Goal: Task Accomplishment & Management: Manage account settings

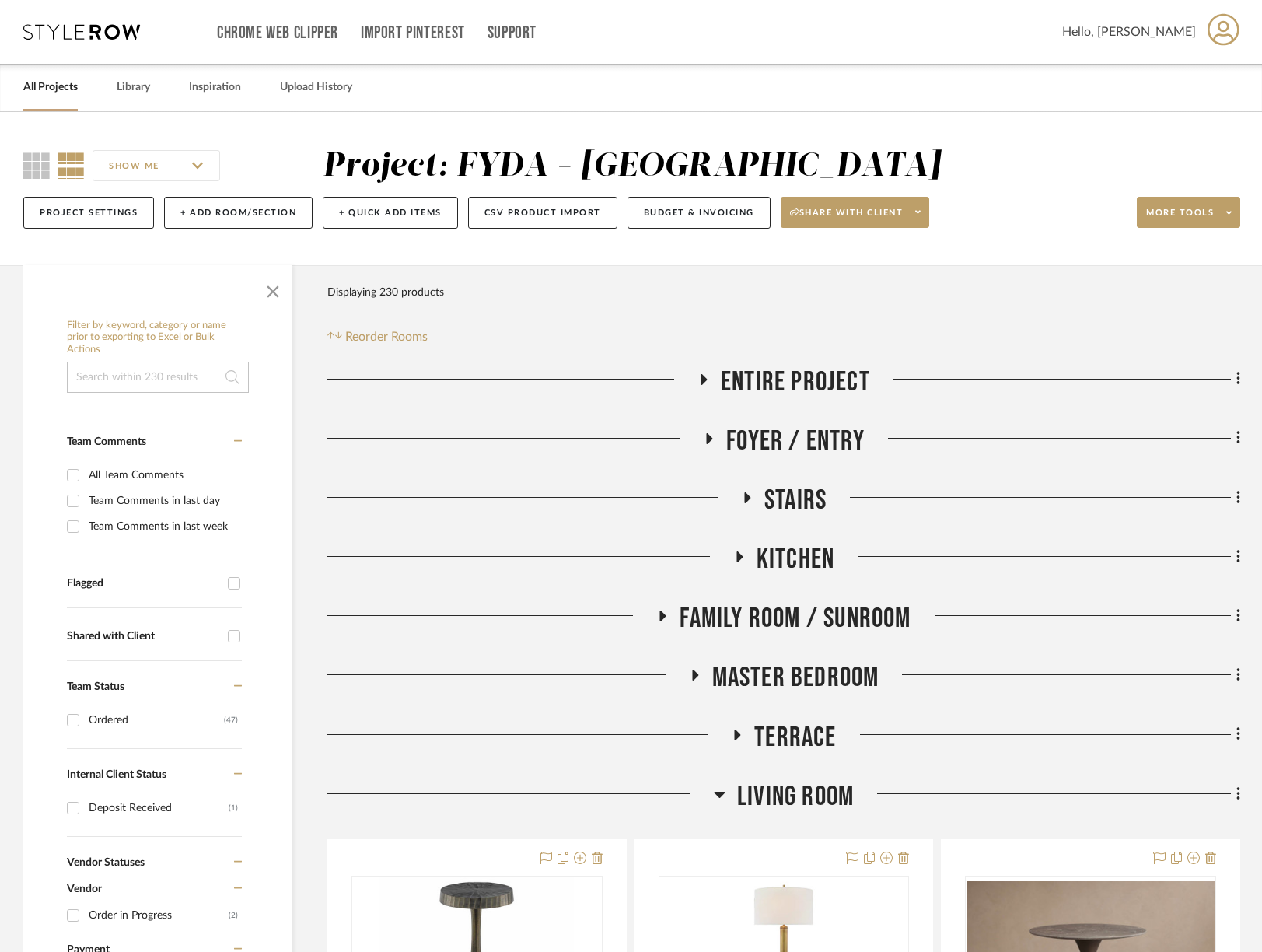
click at [804, 678] on span "Master Bedroom" at bounding box center [795, 678] width 168 height 33
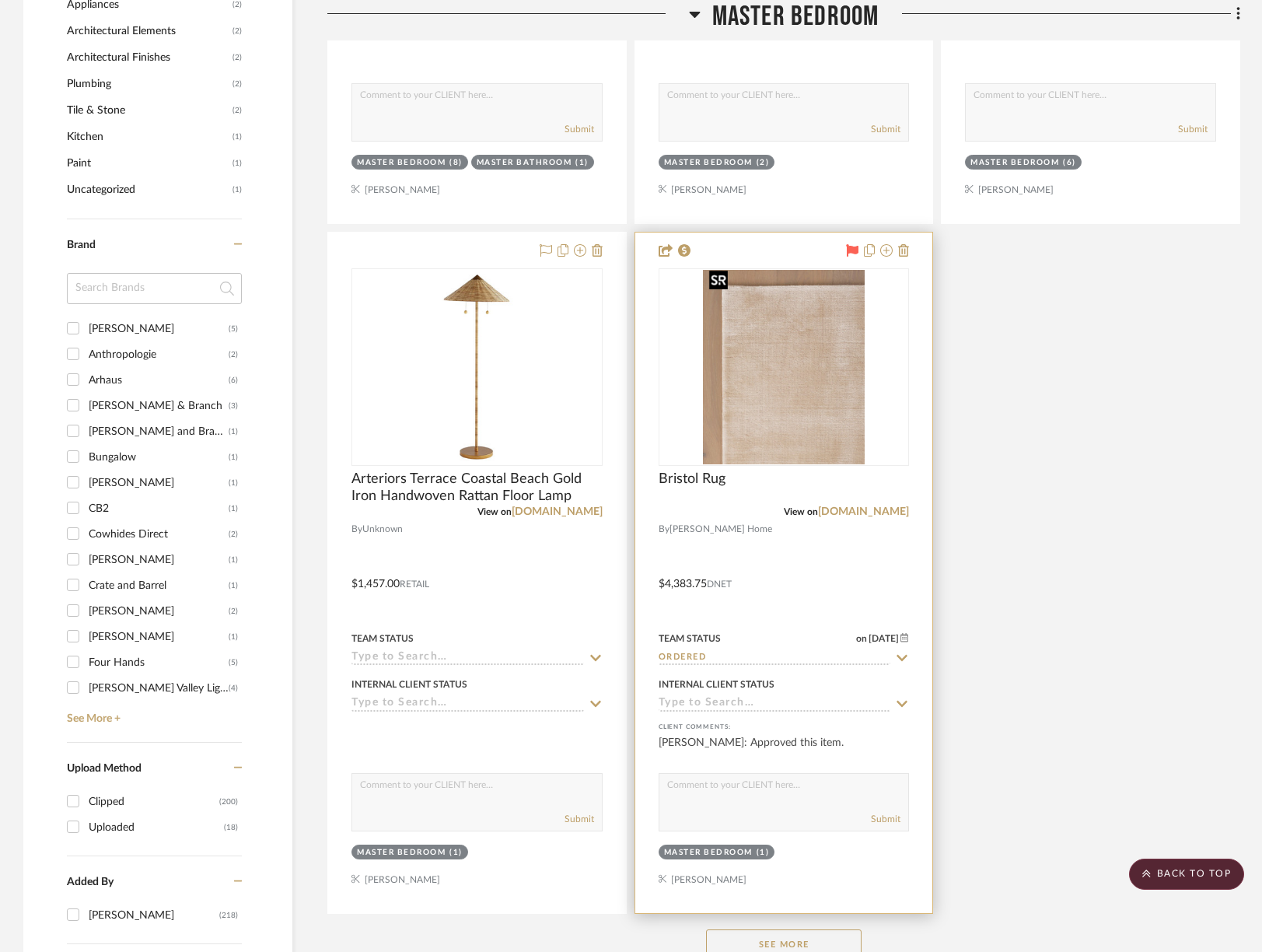
scroll to position [2053, 0]
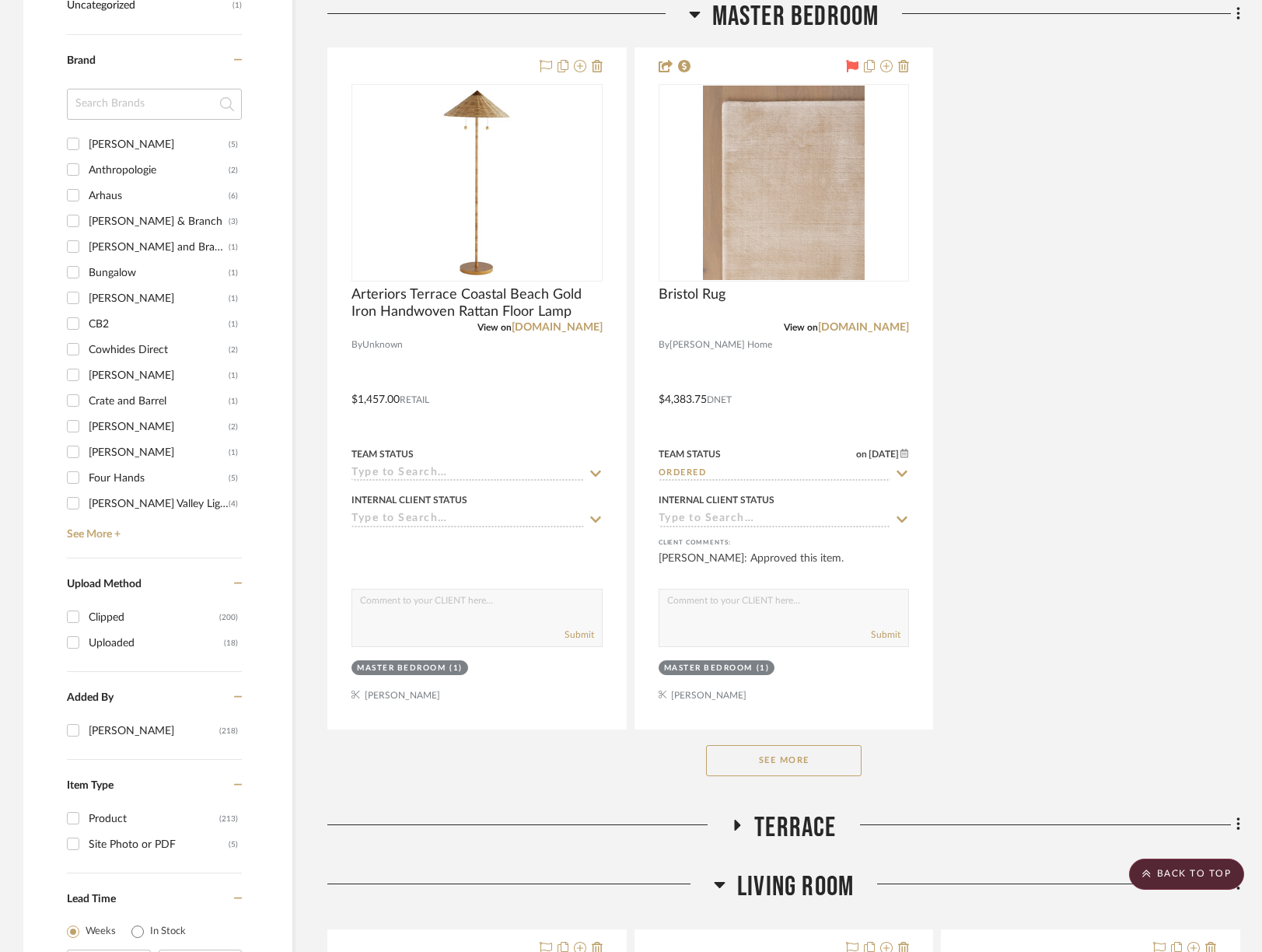
click at [825, 749] on button "See More" at bounding box center [784, 760] width 156 height 31
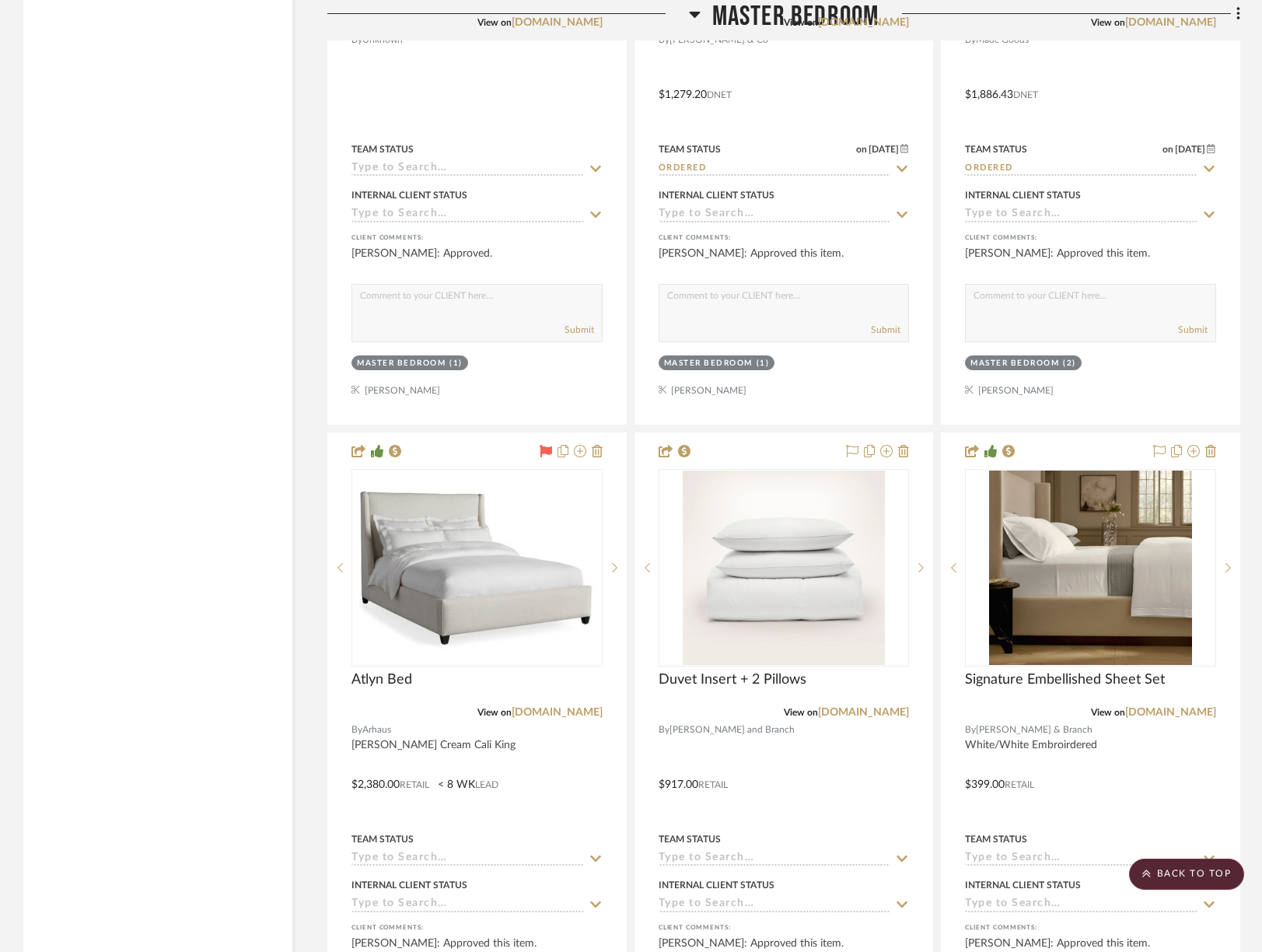
scroll to position [3755, 0]
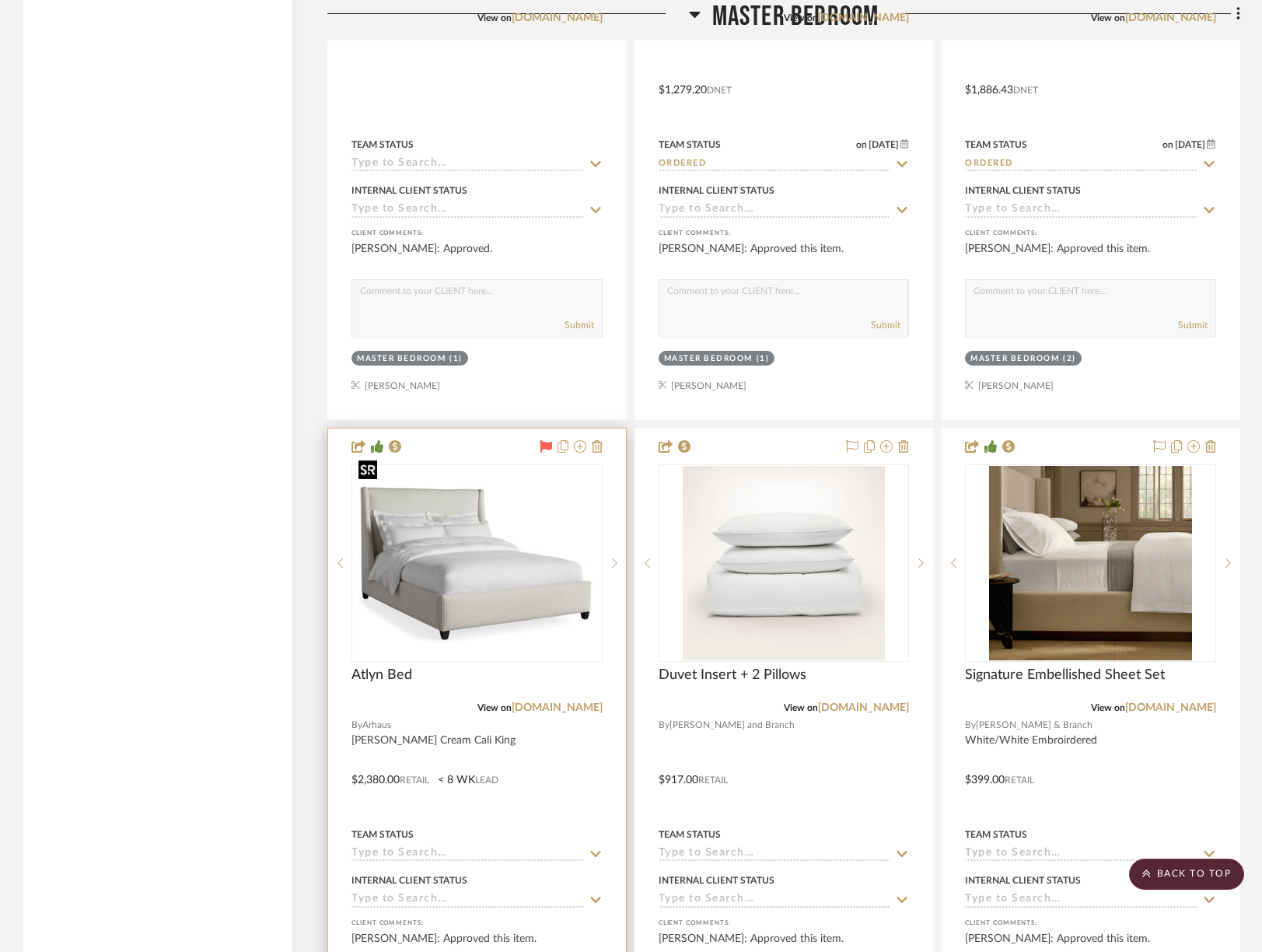
click at [0, 0] on img at bounding box center [0, 0] width 0 height 0
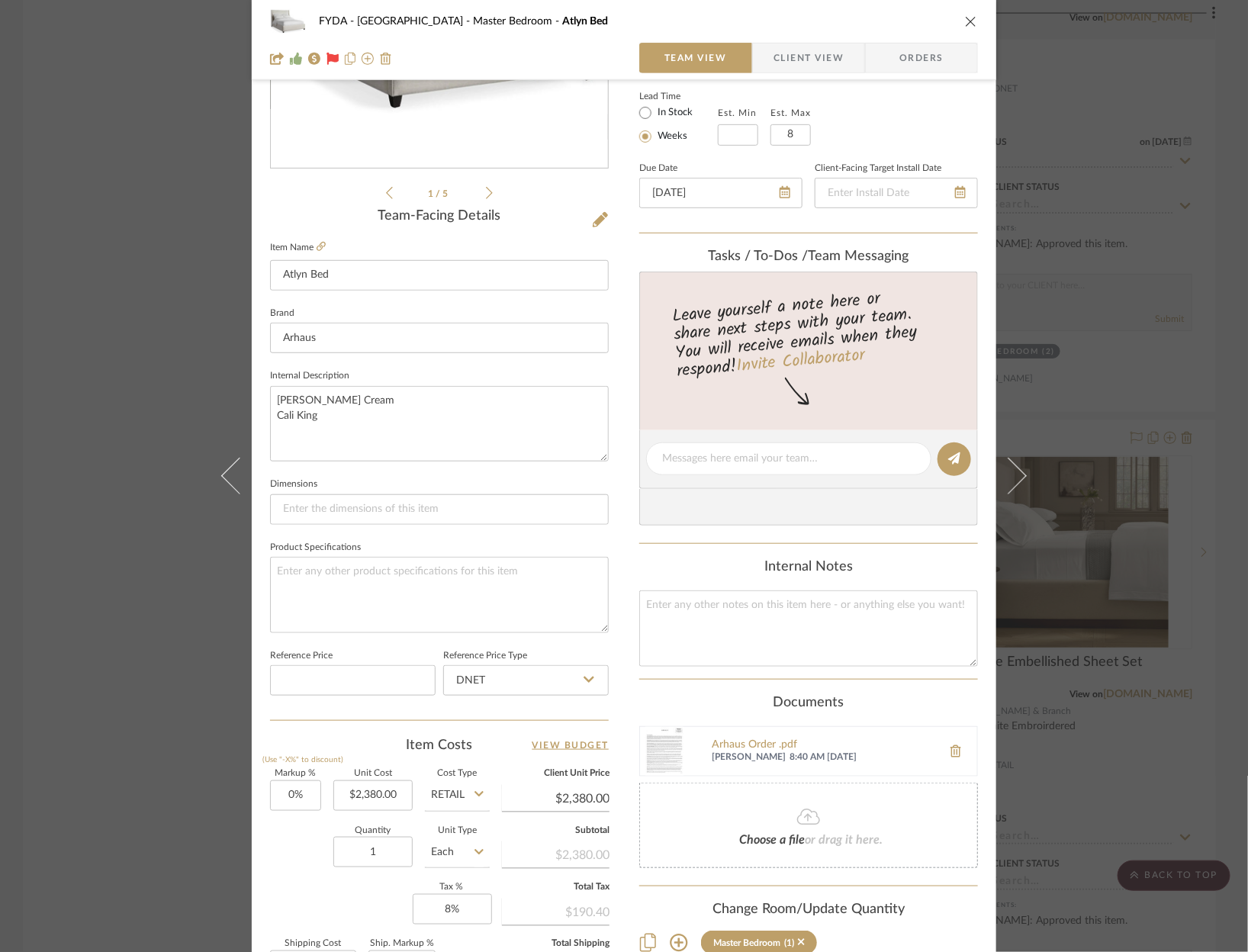
scroll to position [275, 0]
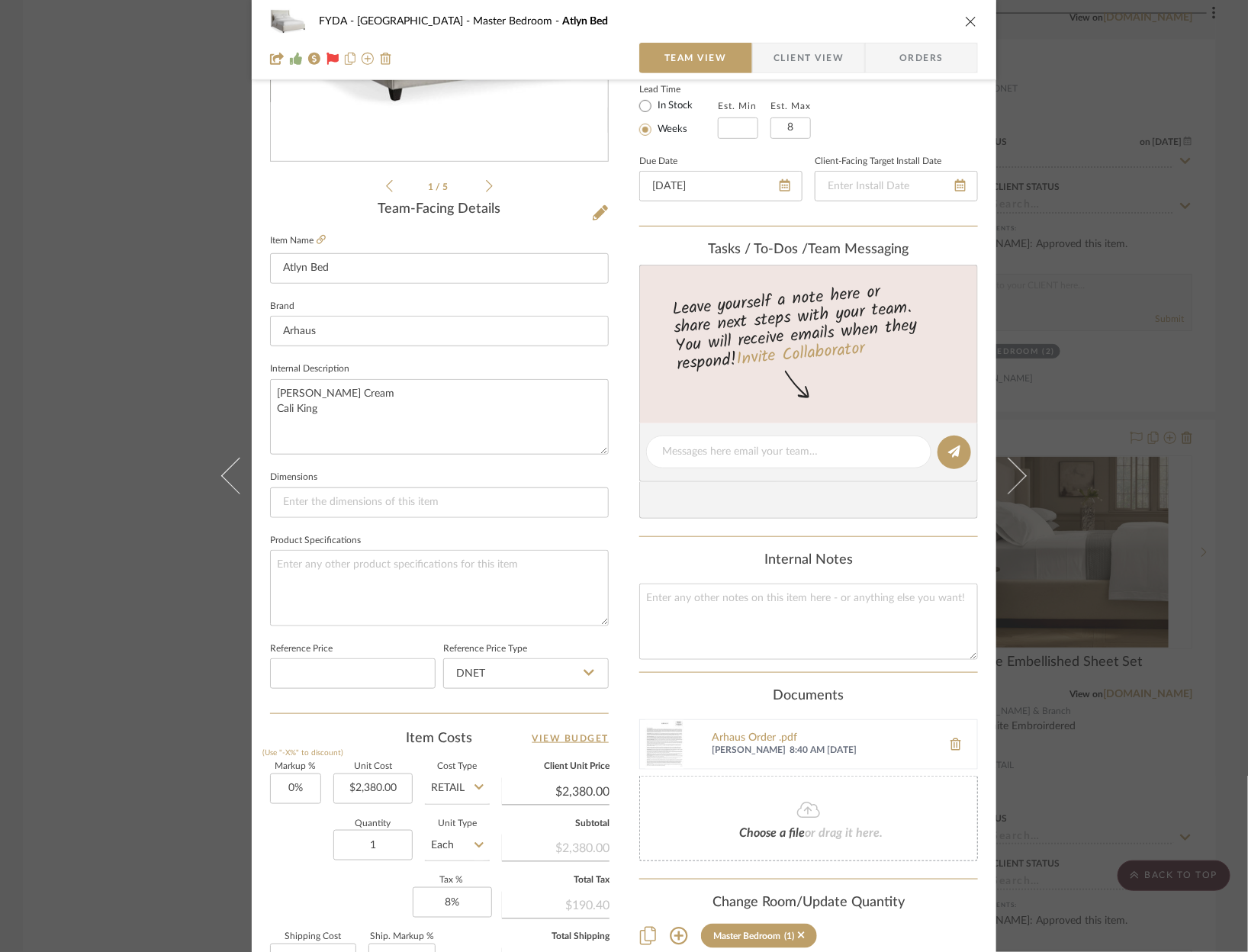
click at [841, 818] on div "Choose a file or drag it here." at bounding box center [809, 819] width 339 height 85
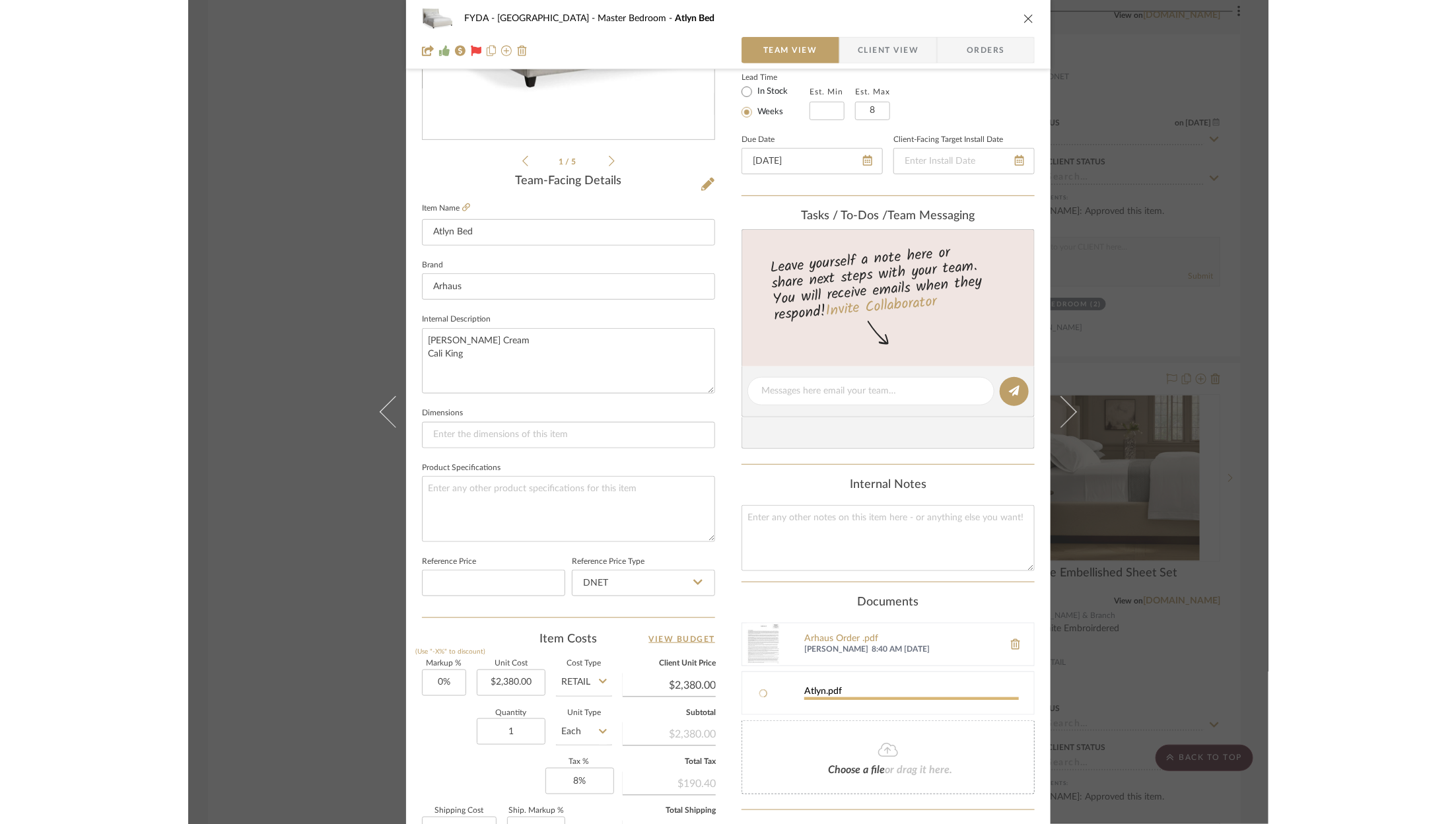
scroll to position [401, 0]
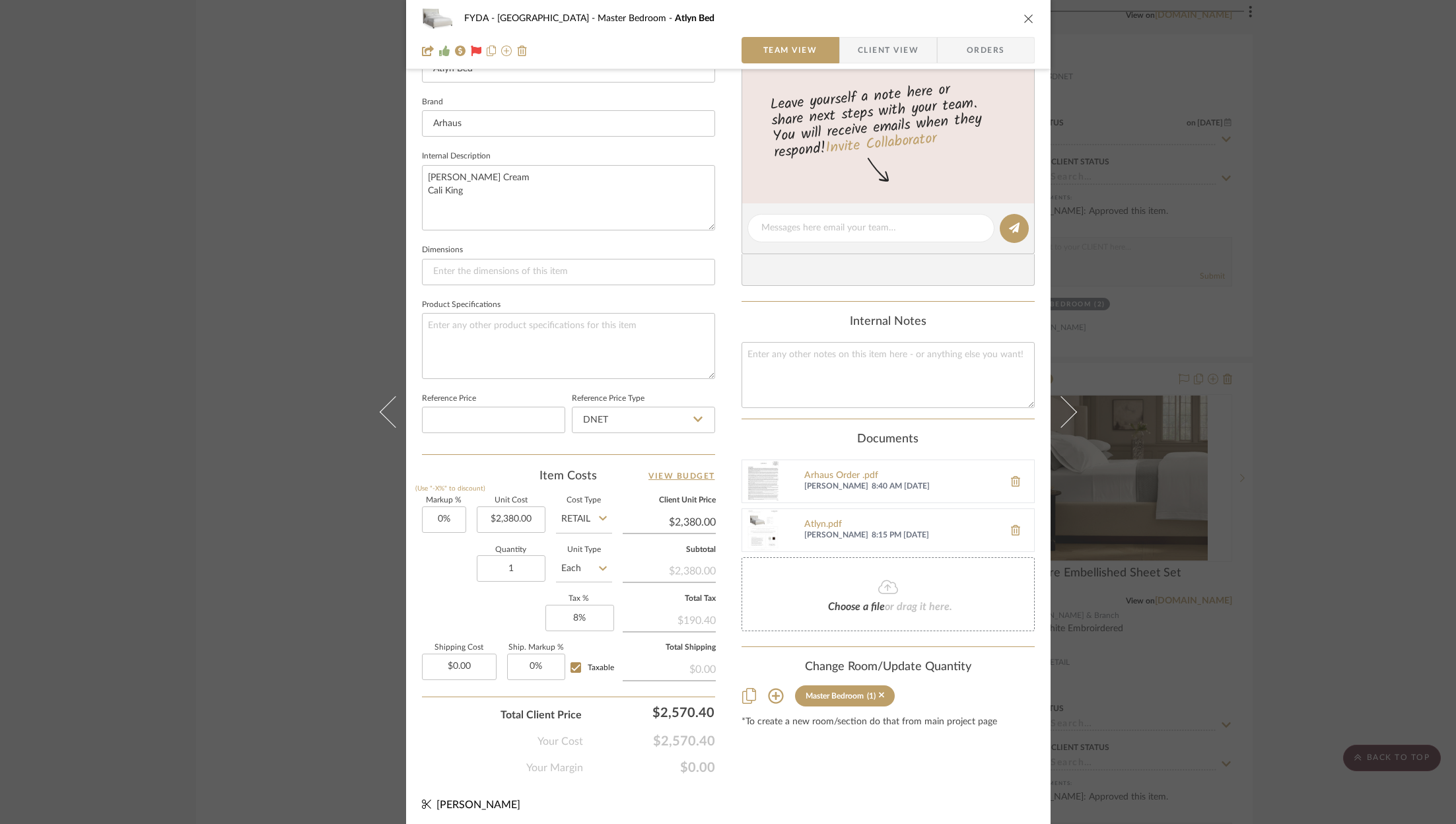
click at [1014, 17] on div "FYDA - 655 City Park Master Bedroom Atlyn Bed" at bounding box center [728, 18] width 613 height 26
click at [1024, 17] on icon "close" at bounding box center [1028, 18] width 11 height 11
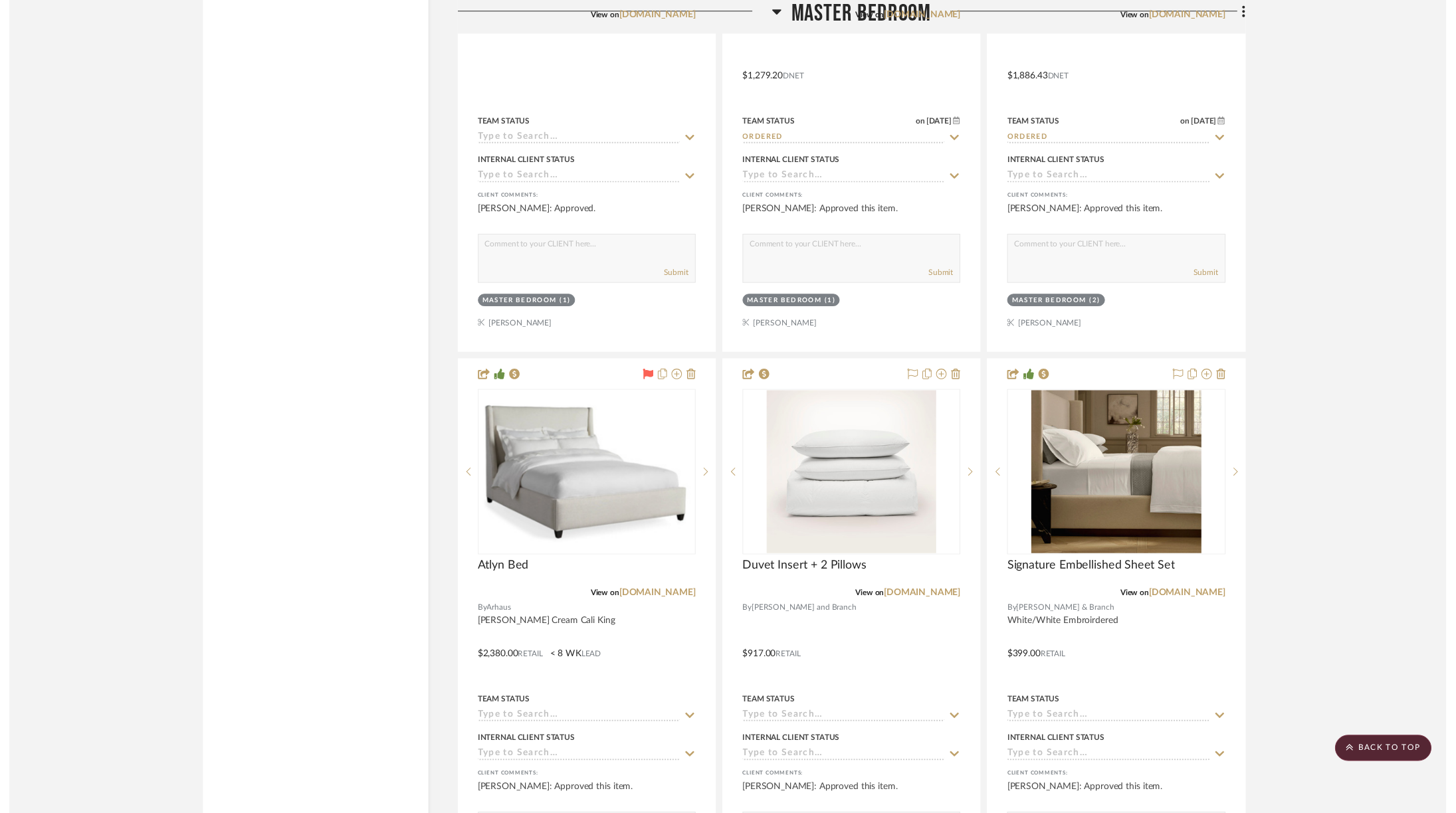
scroll to position [3207, 0]
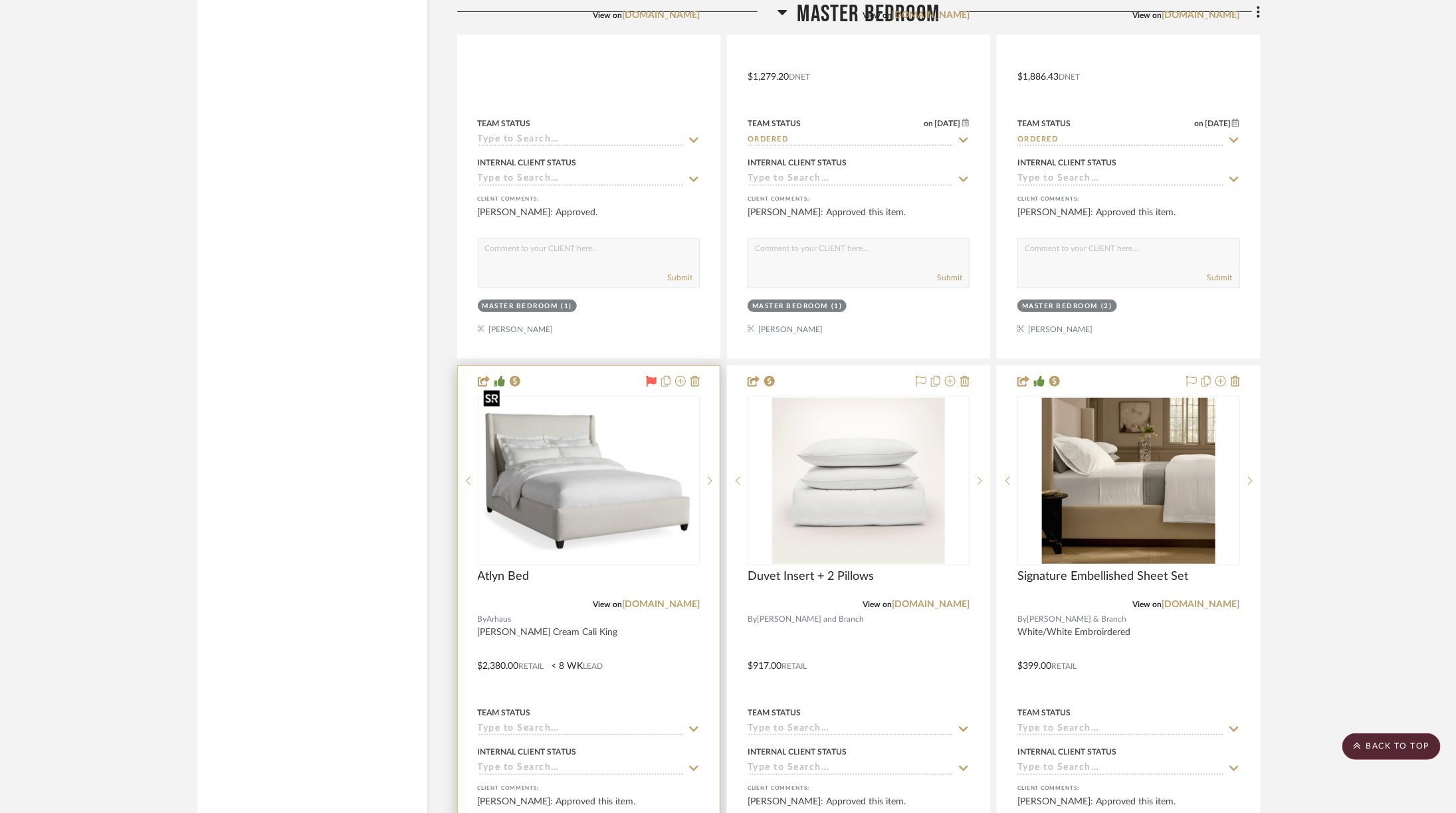
click at [603, 426] on img "0" at bounding box center [589, 481] width 219 height 145
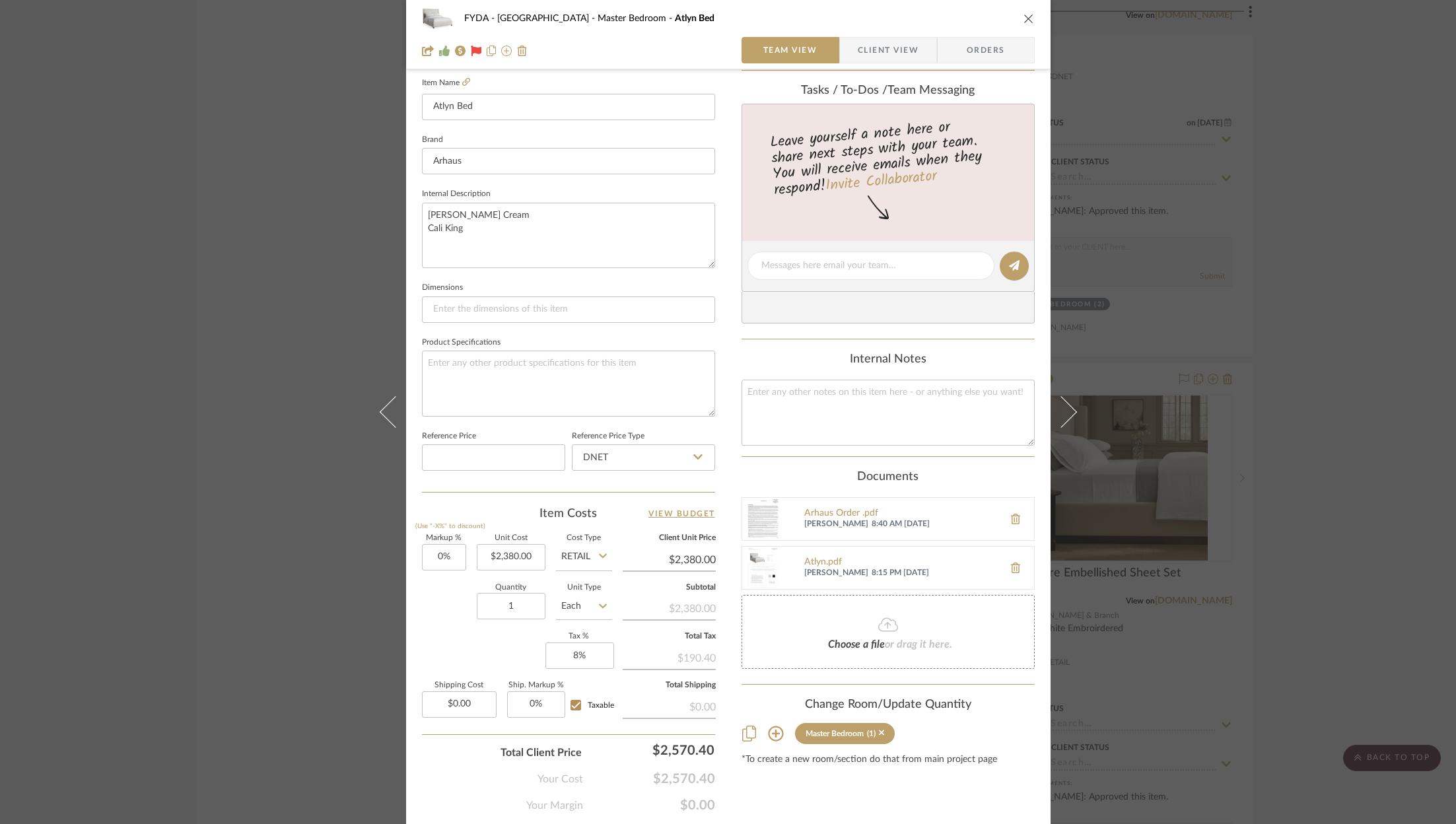
scroll to position [401, 0]
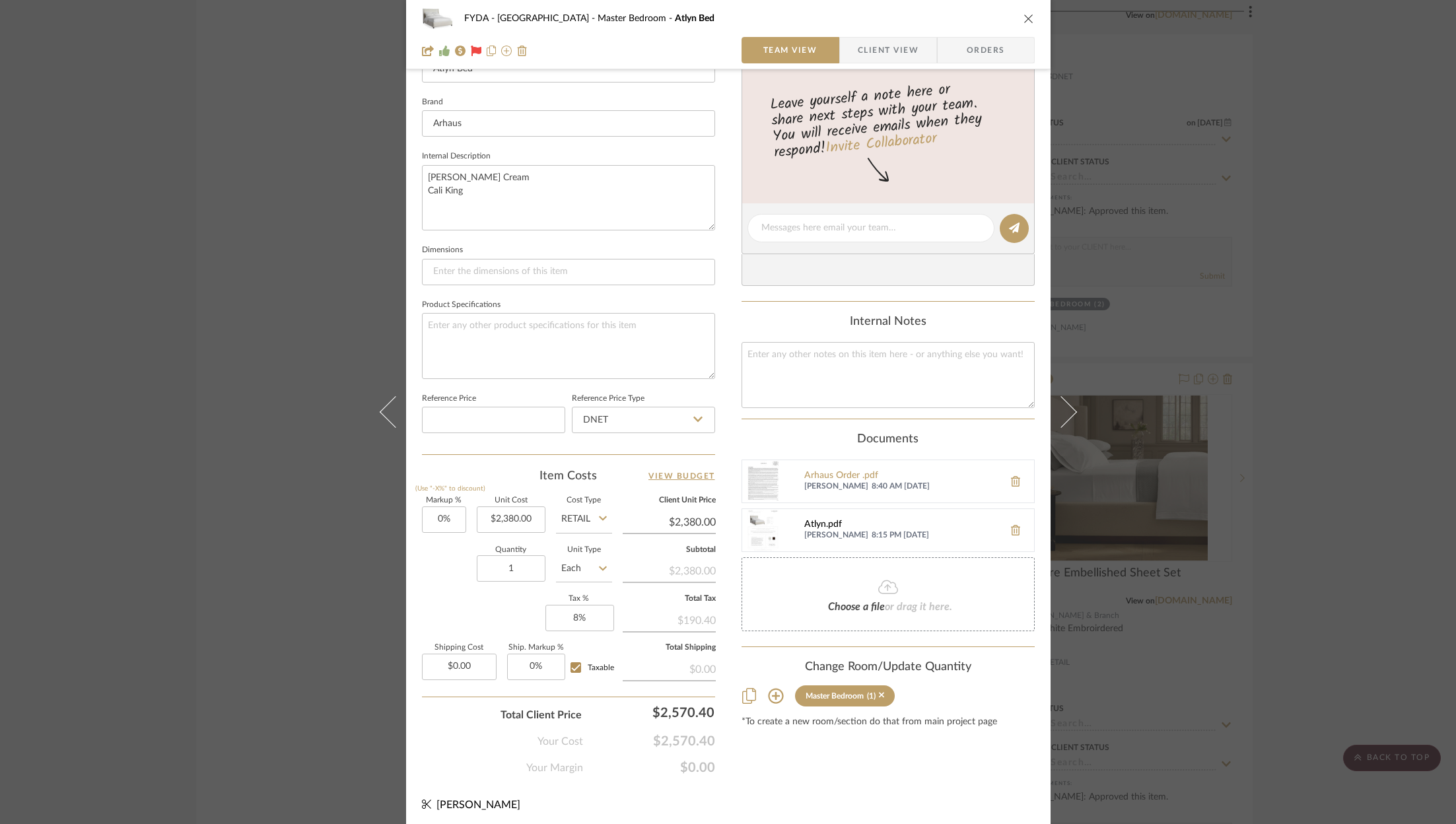
click at [821, 524] on div "Atlyn.pdf" at bounding box center [900, 525] width 193 height 11
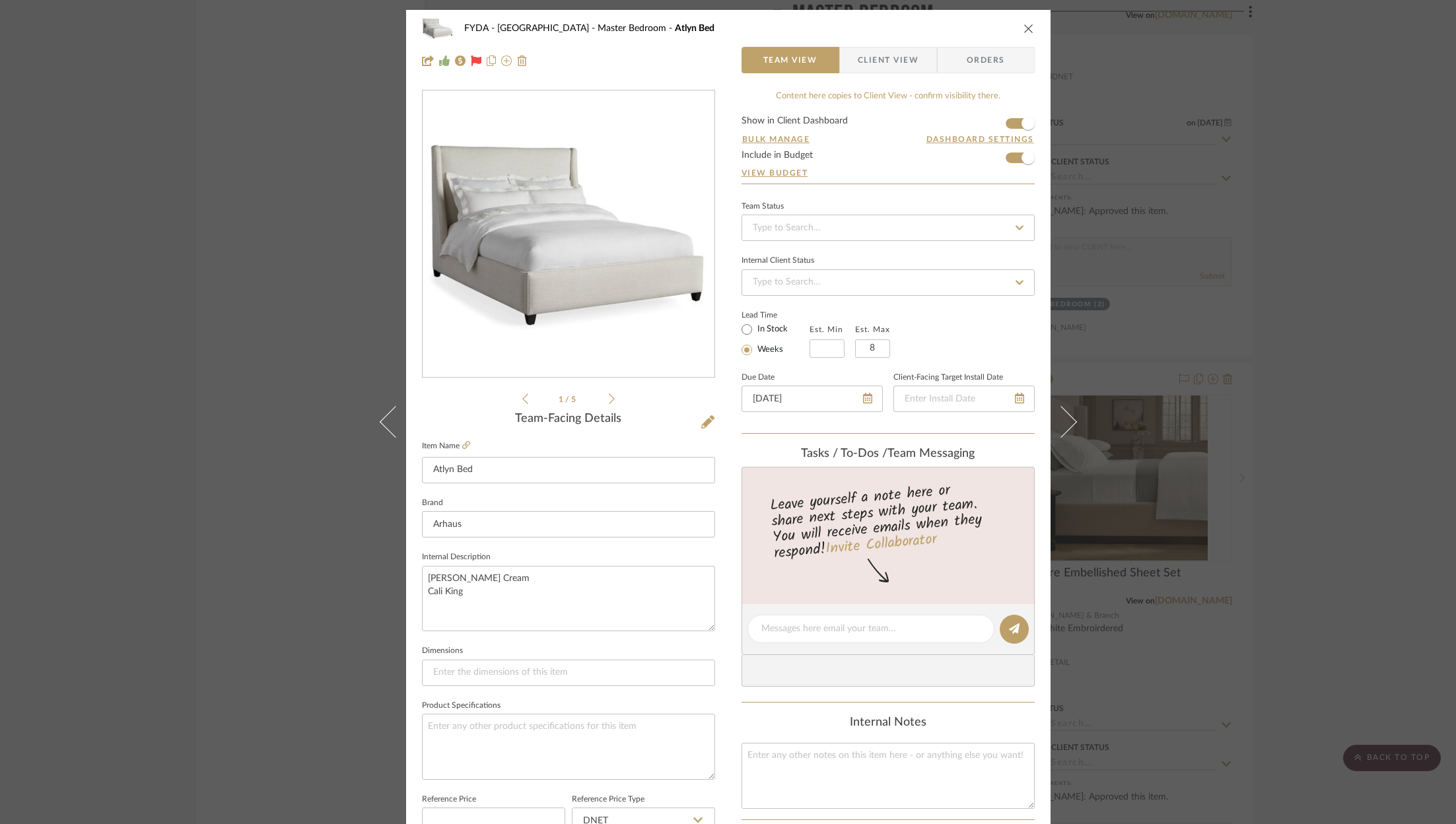
click at [612, 398] on div "1 / 5" at bounding box center [568, 248] width 293 height 317
click at [602, 398] on li "1 / 5" at bounding box center [568, 399] width 81 height 16
click at [609, 399] on icon at bounding box center [612, 399] width 6 height 12
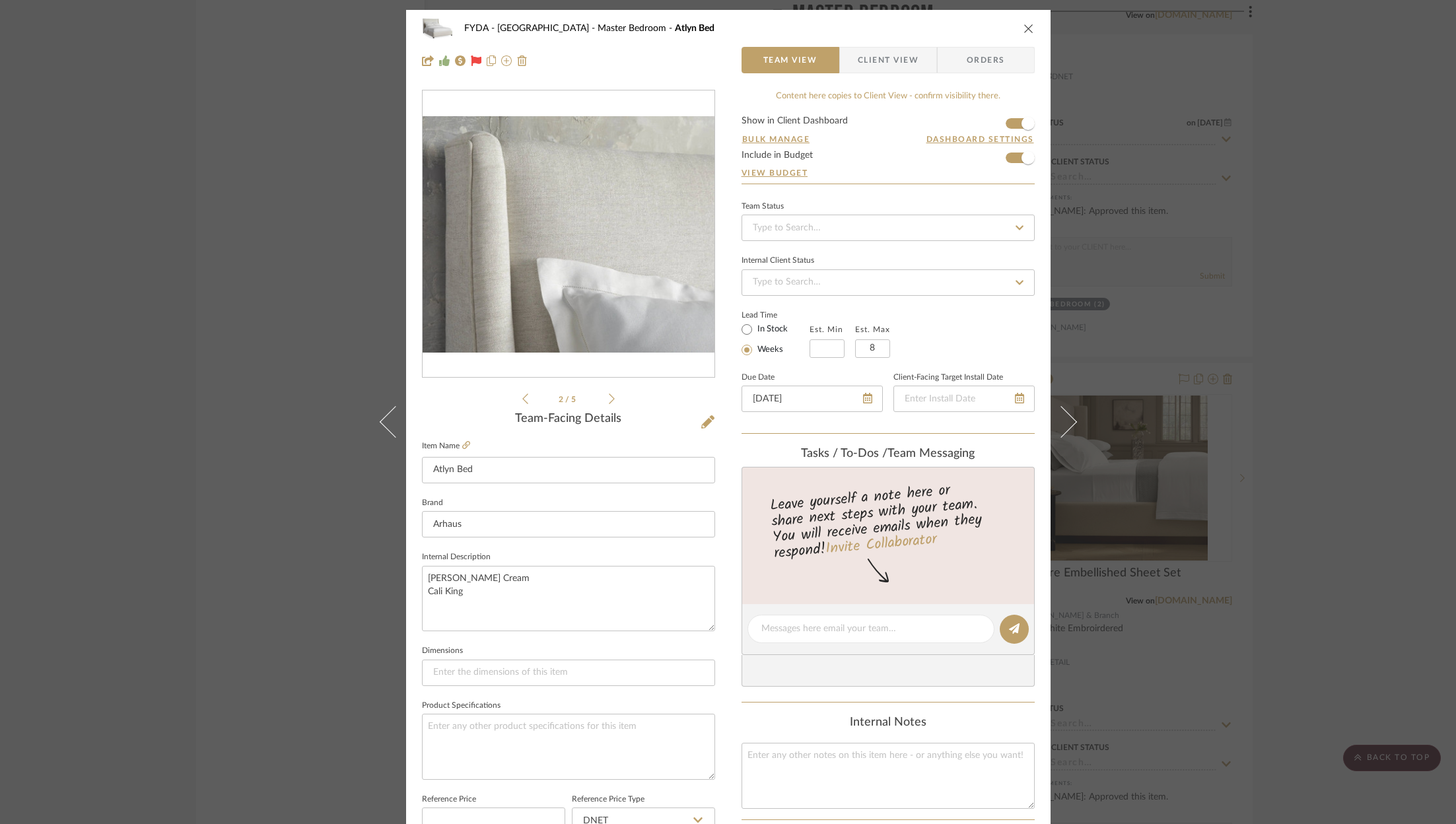
click at [609, 401] on icon at bounding box center [612, 399] width 6 height 12
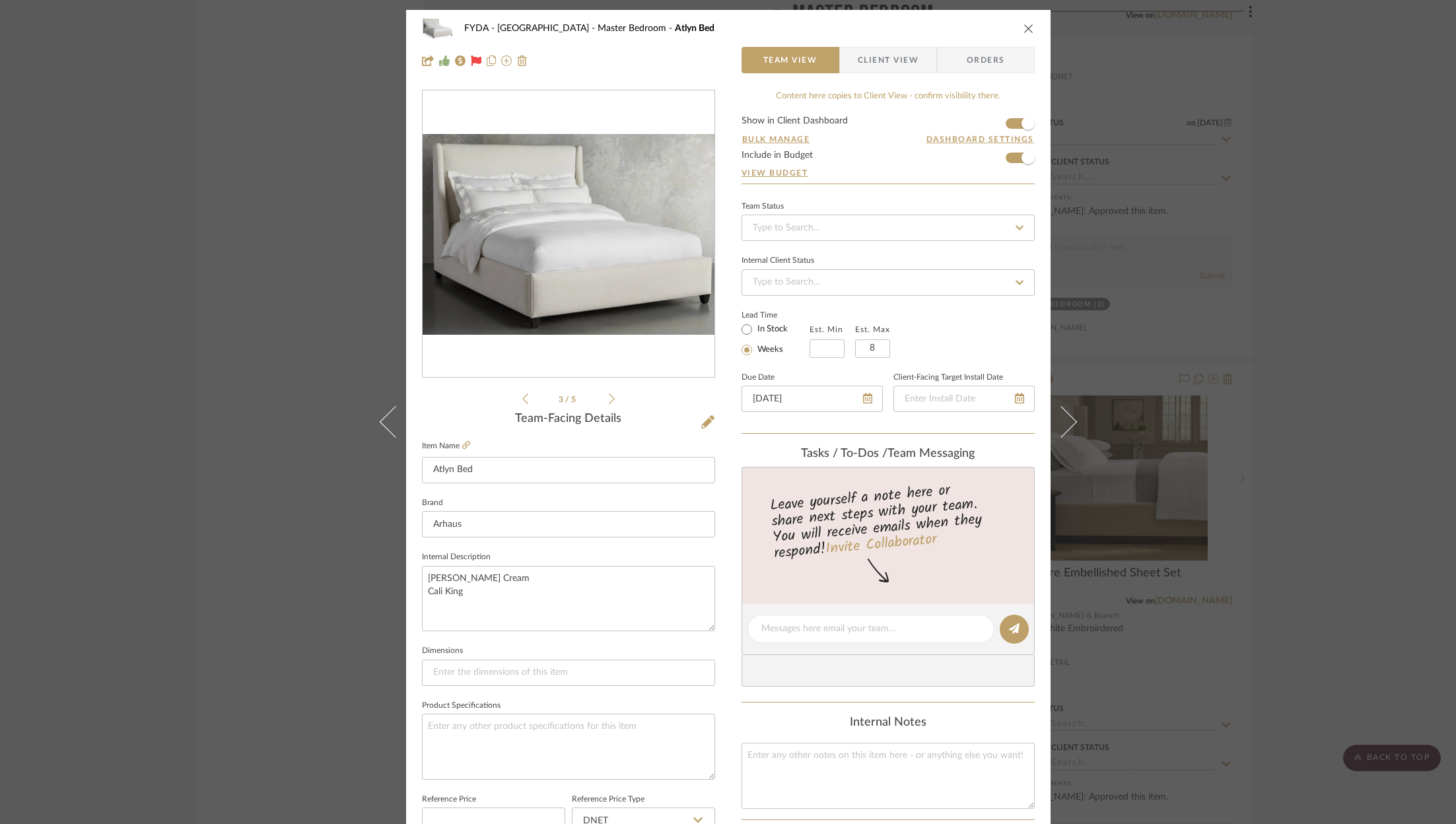
click at [609, 401] on icon at bounding box center [612, 399] width 6 height 11
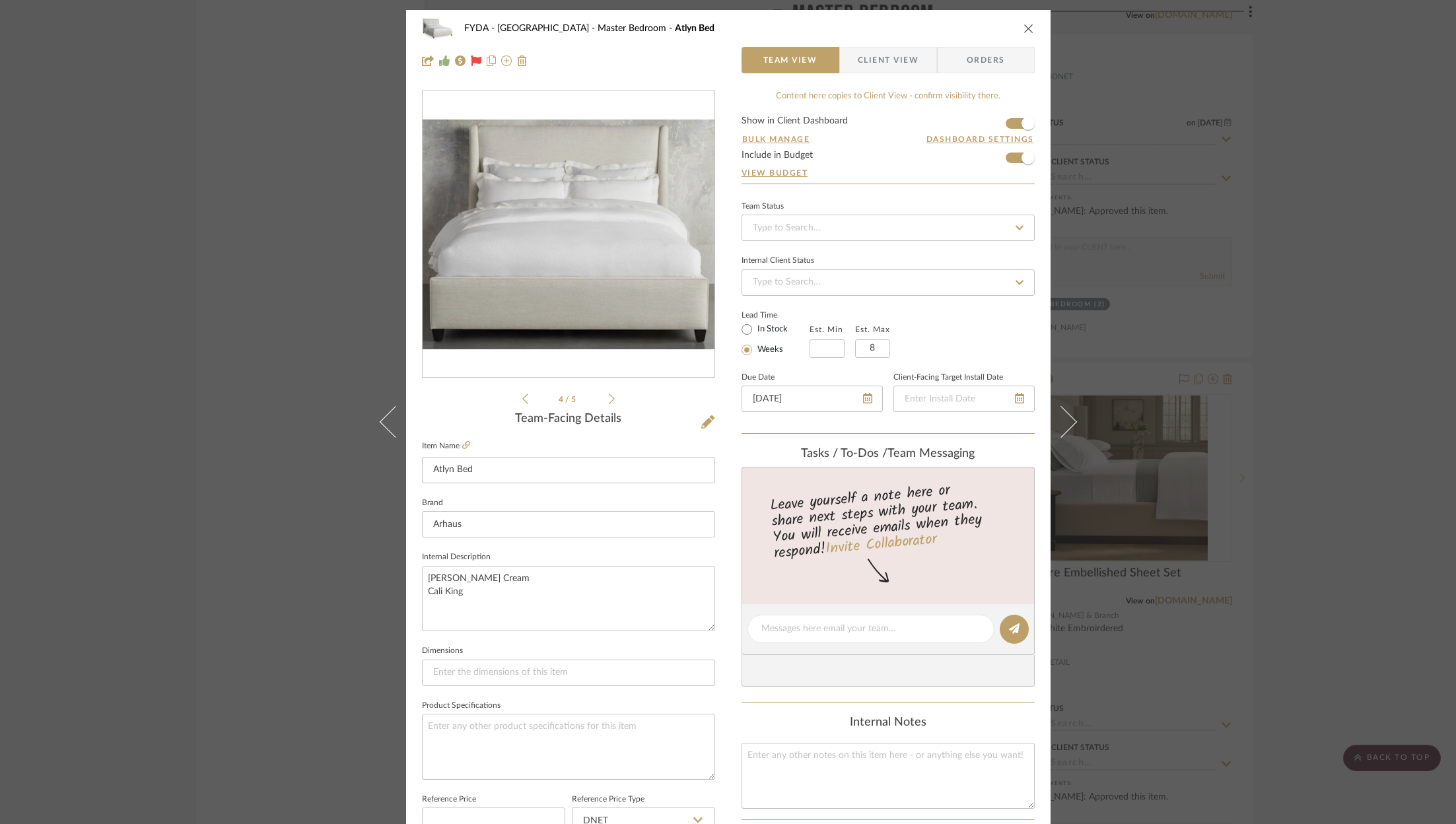
click at [1071, 373] on div "FYDA - 655 City Park Master Bedroom Atlyn Bed Team View Client View Orders 4 / …" at bounding box center [728, 412] width 1456 height 824
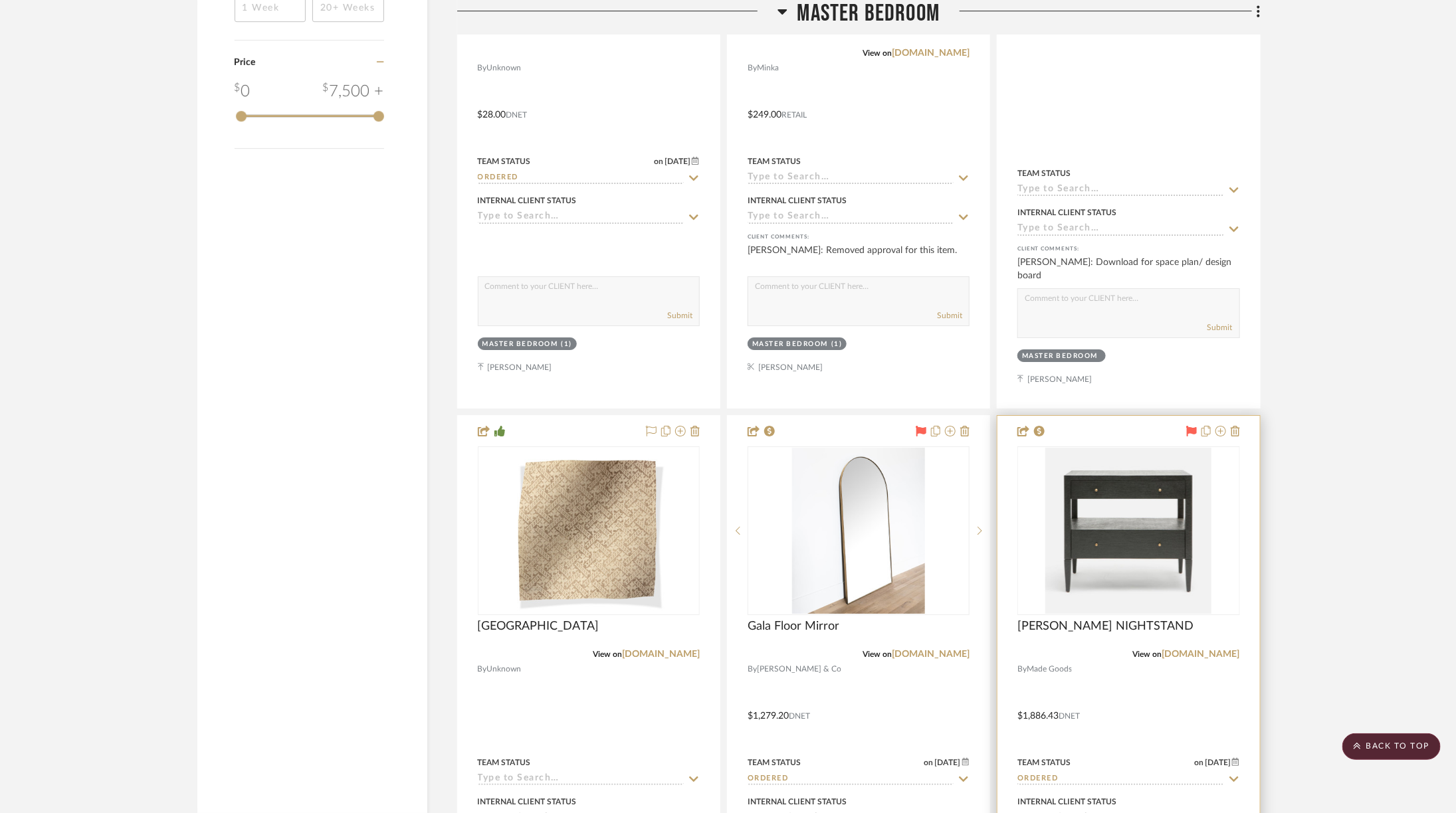
scroll to position [2572, 0]
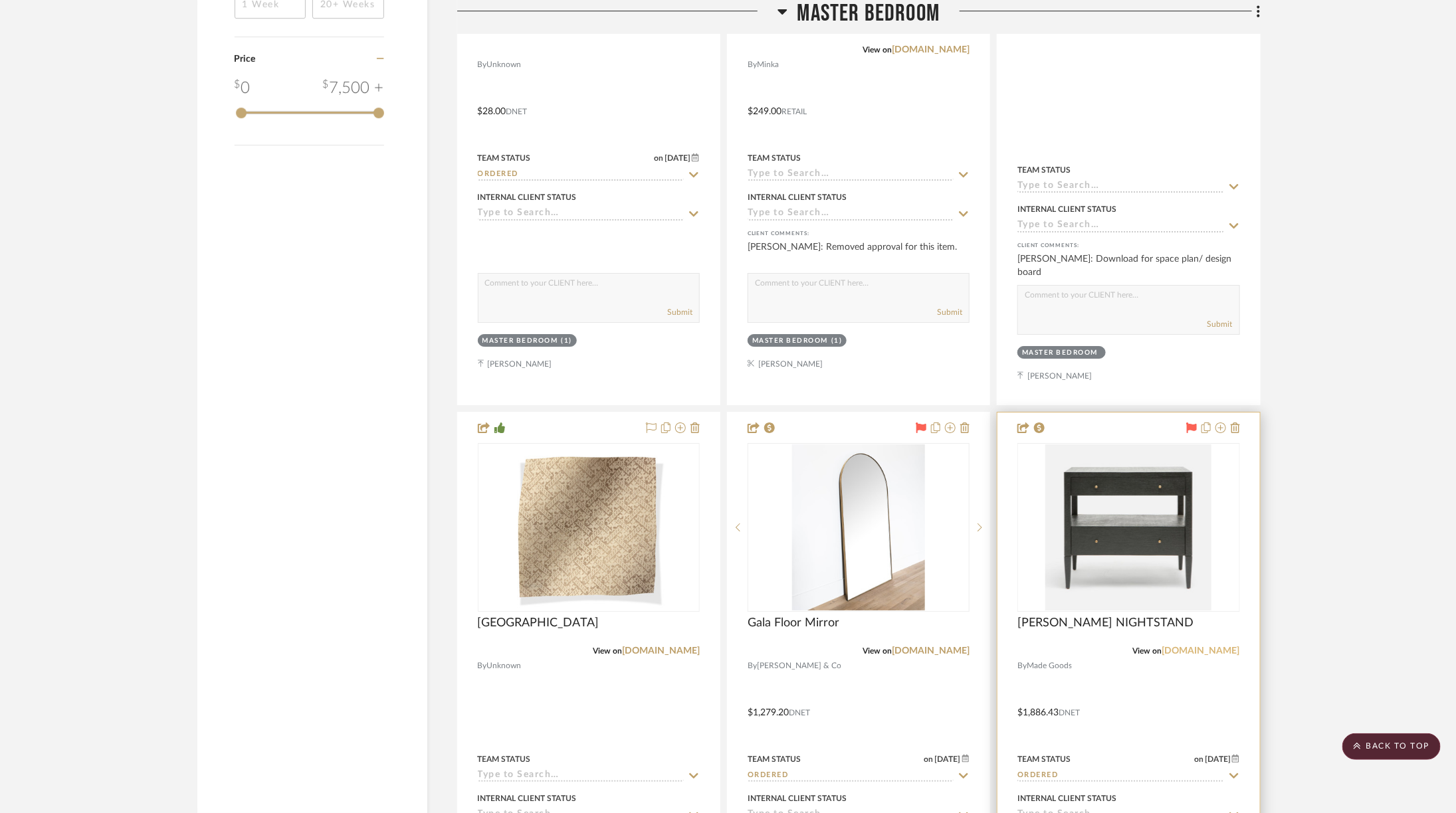
click at [1078, 646] on link "madegoods.com" at bounding box center [1200, 651] width 78 height 9
click at [1078, 513] on img "0" at bounding box center [1128, 527] width 166 height 166
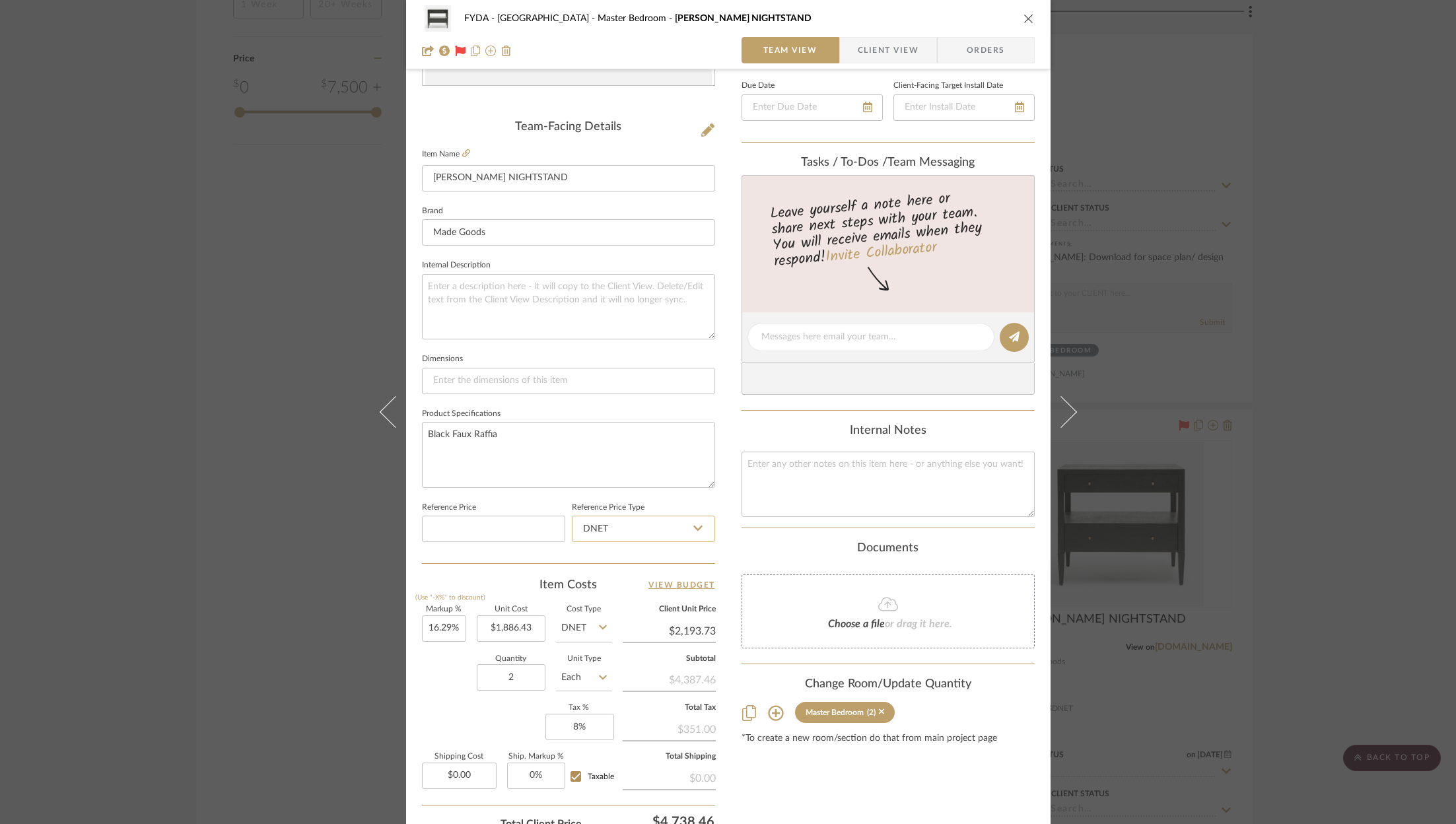
scroll to position [401, 0]
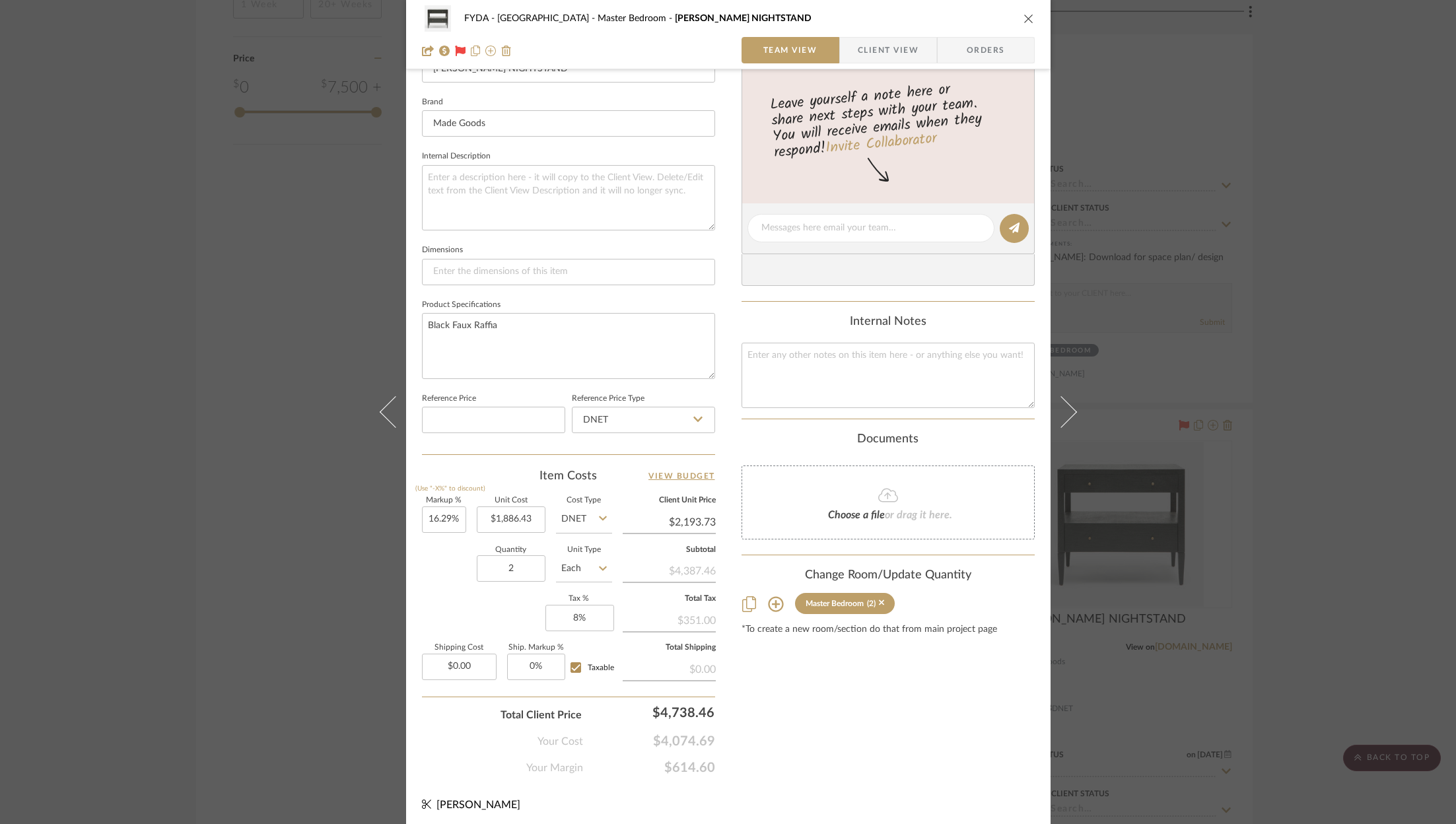
click at [1071, 557] on div "FYDA - 655 City Park Master Bedroom CONRAD NIGHTSTAND Team View Client View Ord…" at bounding box center [728, 412] width 1456 height 824
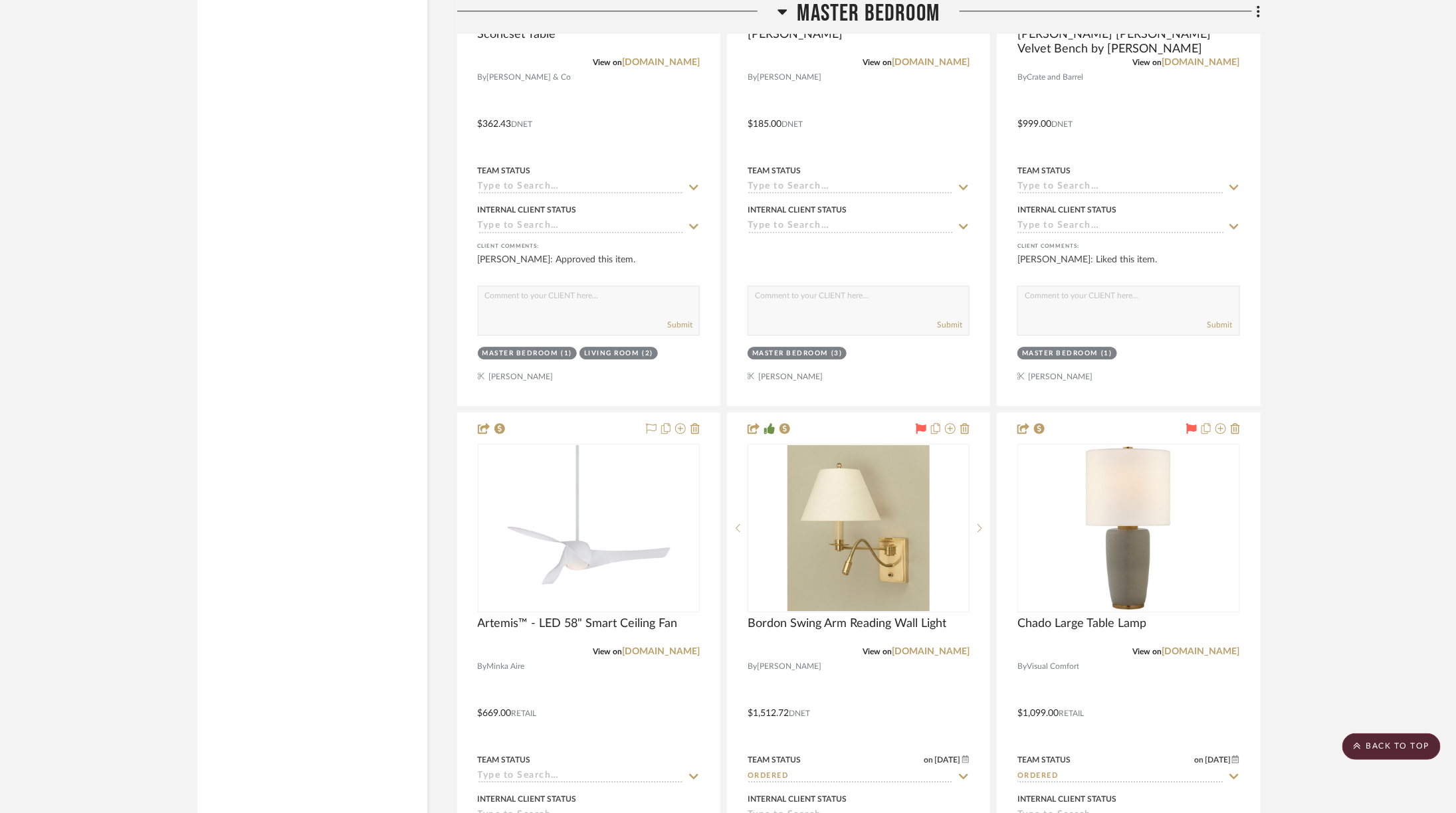
scroll to position [4948, 0]
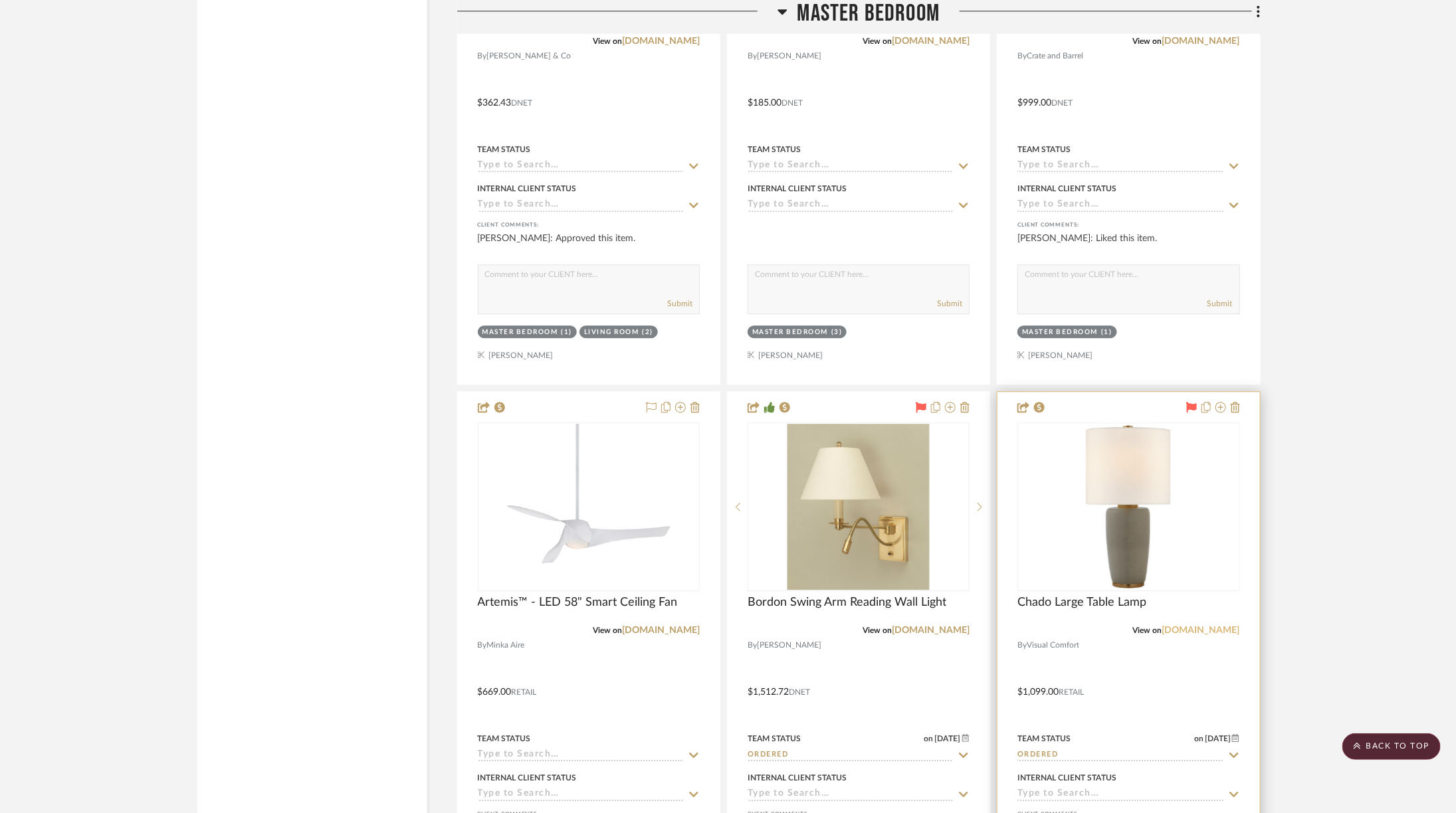
click at [1078, 626] on link "visualcomfort.com" at bounding box center [1200, 630] width 78 height 9
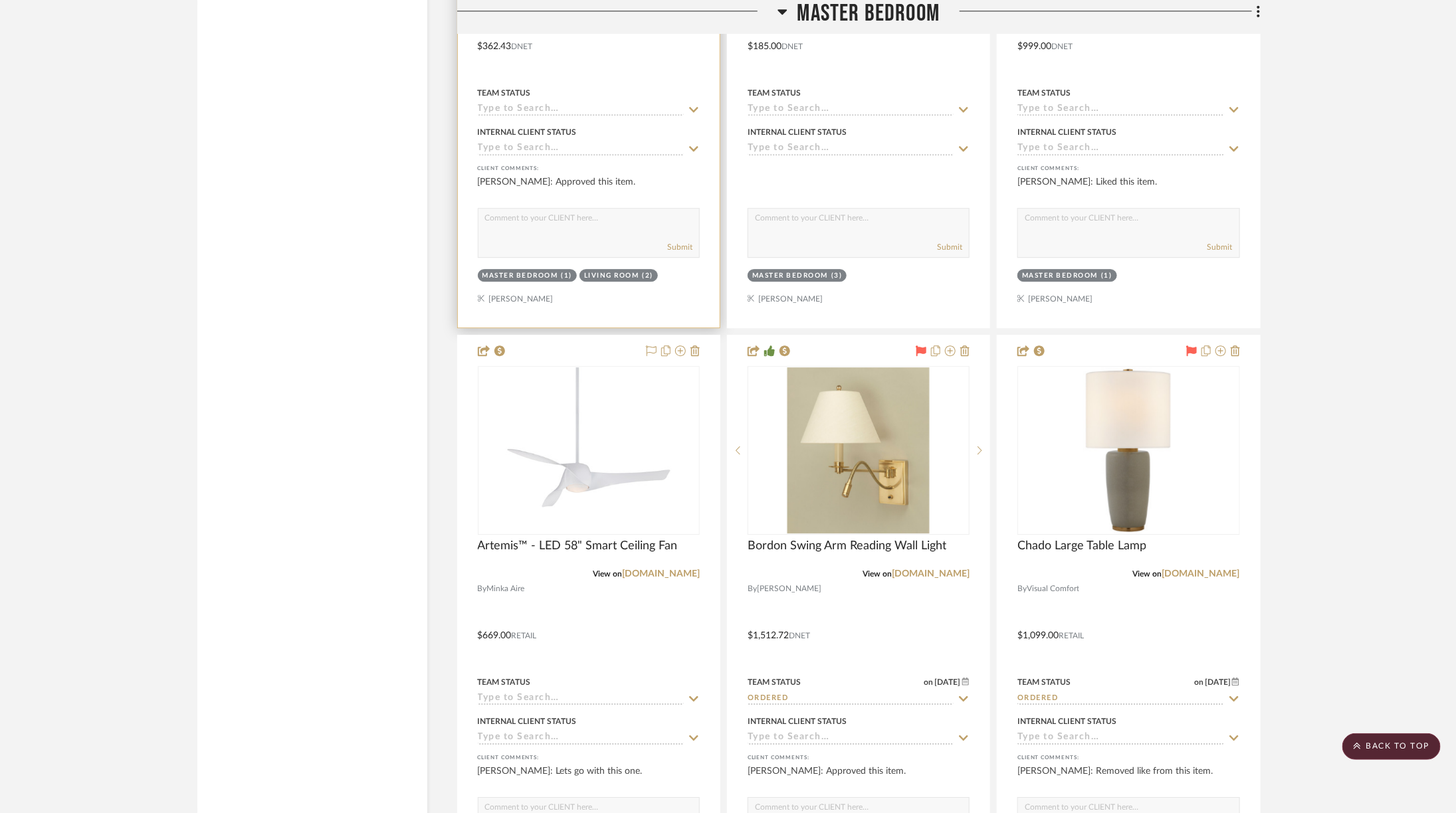
scroll to position [5009, 0]
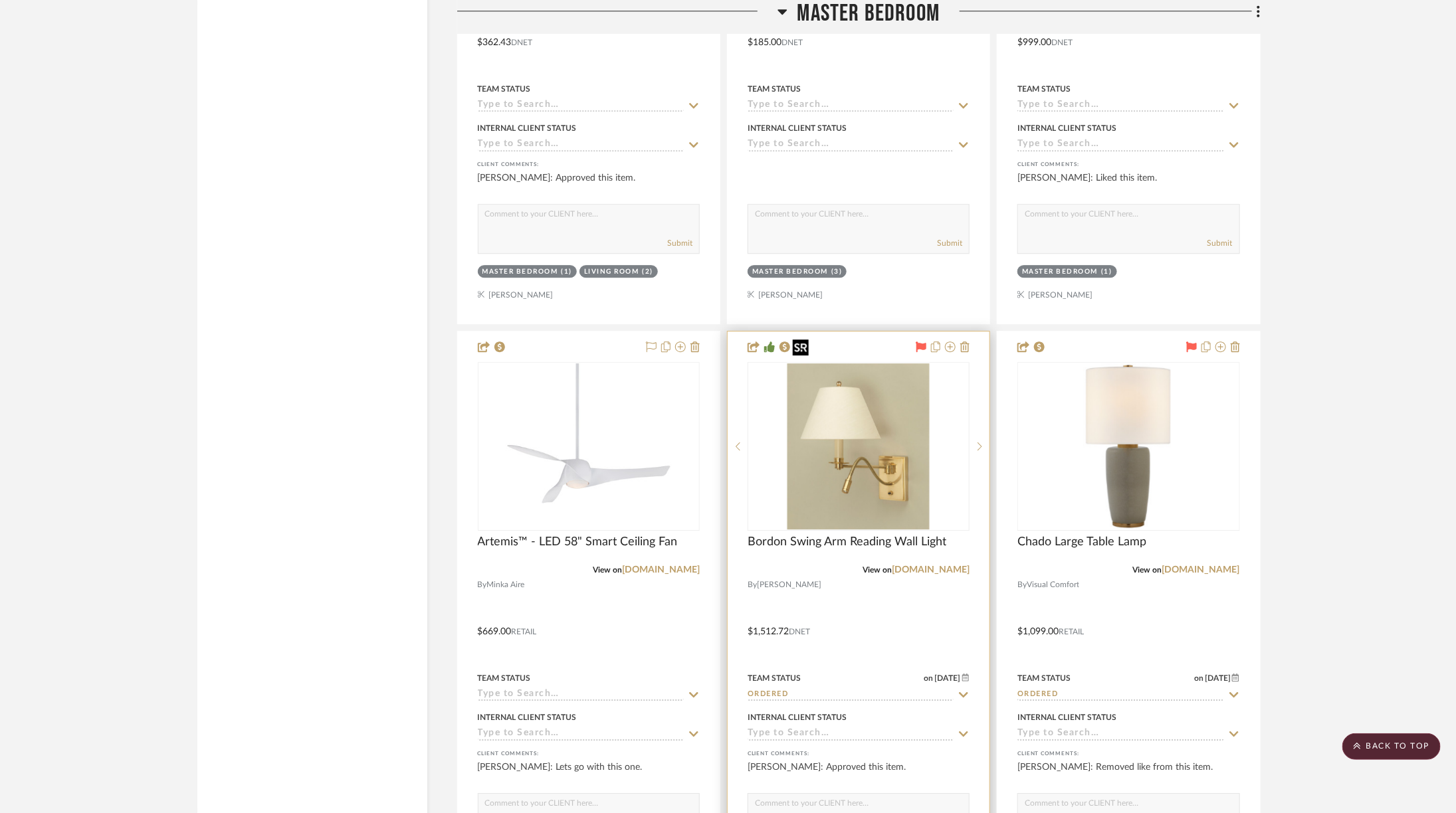
click at [904, 425] on img "0" at bounding box center [858, 446] width 142 height 166
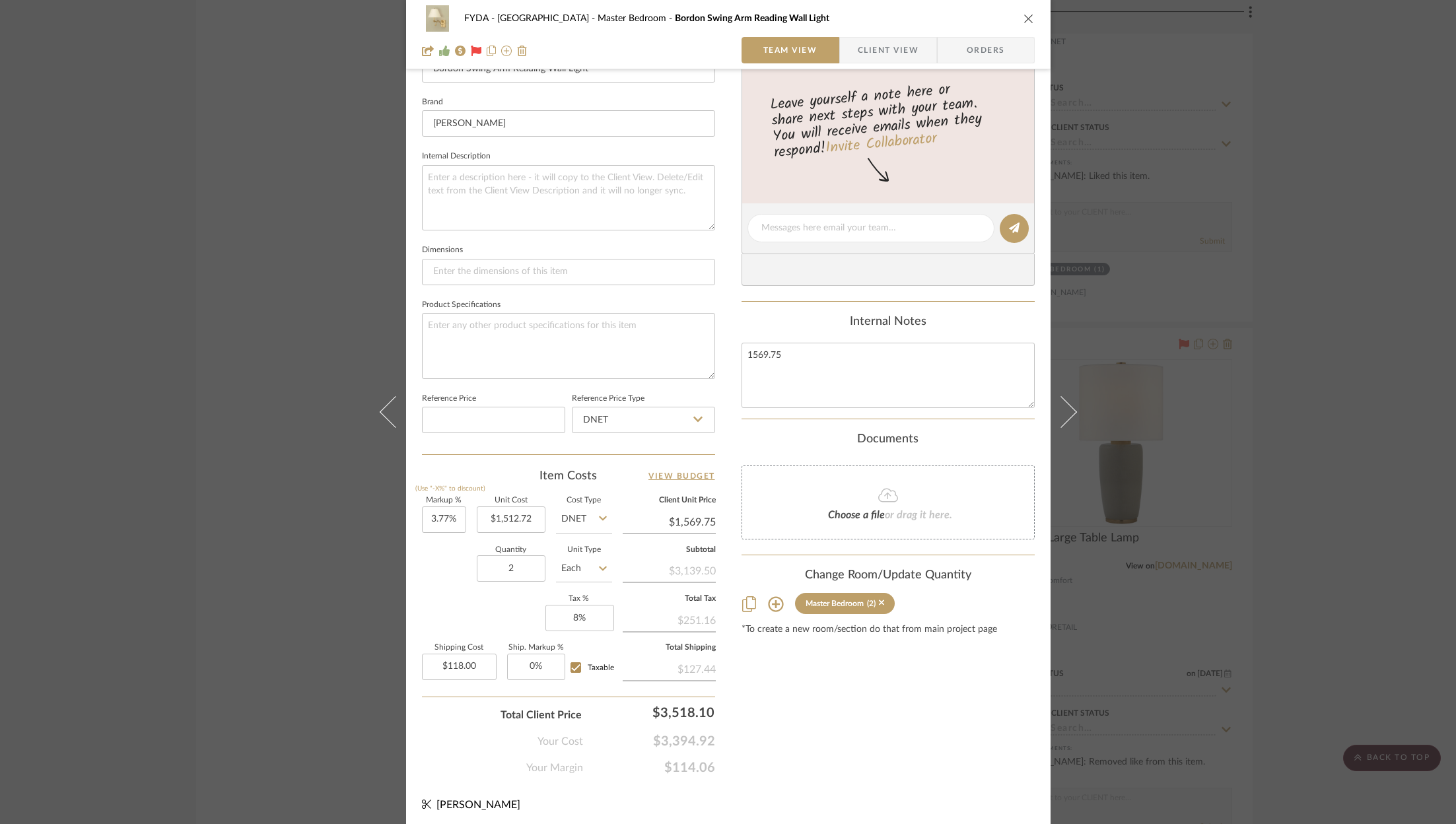
scroll to position [0, 0]
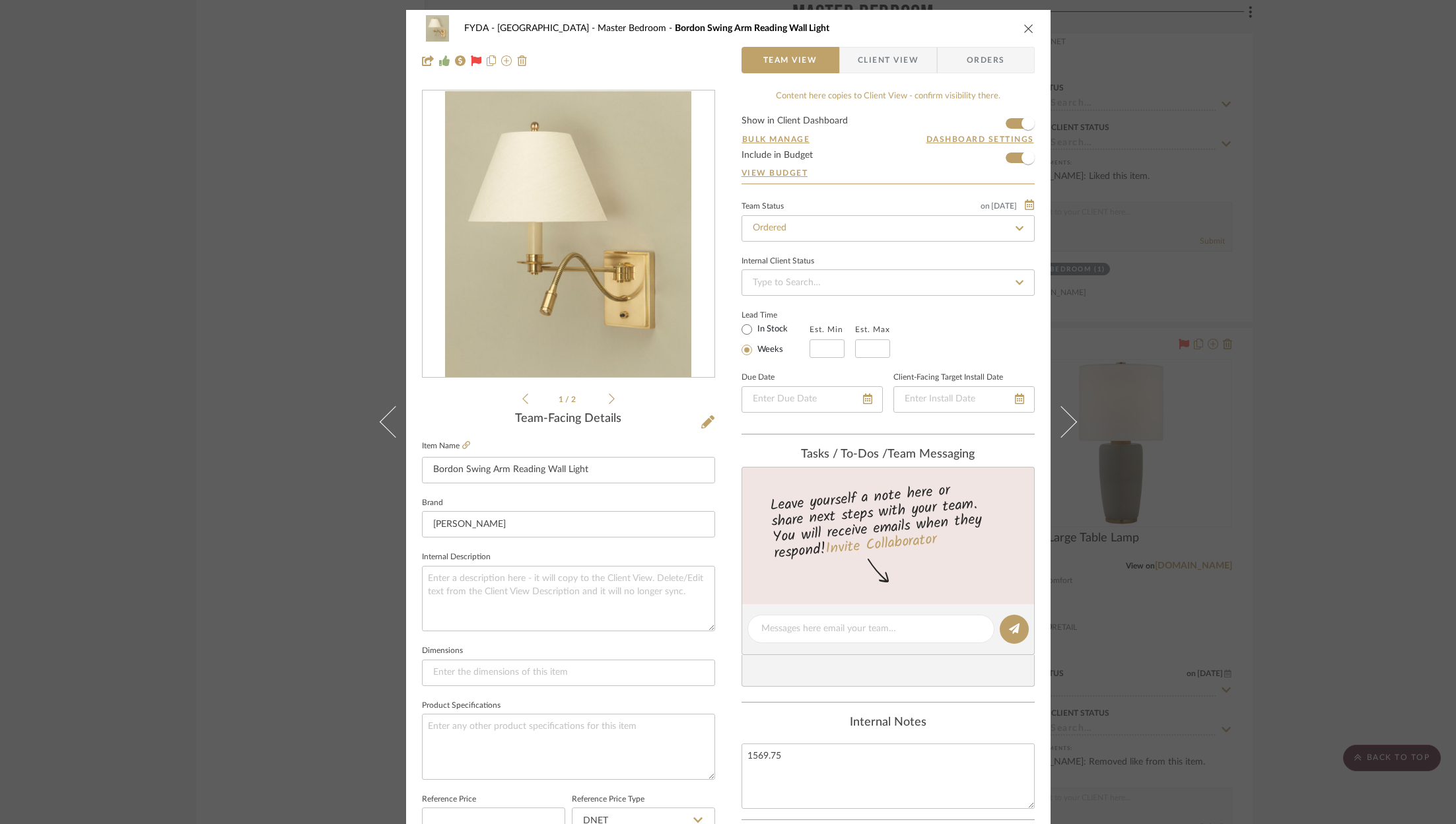
click at [977, 54] on span "Orders" at bounding box center [985, 59] width 67 height 26
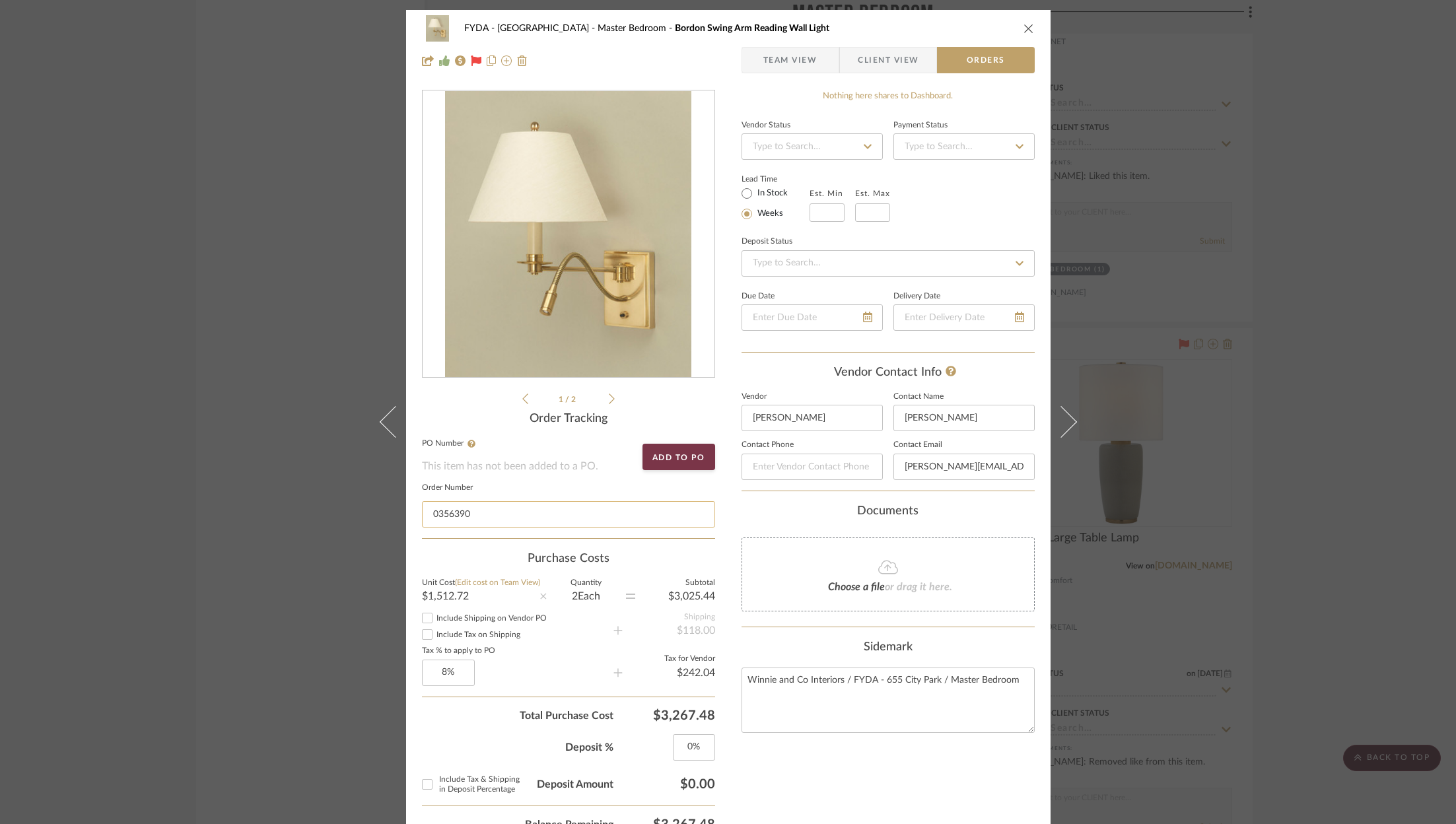
click at [506, 514] on input "0356390" at bounding box center [568, 514] width 293 height 26
click at [1071, 274] on div "FYDA - 655 City Park Master Bedroom Bordon Swing Arm Reading Wall Light Team Vi…" at bounding box center [728, 412] width 1456 height 824
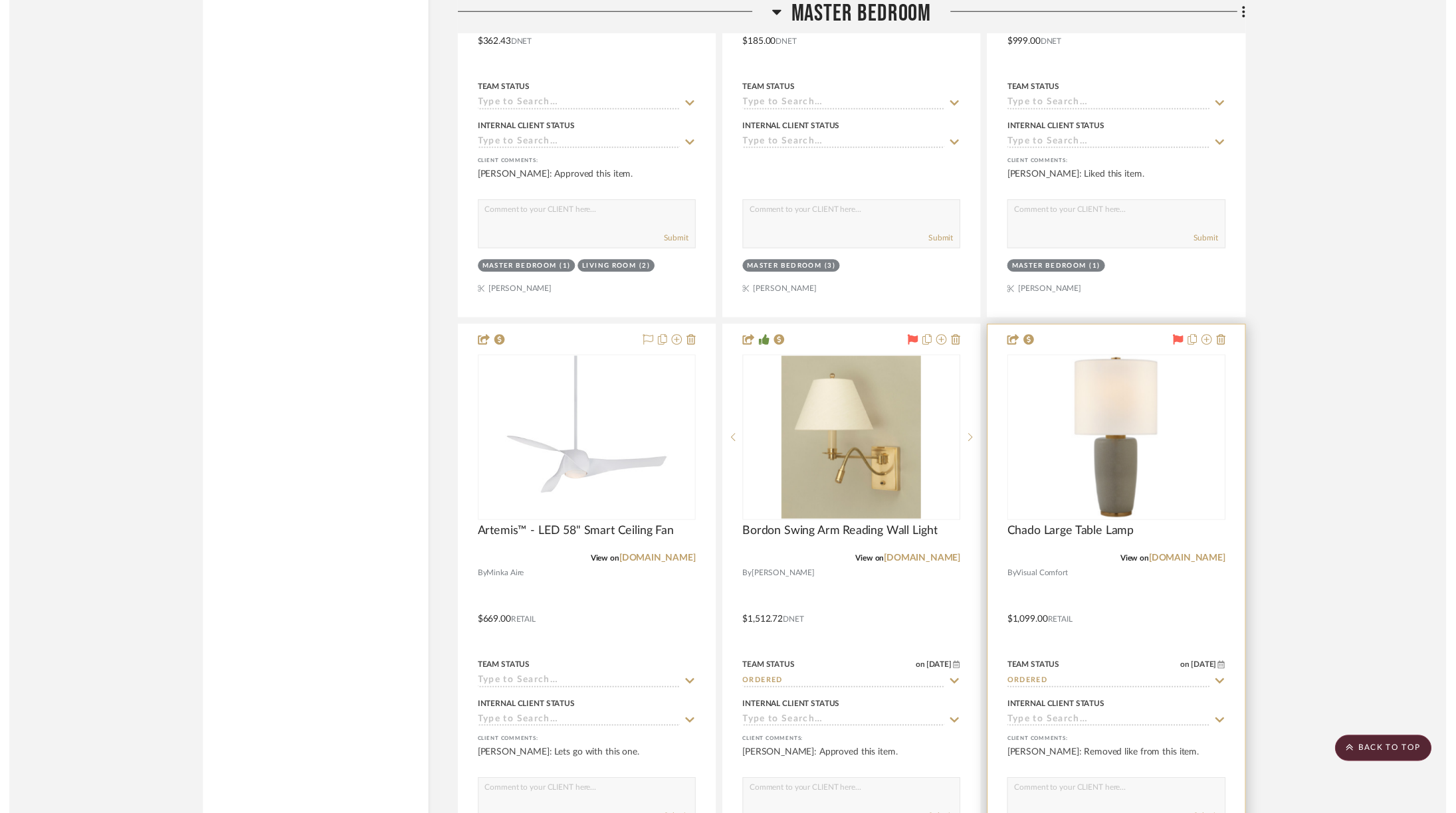
scroll to position [5009, 0]
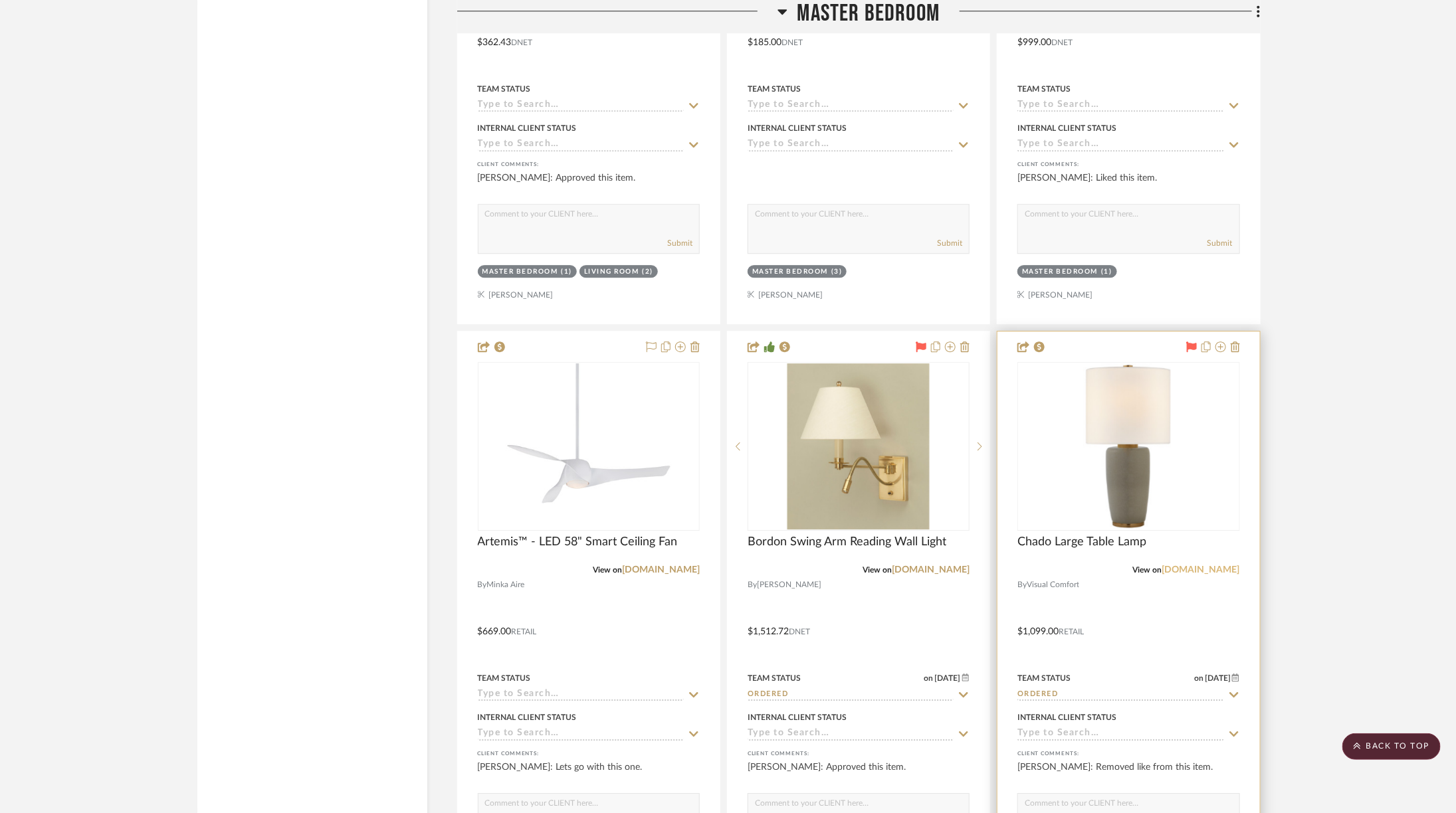
click at [1078, 565] on link "visualcomfort.com" at bounding box center [1200, 570] width 78 height 9
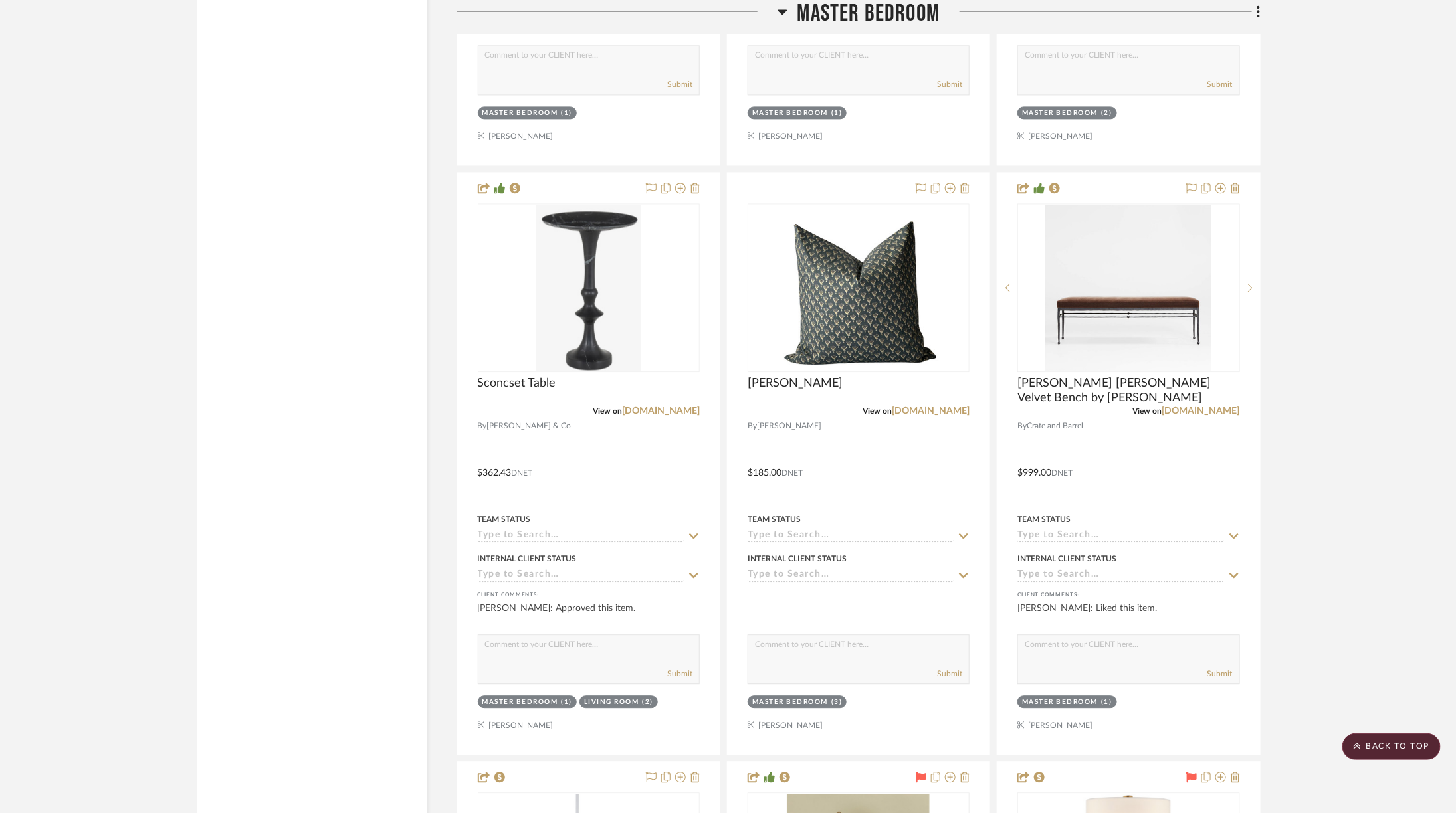
scroll to position [4461, 0]
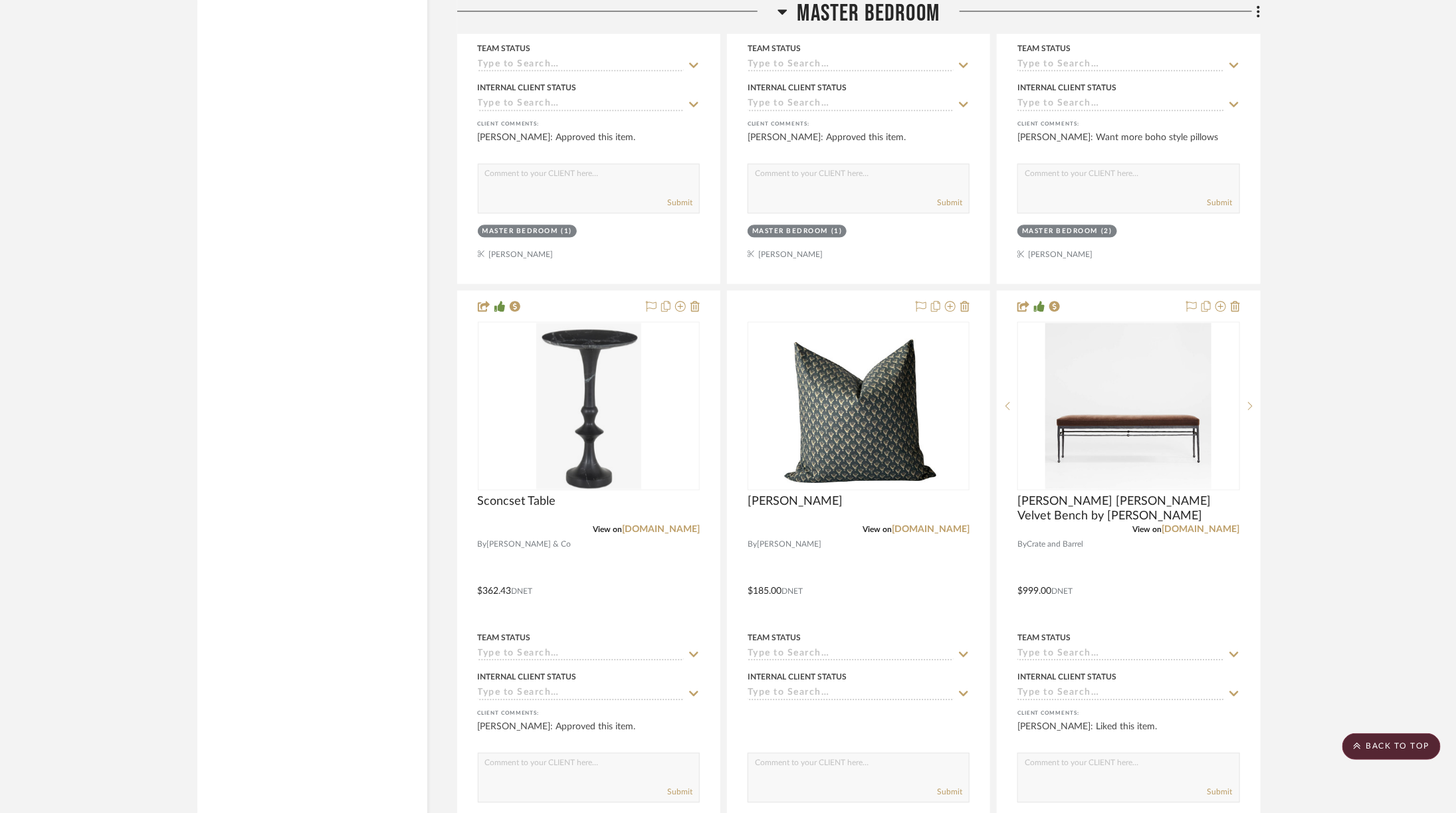
click at [817, 23] on span "Master Bedroom" at bounding box center [868, 14] width 143 height 28
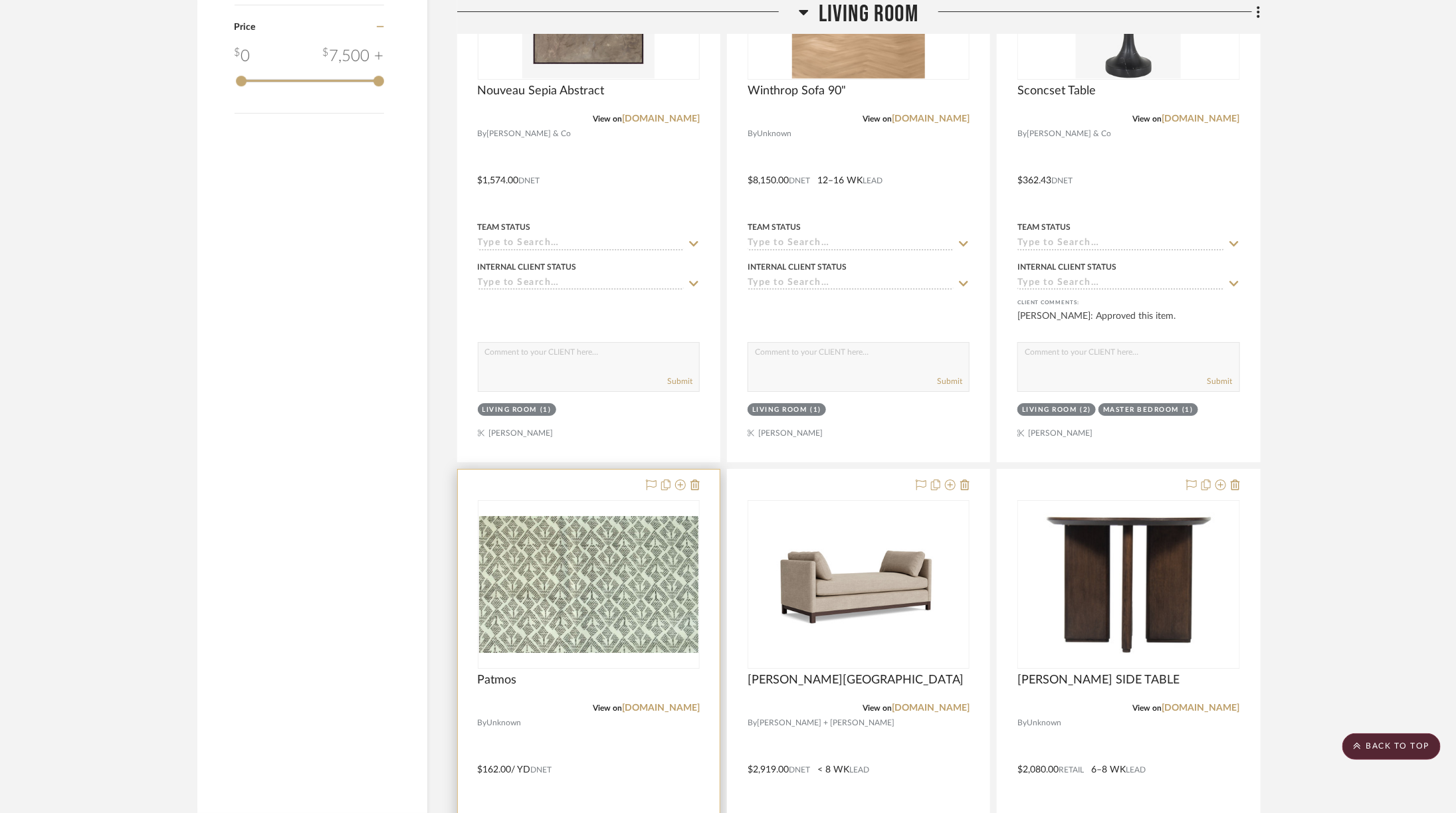
scroll to position [2779, 0]
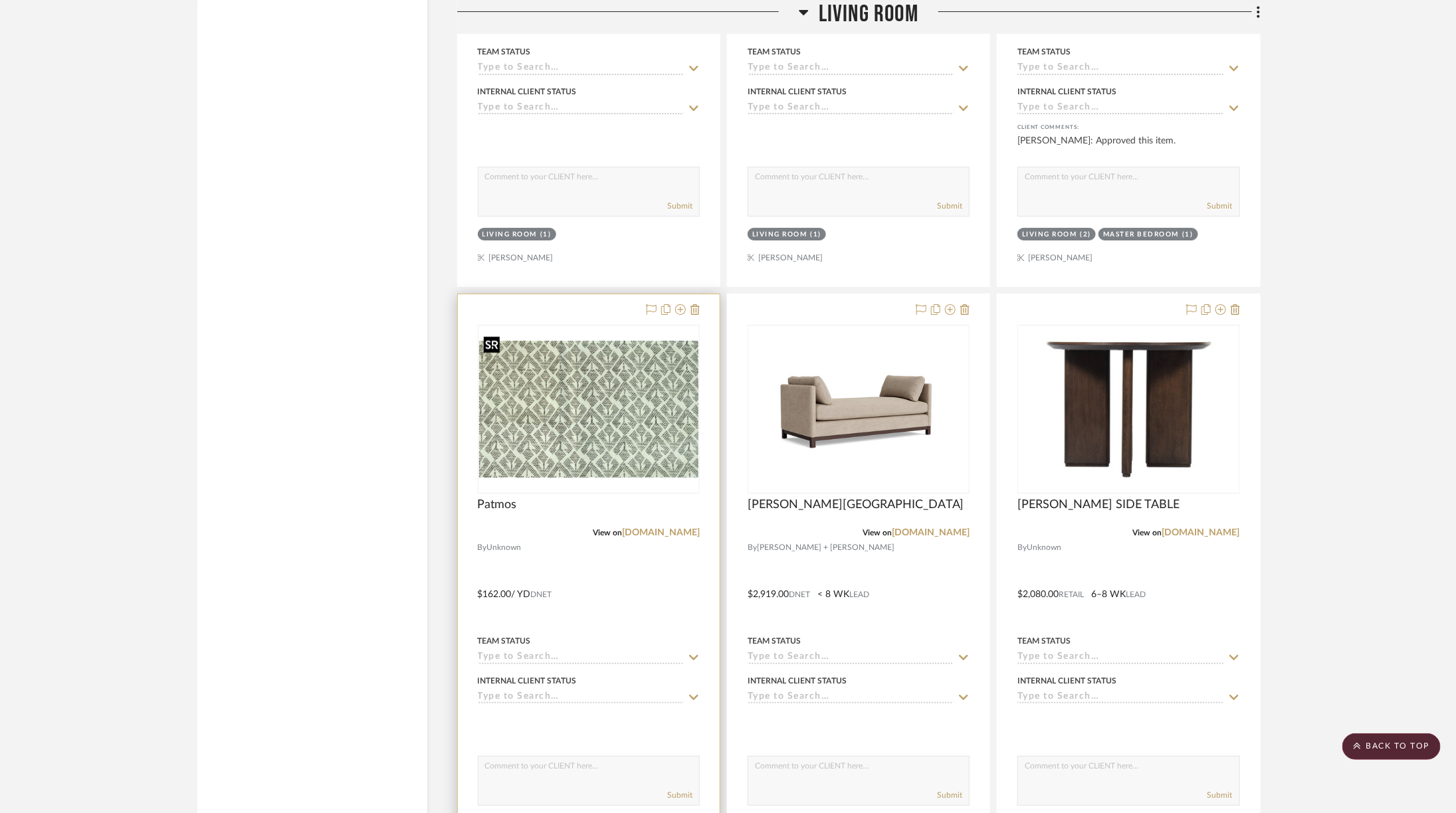
click at [596, 436] on img "0" at bounding box center [589, 409] width 219 height 137
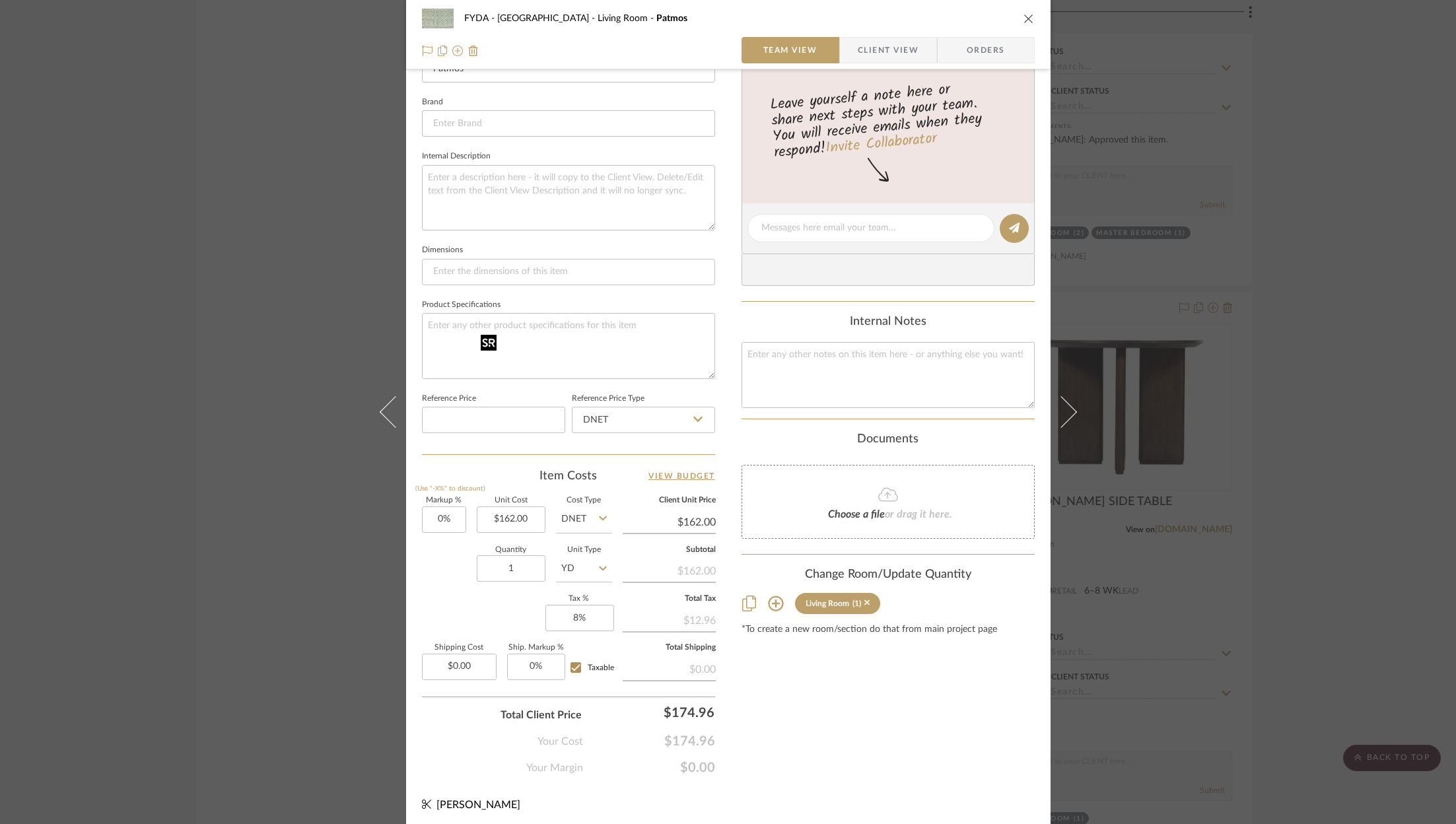
scroll to position [0, 0]
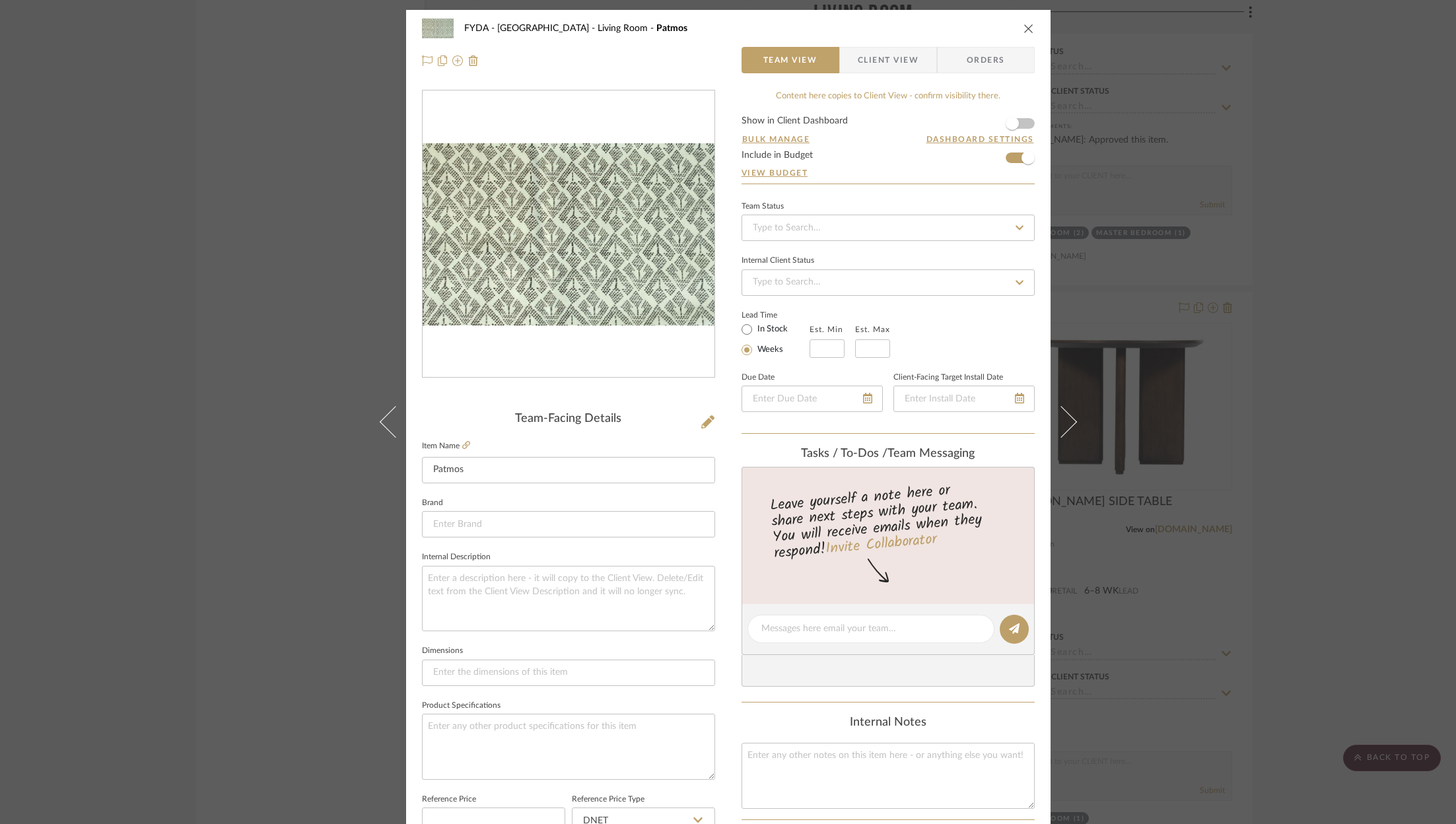
click at [1024, 33] on icon "close" at bounding box center [1028, 28] width 11 height 11
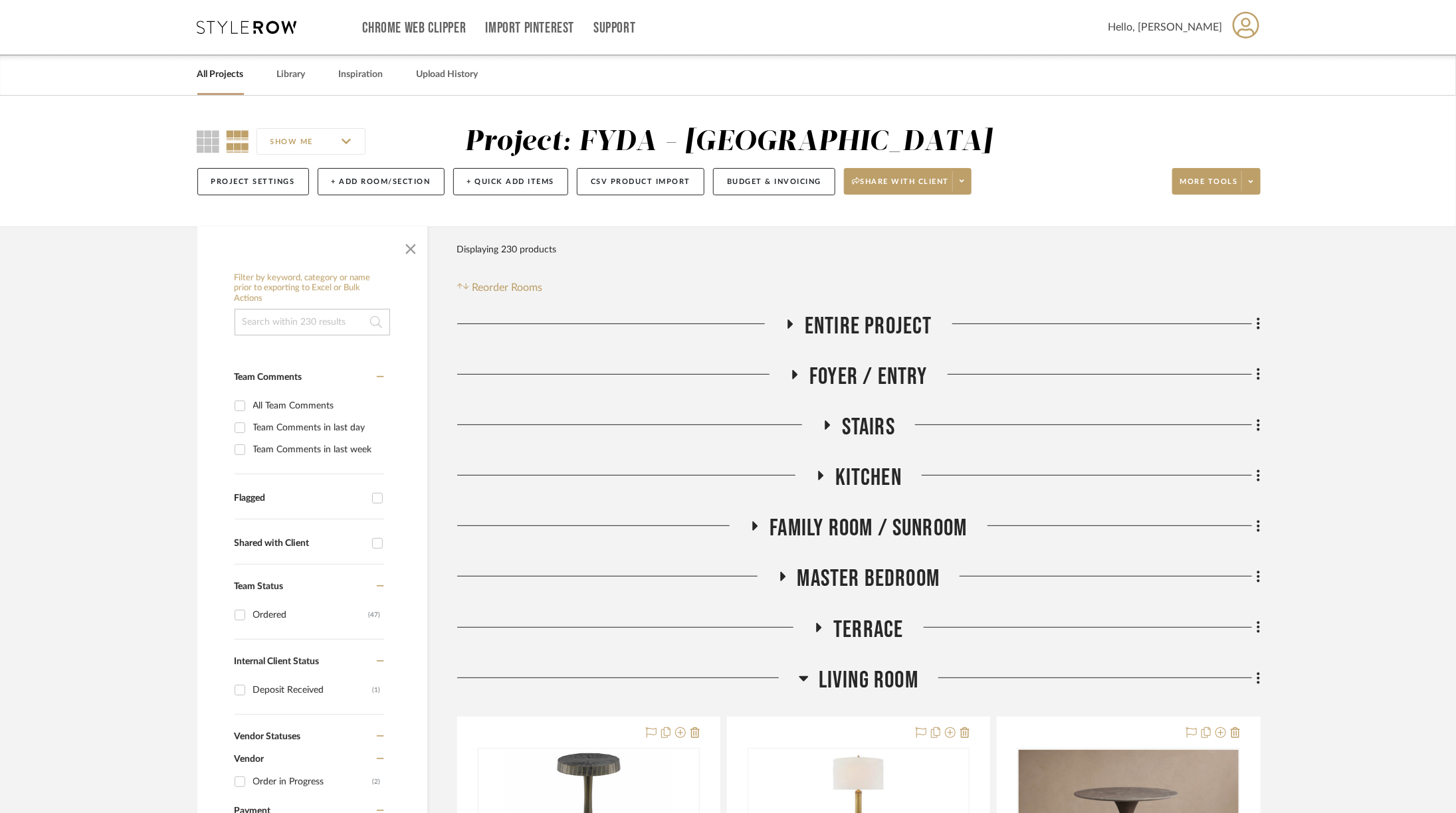
click at [870, 579] on span "Master Bedroom" at bounding box center [868, 579] width 143 height 28
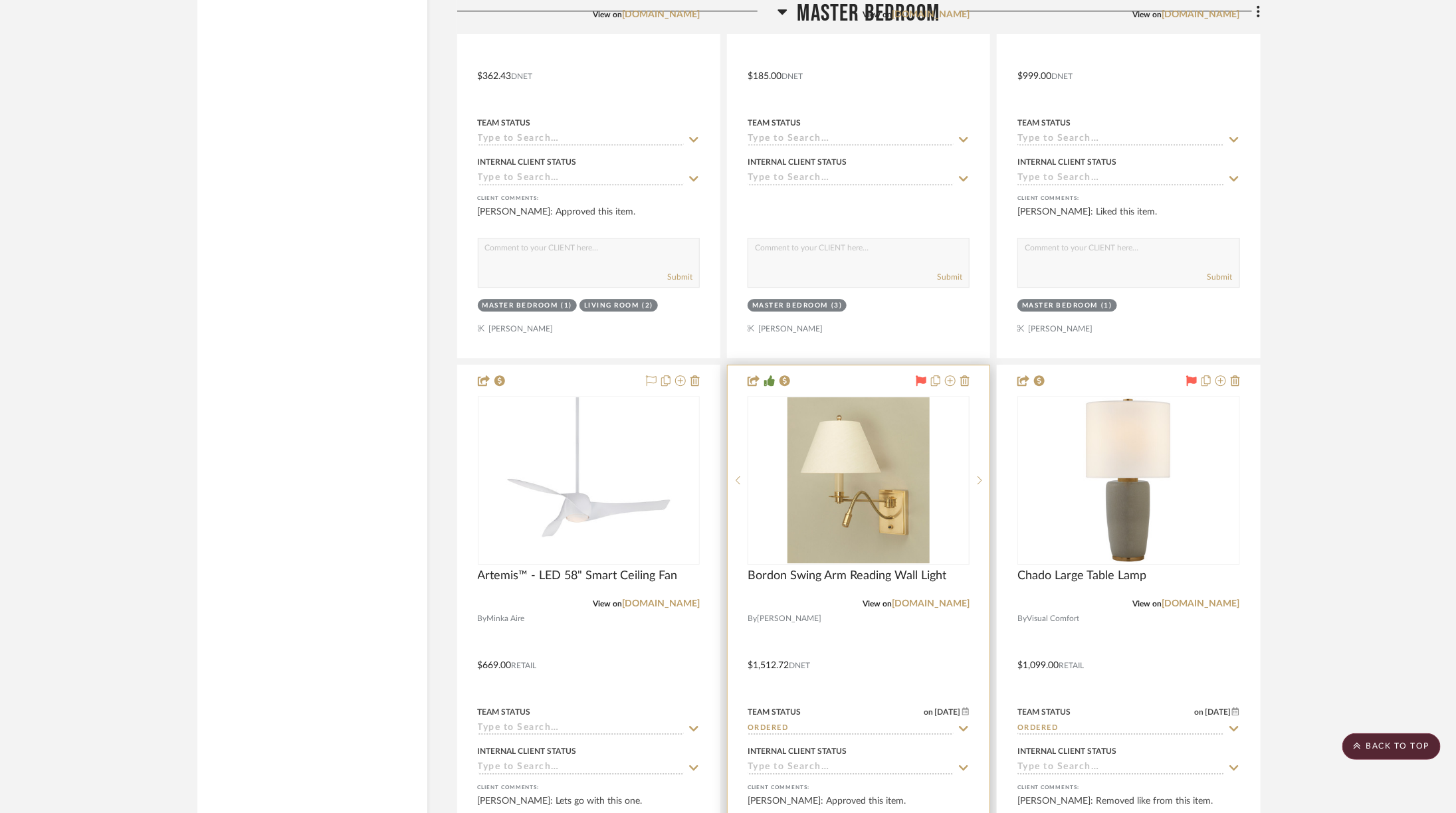
scroll to position [4979, 0]
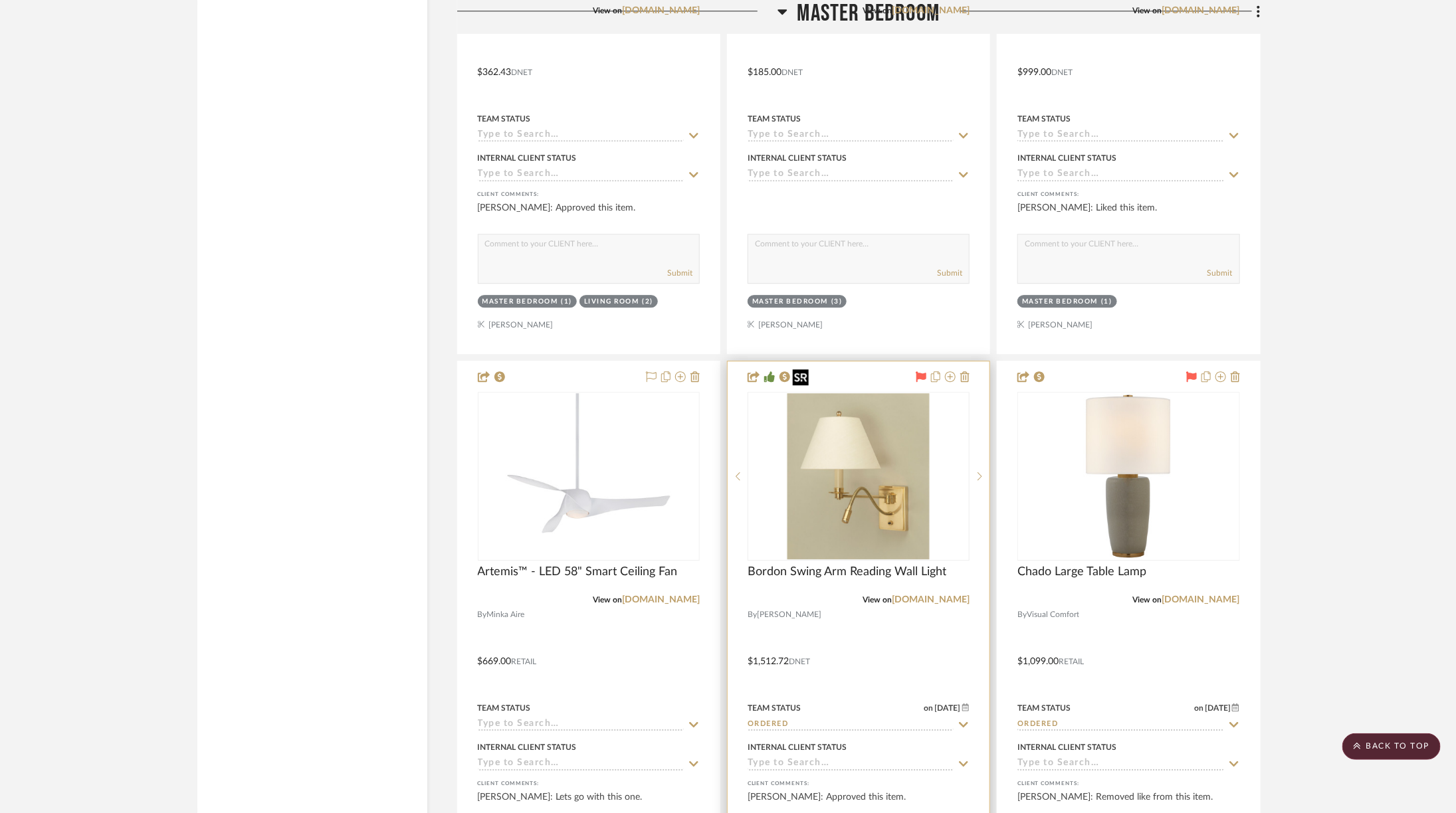
click at [0, 0] on img at bounding box center [0, 0] width 0 height 0
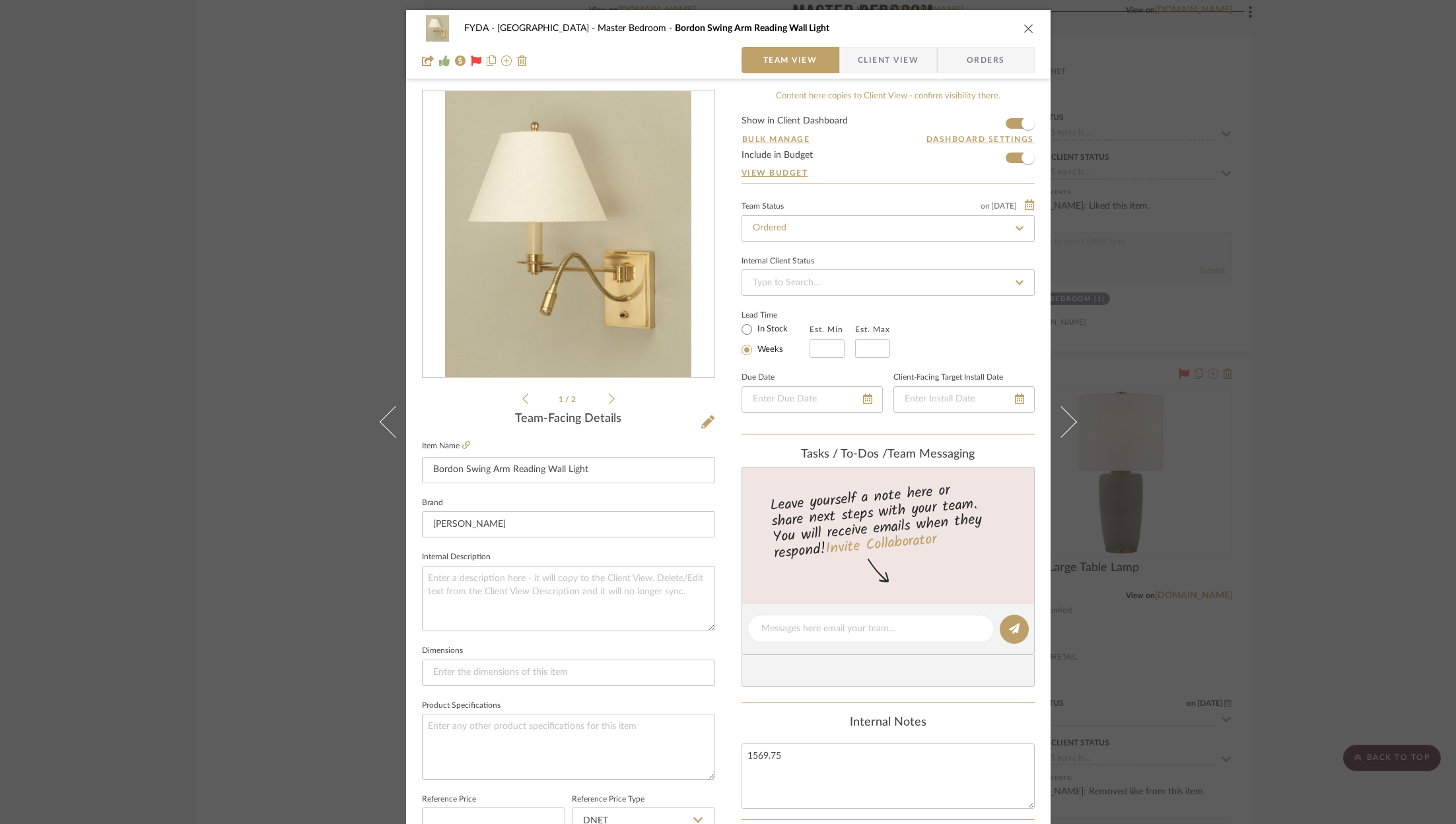
scroll to position [401, 0]
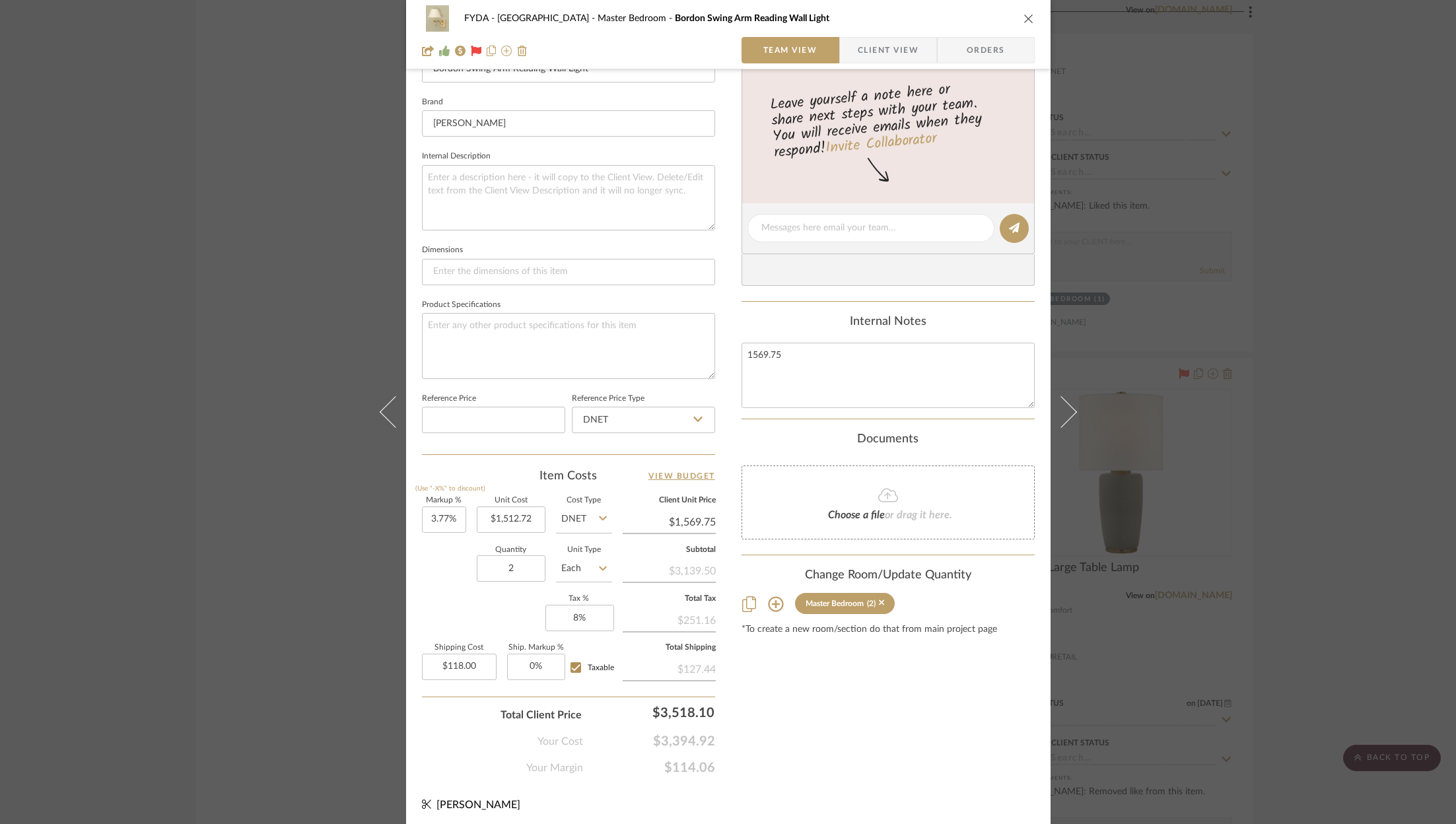
click at [922, 497] on fa-icon at bounding box center [888, 496] width 120 height 17
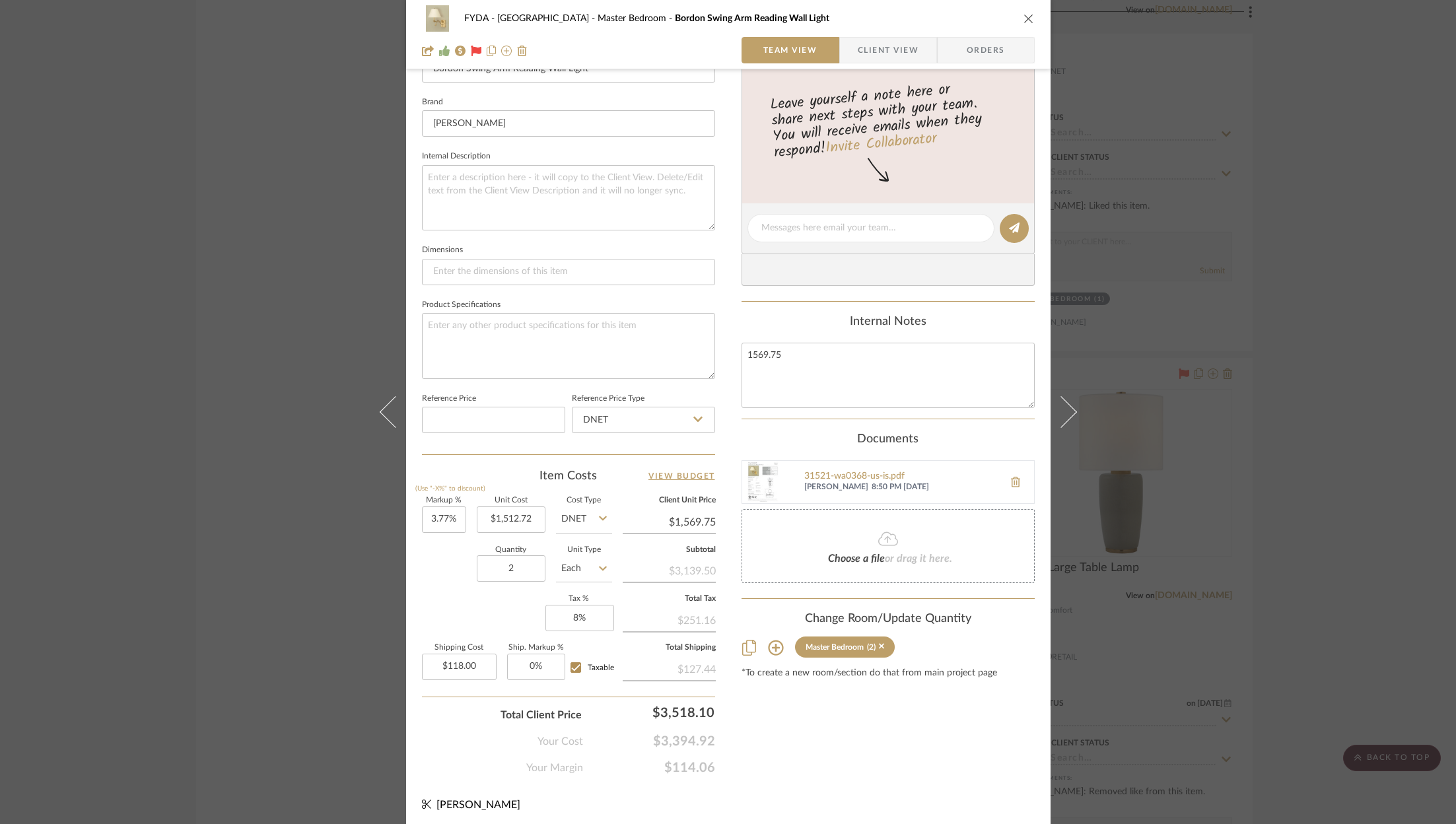
click at [1024, 21] on icon "close" at bounding box center [1028, 18] width 11 height 11
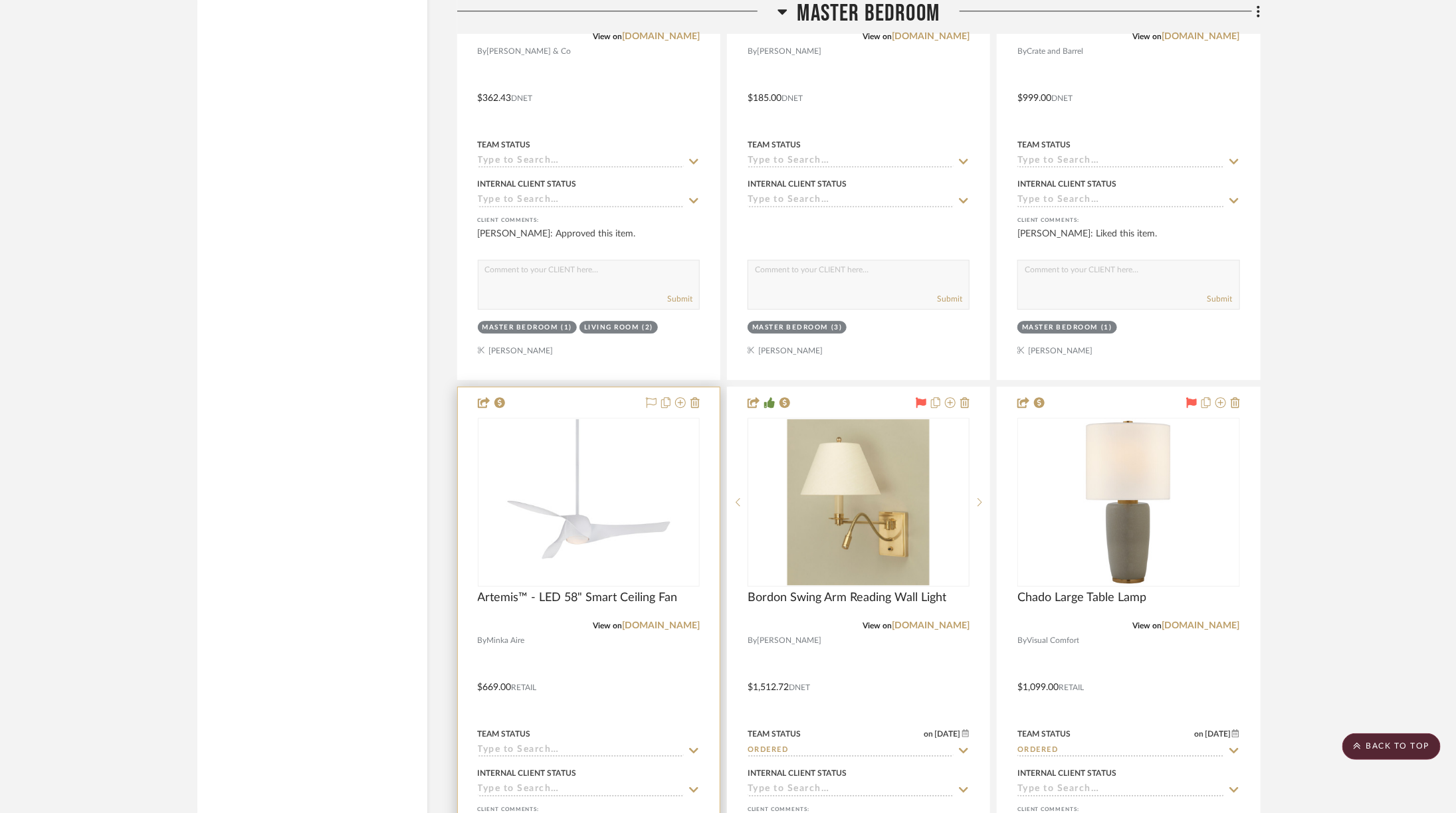
scroll to position [4953, 0]
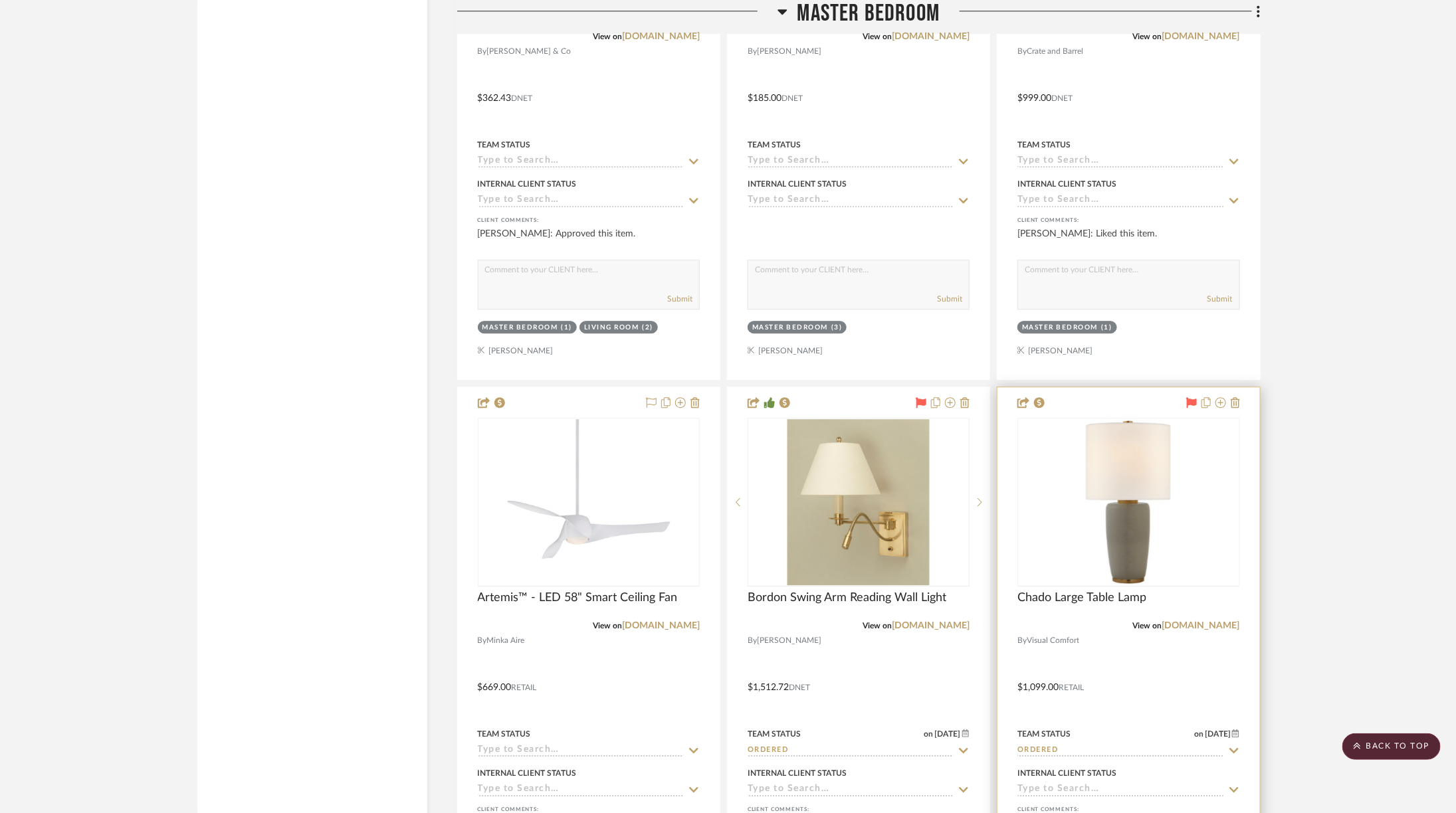
click at [1078, 590] on div "Chado Large Table Lamp" at bounding box center [1128, 604] width 222 height 29
click at [1078, 621] on link "visualcomfort.com" at bounding box center [1200, 625] width 78 height 9
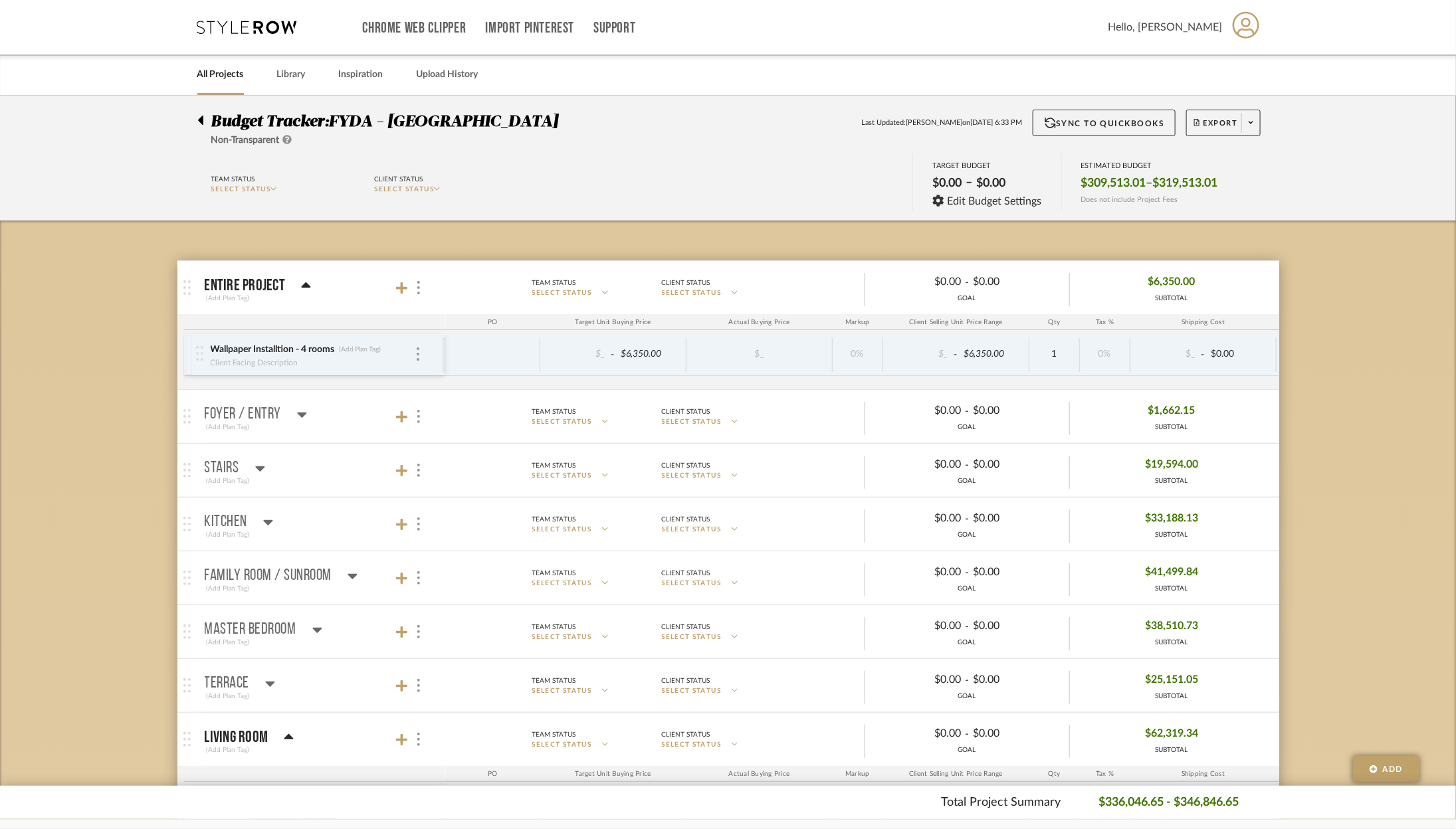
click at [256, 28] on icon at bounding box center [247, 27] width 100 height 14
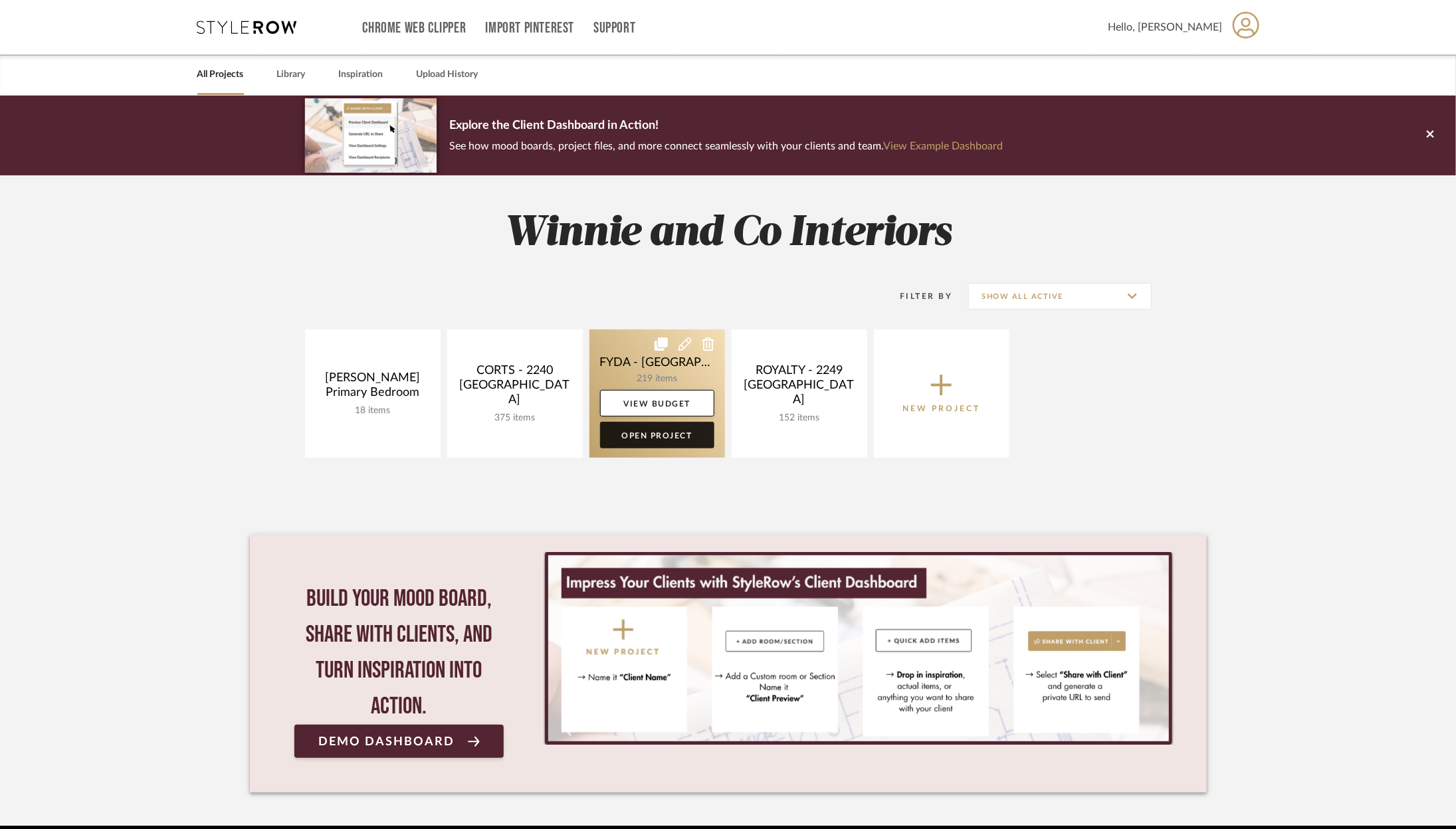
click at [638, 443] on link "Open Project" at bounding box center [657, 434] width 114 height 26
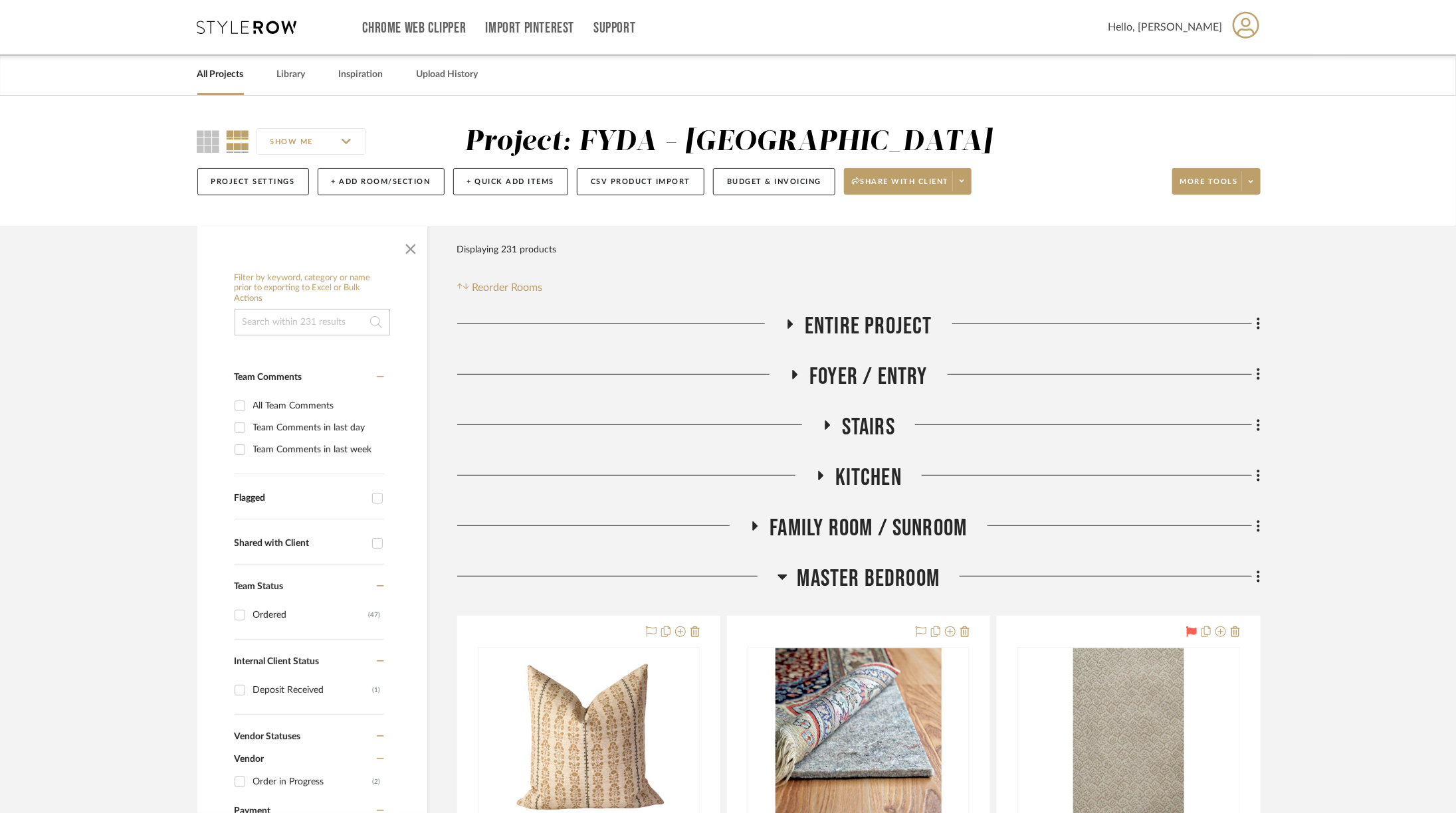
click at [846, 479] on span "Kitchen" at bounding box center [868, 478] width 66 height 28
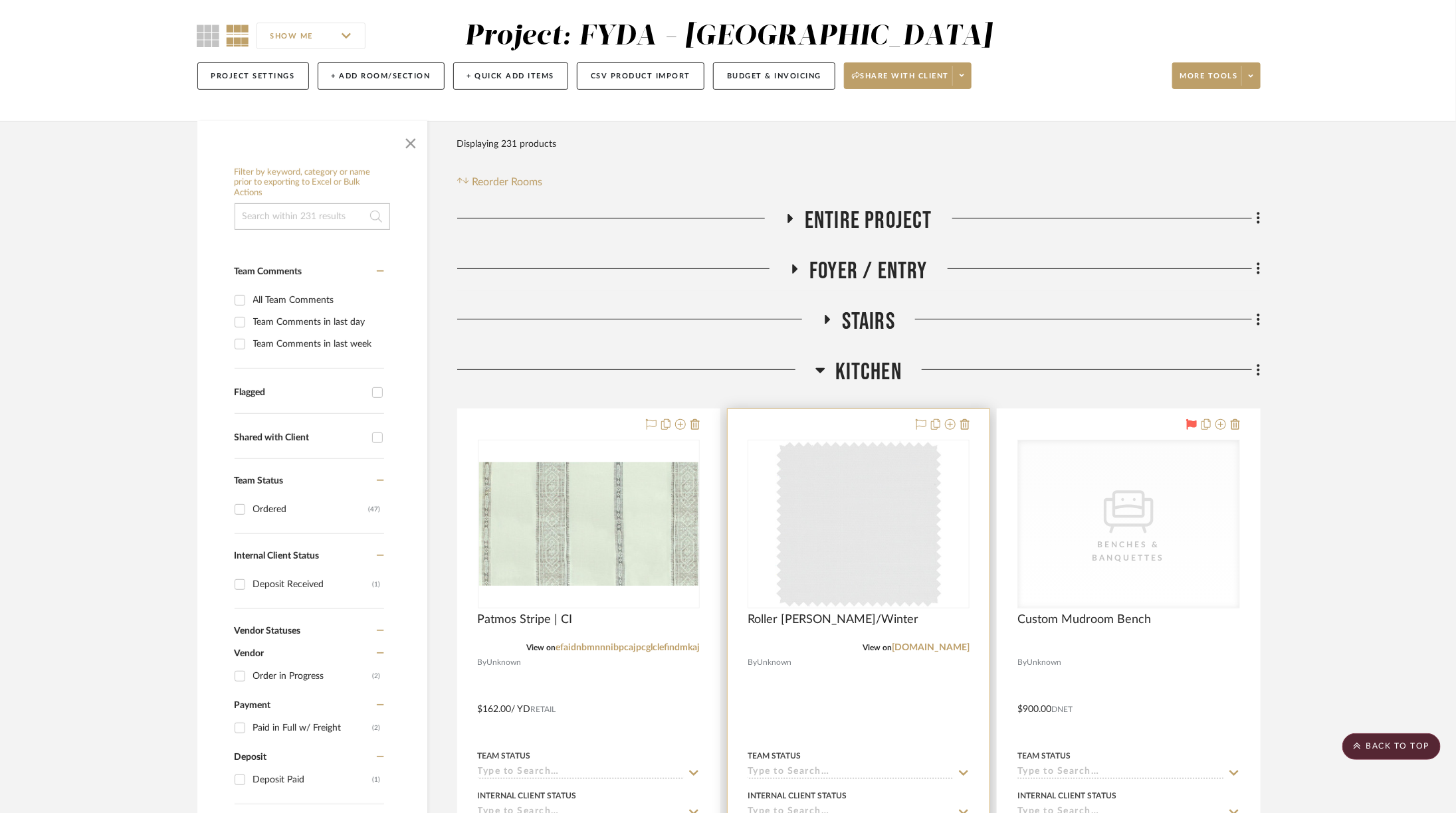
scroll to position [110, 0]
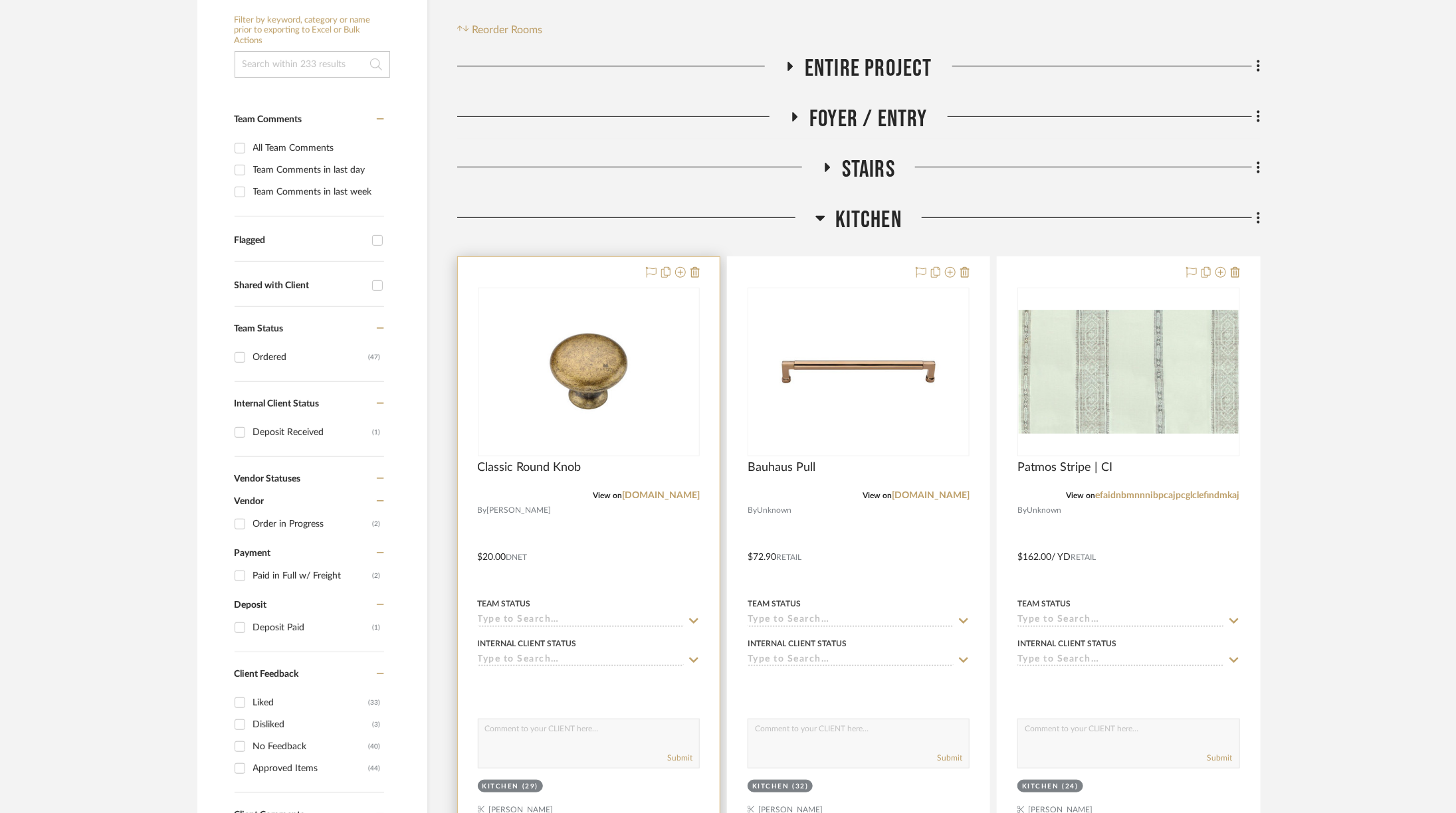
scroll to position [260, 0]
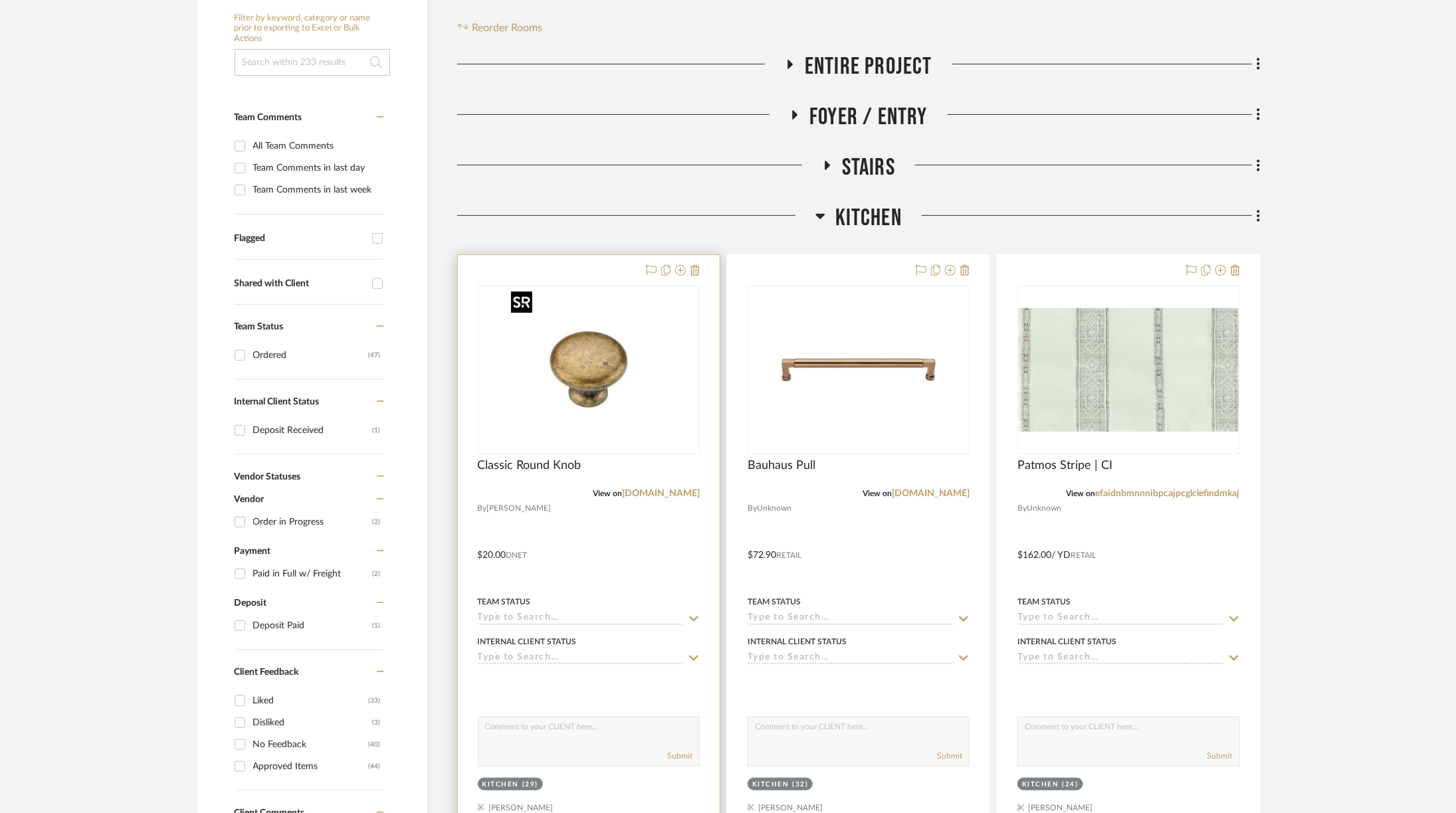
click at [0, 0] on img at bounding box center [0, 0] width 0 height 0
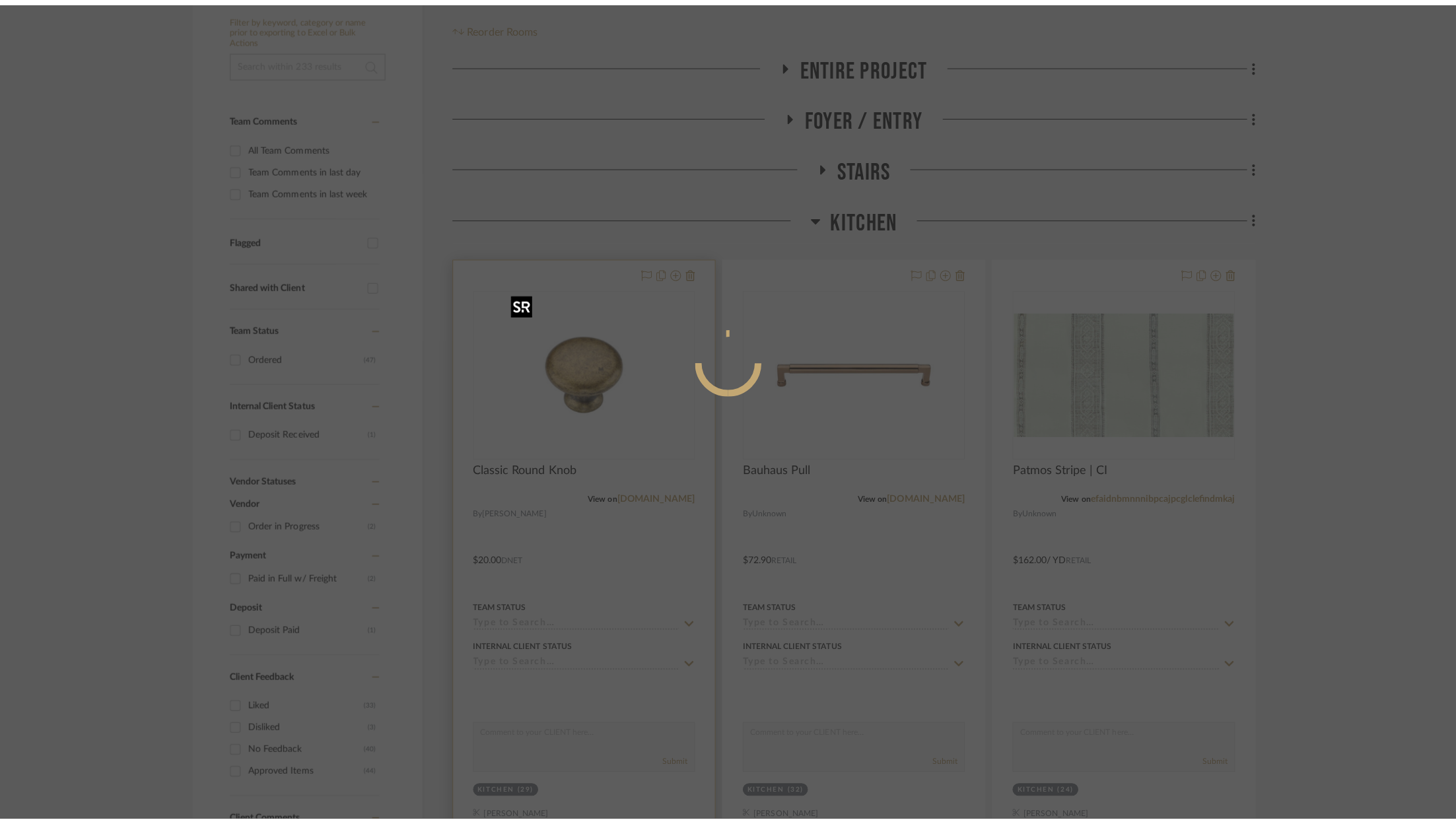
scroll to position [0, 0]
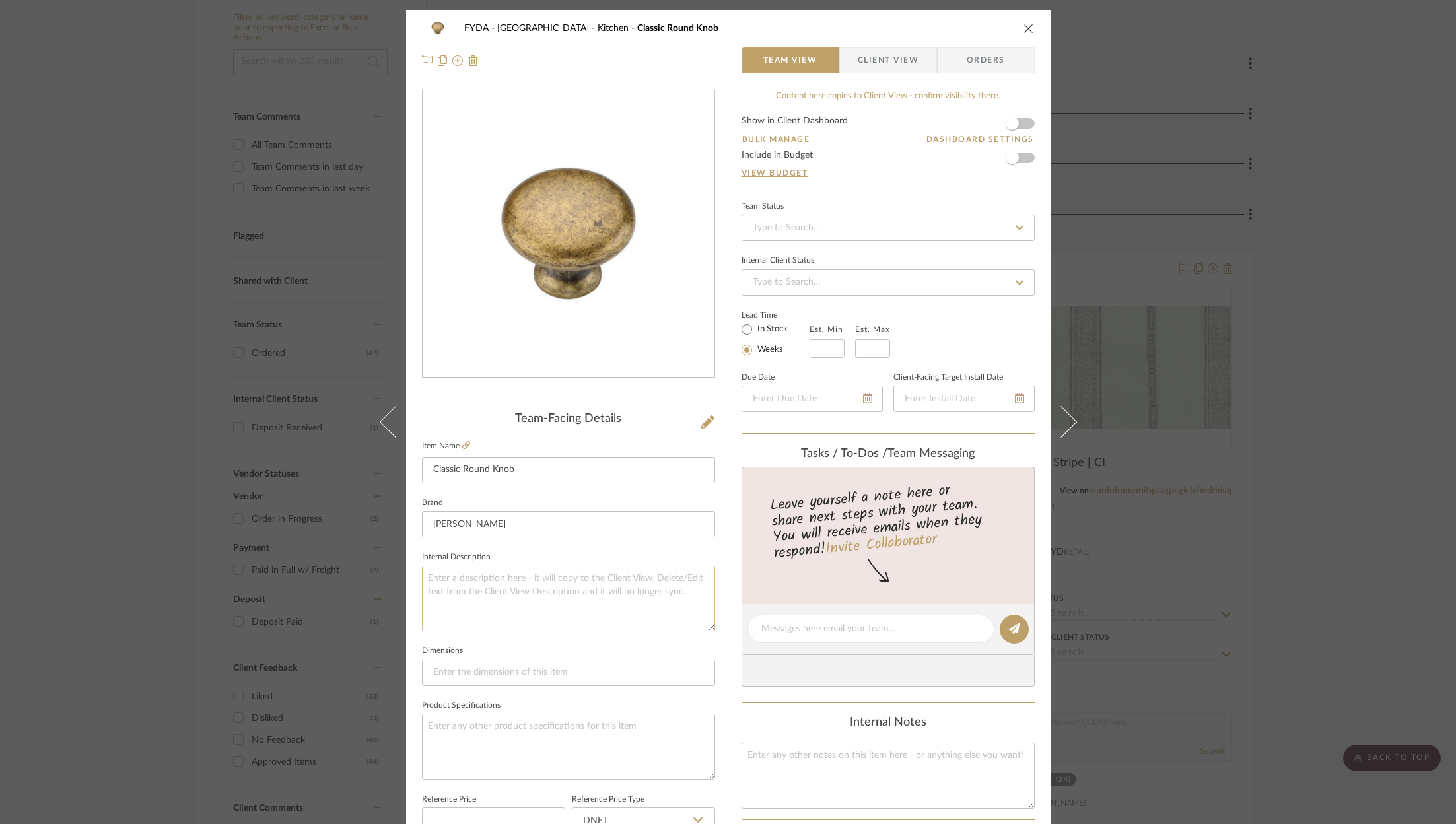
click at [527, 591] on textarea at bounding box center [568, 598] width 293 height 65
type textarea "N"
click at [493, 574] on textarea "Color not pictured. Will be burnihsed brass." at bounding box center [568, 598] width 293 height 65
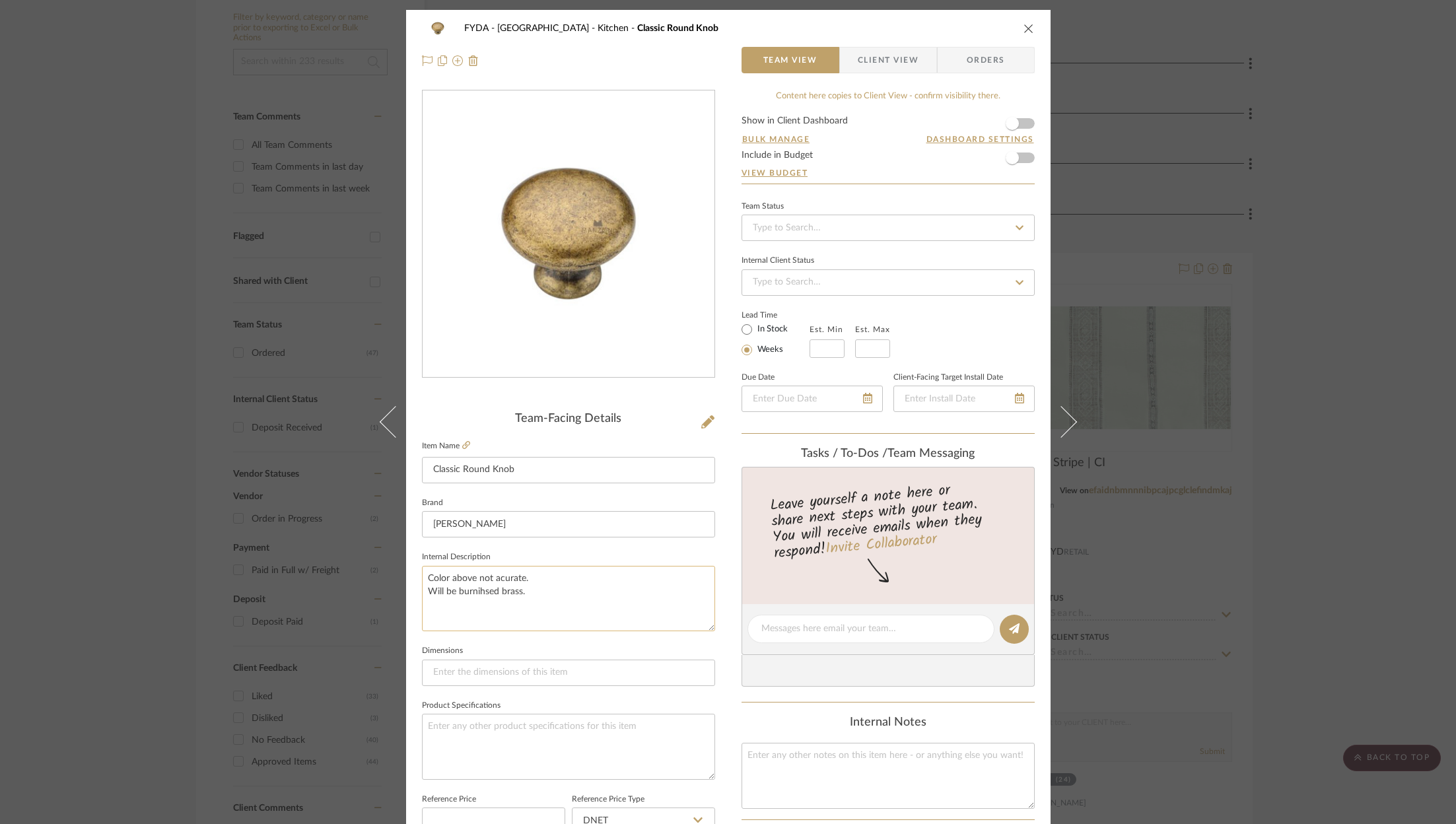
click at [532, 590] on textarea "Color above not acurate. Will be burnihsed brass." at bounding box center [568, 598] width 293 height 65
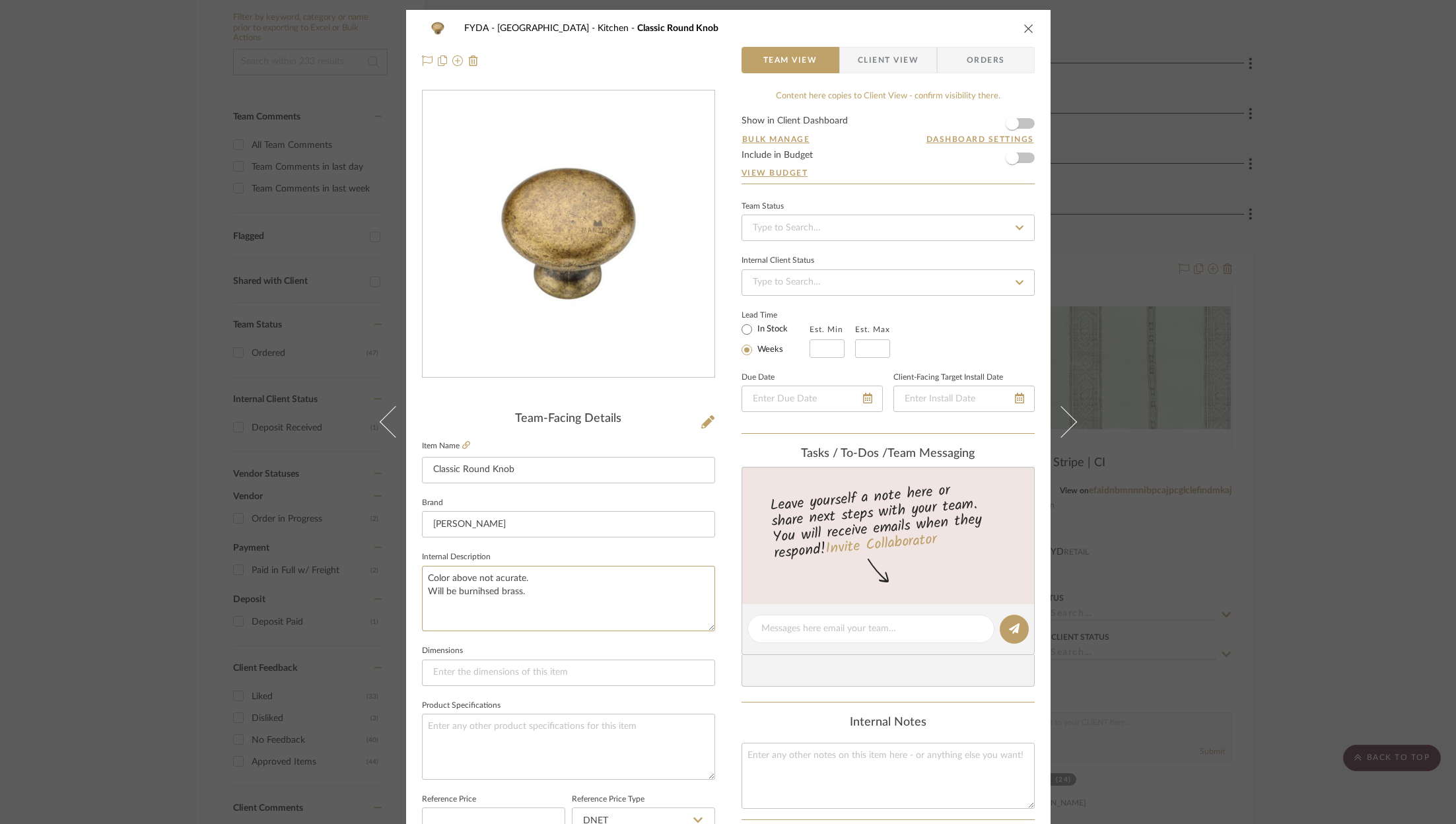
drag, startPoint x: 532, startPoint y: 590, endPoint x: 407, endPoint y: 574, distance: 126.0
click at [407, 574] on div "FYDA - 655 City Park Kitchen Classic Round Knob Team View Client View Orders Te…" at bounding box center [728, 619] width 644 height 1220
type textarea "Color above not acurate. Will be burnihsed brass."
click at [513, 731] on textarea at bounding box center [568, 746] width 293 height 65
paste textarea "Color above not acurate. Will be burnihsed brass."
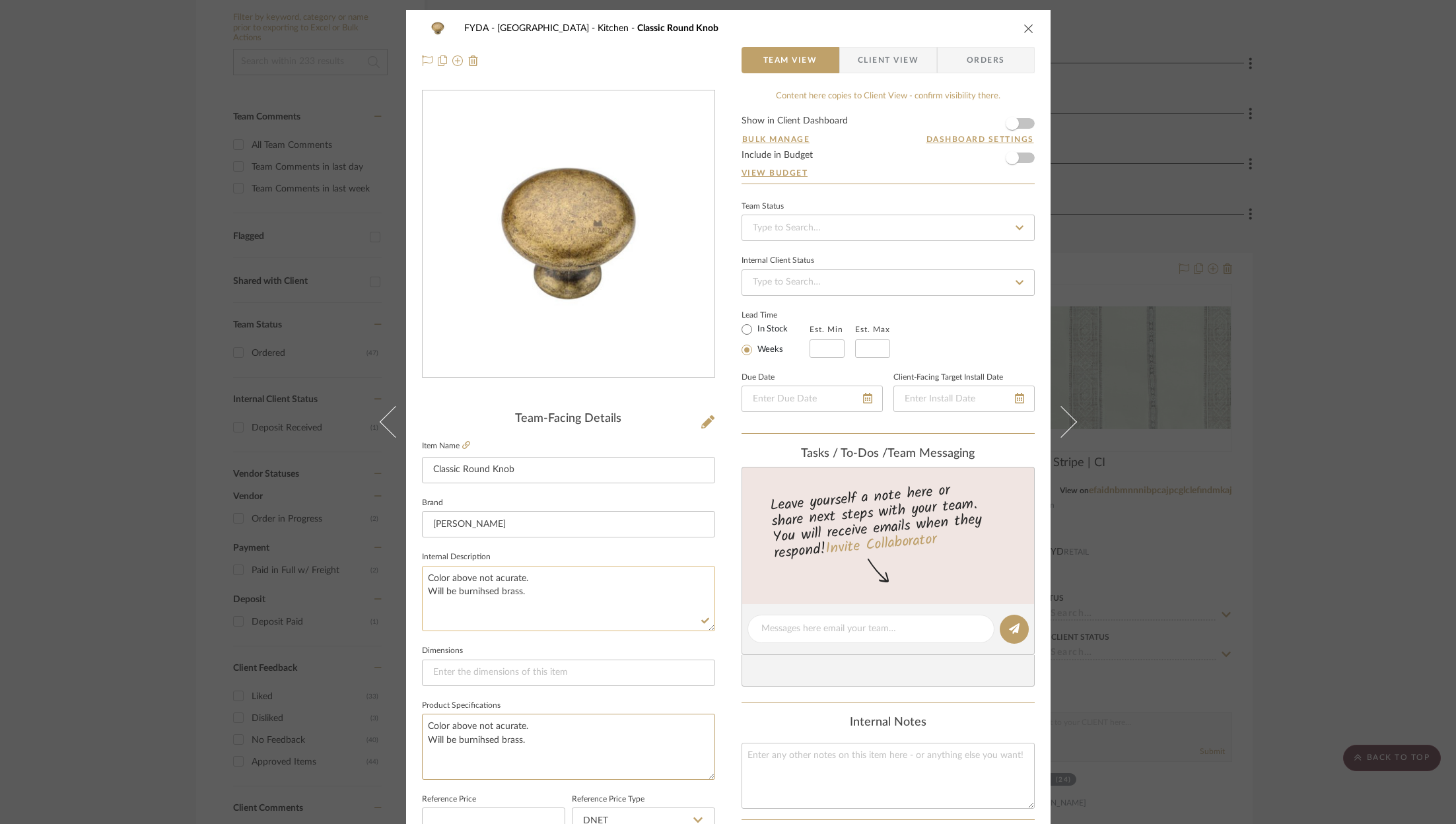
type textarea "Color above not acurate. Will be burnihsed brass."
click at [546, 593] on textarea "Color above not acurate. Will be burnihsed brass." at bounding box center [568, 598] width 293 height 65
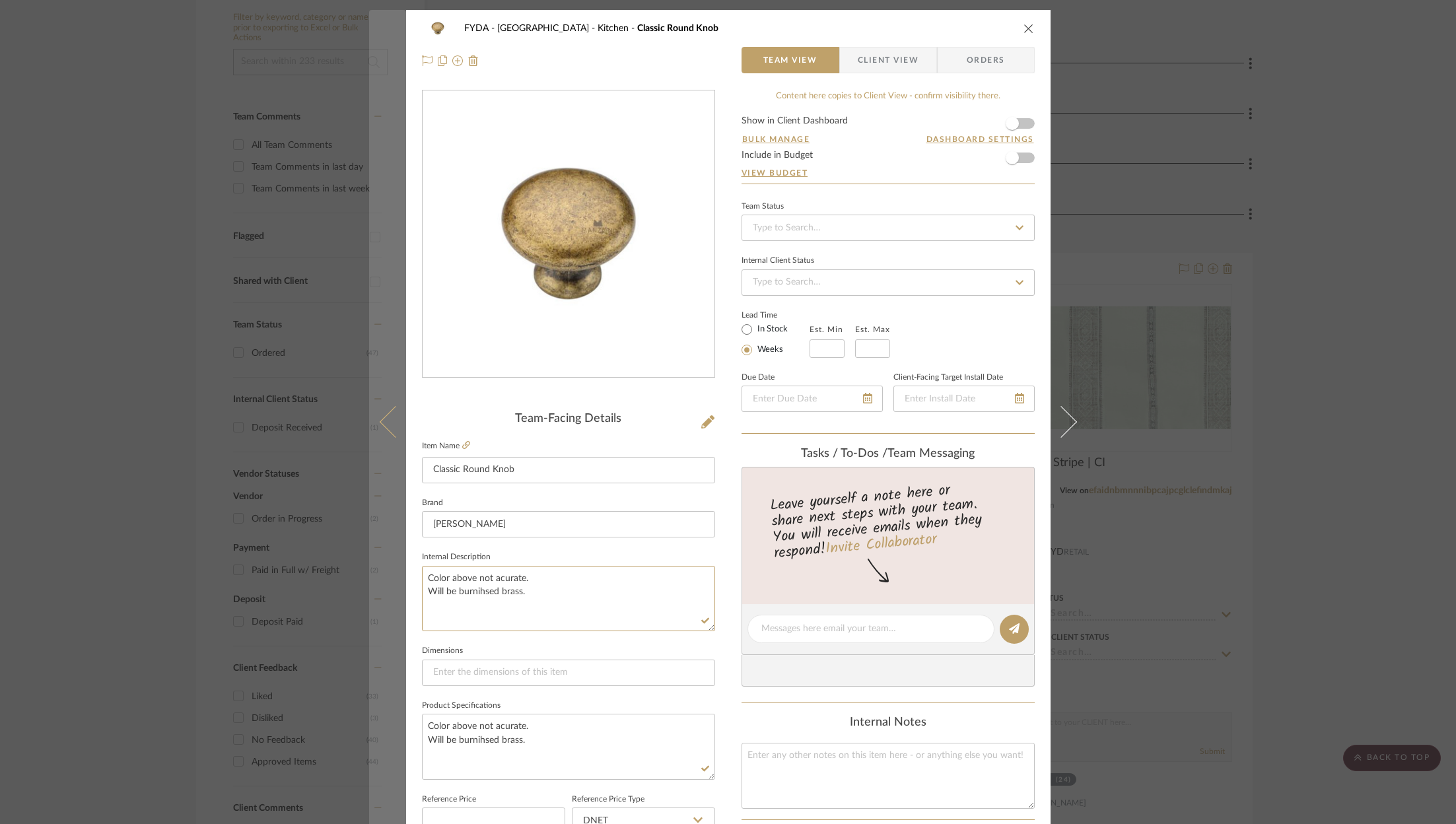
drag, startPoint x: 546, startPoint y: 593, endPoint x: 372, endPoint y: 546, distance: 180.2
click at [372, 546] on mat-dialog-content "FYDA - 655 City Park Kitchen Classic Round Knob Team View Client View Orders Te…" at bounding box center [728, 619] width 718 height 1220
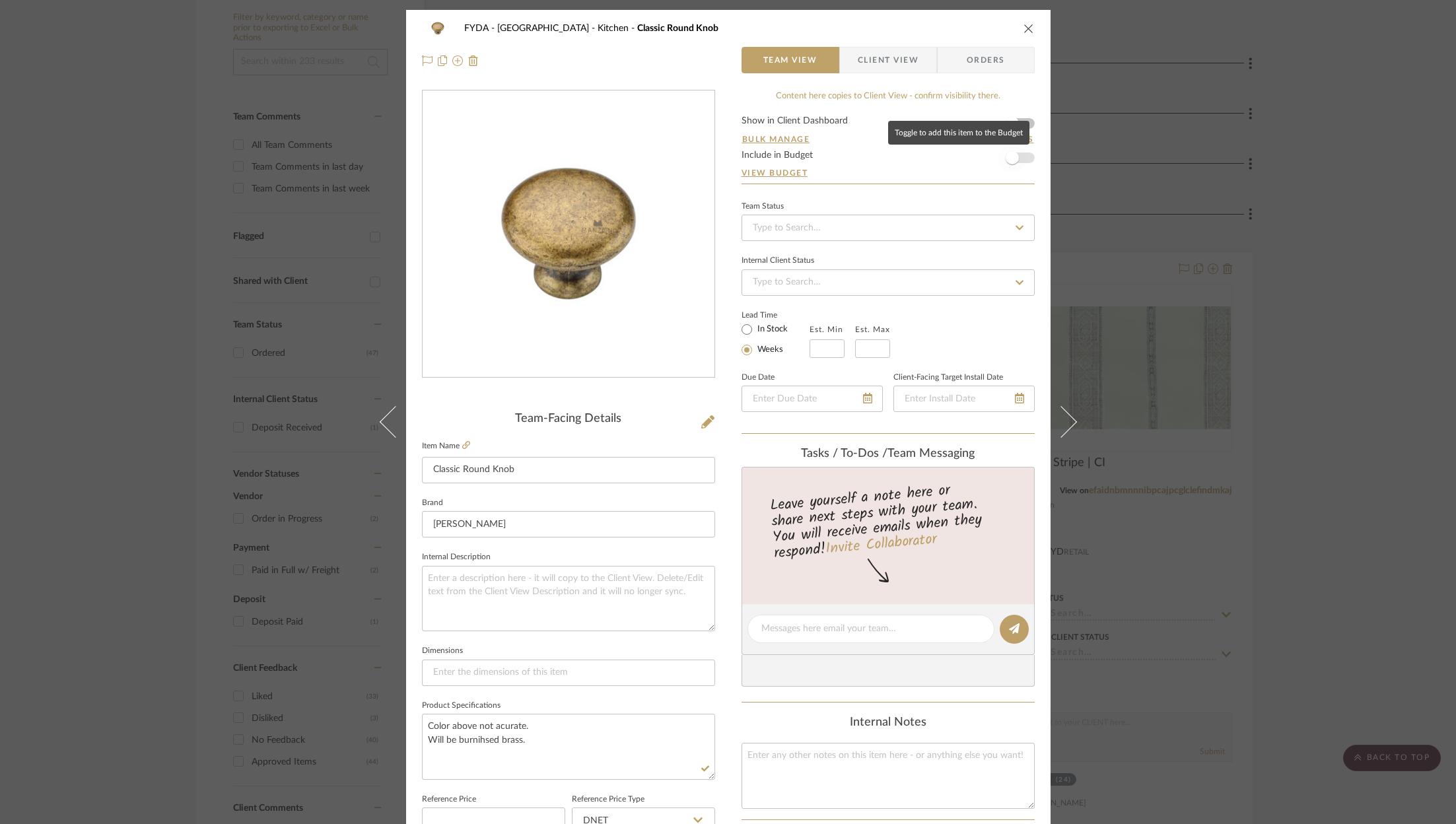
click at [1016, 157] on span "button" at bounding box center [1011, 157] width 29 height 29
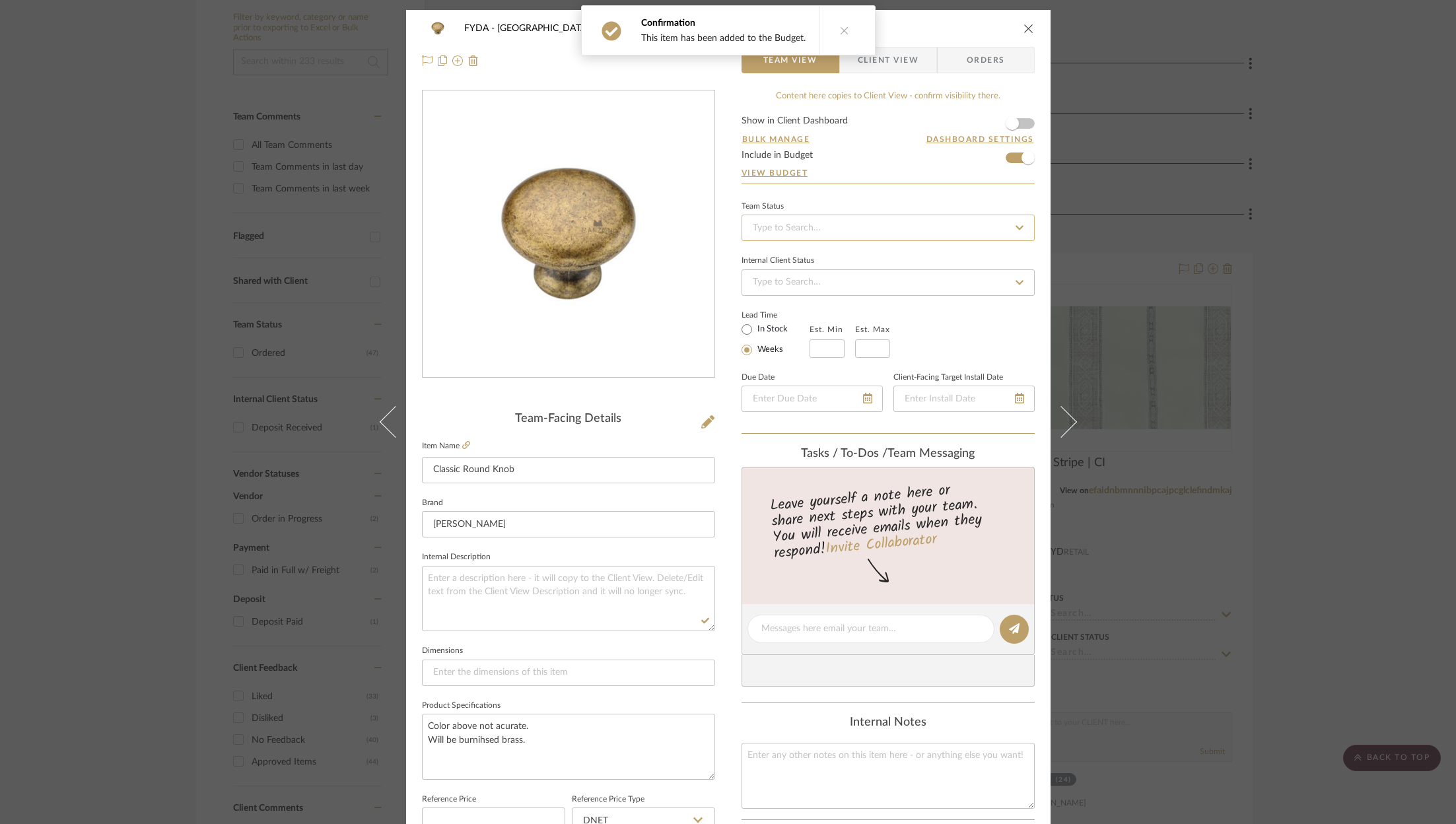
click at [917, 228] on input at bounding box center [888, 227] width 293 height 26
click at [881, 306] on div "Ordered" at bounding box center [883, 296] width 292 height 34
type input "8/27/2025"
type input "Ordered"
type input "8/27/2025"
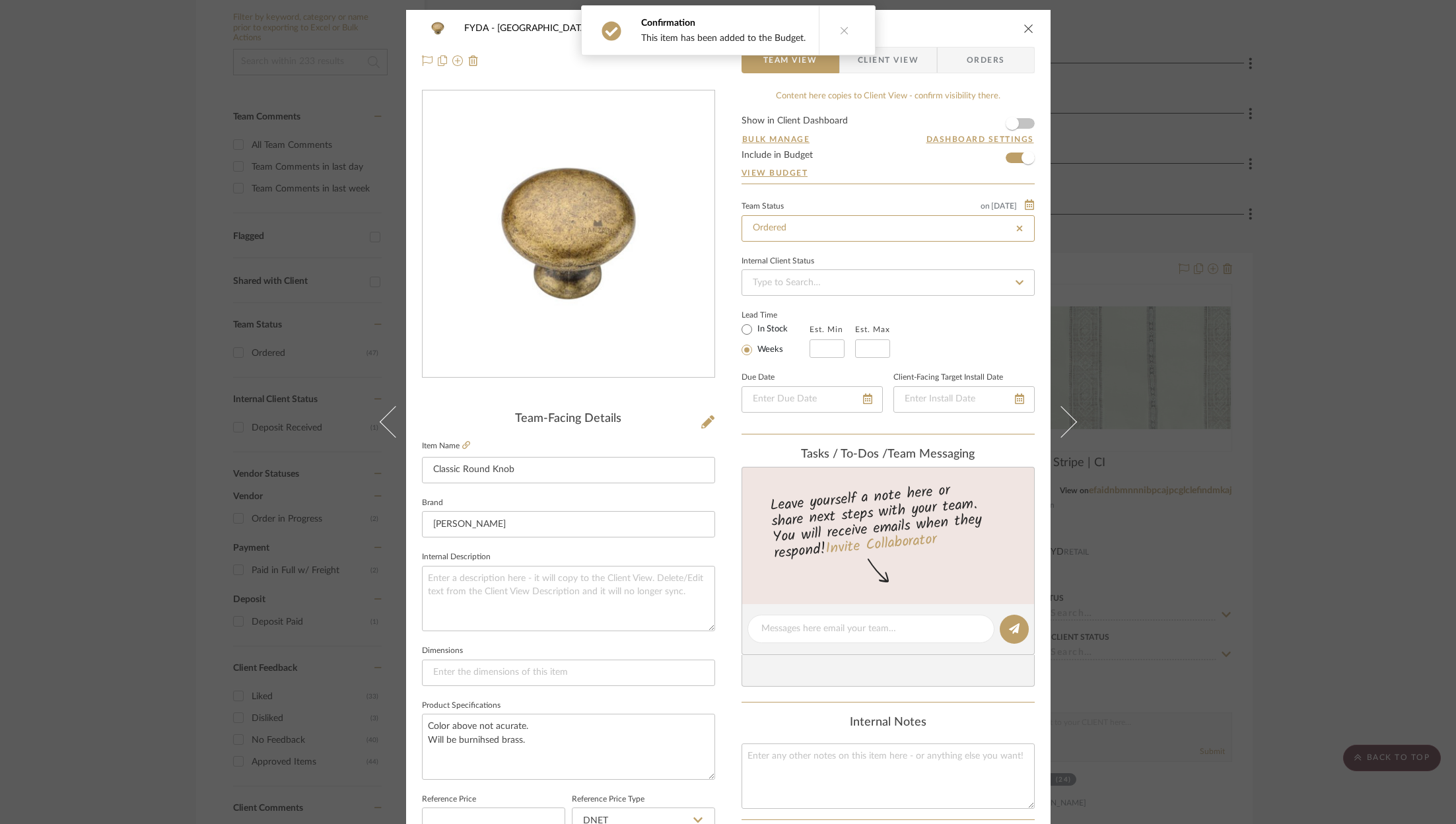
type input "Ordered"
click at [423, 64] on icon at bounding box center [427, 60] width 11 height 11
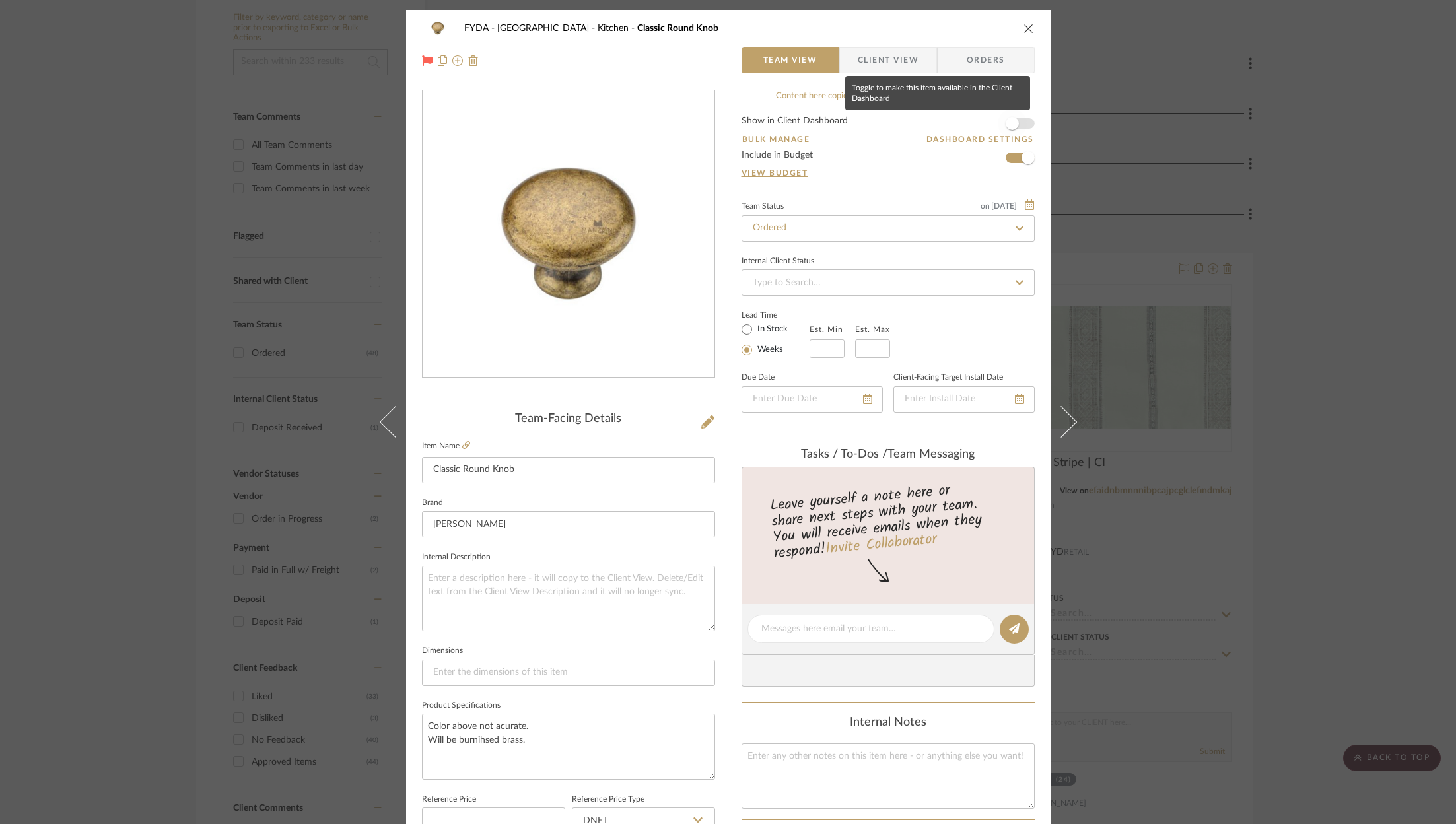
click at [1017, 119] on span "button" at bounding box center [1011, 123] width 29 height 29
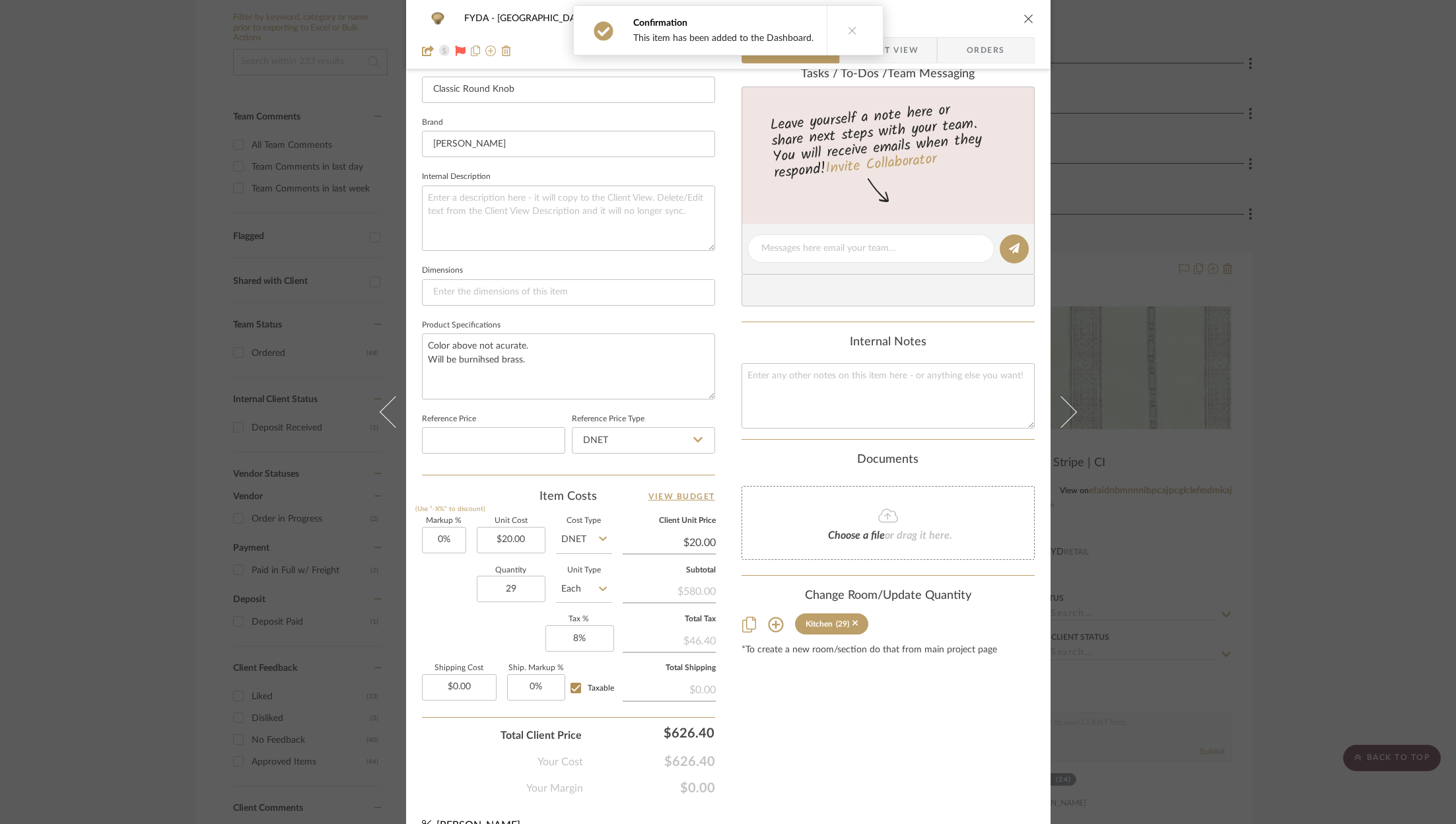
scroll to position [401, 0]
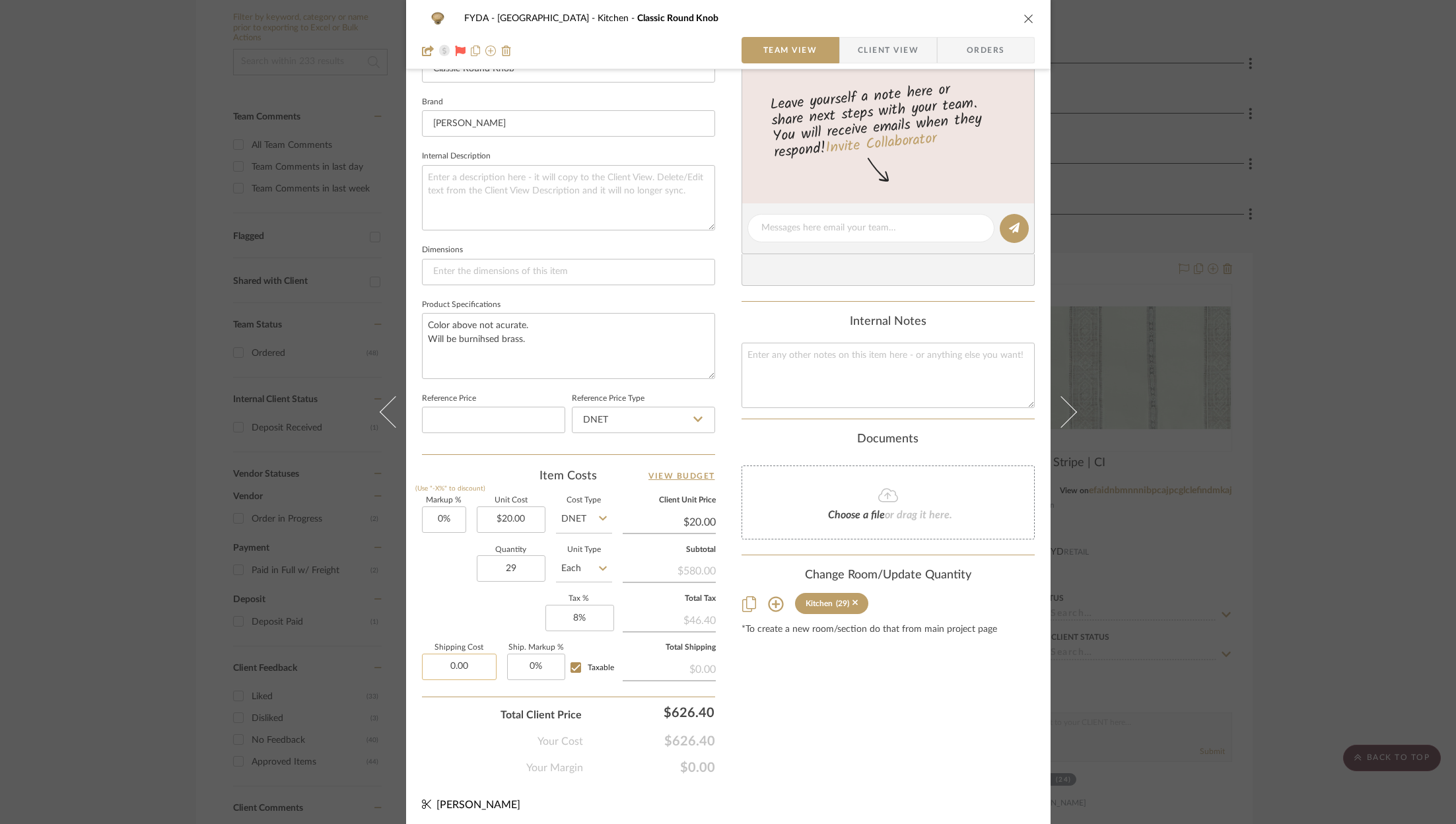
click at [469, 662] on input "0.00" at bounding box center [459, 666] width 74 height 26
type input "$48.00"
click at [457, 731] on div "Your Cost $626.40" at bounding box center [568, 736] width 293 height 26
click at [518, 516] on input "20.00" at bounding box center [510, 519] width 69 height 26
type input "$16.00"
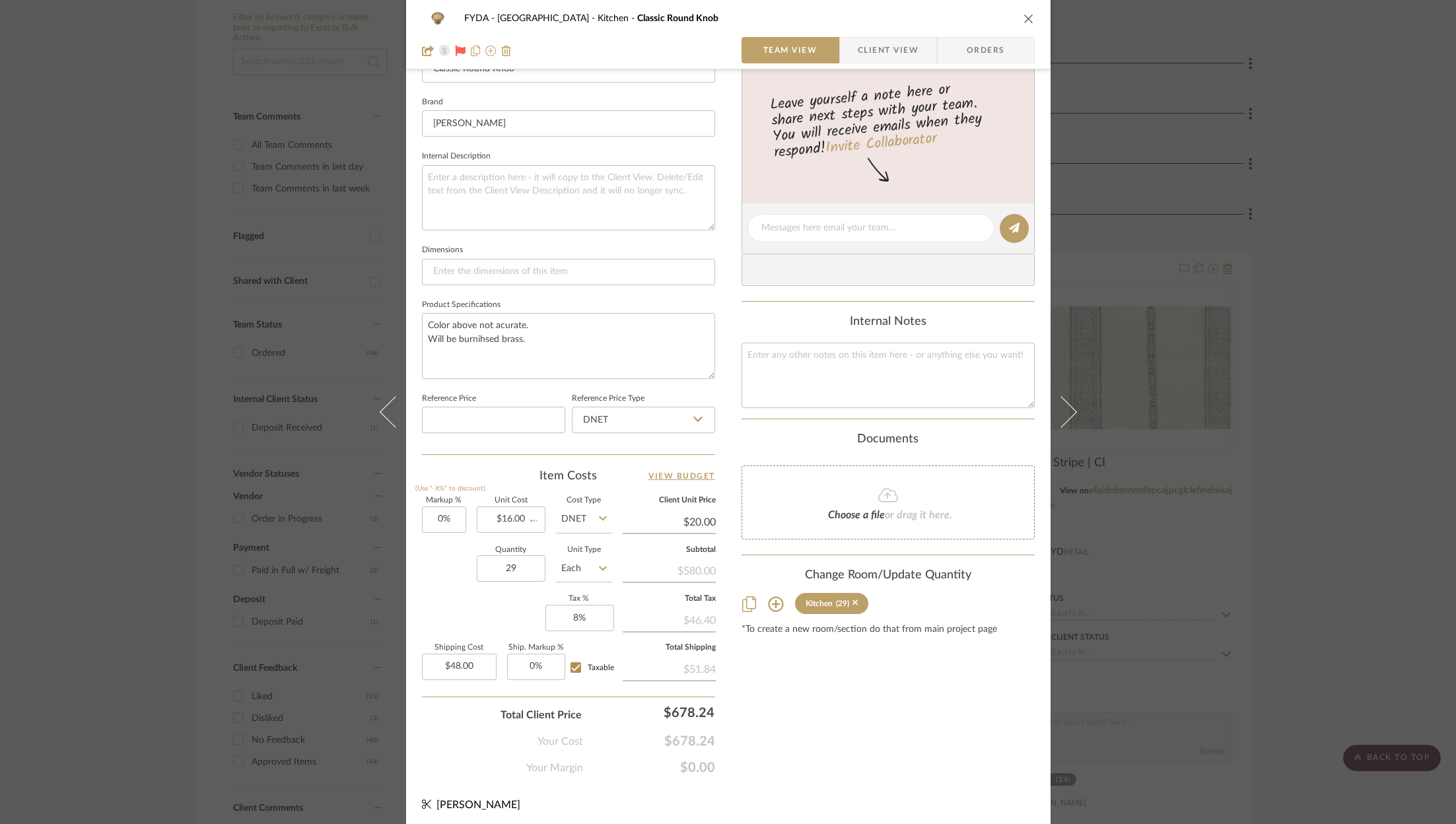
click at [505, 606] on div "Markup % (Use "-X%" to discount) 0% Unit Cost $16.00 Cost Type DNET Client Unit…" at bounding box center [568, 593] width 293 height 193
type input "$16.00"
click at [701, 519] on input "16.00" at bounding box center [670, 522] width 93 height 20
type input "20"
type input "25%"
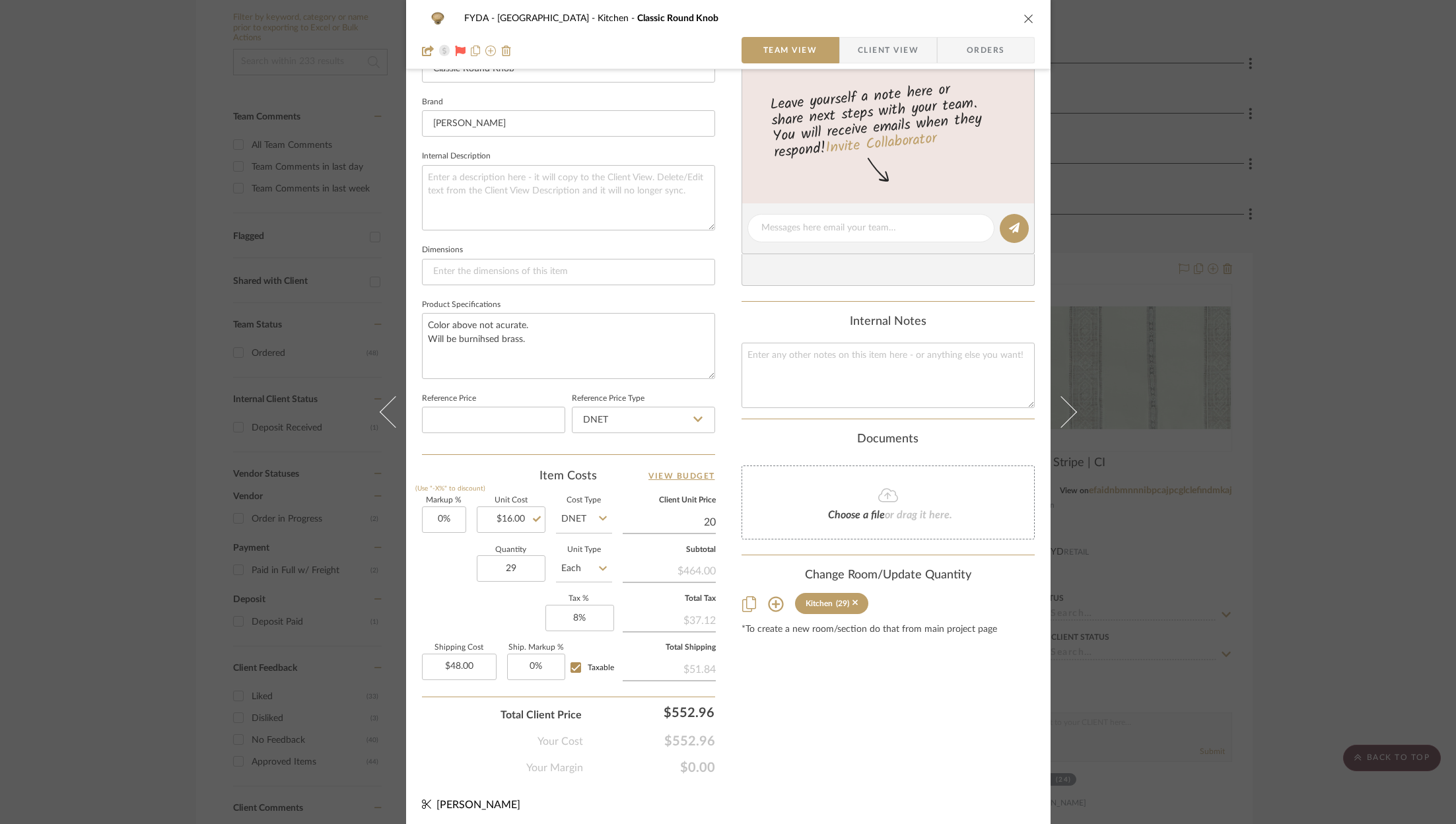
type input "$20.00"
click at [807, 702] on div "Content here copies to Client View - confirm visibility there. Show in Client D…" at bounding box center [888, 232] width 293 height 1087
click at [692, 713] on input "678.24" at bounding box center [654, 712] width 132 height 26
click at [693, 736] on span "$552.96" at bounding box center [649, 741] width 132 height 16
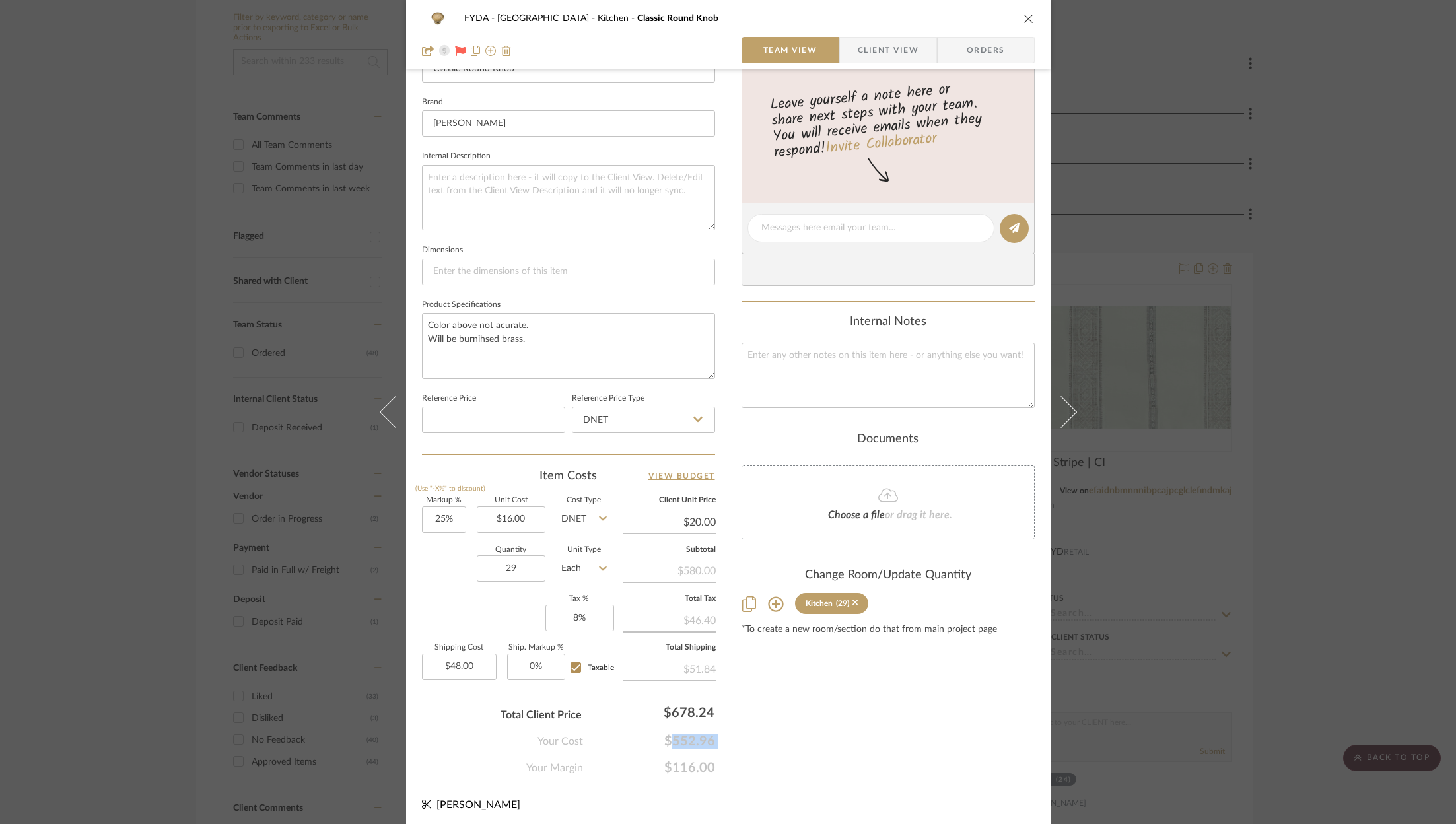
click at [693, 736] on span "$552.96" at bounding box center [649, 741] width 132 height 16
copy span "$552.96"
click at [691, 769] on span "$116.00" at bounding box center [649, 768] width 132 height 16
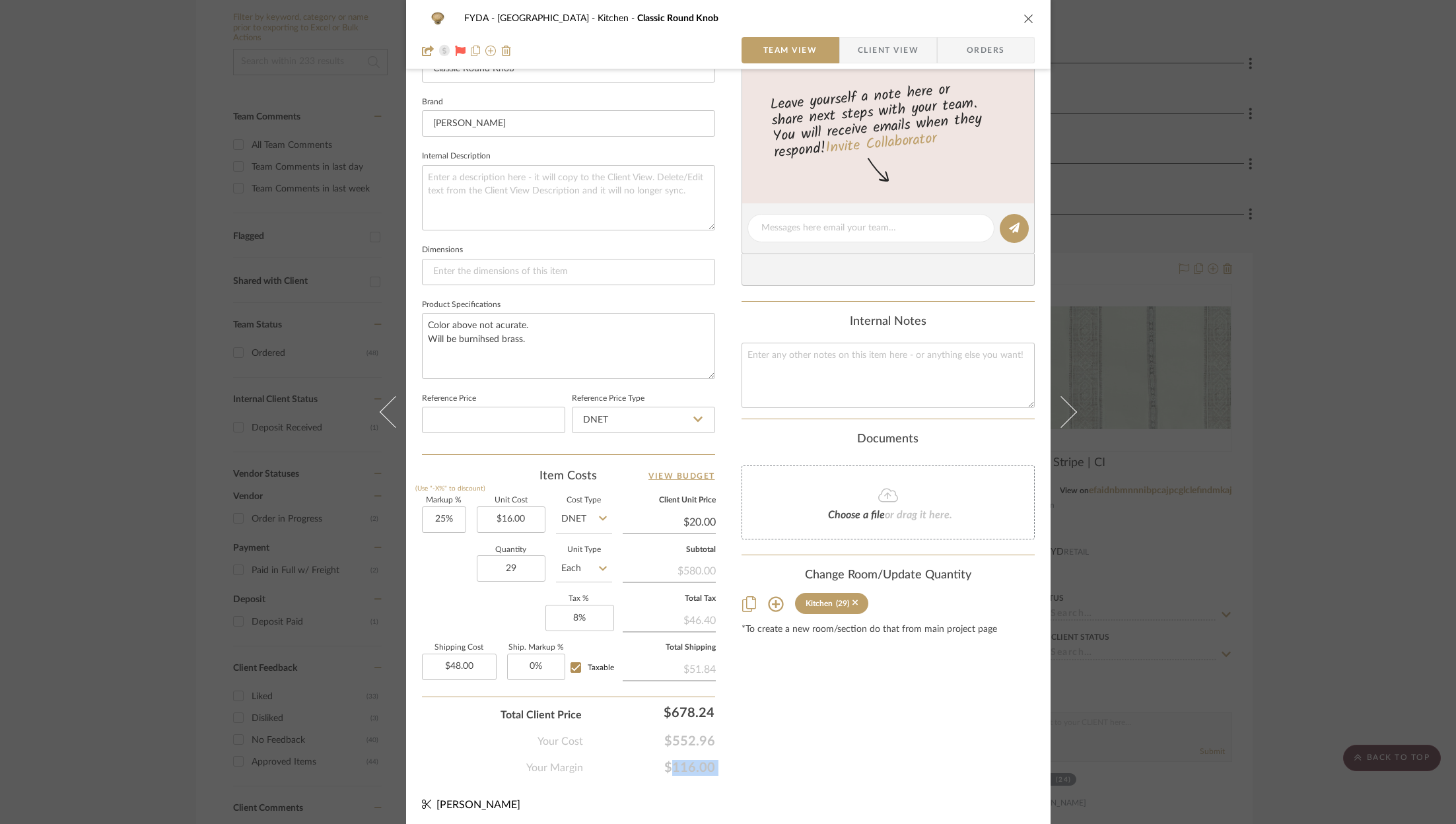
copy span "$116.00"
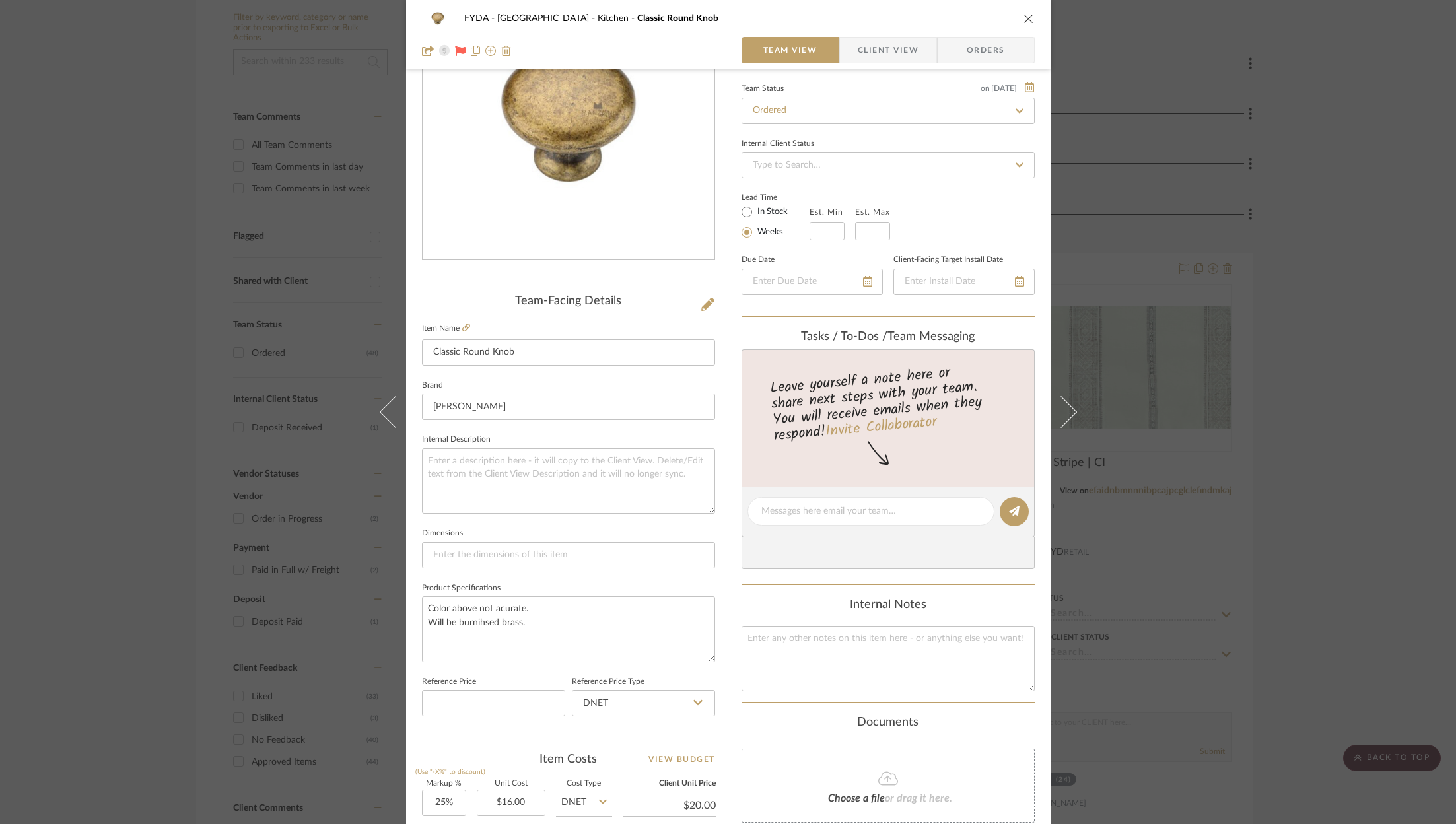
scroll to position [0, 0]
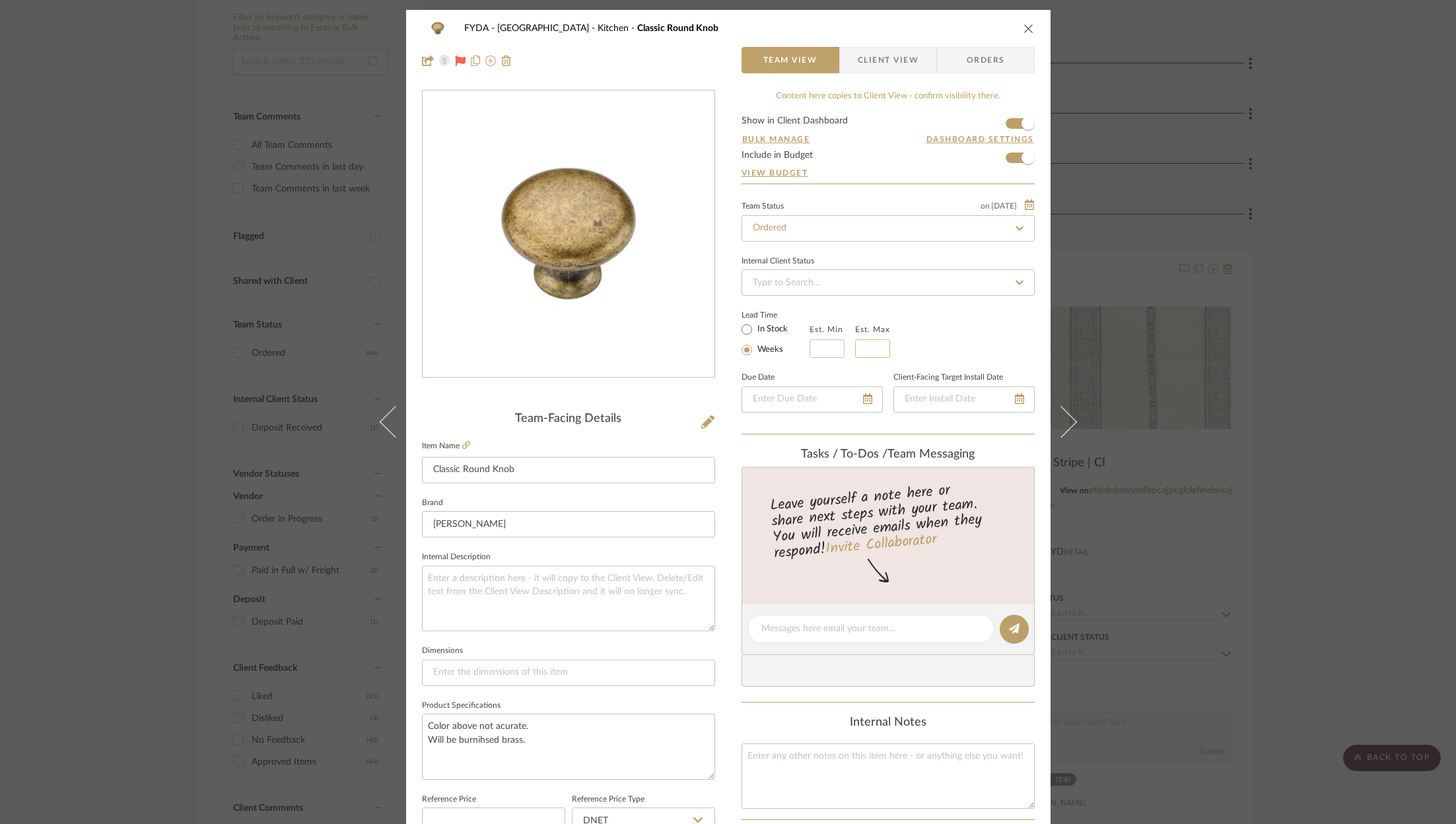
click at [875, 347] on input at bounding box center [872, 348] width 35 height 18
type input "5"
click at [969, 331] on div "Lead Time In Stock Weeks Est. Min Est. Max 5" at bounding box center [888, 332] width 293 height 52
click at [825, 351] on input "text" at bounding box center [827, 348] width 35 height 18
type input "4"
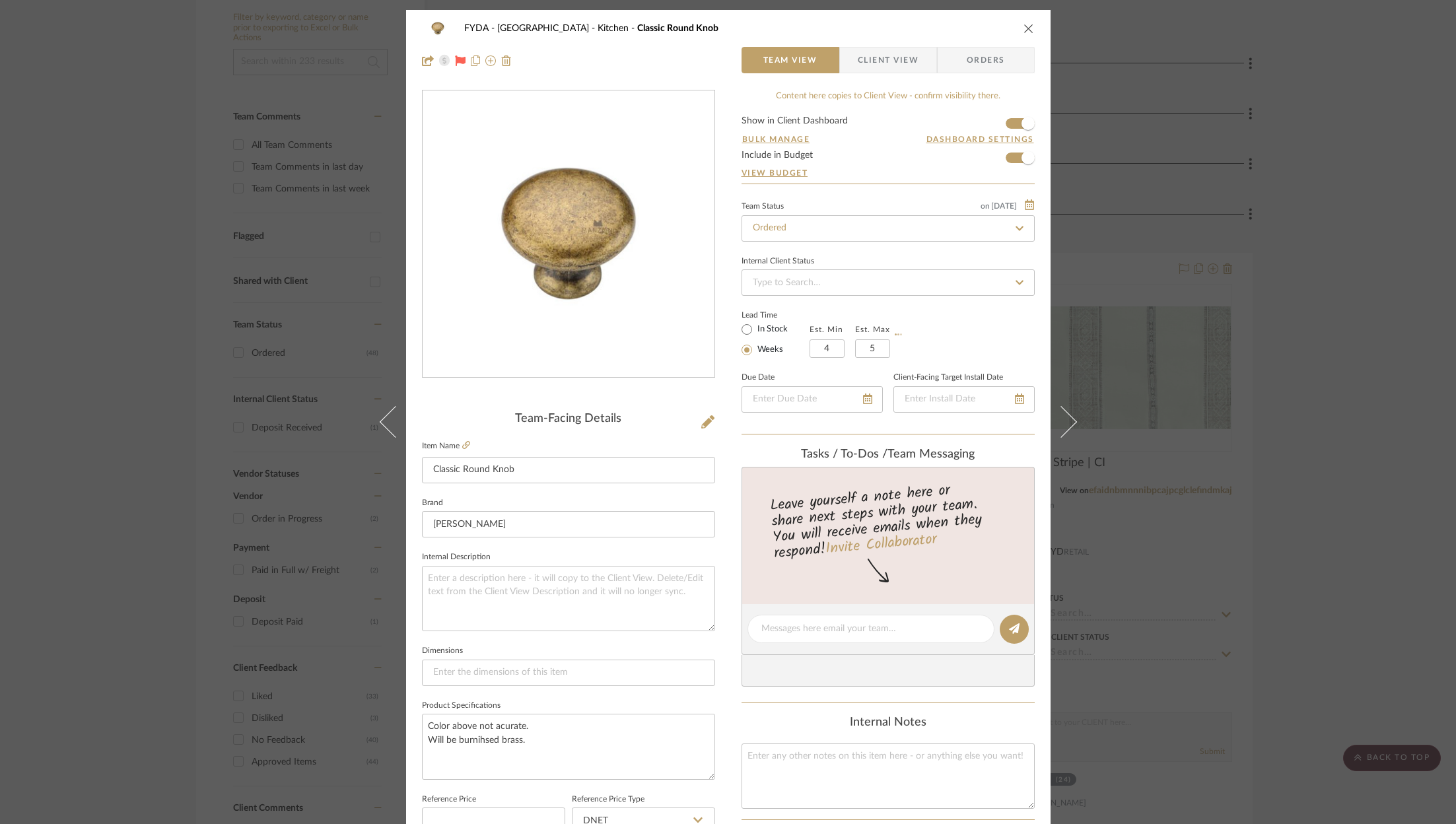
click at [963, 340] on div "Lead Time In Stock Weeks Est. Min 4 Est. Max 5" at bounding box center [888, 332] width 293 height 52
click at [1026, 26] on icon "close" at bounding box center [1028, 28] width 11 height 11
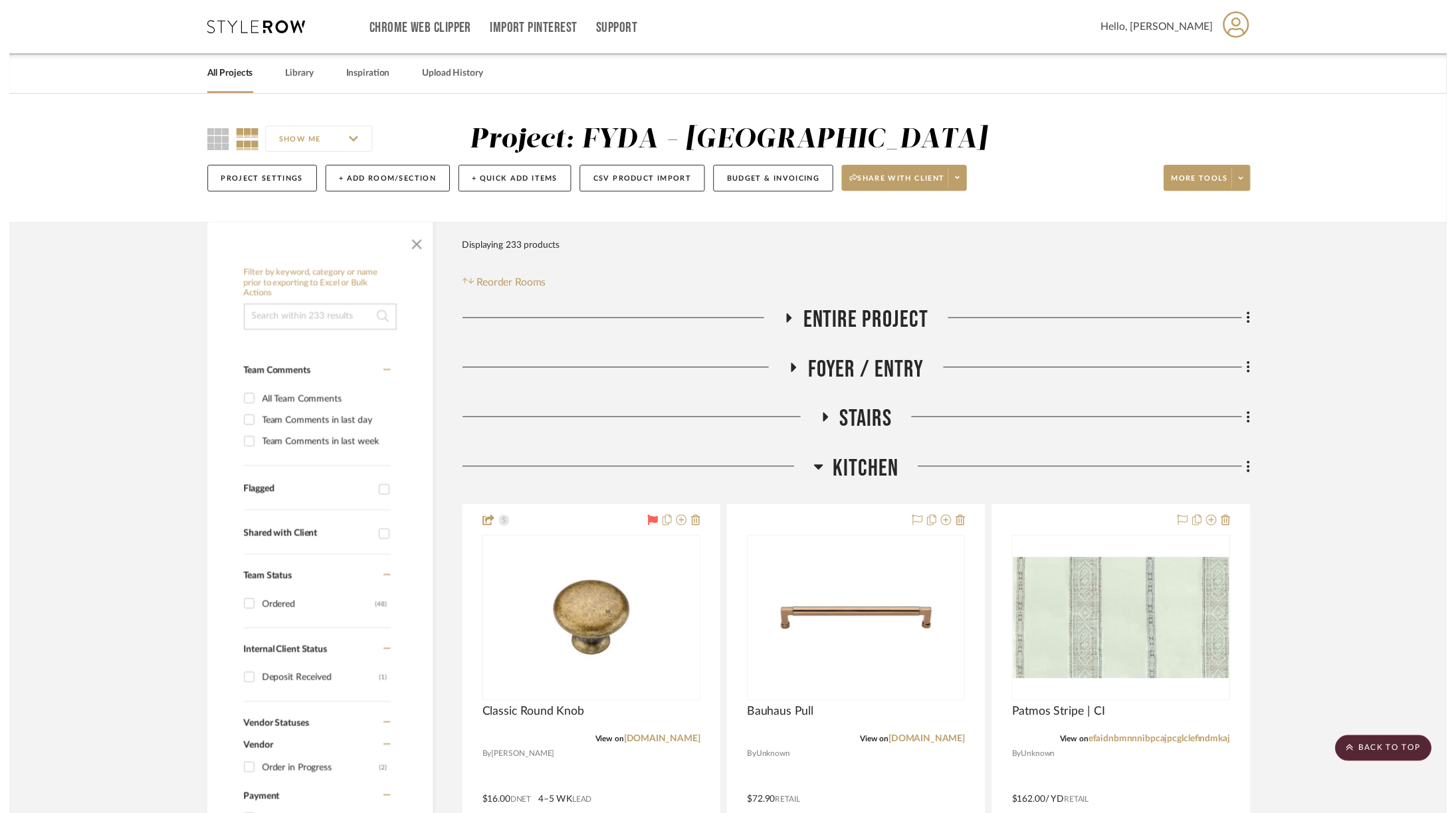
scroll to position [260, 0]
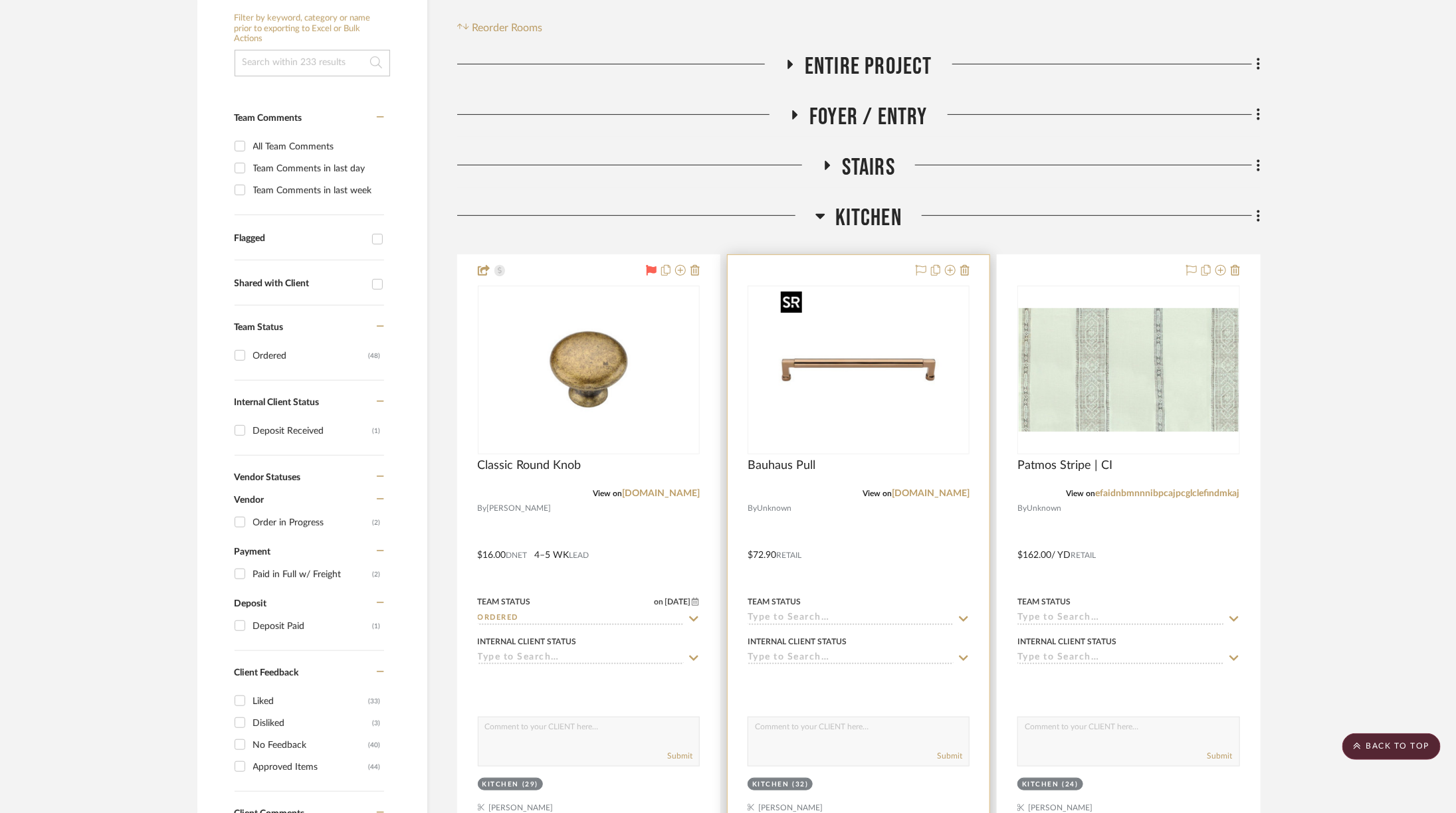
click at [831, 327] on img "0" at bounding box center [858, 369] width 166 height 166
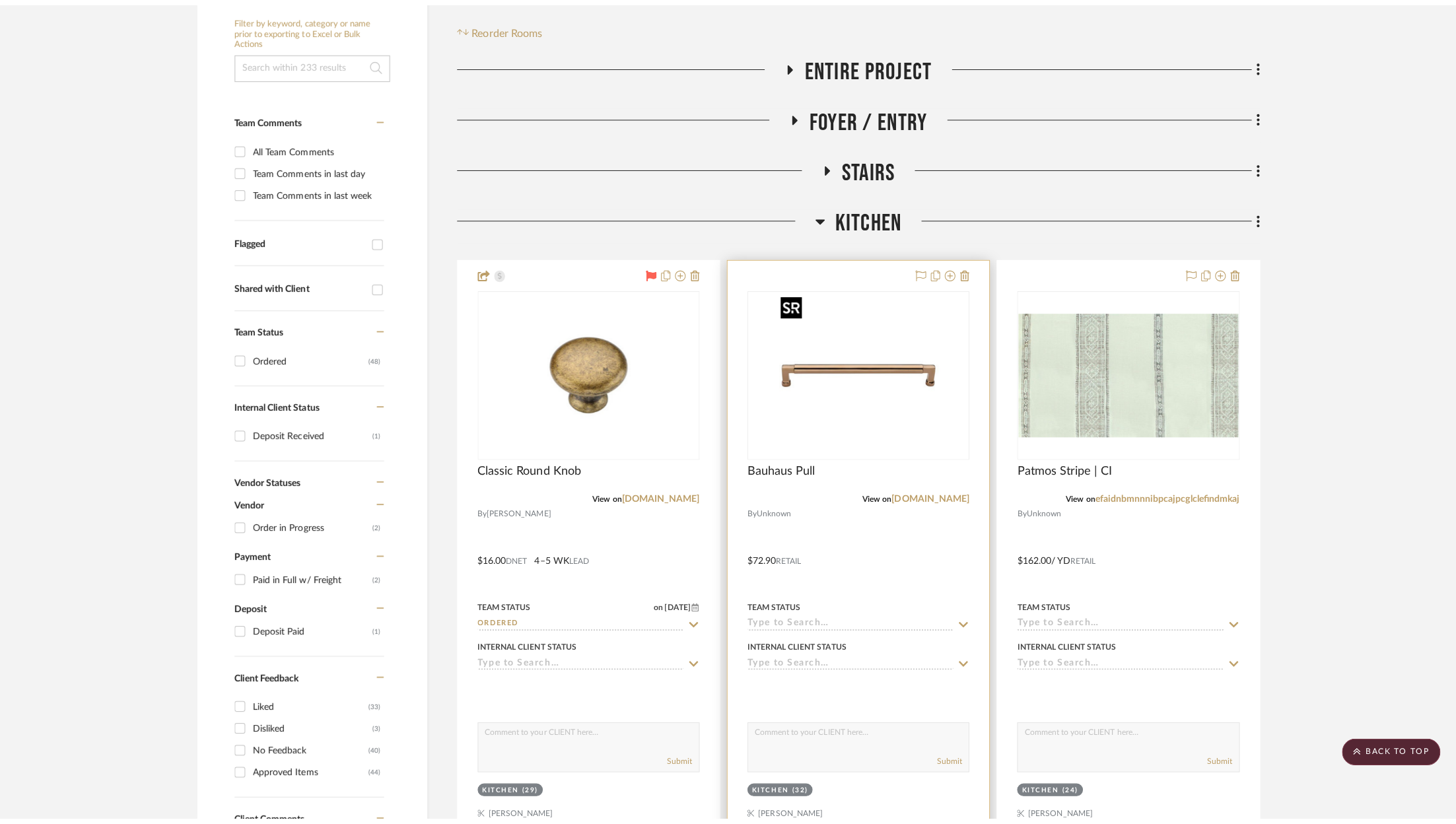
scroll to position [0, 0]
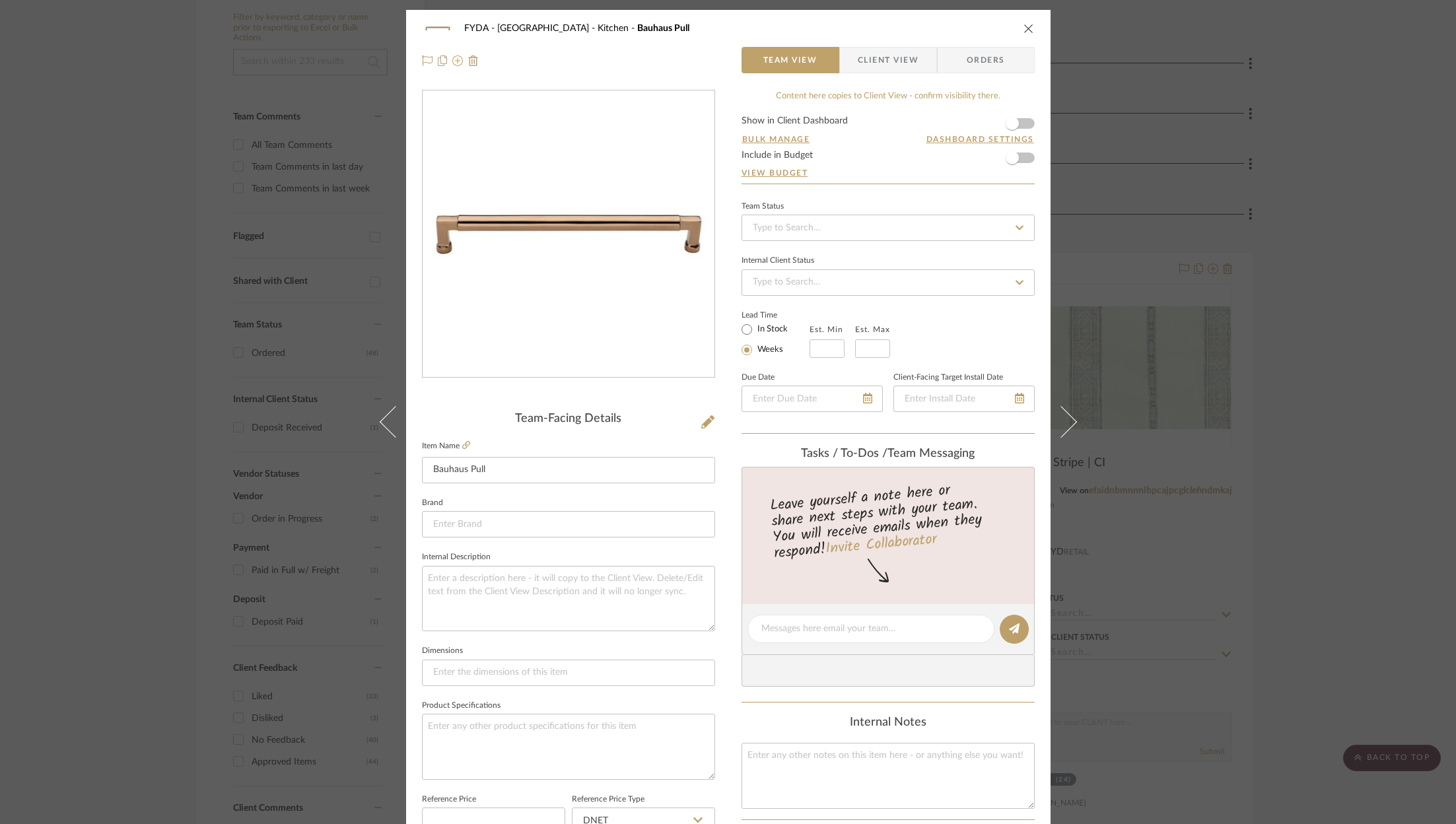
click at [1024, 155] on form "Show in Client Dashboard Bulk Manage Dashboard Settings Include in Budget View …" at bounding box center [888, 149] width 293 height 67
click at [1016, 160] on span "button" at bounding box center [1011, 157] width 29 height 29
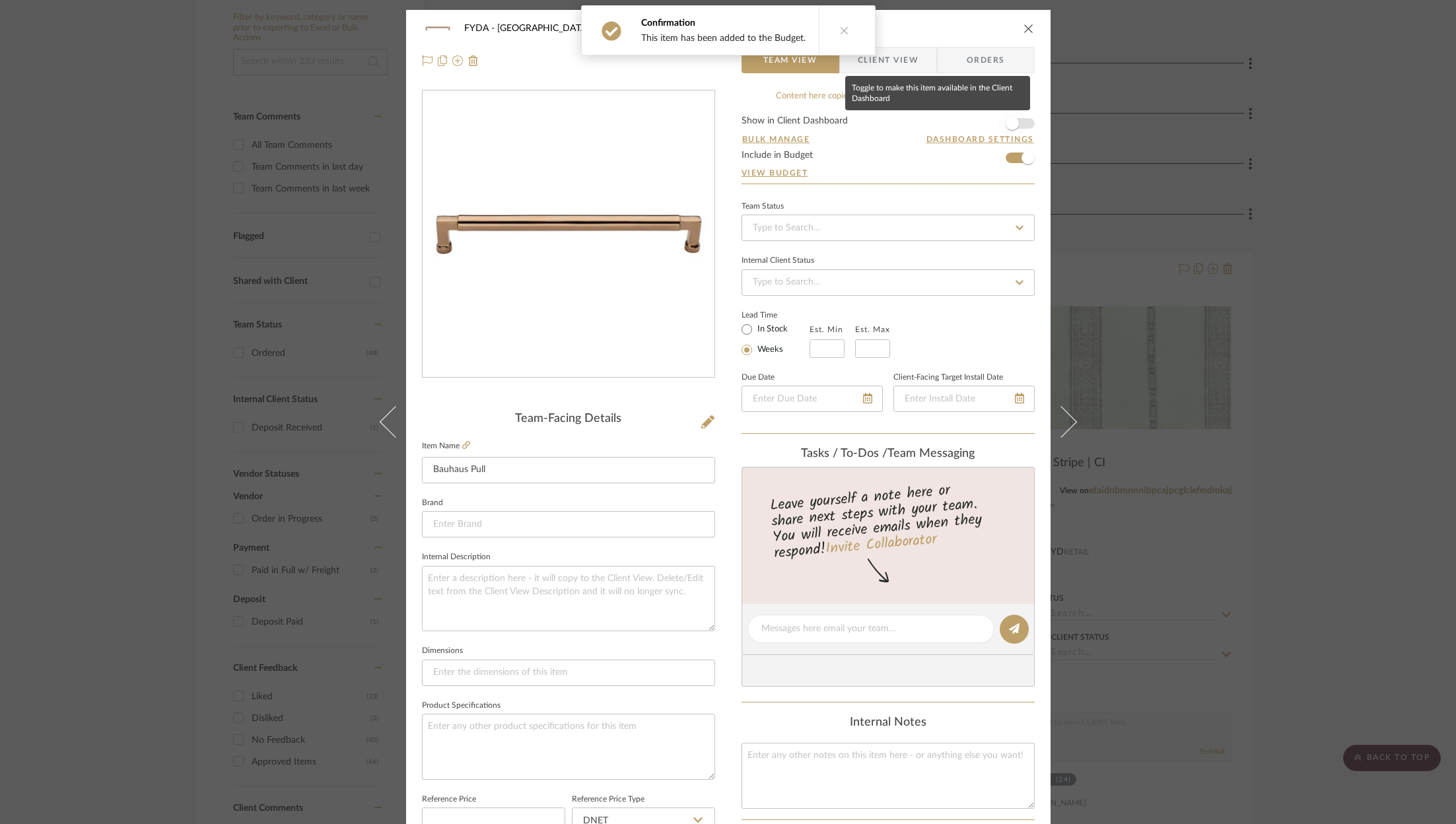
click at [1019, 120] on span "button" at bounding box center [1011, 123] width 29 height 29
click at [907, 234] on input at bounding box center [888, 227] width 293 height 26
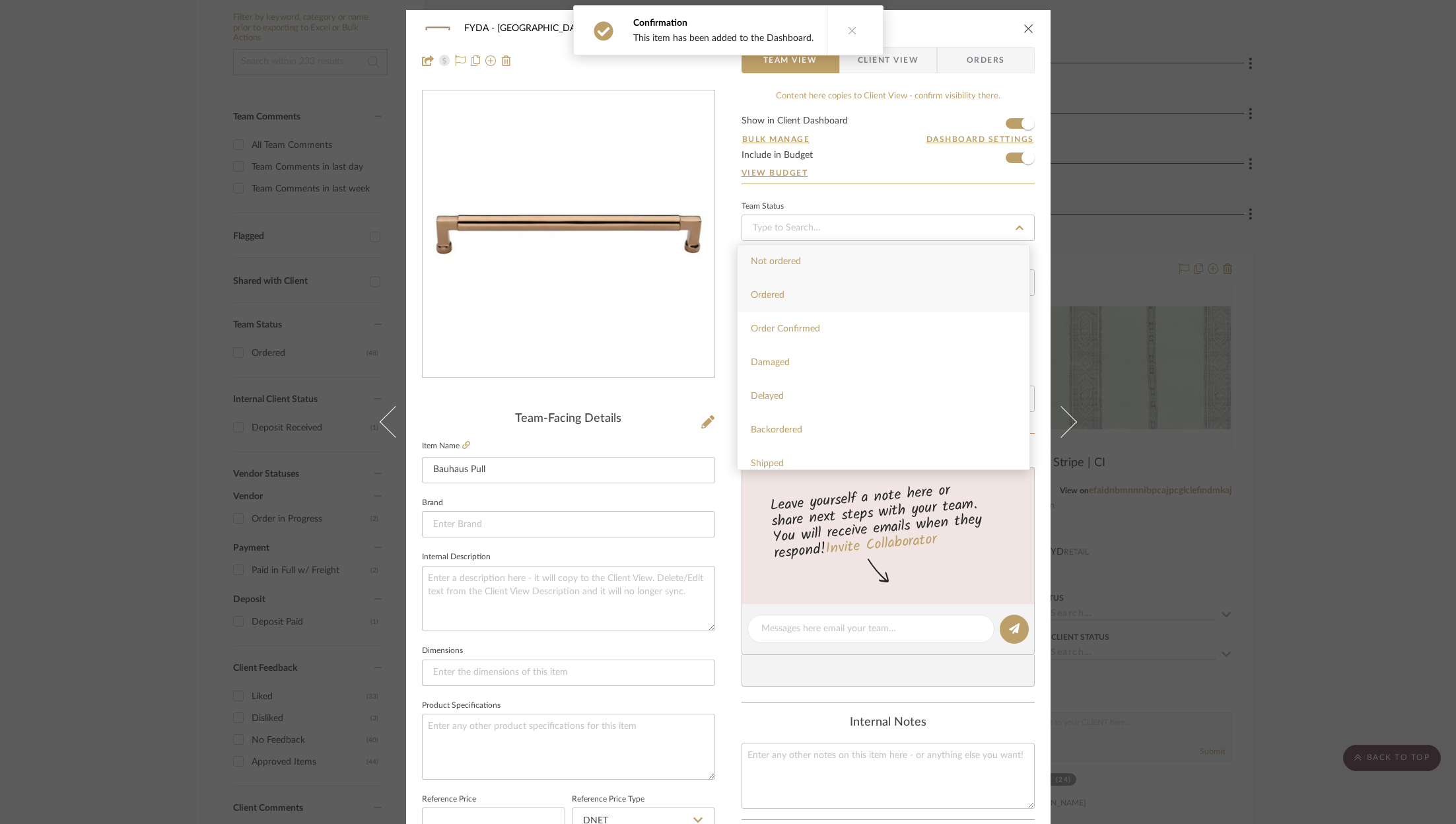
click at [873, 291] on div "Ordered" at bounding box center [883, 296] width 292 height 34
type input "8/27/2025"
type input "Ordered"
type input "8/27/2025"
type input "Ordered"
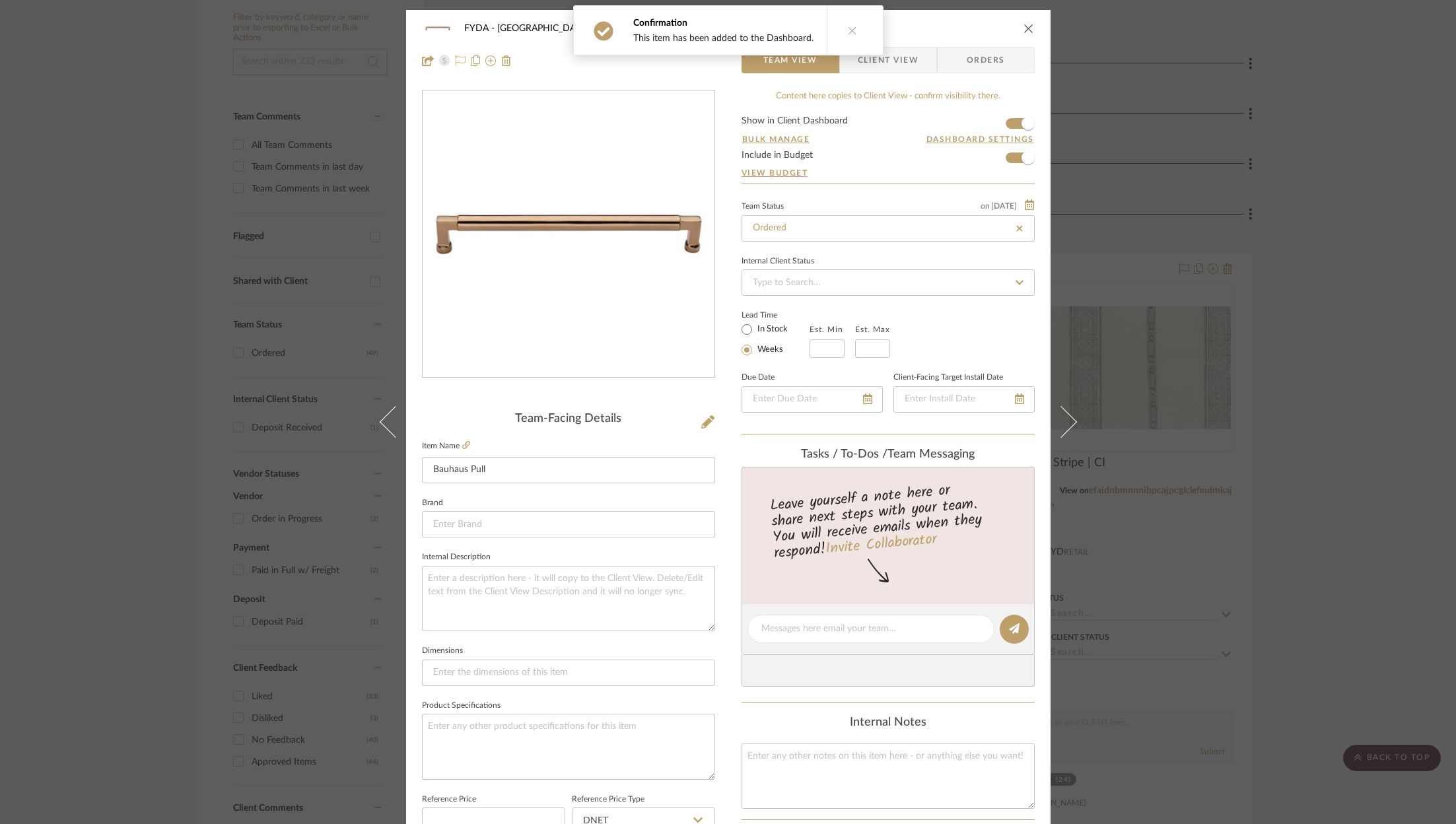
click at [455, 58] on icon at bounding box center [460, 60] width 11 height 11
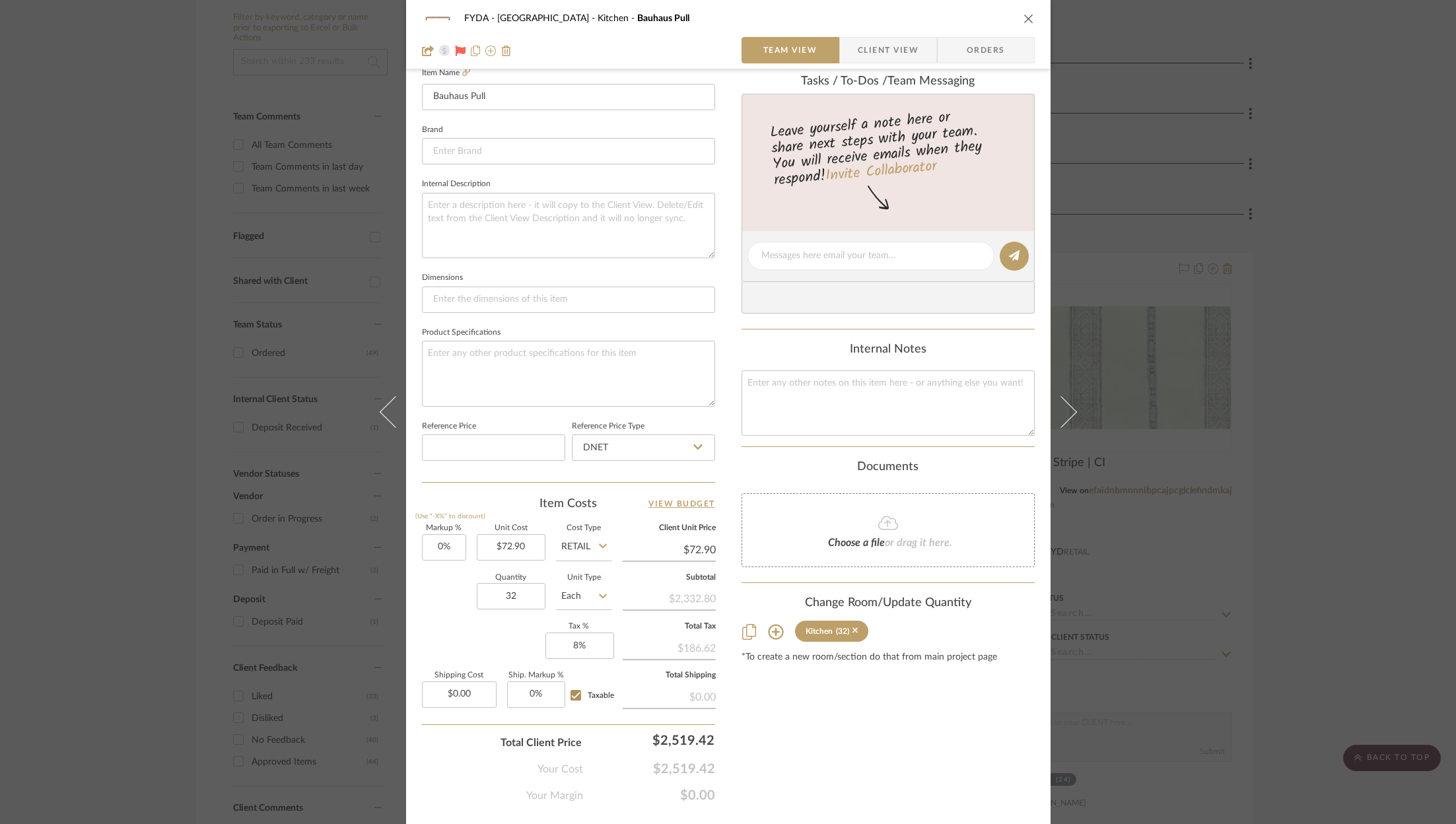
scroll to position [375, 0]
click at [791, 402] on textarea at bounding box center [888, 401] width 293 height 65
type textarea "72.90"
type input "72.90"
click at [515, 549] on input "72.90" at bounding box center [510, 545] width 69 height 26
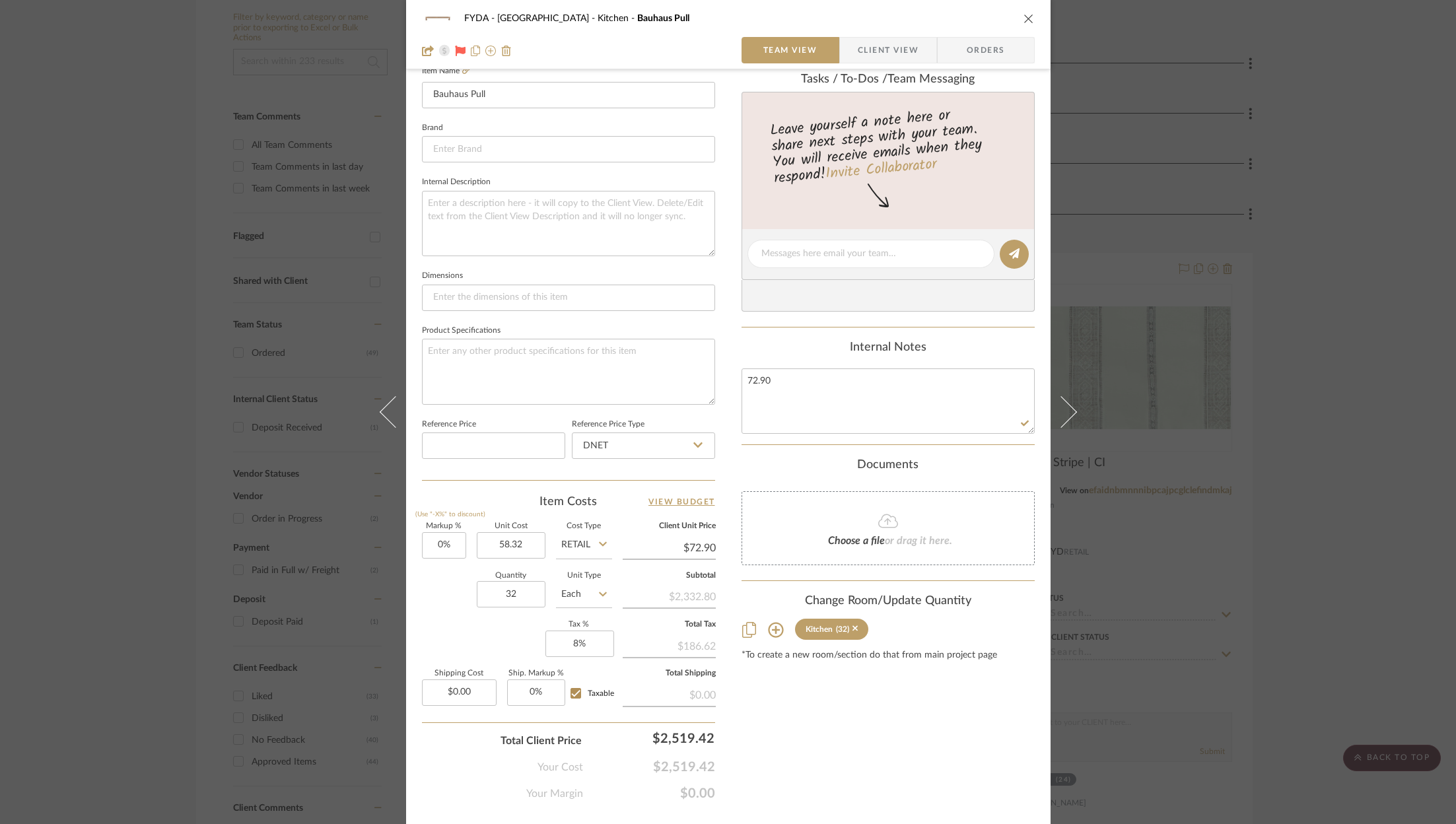
type input "$58.32"
click at [849, 724] on div "Content here copies to Client View - confirm visibility there. Show in Client D…" at bounding box center [888, 258] width 293 height 1087
type input "$58.32"
click at [697, 546] on input "58.32" at bounding box center [670, 548] width 93 height 20
type input "72.90"
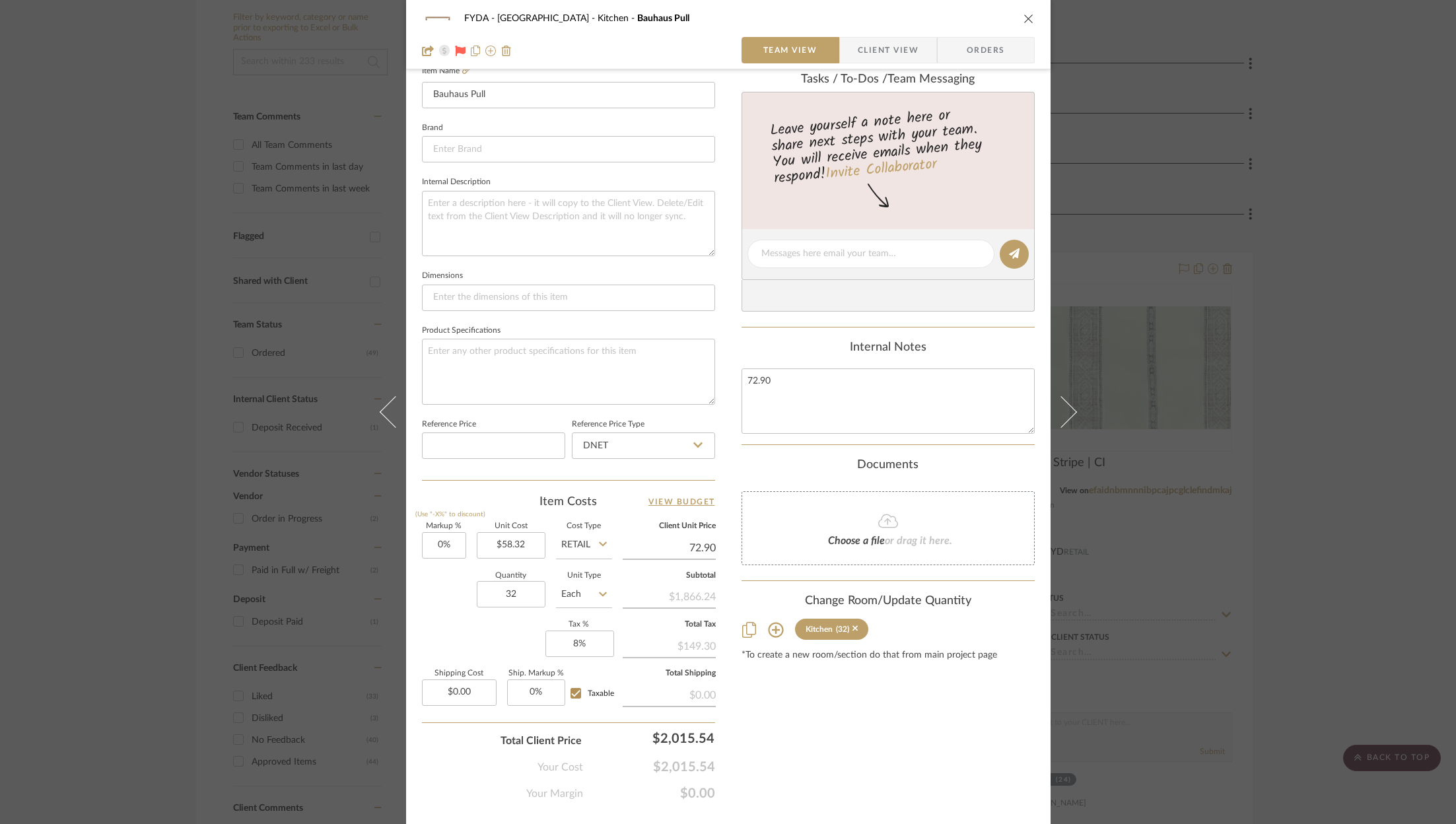
type input "25%"
type input "$72.90"
click at [873, 728] on div "Content here copies to Client View - confirm visibility there. Show in Client D…" at bounding box center [888, 258] width 293 height 1087
click at [840, 398] on textarea "72.90" at bounding box center [888, 401] width 293 height 65
click at [834, 396] on textarea "72.90" at bounding box center [888, 401] width 293 height 65
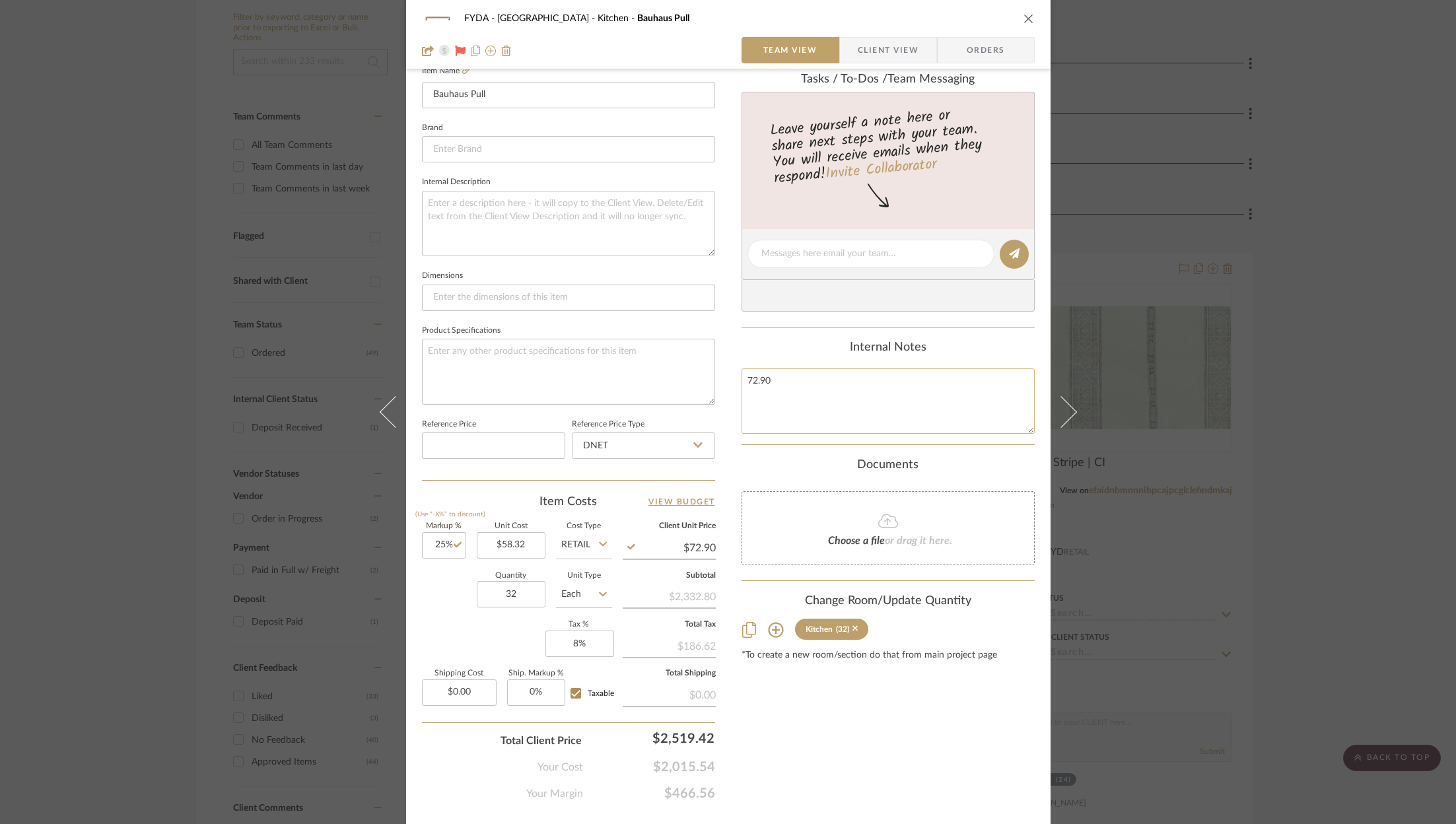
click at [834, 396] on textarea "72.90" at bounding box center [888, 401] width 293 height 65
click at [830, 742] on div "Content here copies to Client View - confirm visibility there. Show in Client D…" at bounding box center [888, 258] width 293 height 1087
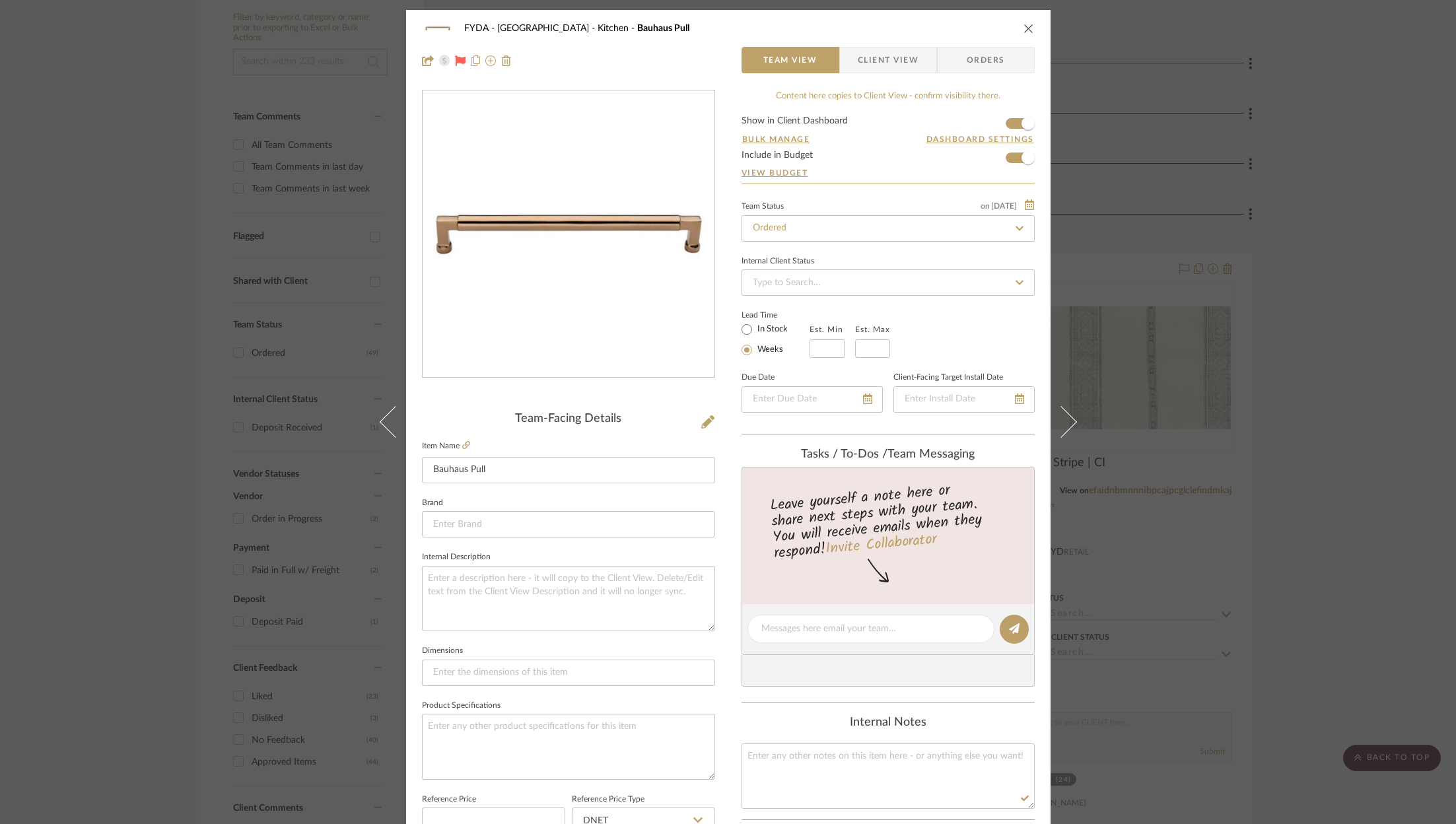
scroll to position [401, 0]
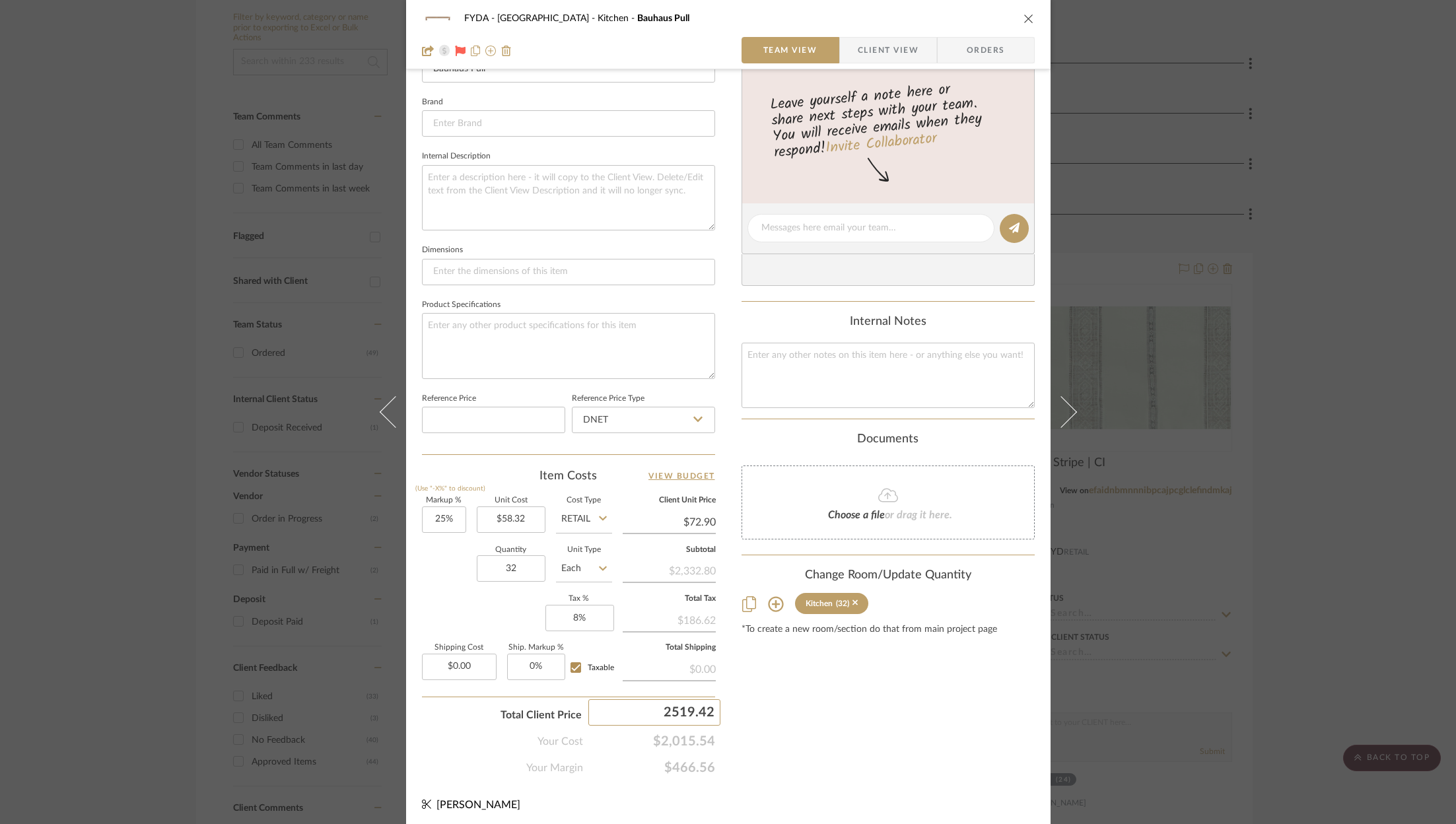
click at [673, 706] on input "2519.42" at bounding box center [654, 712] width 132 height 26
click at [687, 736] on span "$2,015.54" at bounding box center [649, 741] width 132 height 16
copy span "$2,015.54"
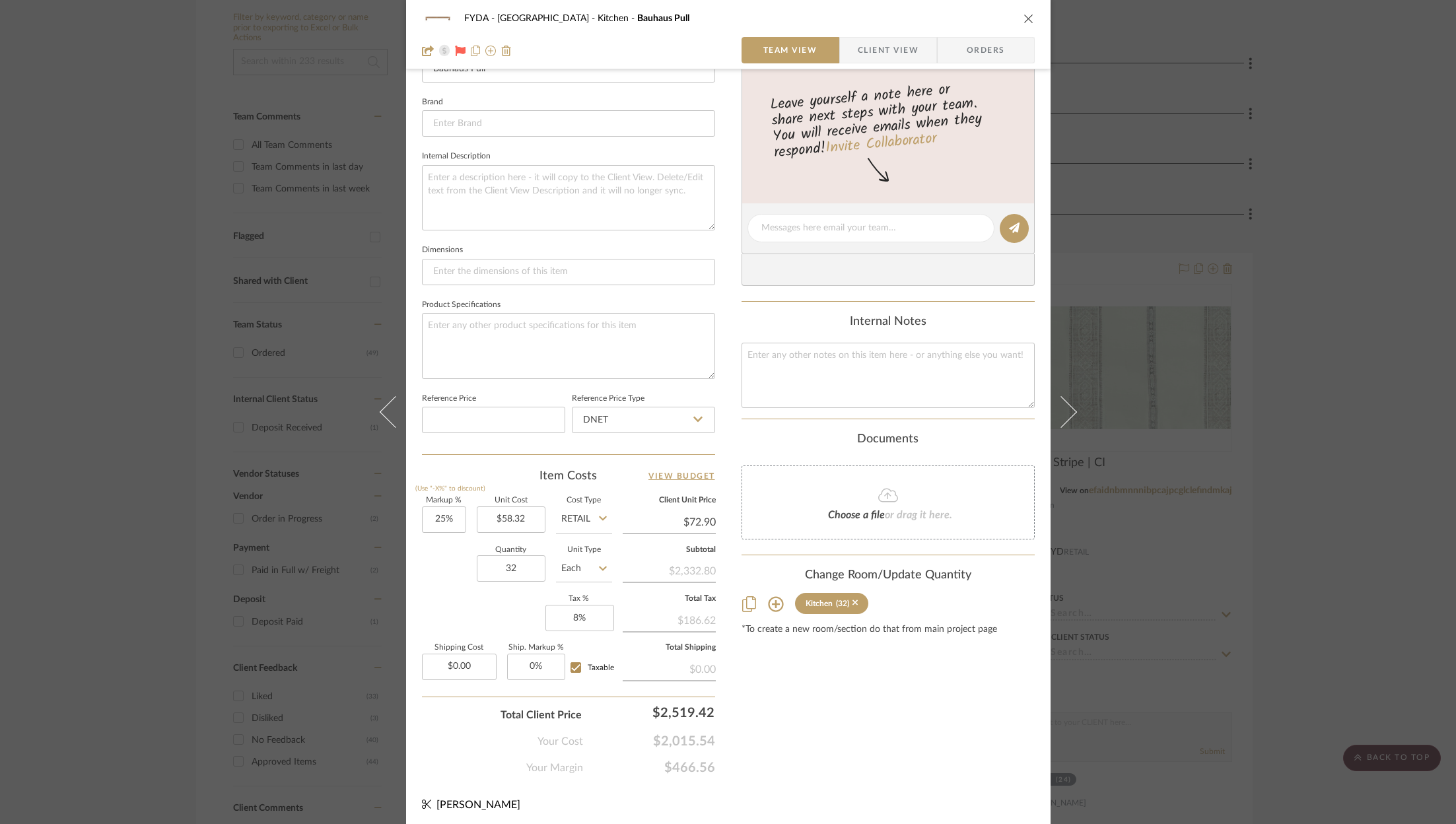
click at [685, 765] on span "$466.56" at bounding box center [649, 768] width 132 height 16
copy span "$466.56"
click at [1252, 136] on div "FYDA - 655 City Park Kitchen Bauhaus Pull Team View Client View Orders Team-Fac…" at bounding box center [728, 412] width 1456 height 824
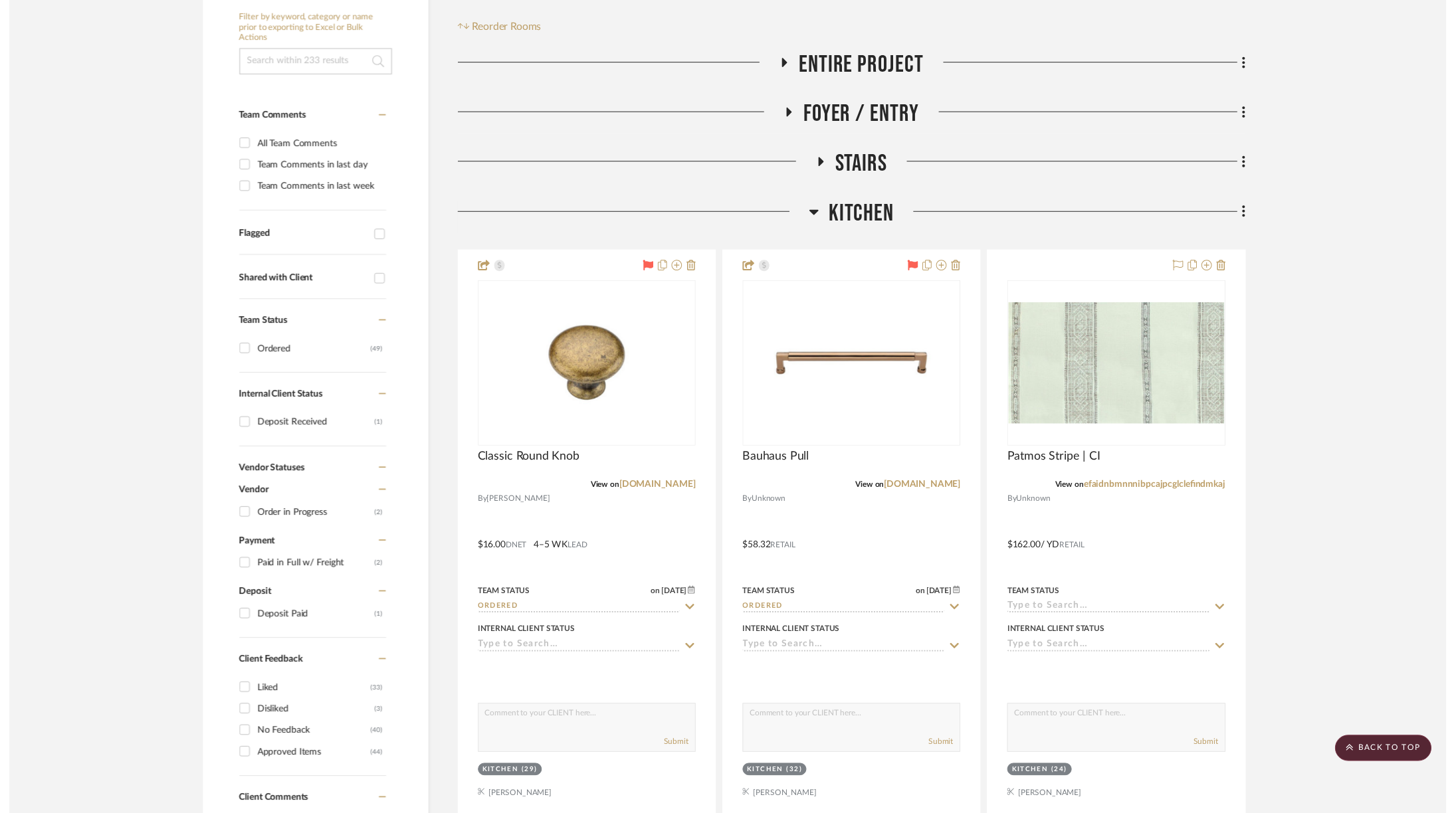
scroll to position [260, 0]
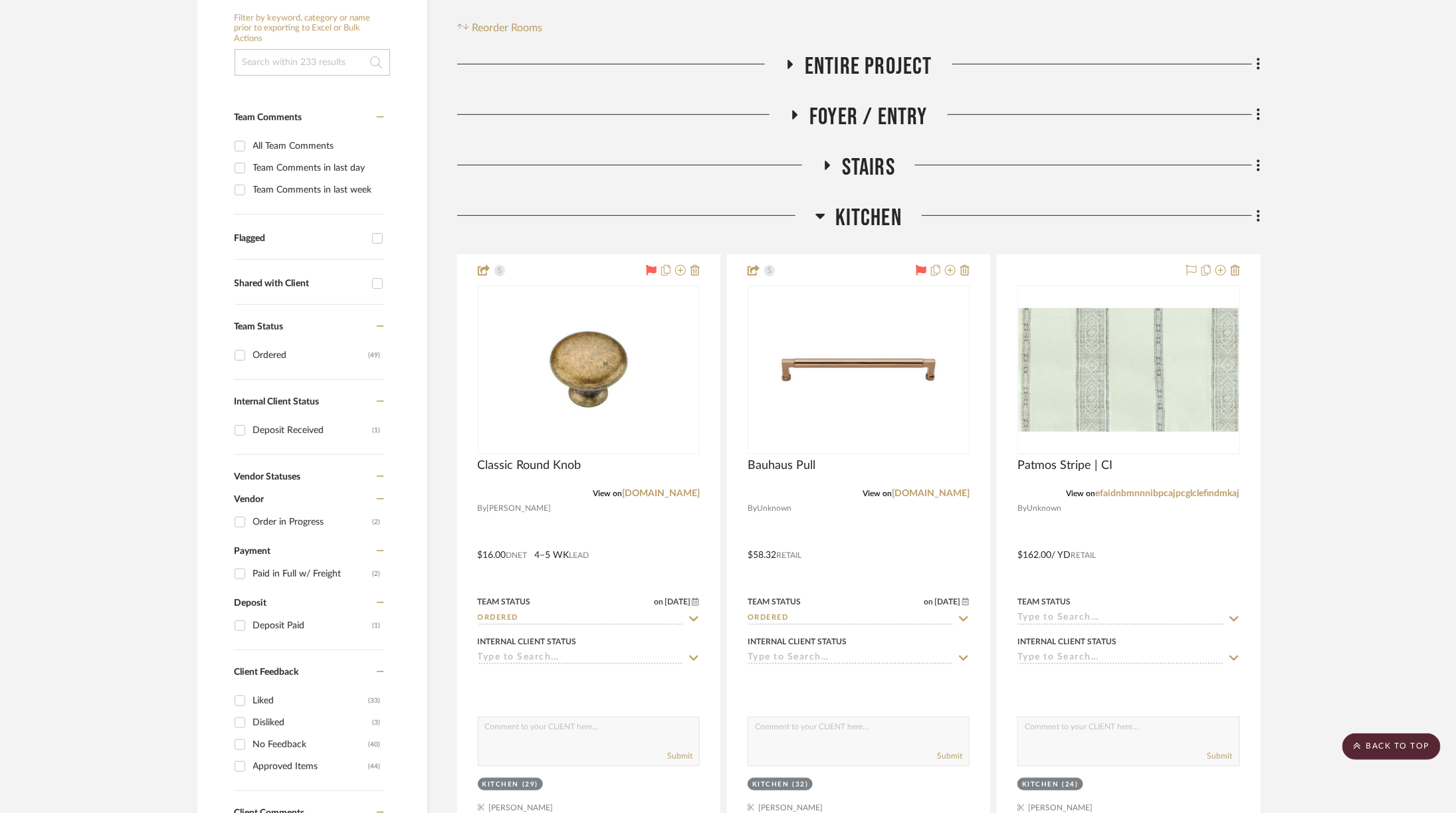
click at [826, 218] on h3 "Kitchen" at bounding box center [858, 218] width 86 height 28
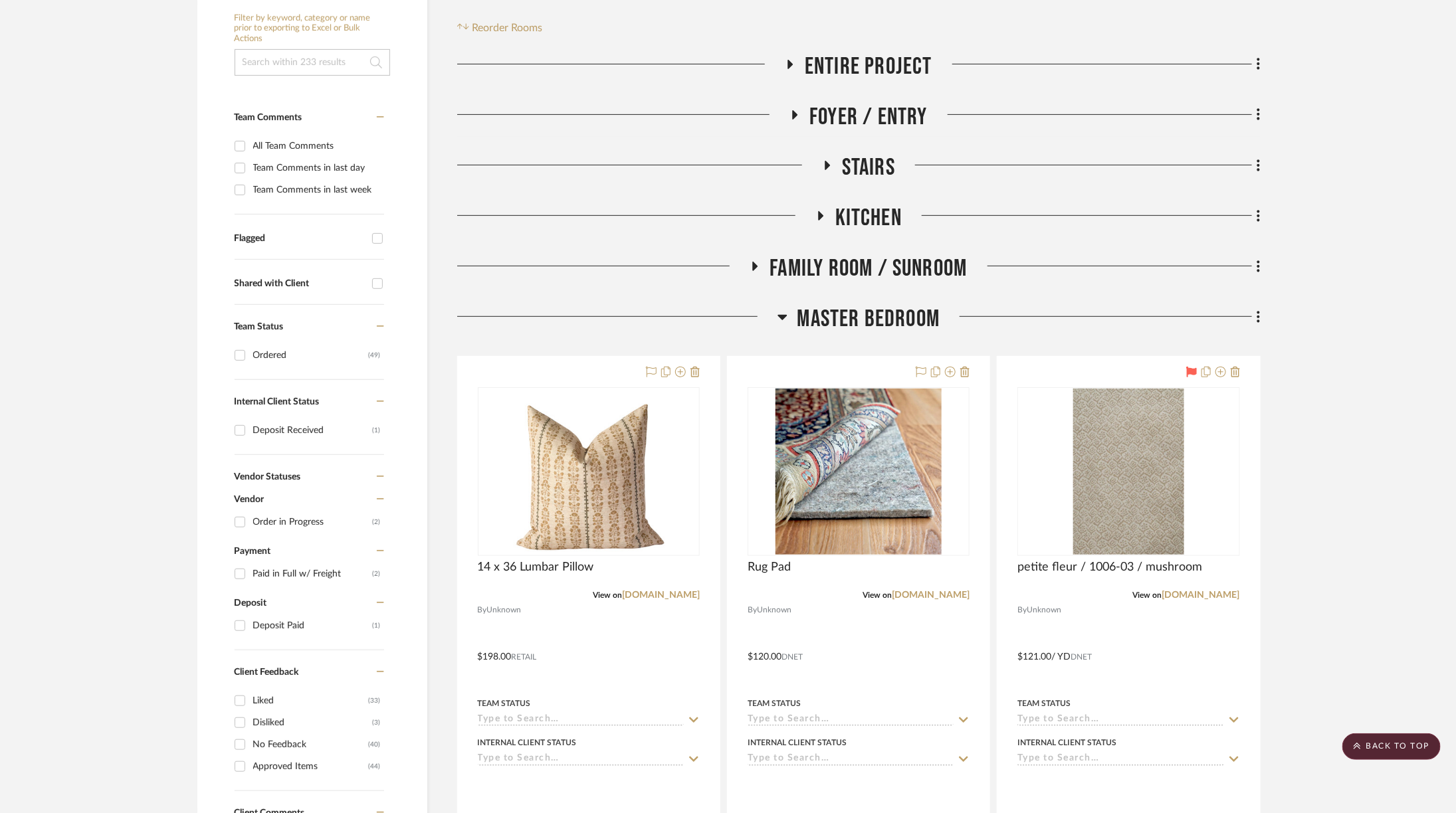
click at [804, 270] on span "Family Room / Sunroom" at bounding box center [868, 268] width 197 height 28
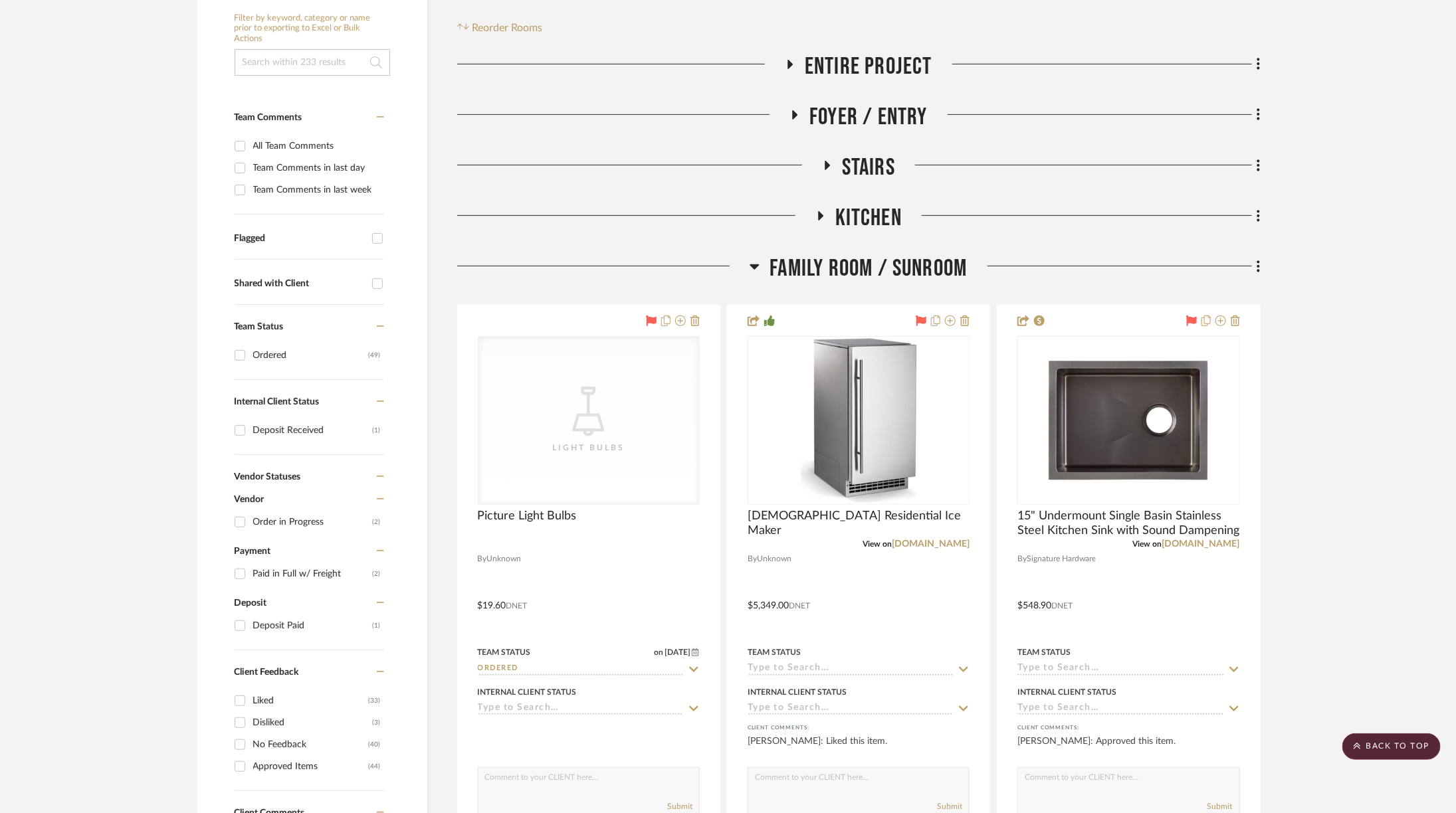
click at [814, 263] on span "Family Room / Sunroom" at bounding box center [868, 268] width 197 height 28
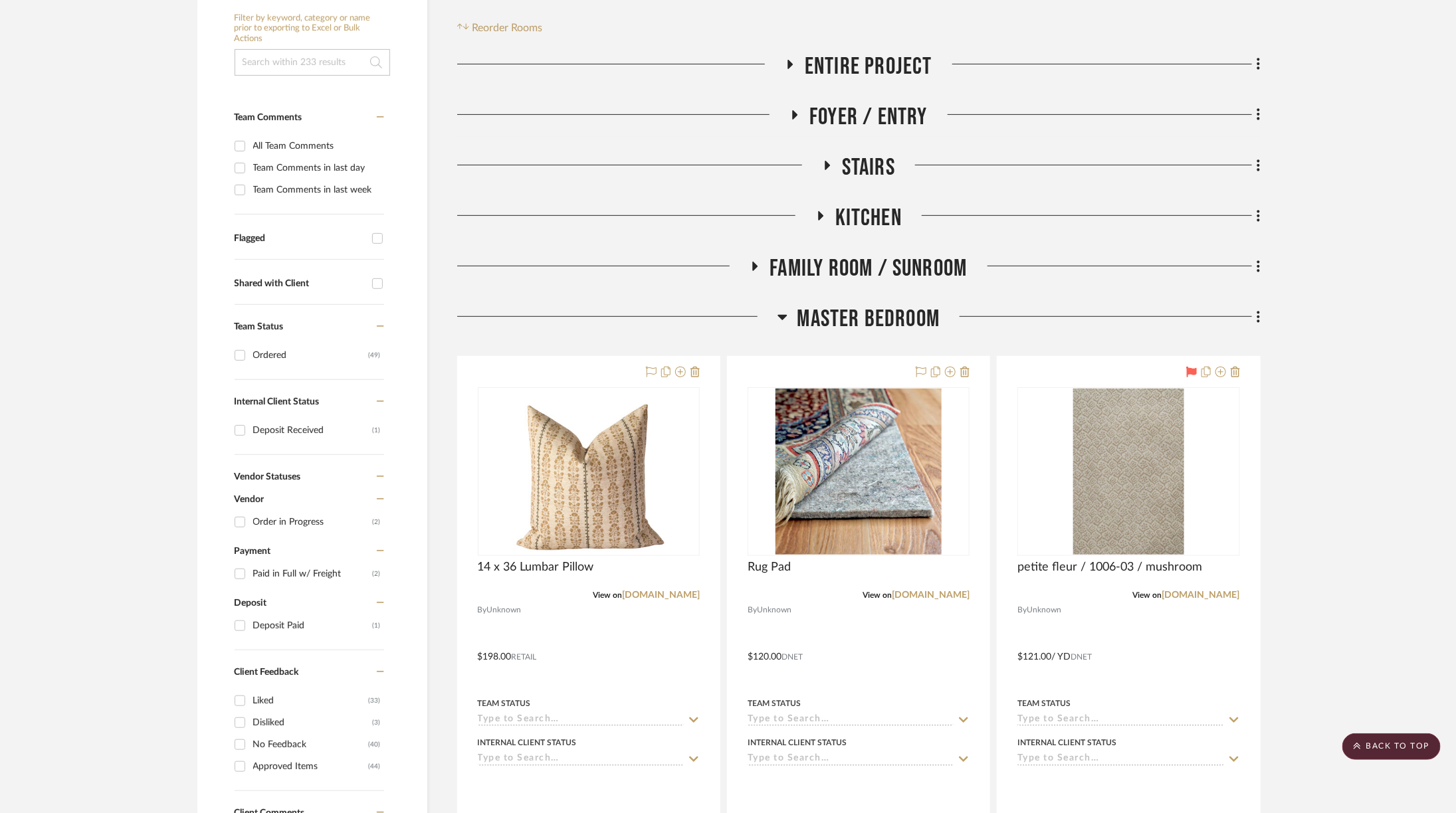
click at [816, 314] on span "Master Bedroom" at bounding box center [868, 319] width 143 height 28
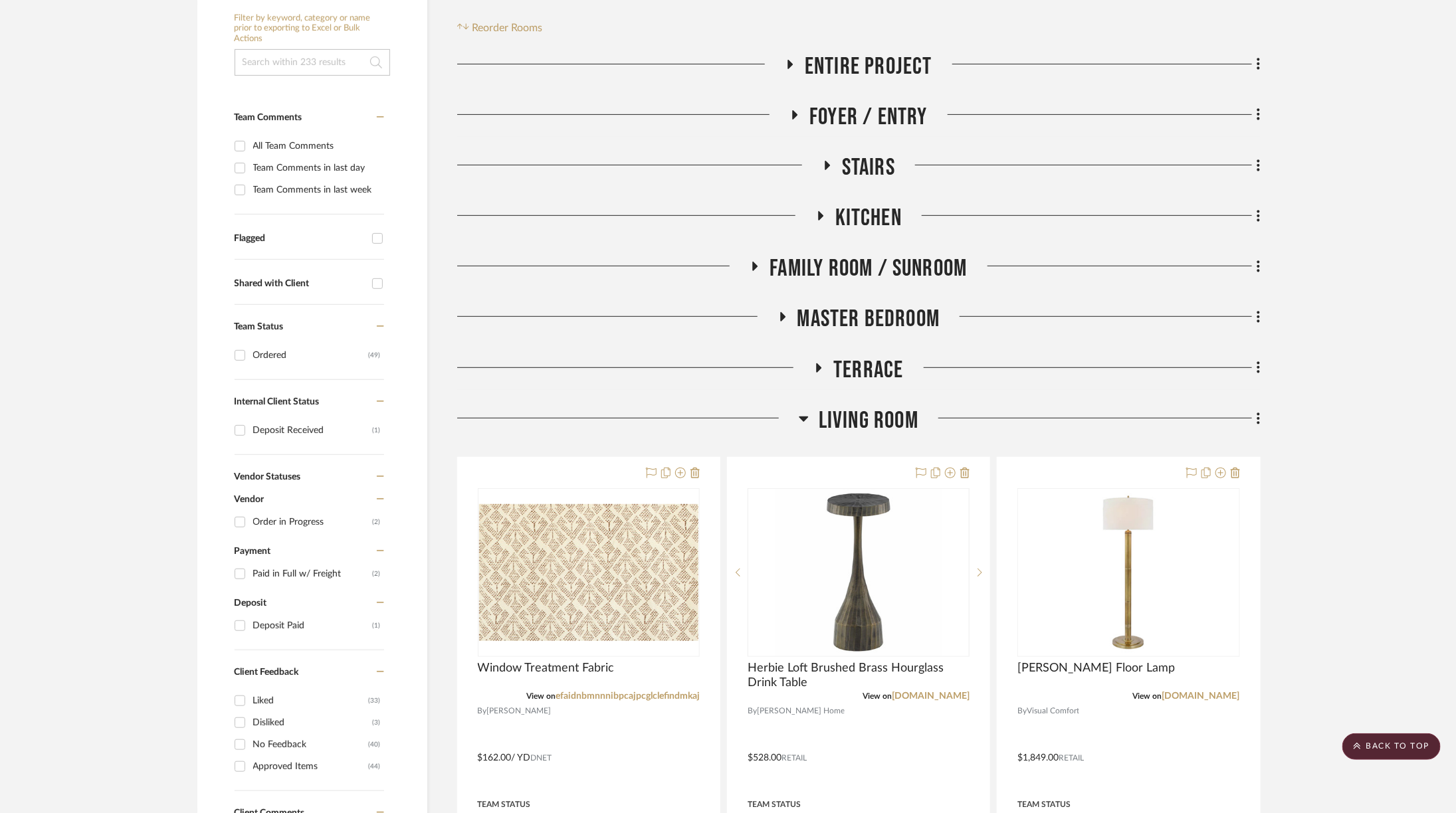
click at [843, 422] on span "Living Room" at bounding box center [868, 421] width 100 height 28
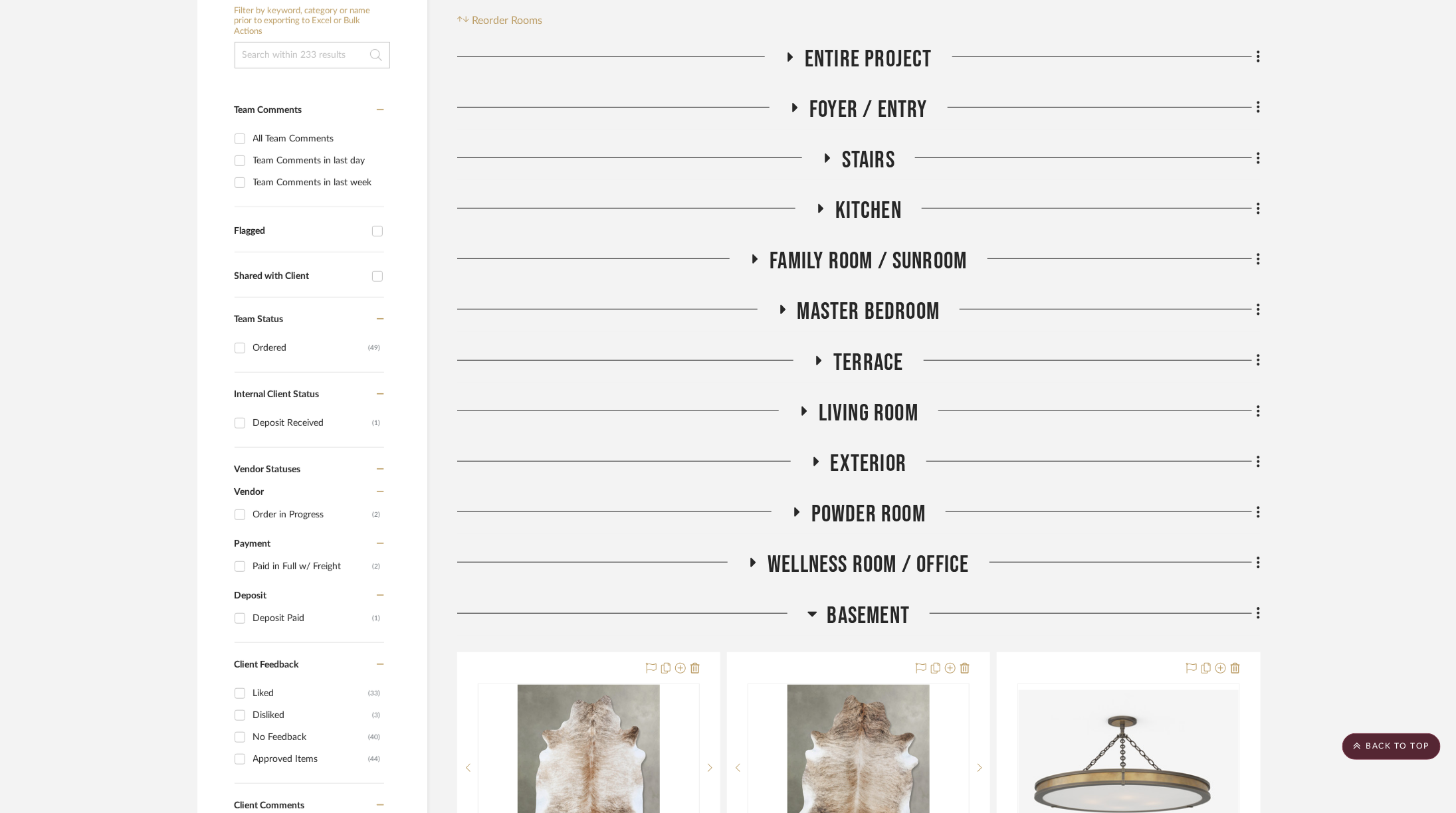
click at [843, 422] on span "Living Room" at bounding box center [868, 414] width 100 height 28
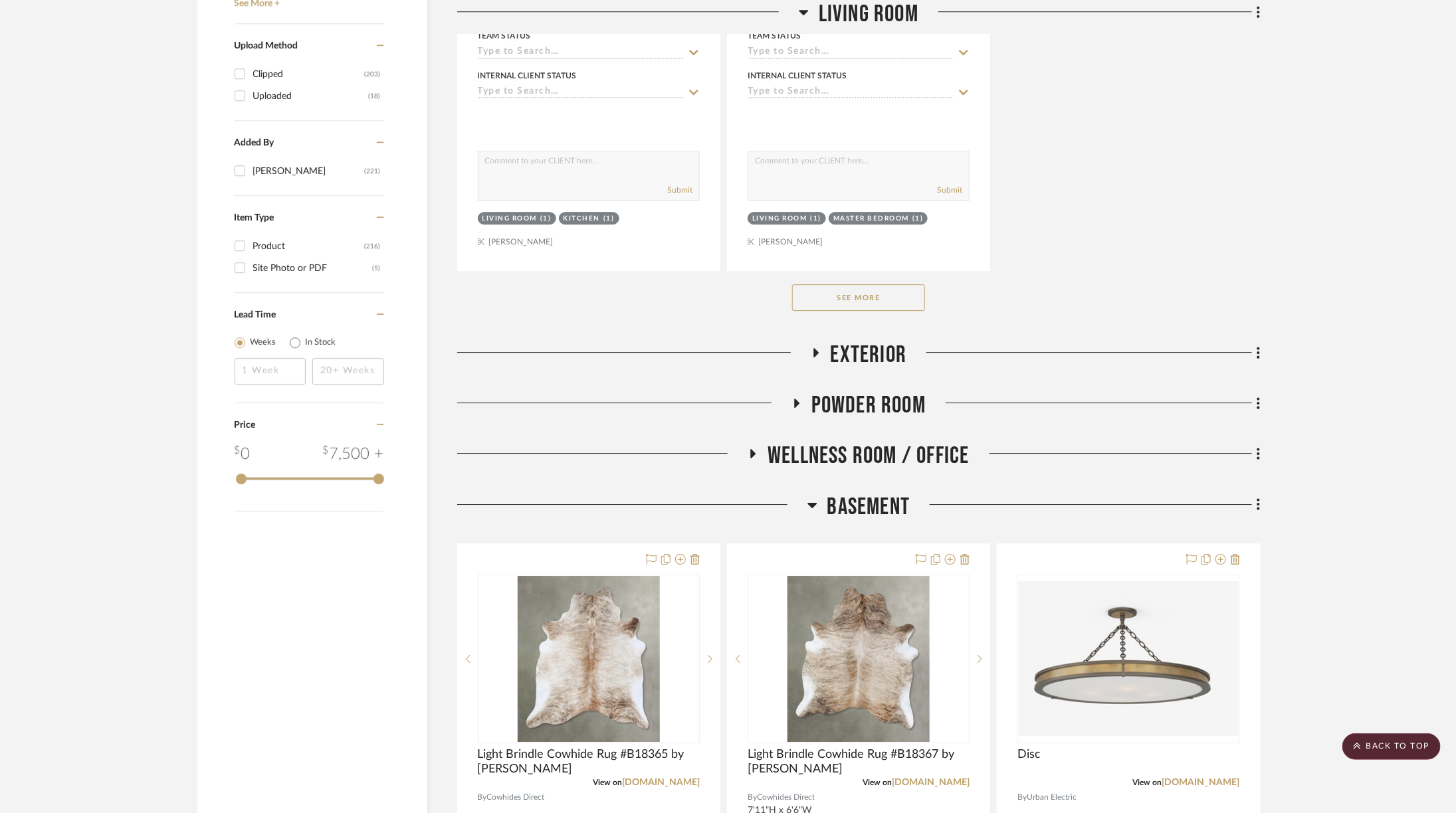
scroll to position [2291, 0]
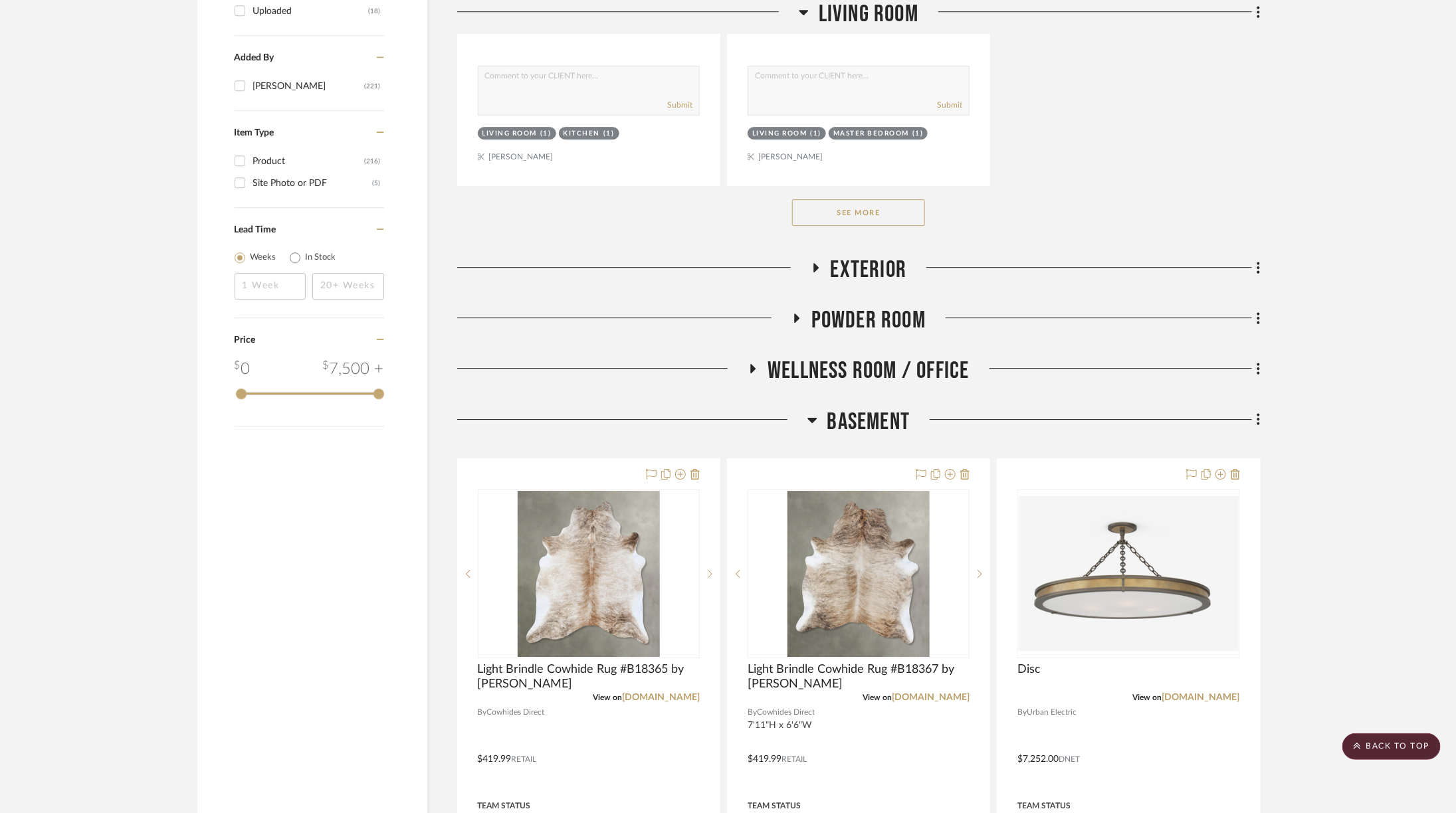
click at [886, 209] on button "See More" at bounding box center [858, 212] width 133 height 26
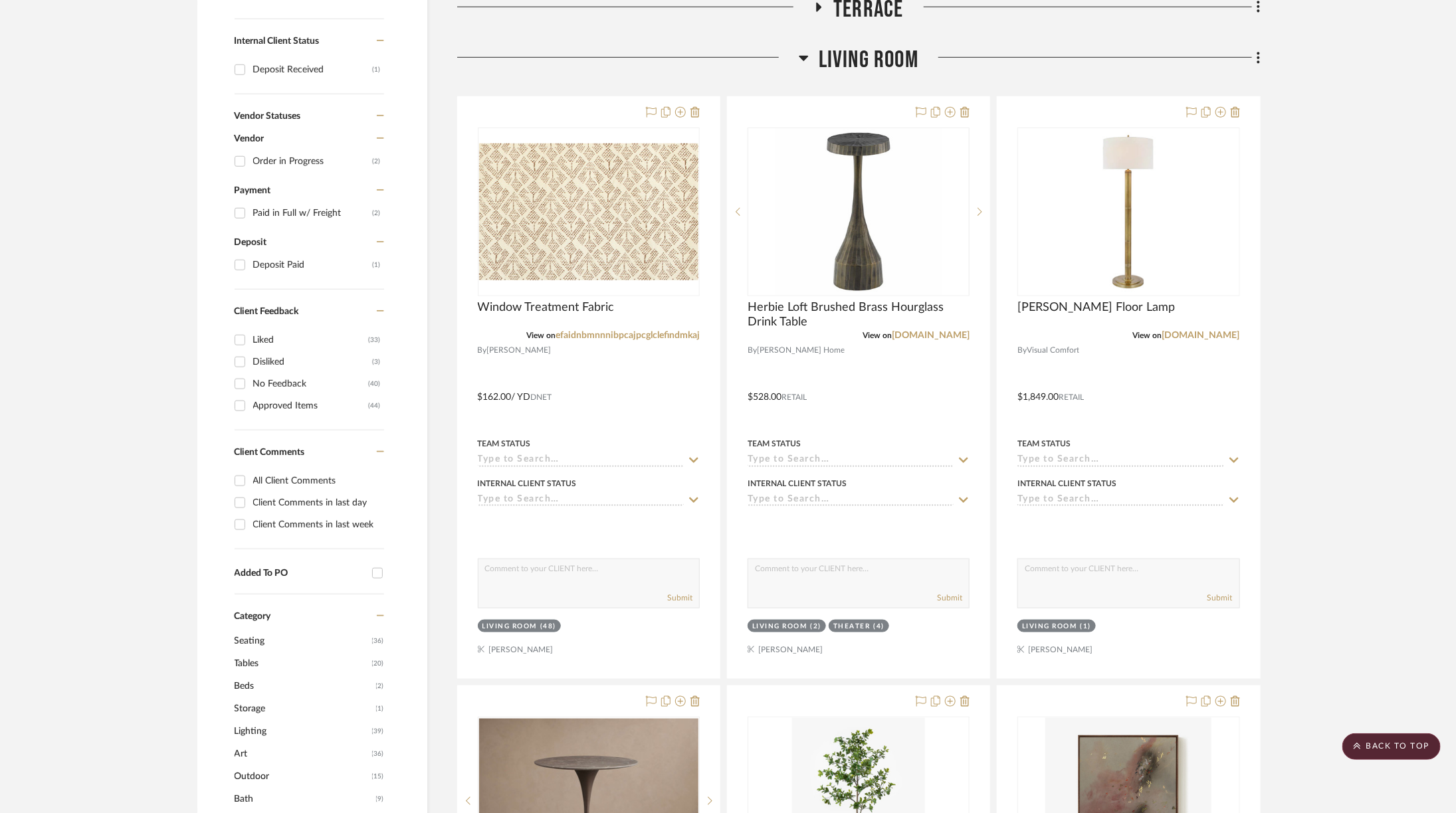
scroll to position [391, 0]
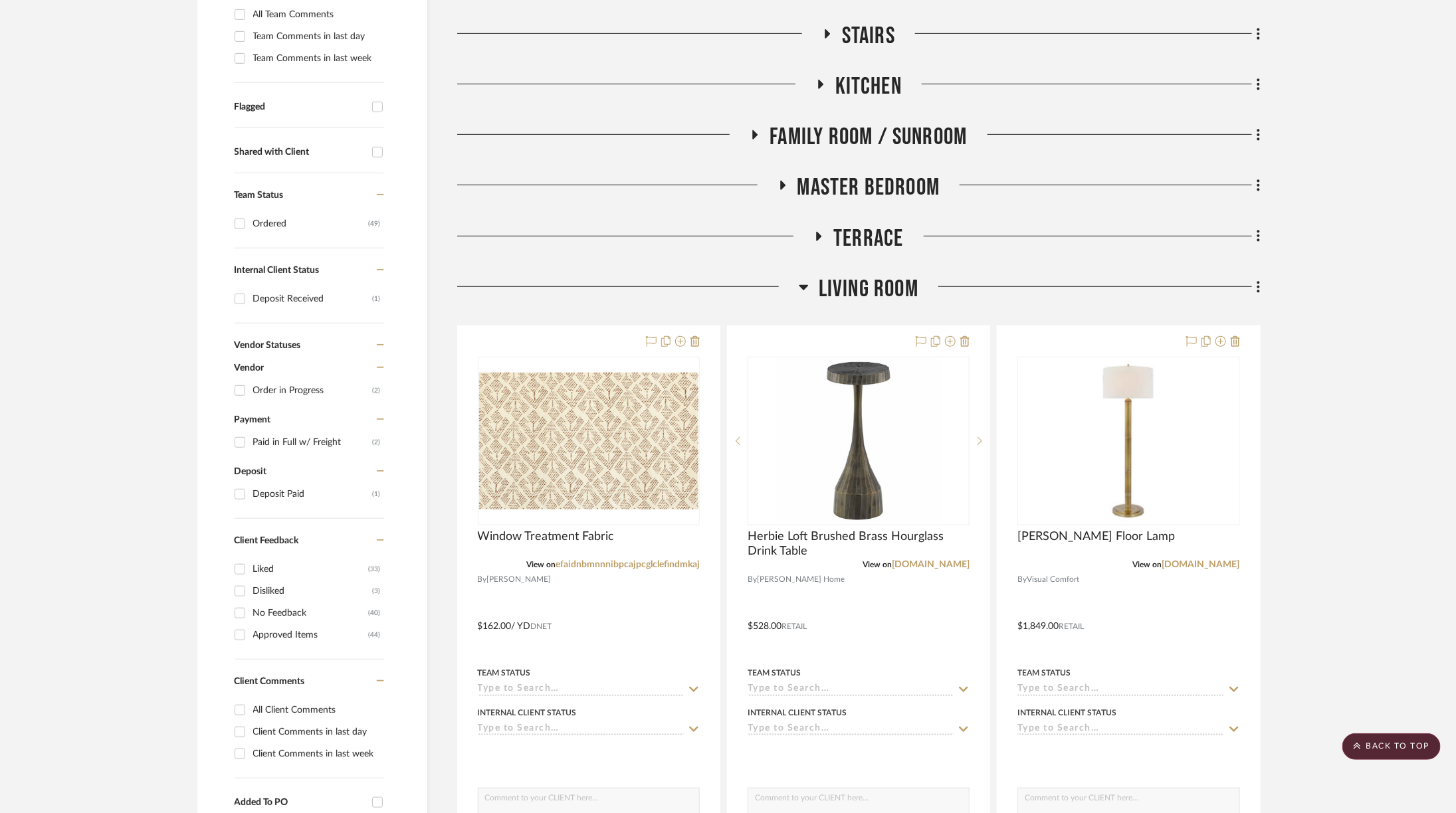
click at [880, 94] on span "Kitchen" at bounding box center [868, 87] width 66 height 28
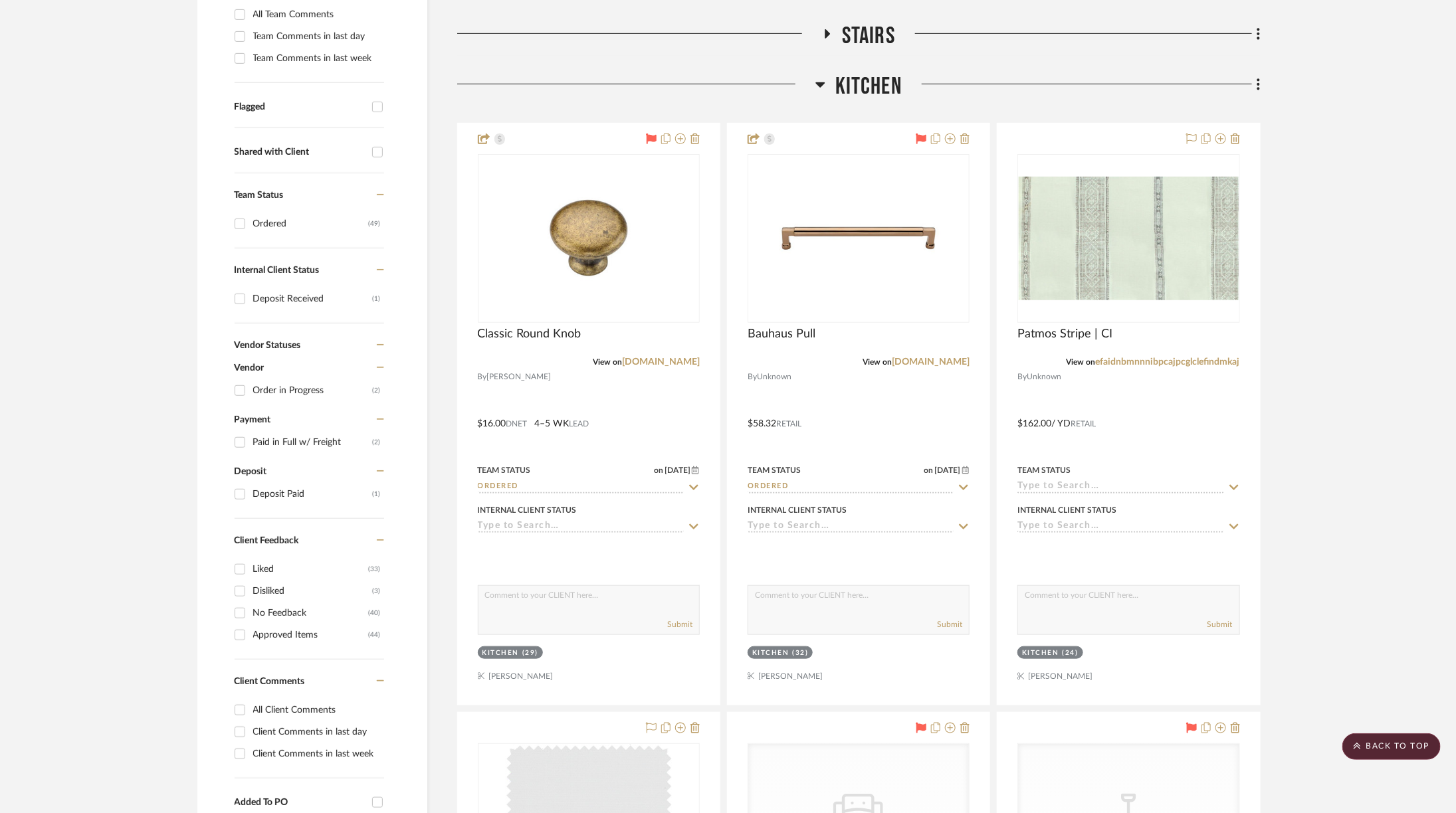
click at [880, 94] on span "Kitchen" at bounding box center [868, 87] width 66 height 28
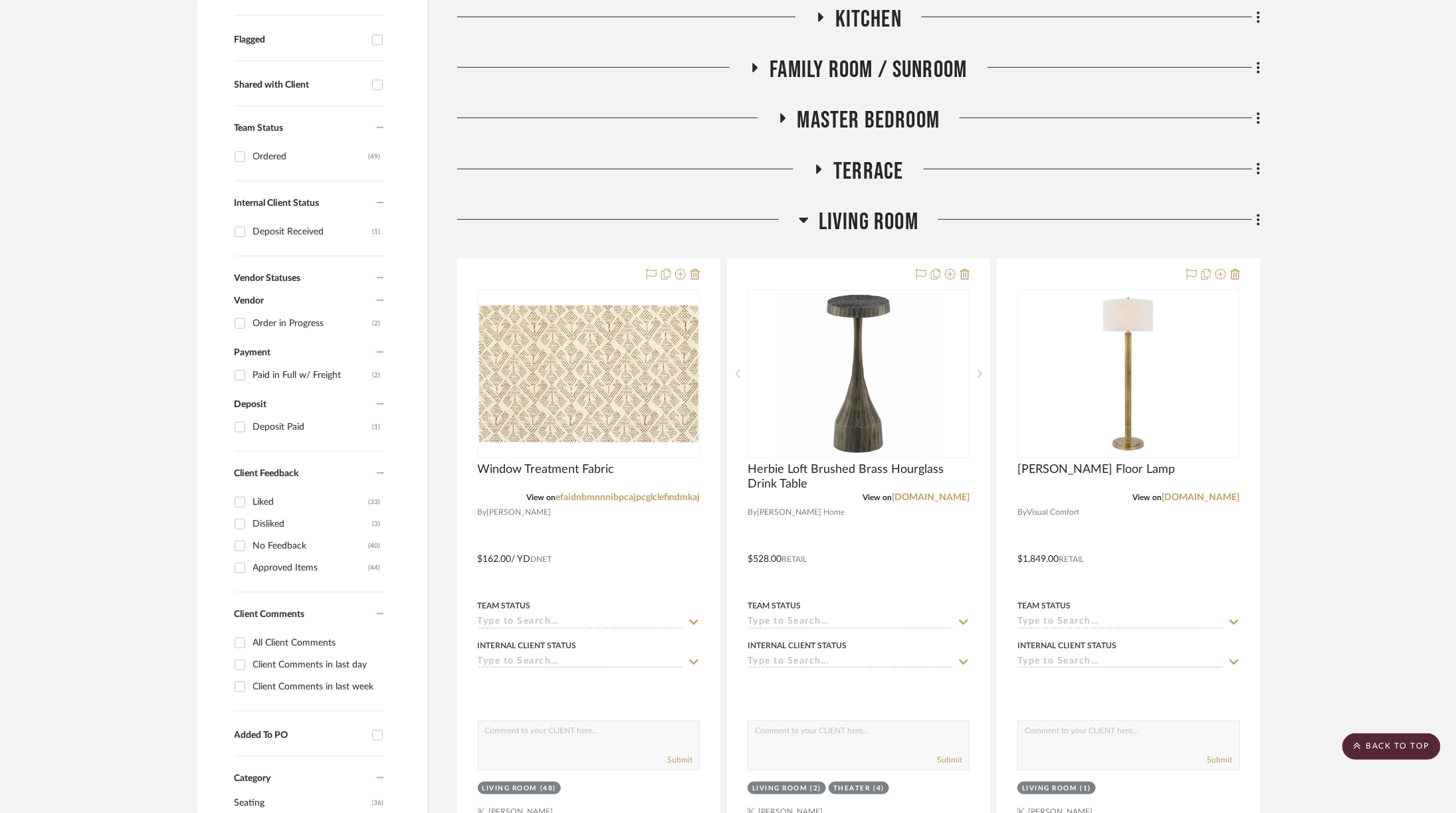
scroll to position [500, 0]
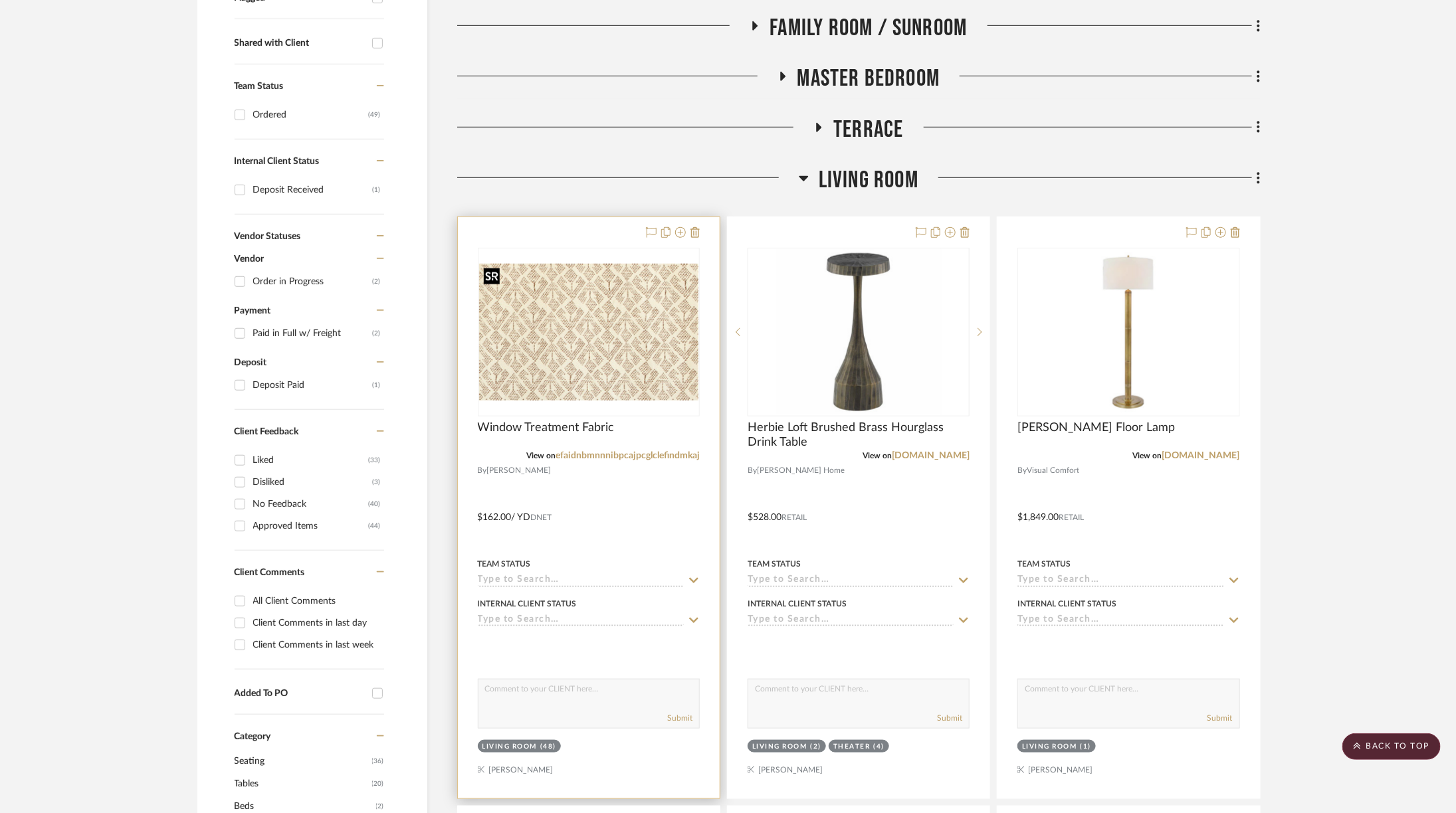
click at [0, 0] on img at bounding box center [0, 0] width 0 height 0
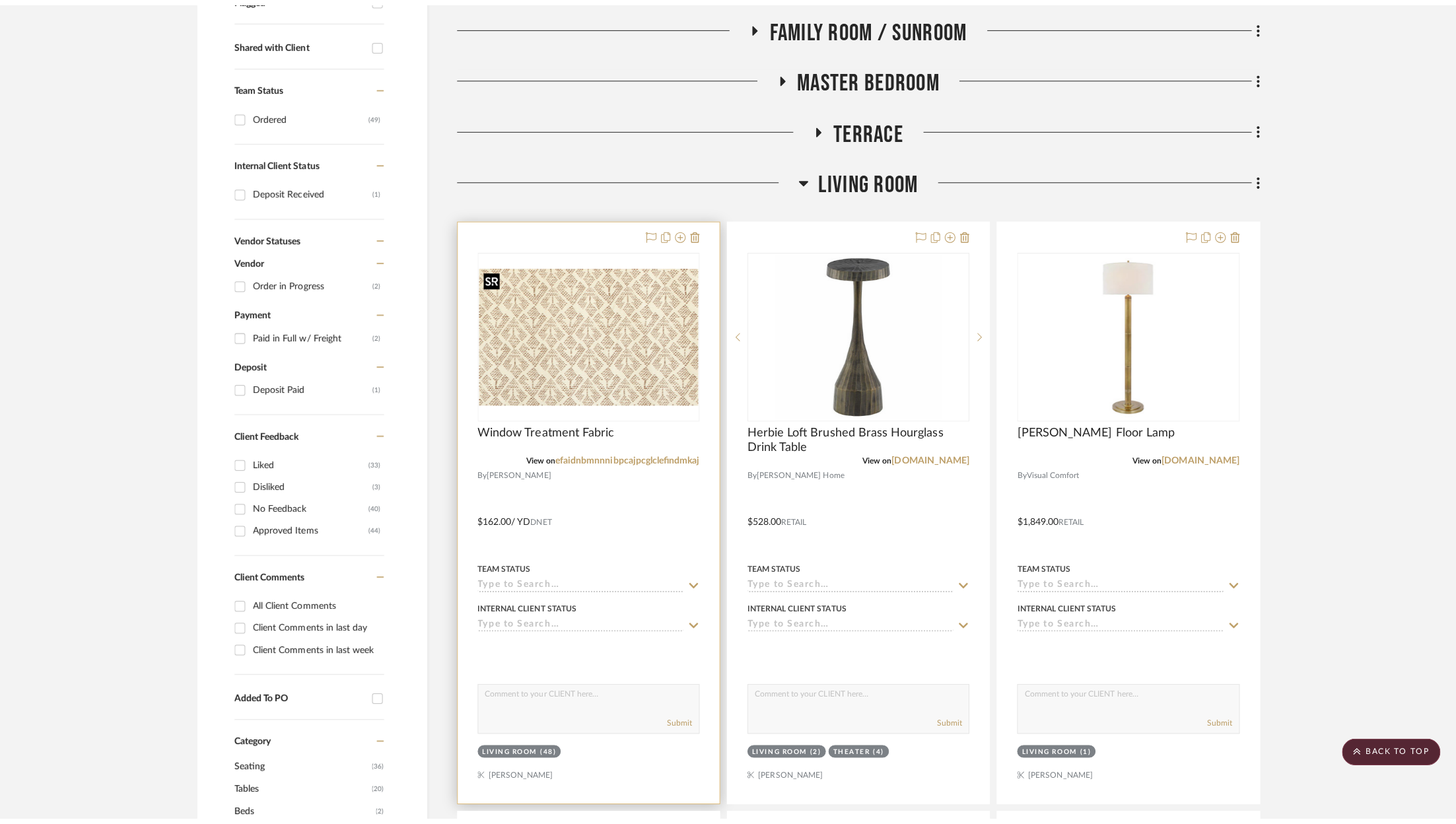
scroll to position [0, 0]
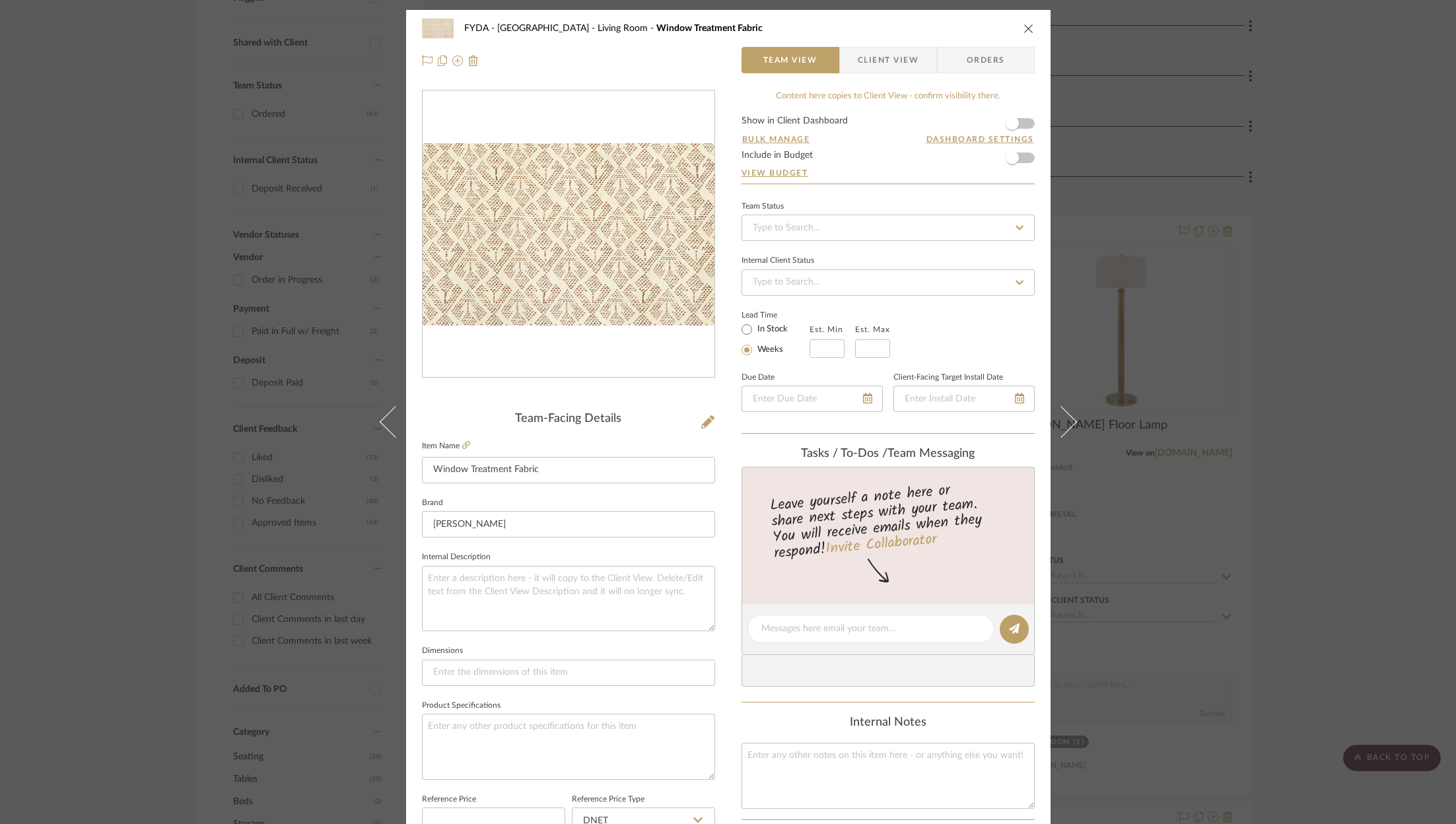
click at [1021, 22] on div "FYDA - 655 City Park Living Room Window Treatment Fabric" at bounding box center [728, 28] width 613 height 26
click at [1025, 28] on icon "close" at bounding box center [1028, 28] width 11 height 11
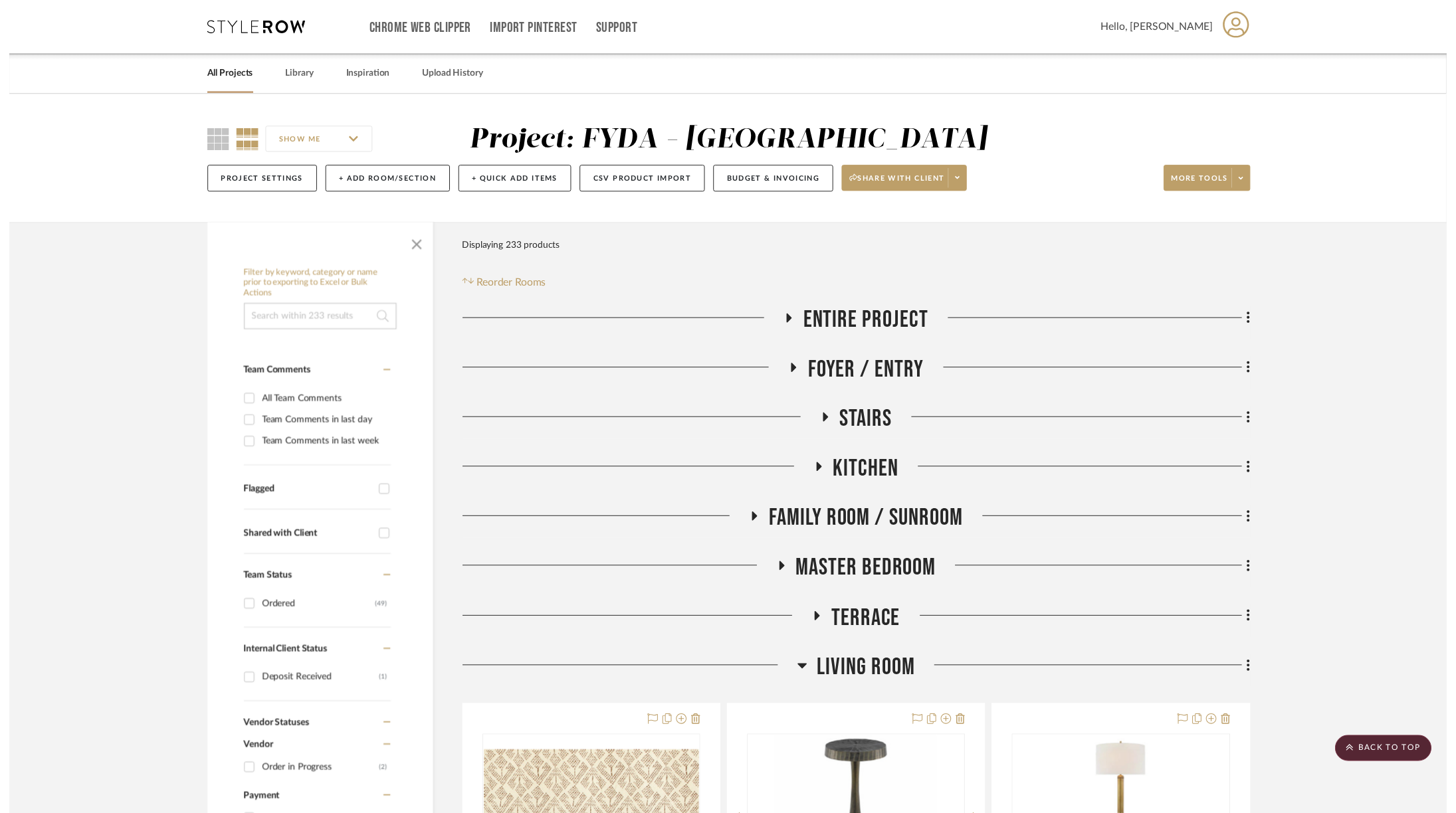
scroll to position [500, 0]
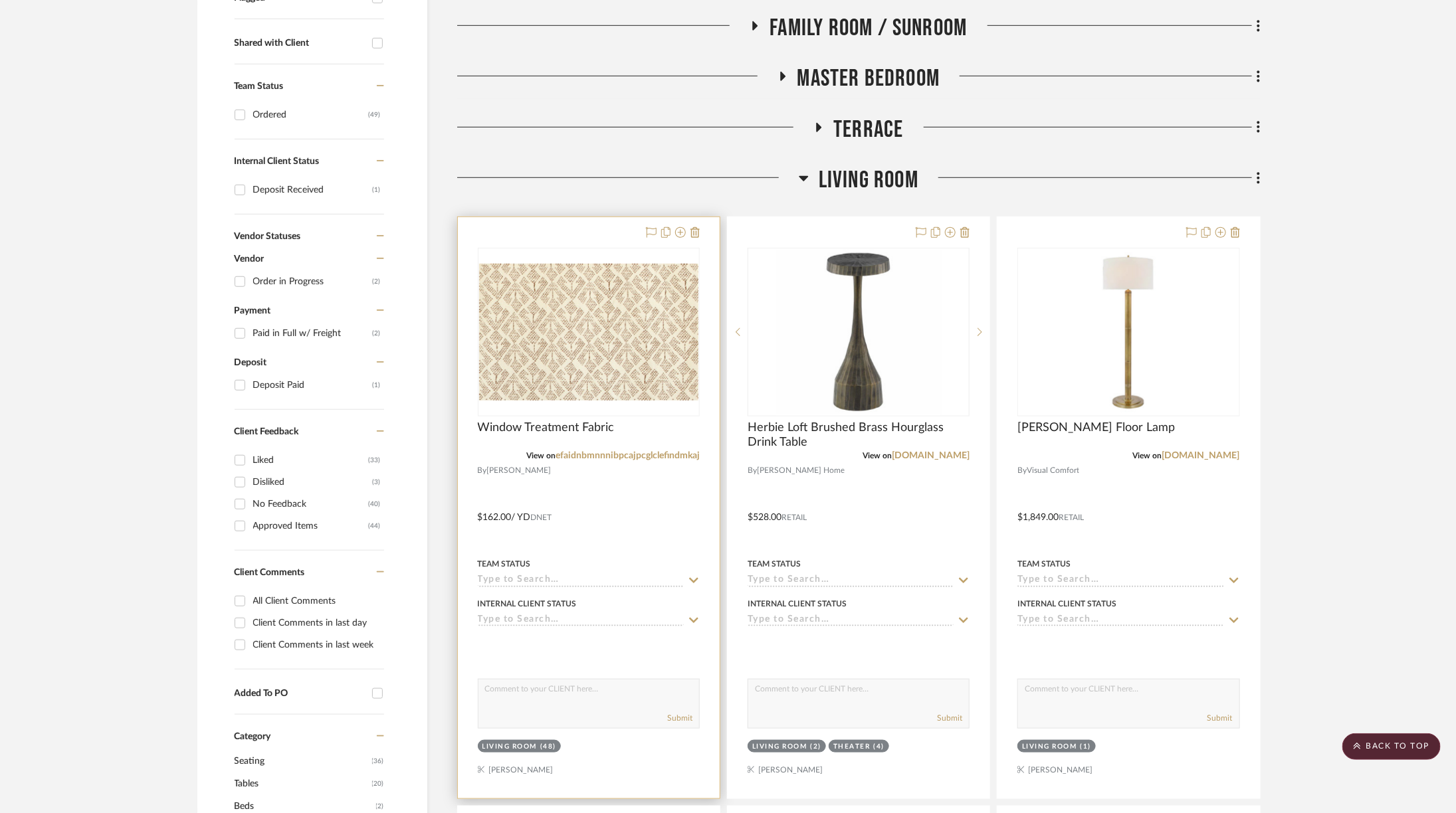
click at [700, 234] on div at bounding box center [589, 508] width 262 height 581
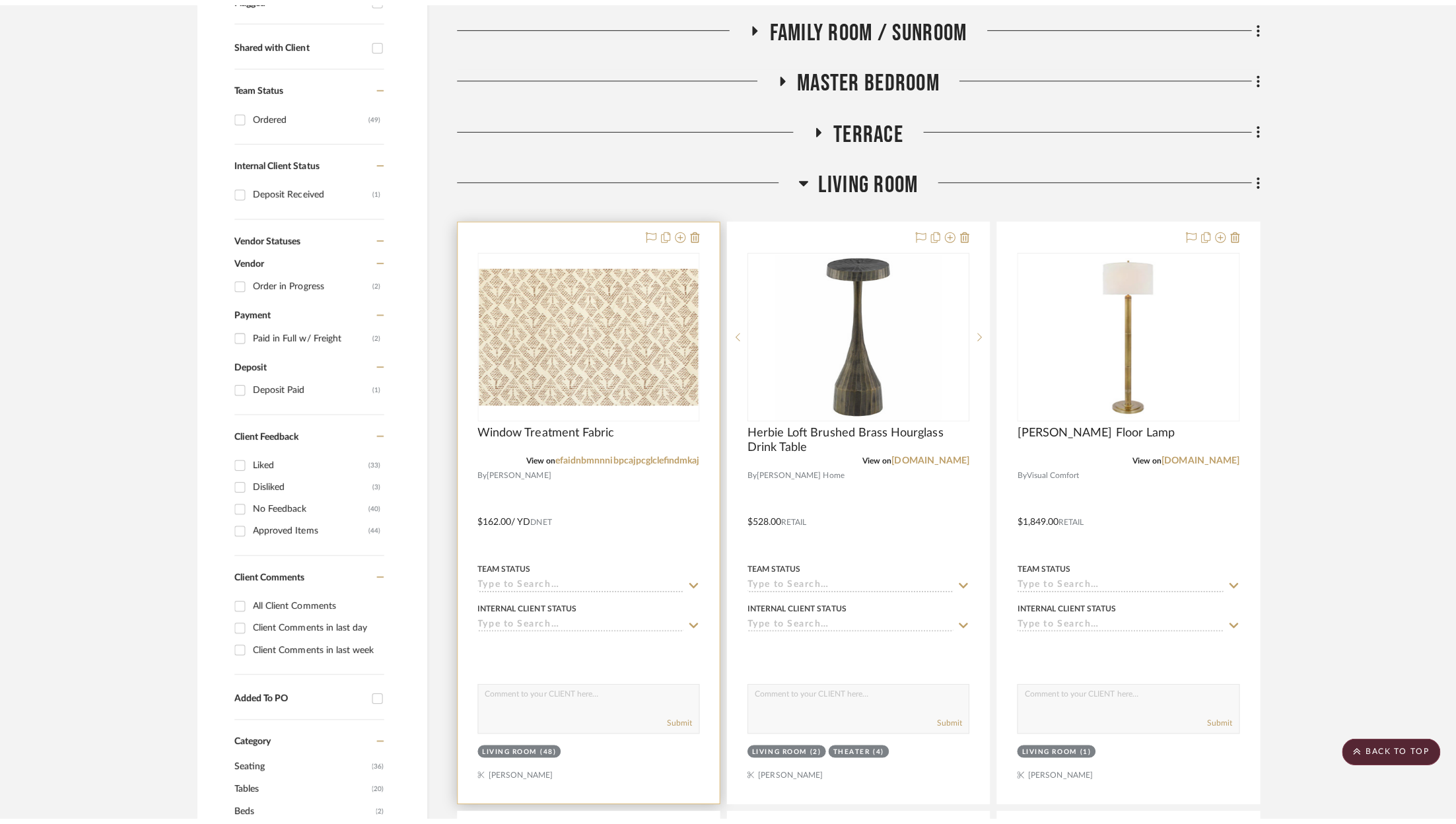
scroll to position [0, 0]
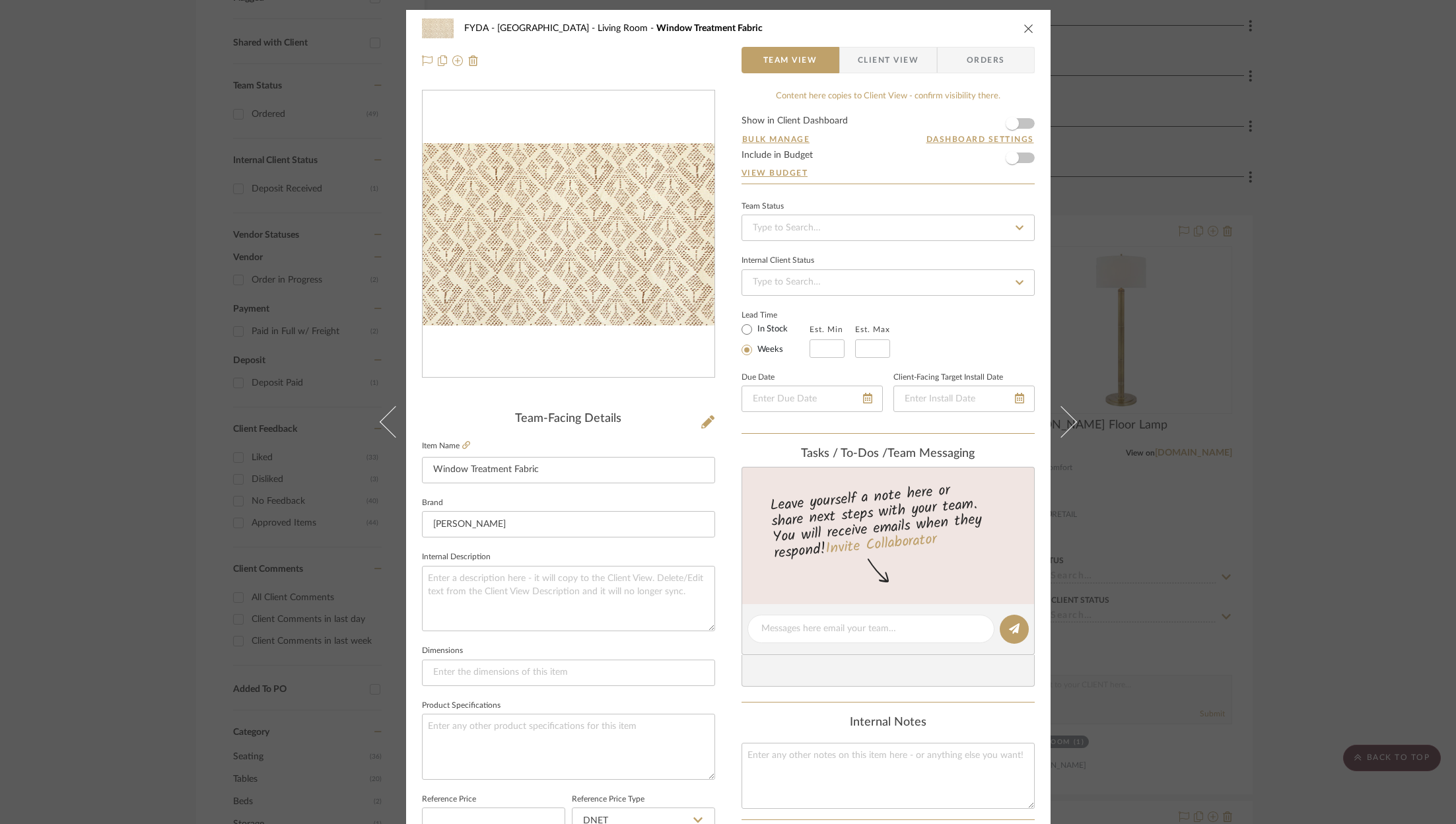
click at [1024, 33] on icon "close" at bounding box center [1028, 28] width 11 height 11
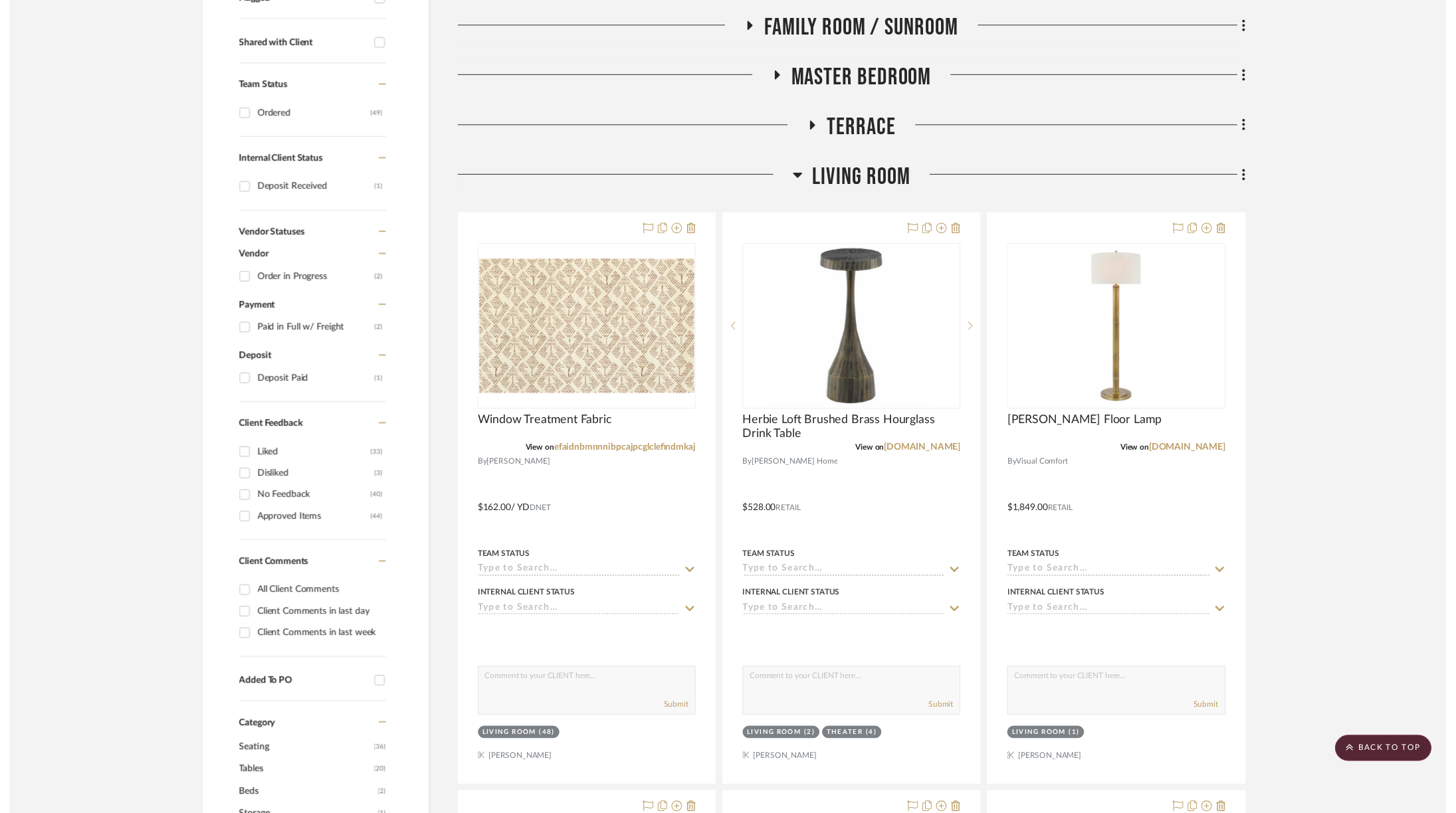
scroll to position [500, 0]
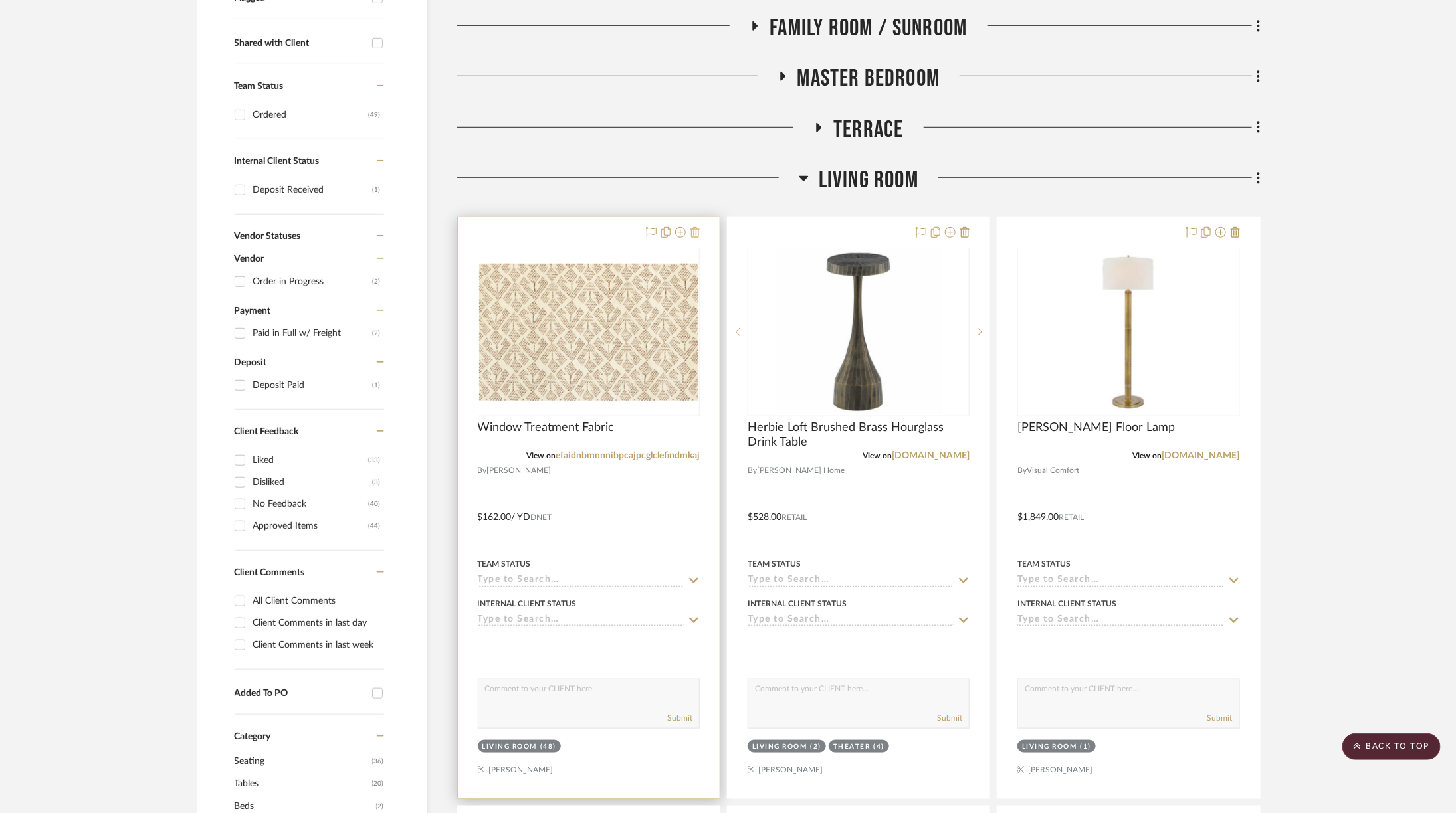
click at [694, 234] on icon at bounding box center [695, 232] width 9 height 11
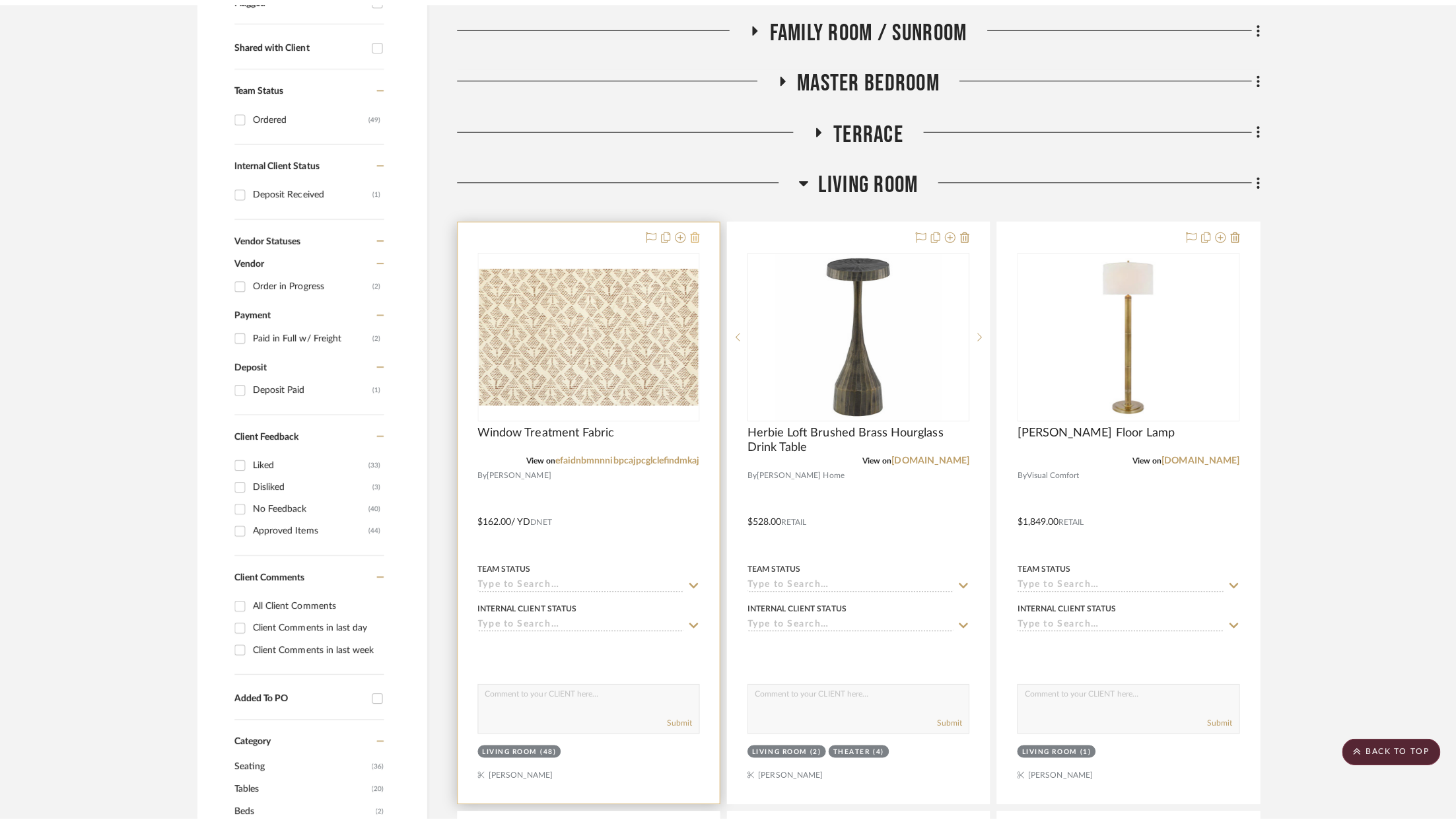
scroll to position [0, 0]
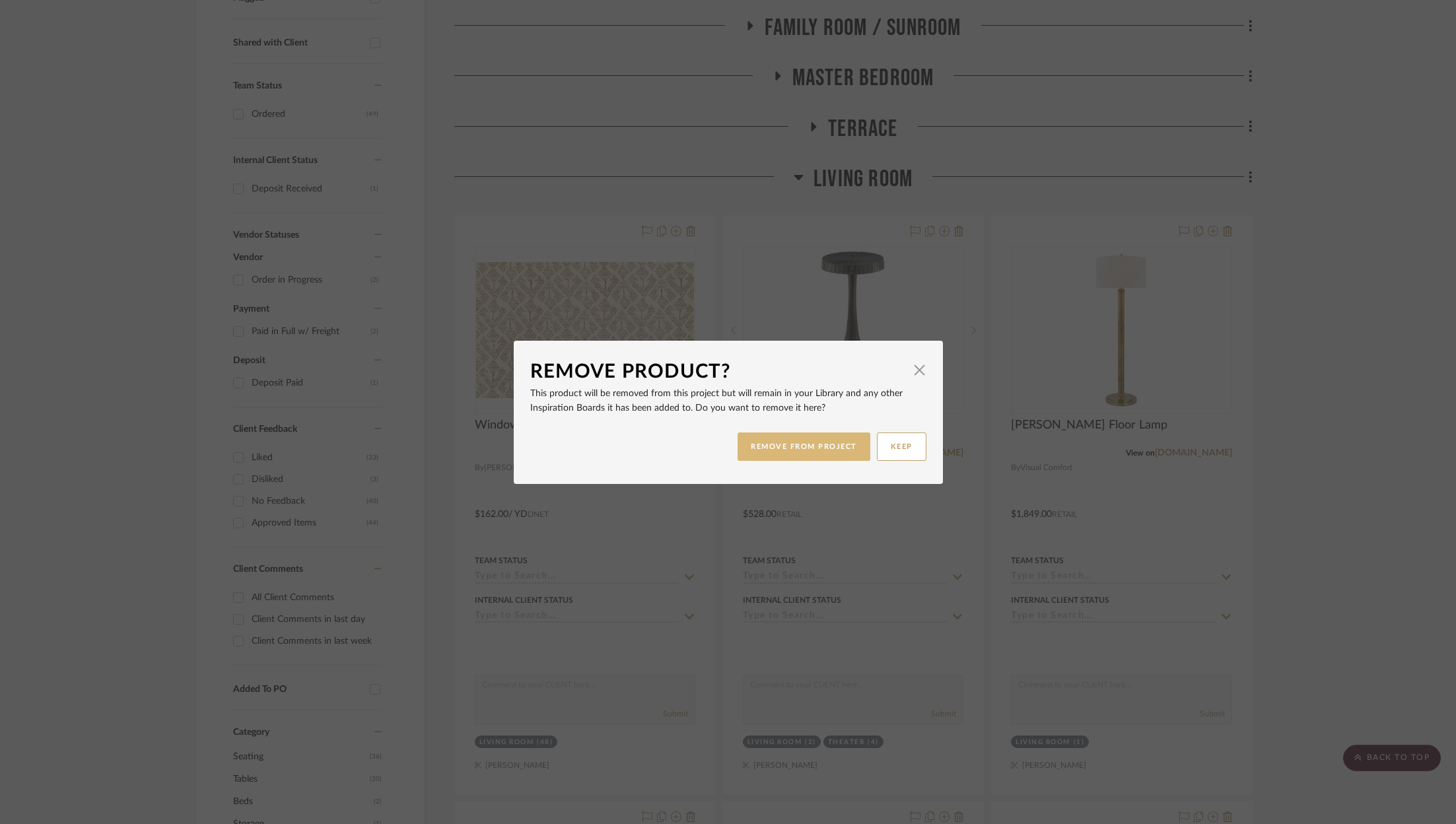
click at [806, 444] on button "REMOVE FROM PROJECT" at bounding box center [803, 447] width 132 height 28
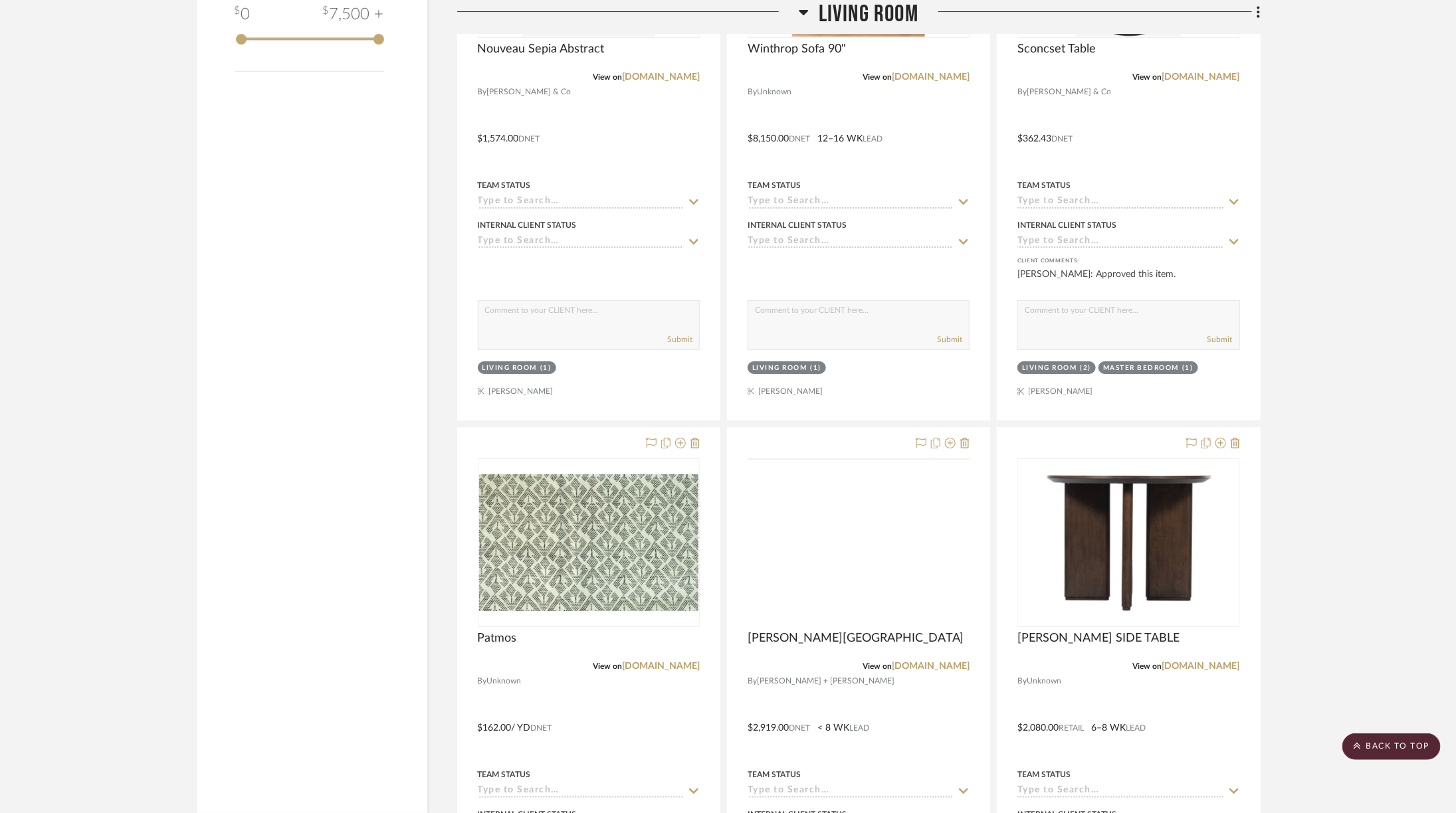
scroll to position [2724, 0]
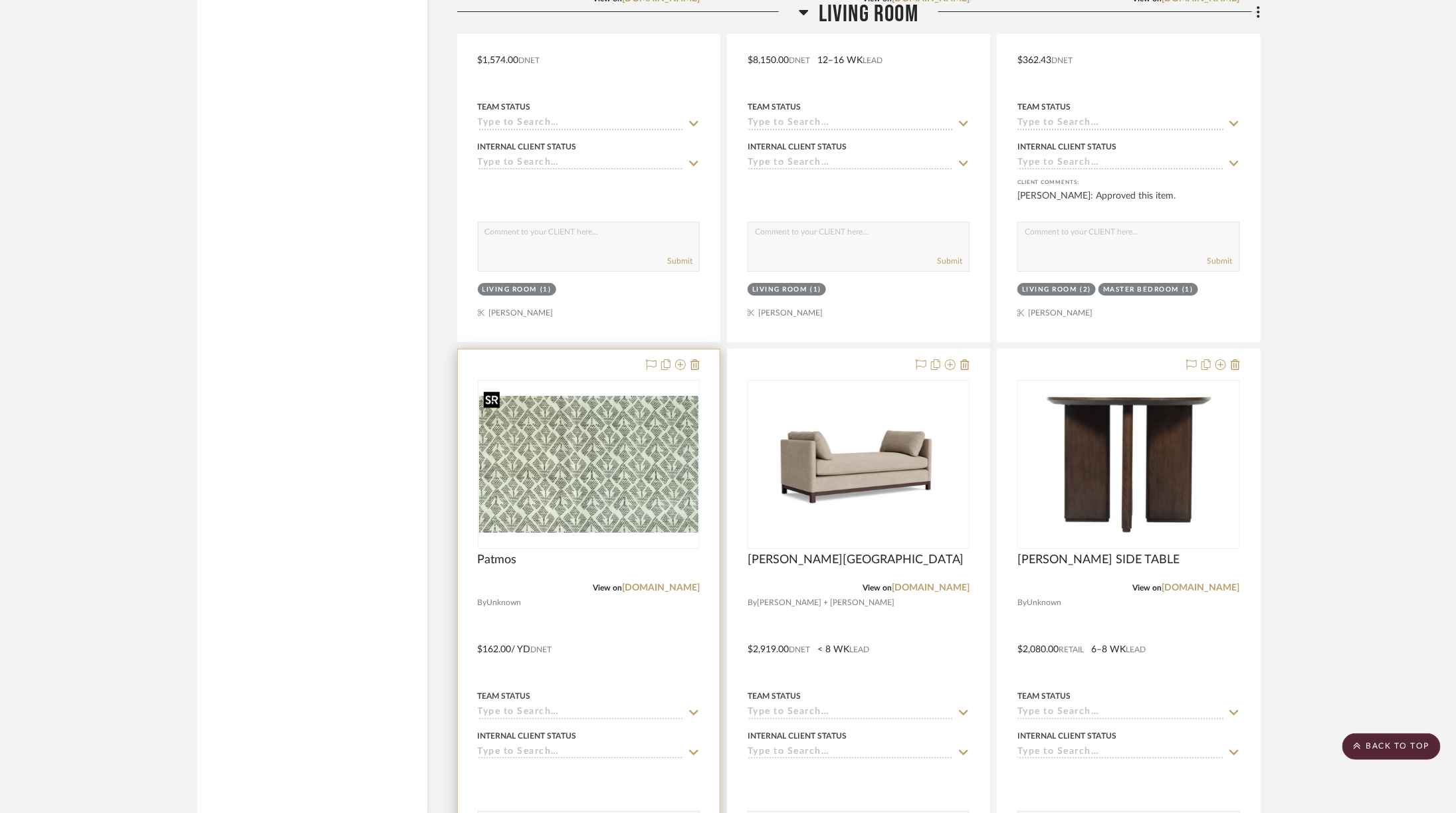
click at [620, 484] on img "0" at bounding box center [589, 464] width 219 height 137
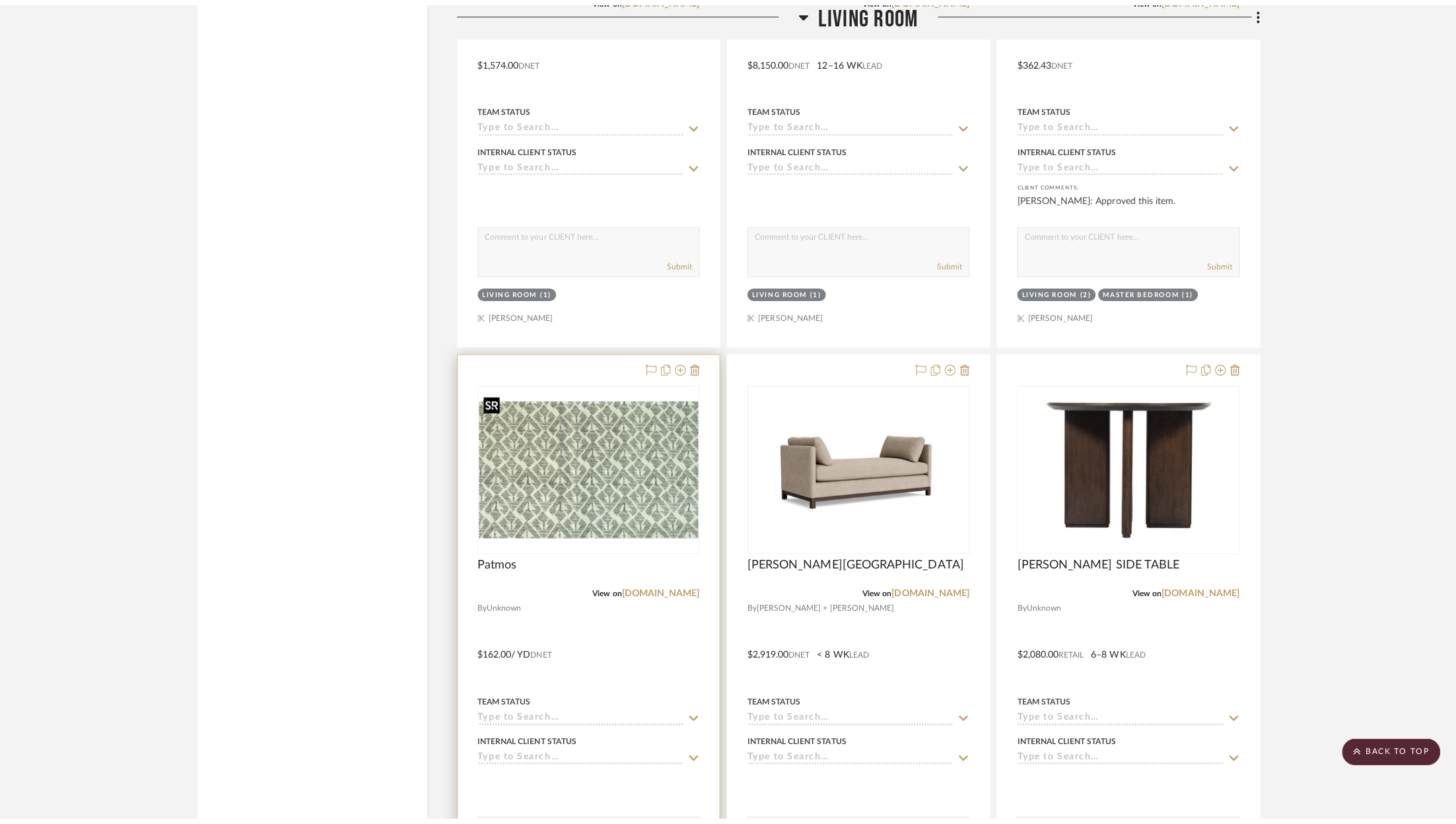
scroll to position [0, 0]
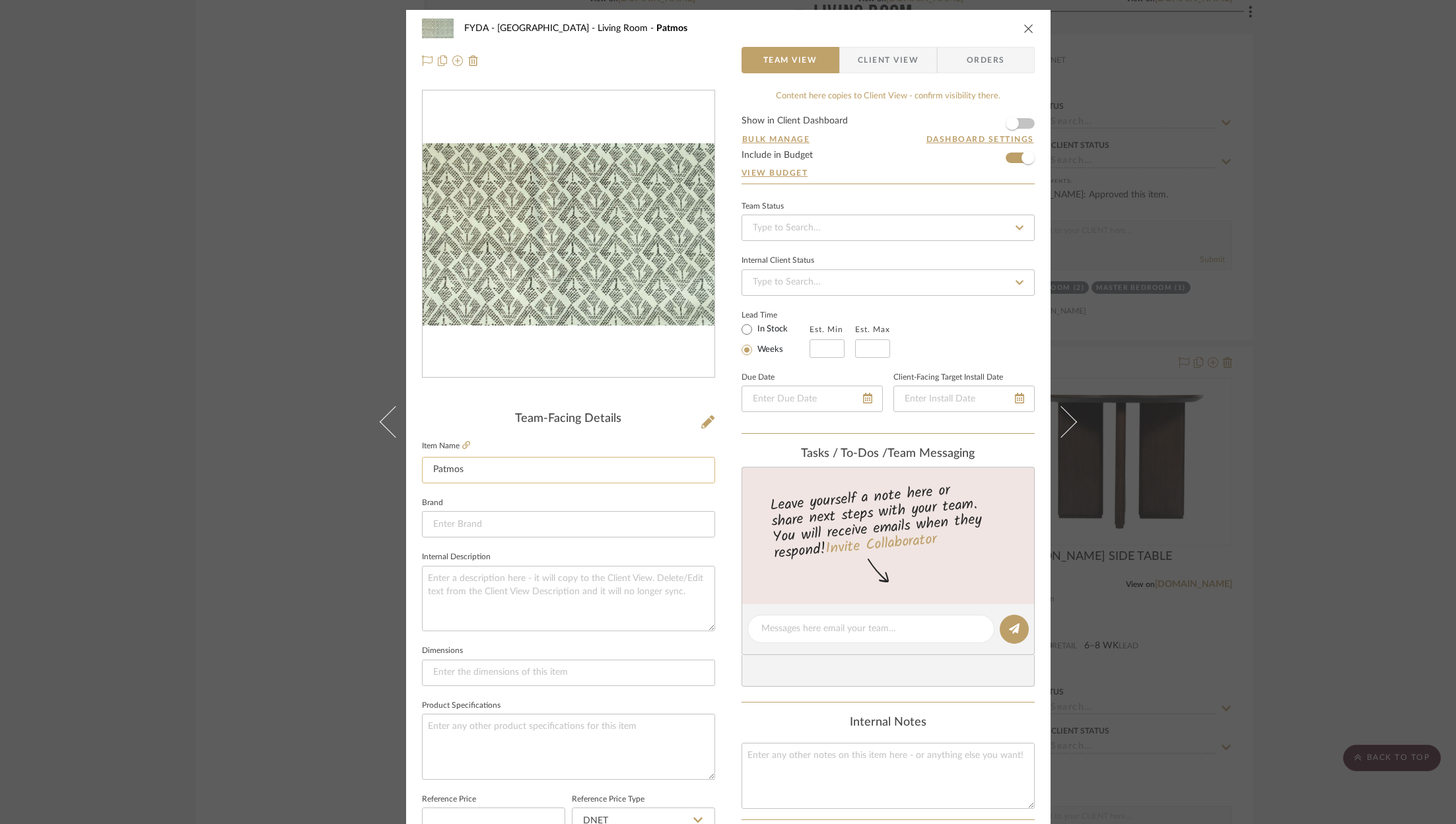
click at [527, 471] on input "Patmos" at bounding box center [568, 469] width 293 height 26
type input "Window Treatment Fabric"
click at [661, 429] on div "Team-Facing Details Item Name Window Treatment Fabric Brand Internal Descriptio…" at bounding box center [568, 634] width 293 height 443
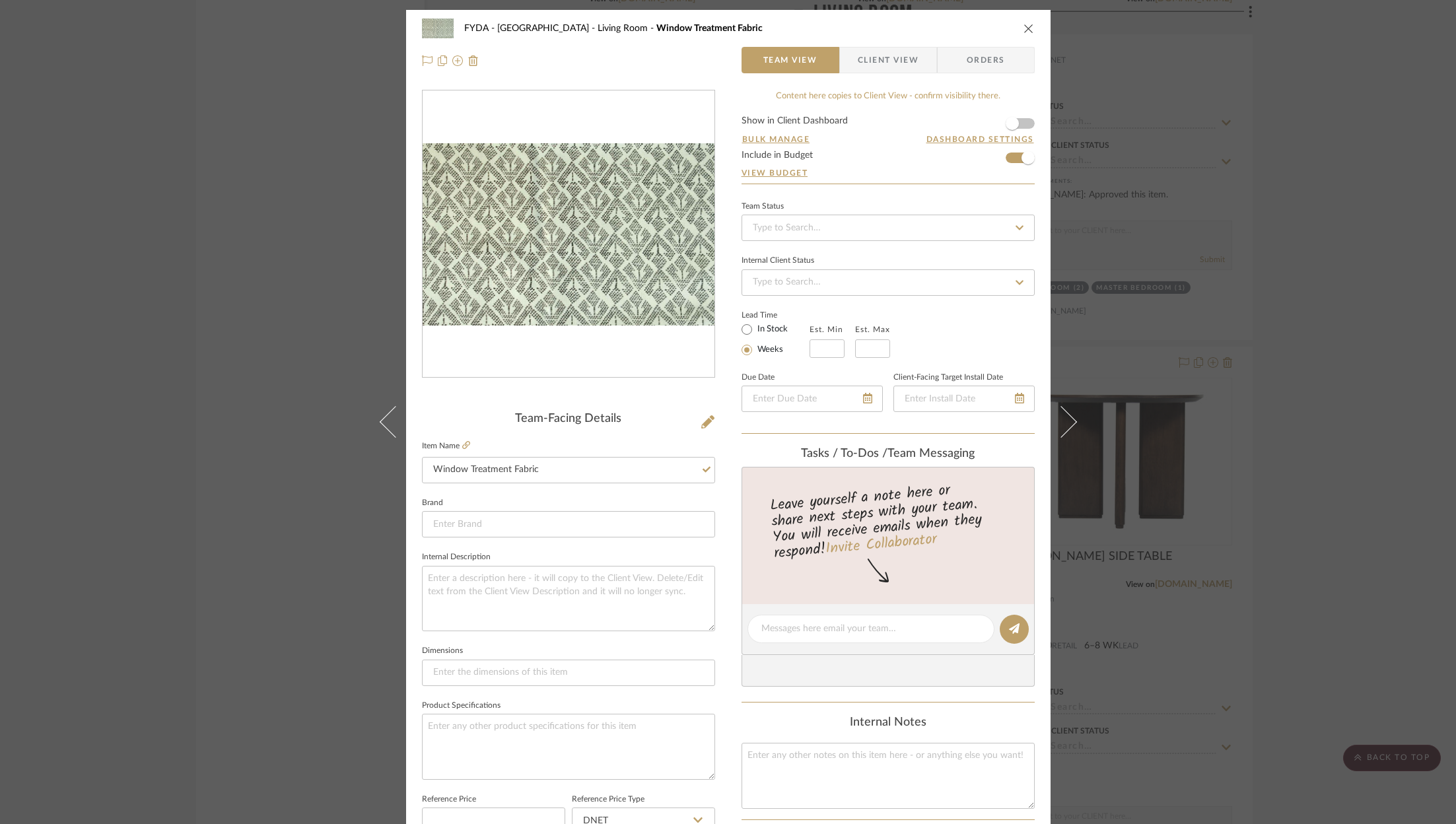
click at [1027, 25] on icon "close" at bounding box center [1028, 28] width 11 height 11
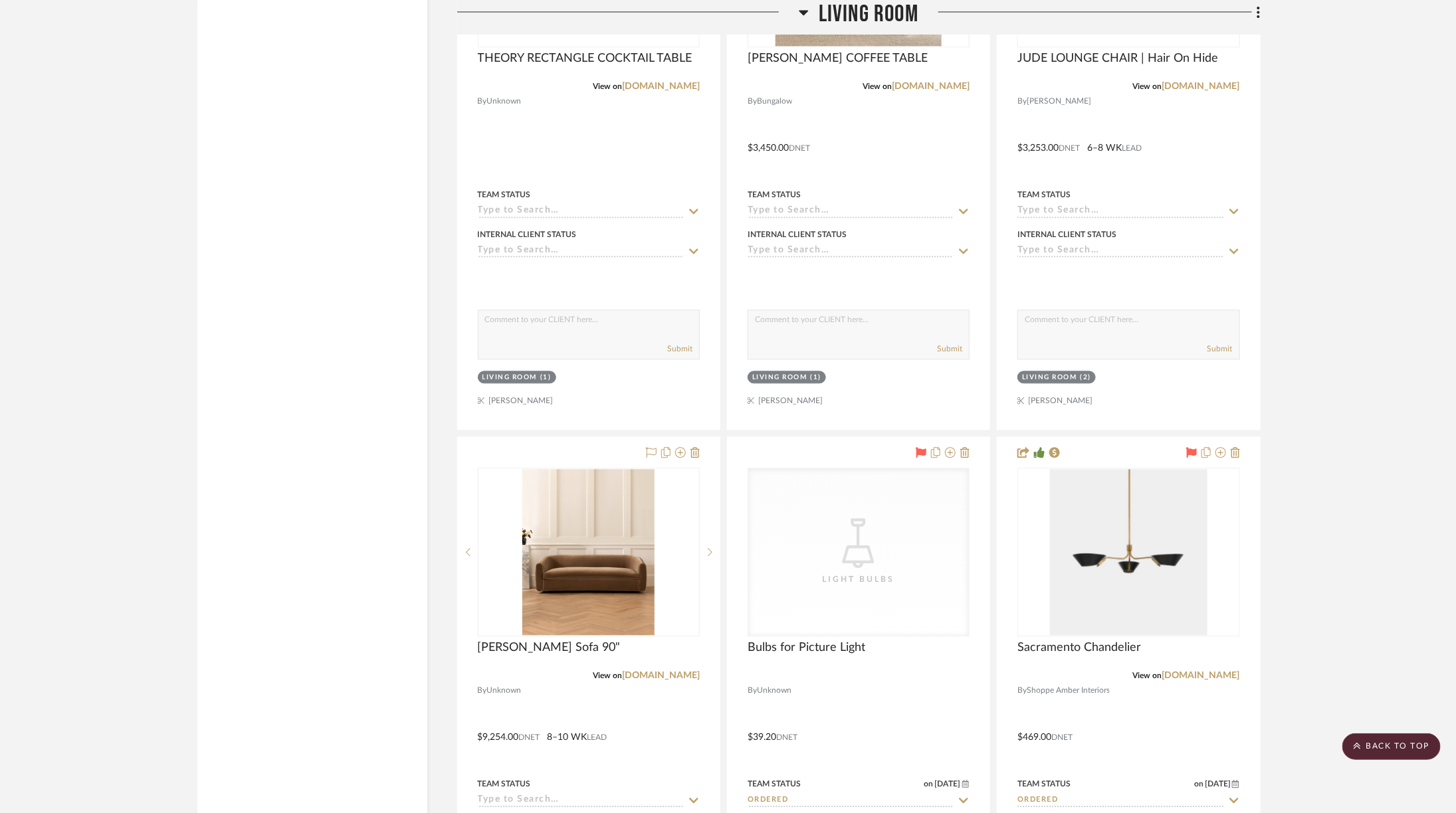
scroll to position [4401, 0]
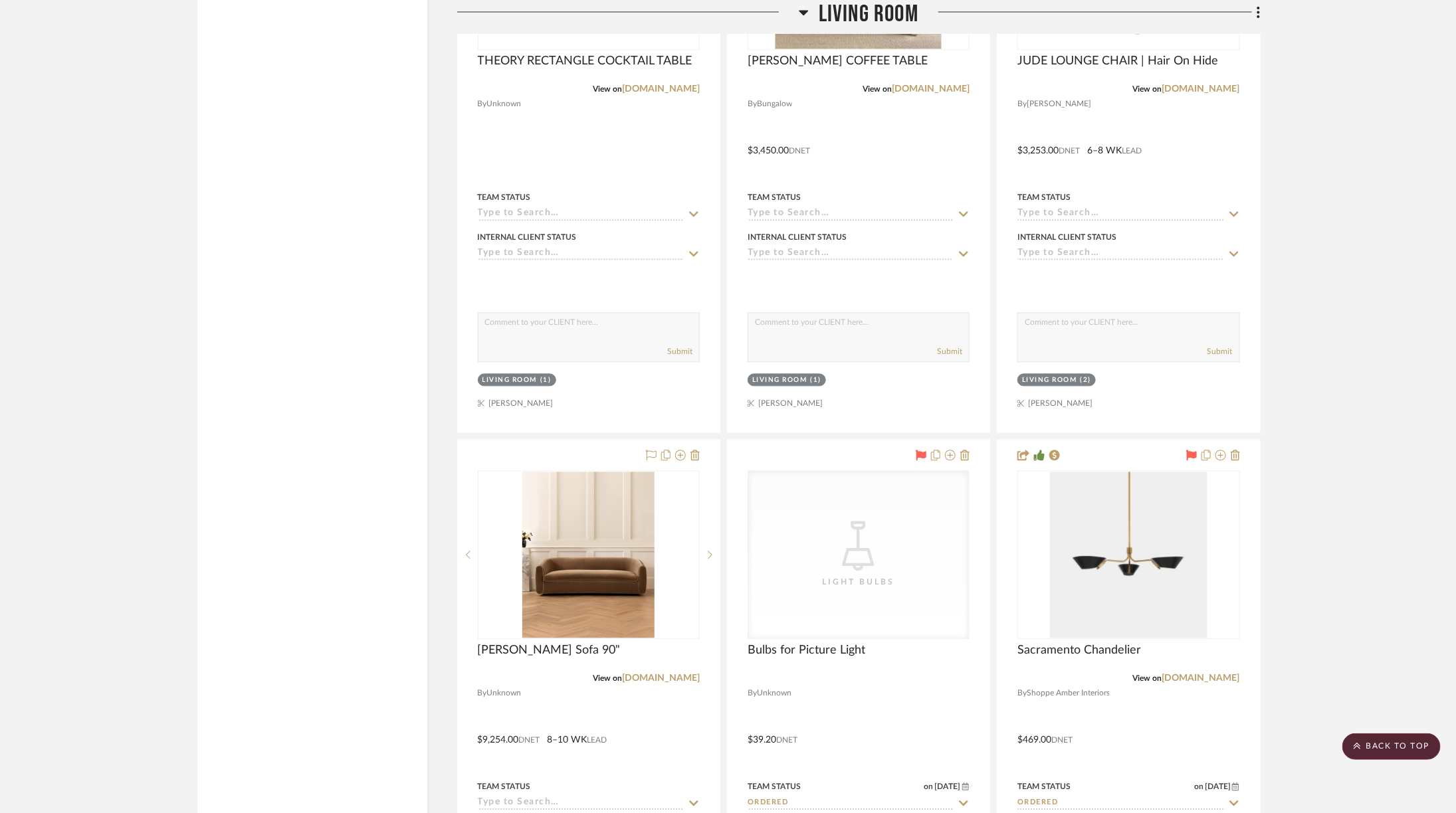
click at [816, 9] on h3 "Living Room" at bounding box center [858, 14] width 120 height 28
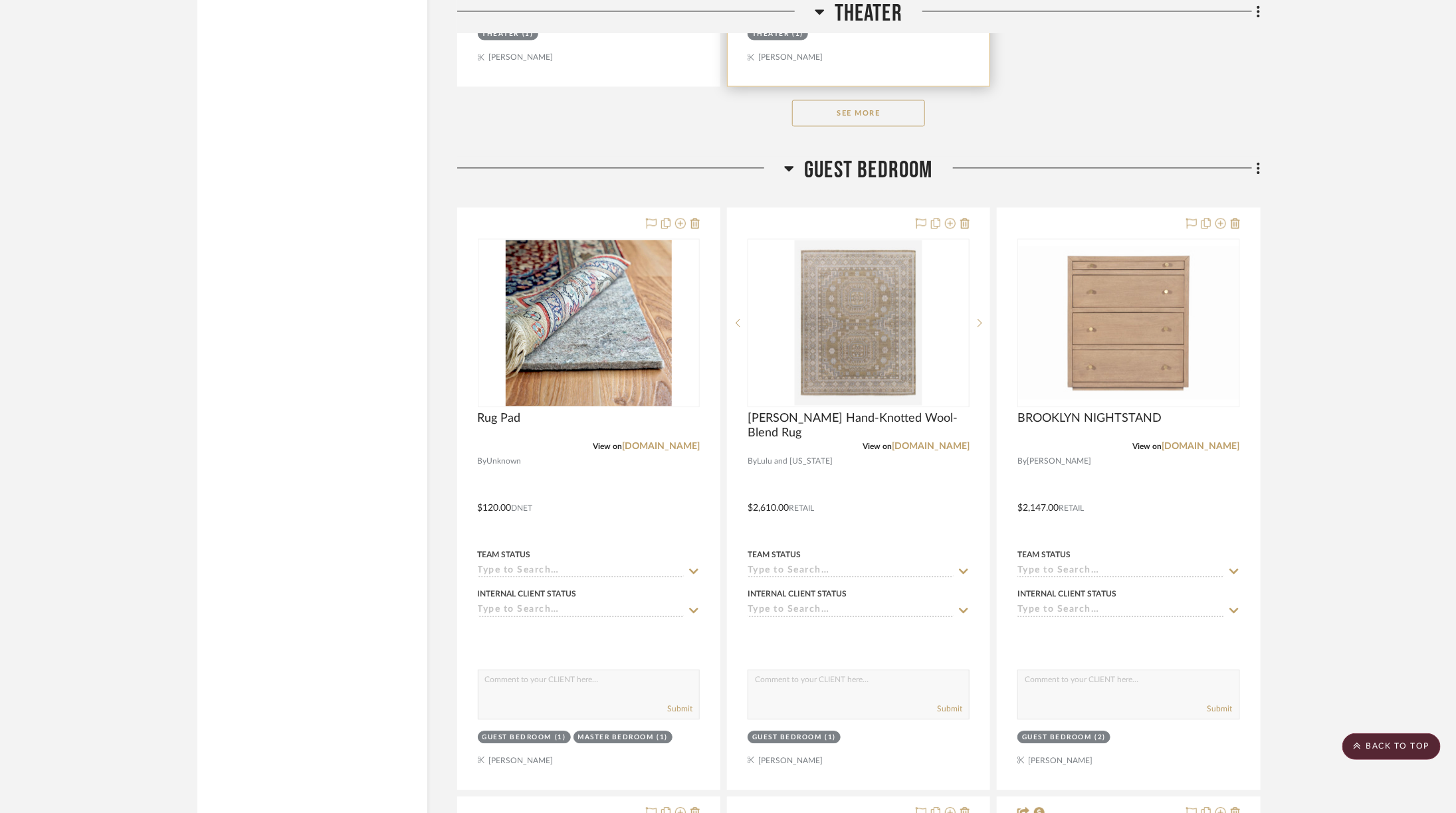
scroll to position [4500, 0]
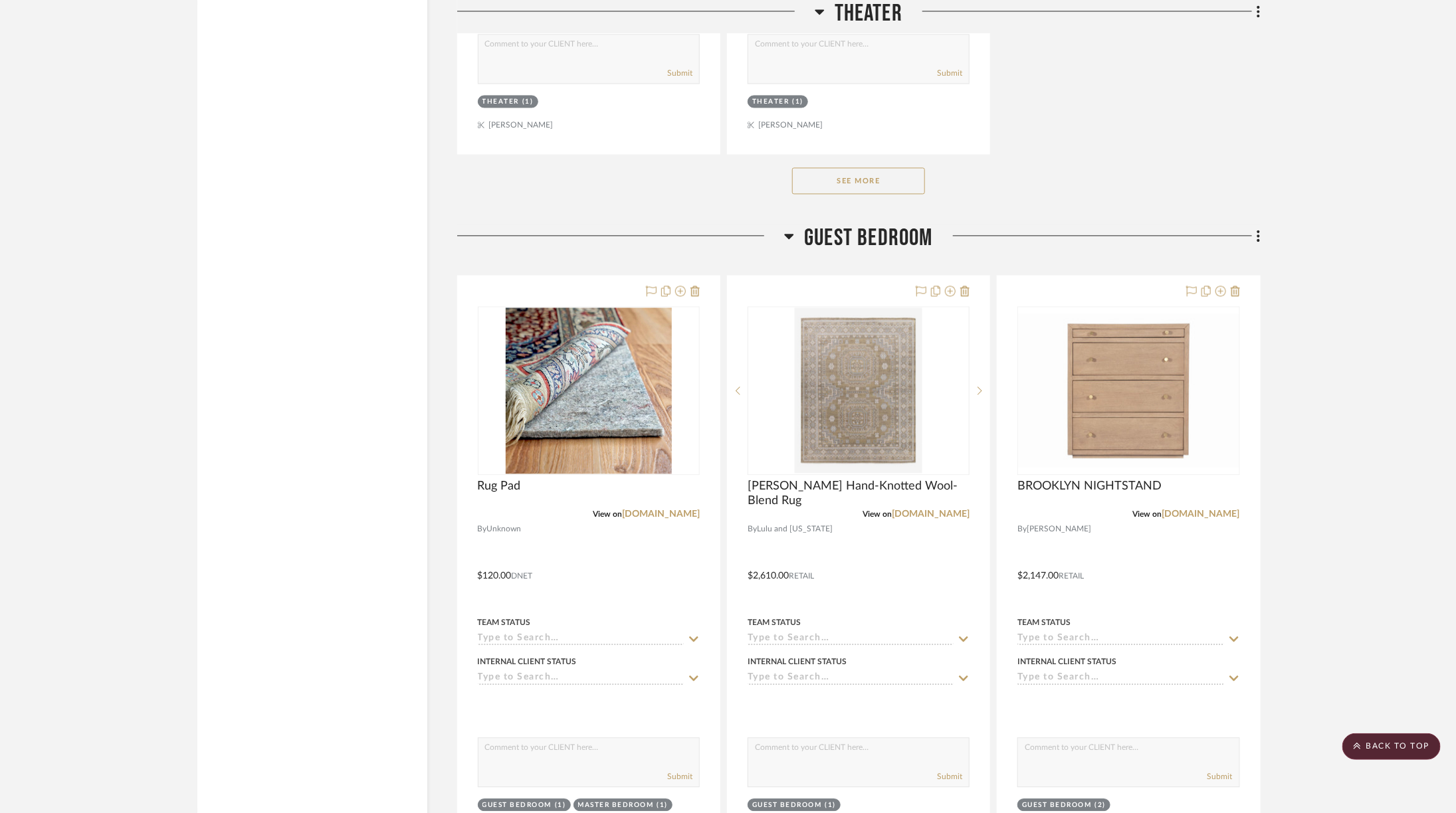
click at [899, 225] on span "Guest Bedroom" at bounding box center [868, 238] width 129 height 28
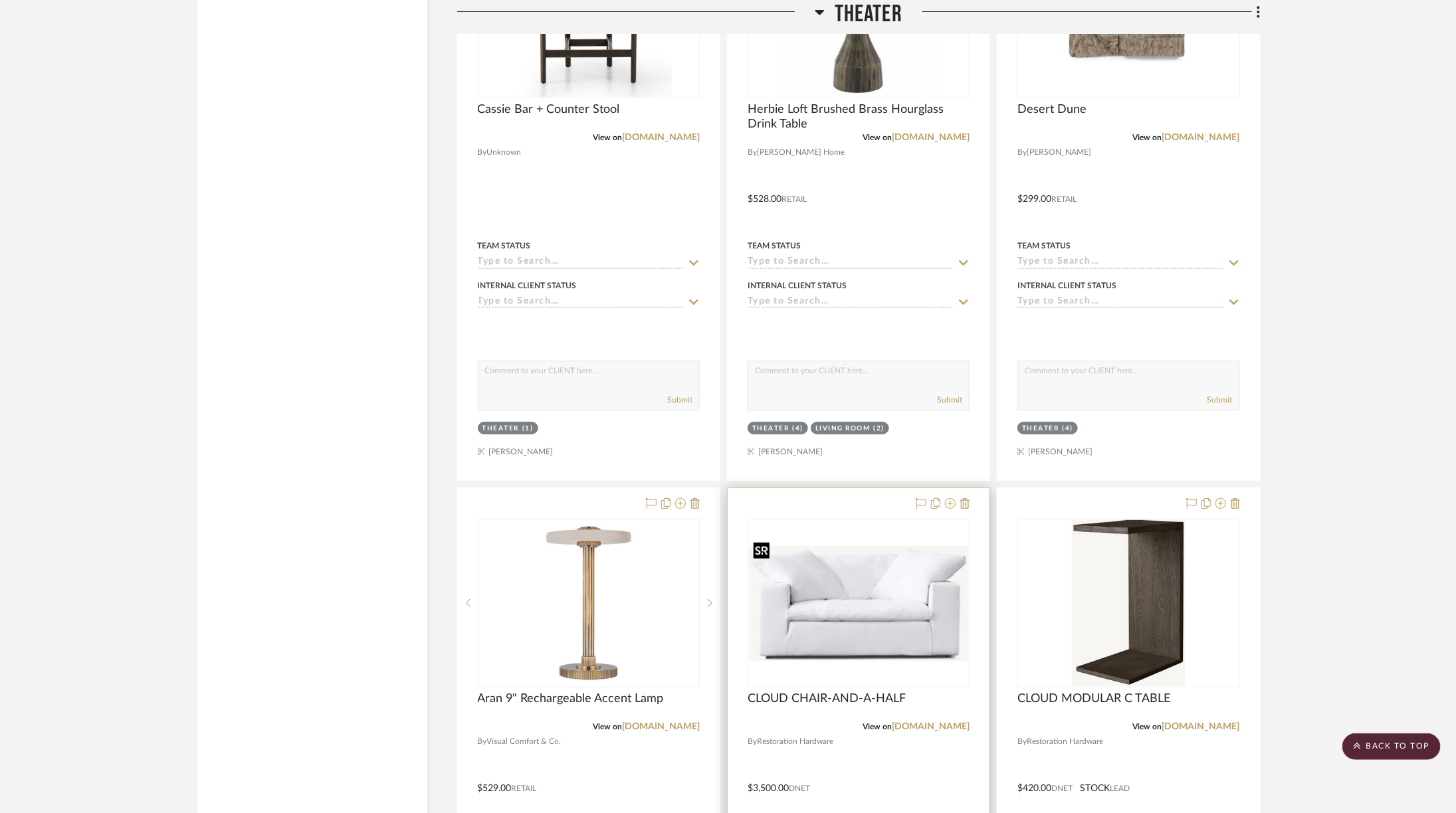
scroll to position [3024, 0]
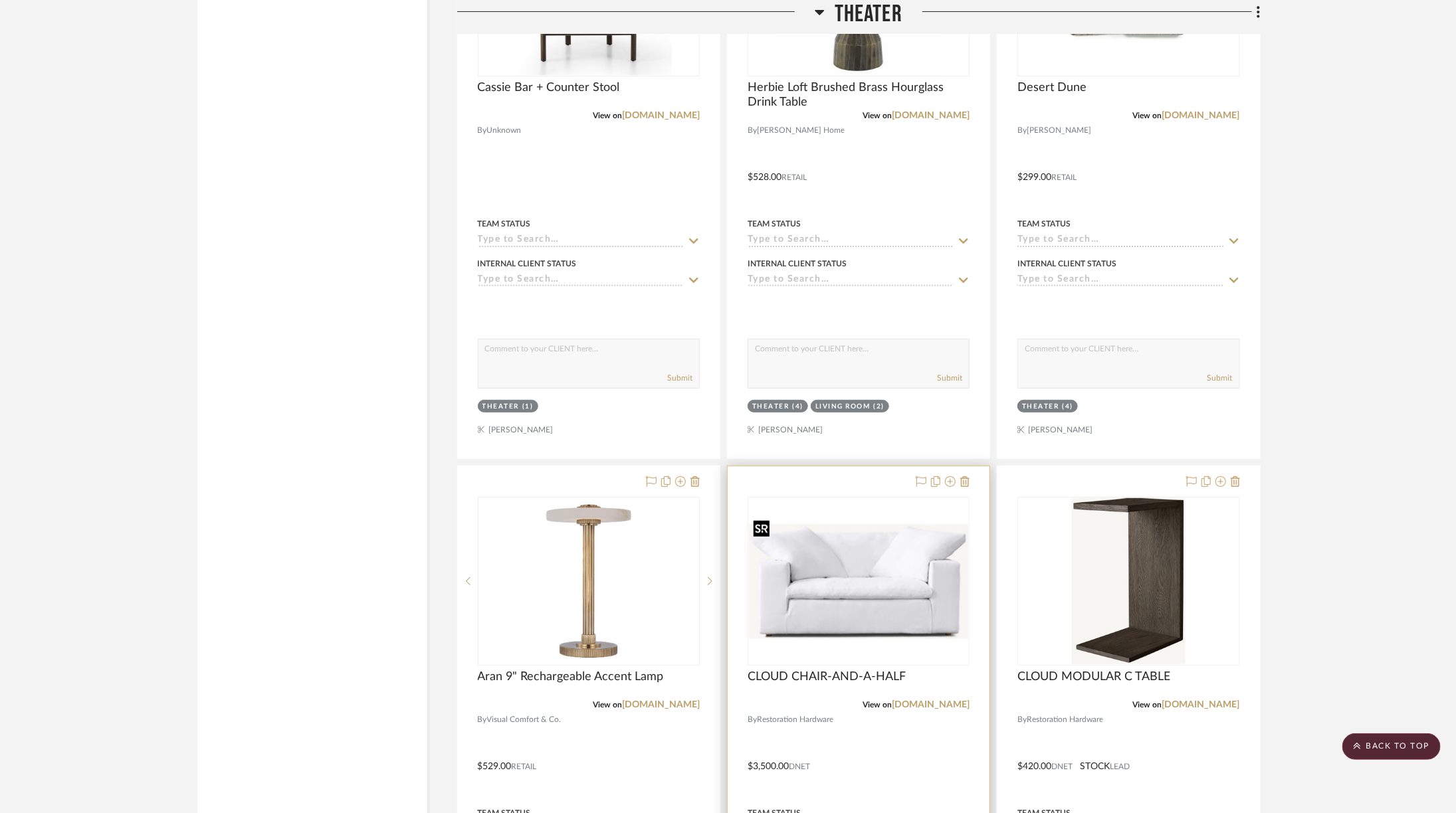
click at [898, 597] on img "0" at bounding box center [858, 581] width 219 height 115
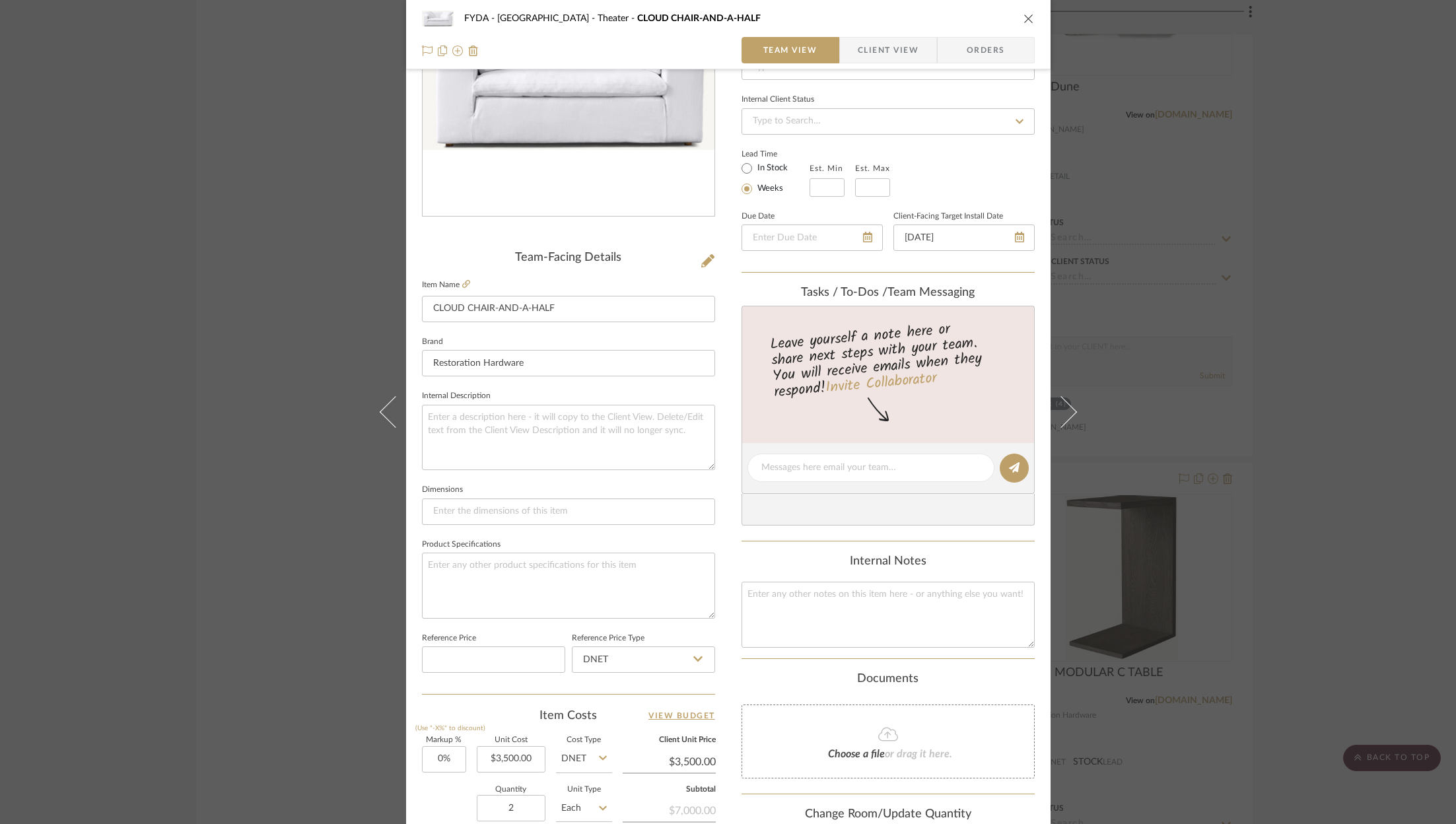
scroll to position [165, 0]
click at [535, 556] on textarea at bounding box center [568, 581] width 293 height 65
type textarea "Natural"
click at [464, 277] on fa-icon at bounding box center [466, 280] width 8 height 8
click at [515, 750] on input "3500.00" at bounding box center [510, 755] width 69 height 26
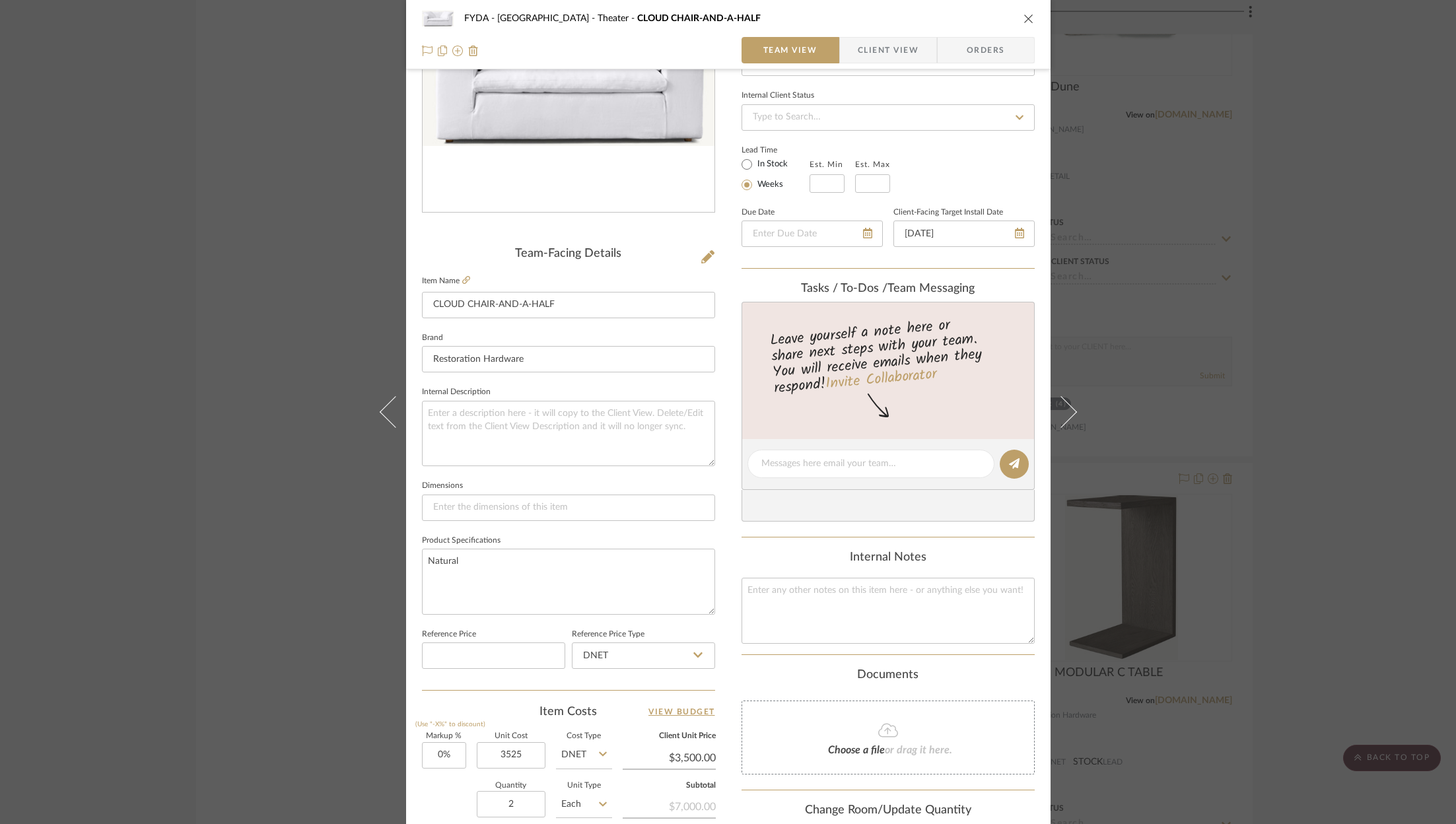
type input "$3,525.00"
click at [437, 795] on div "Quantity 2 Unit Type Each" at bounding box center [517, 806] width 190 height 47
type input "$3,525.00"
click at [701, 256] on icon at bounding box center [708, 257] width 13 height 13
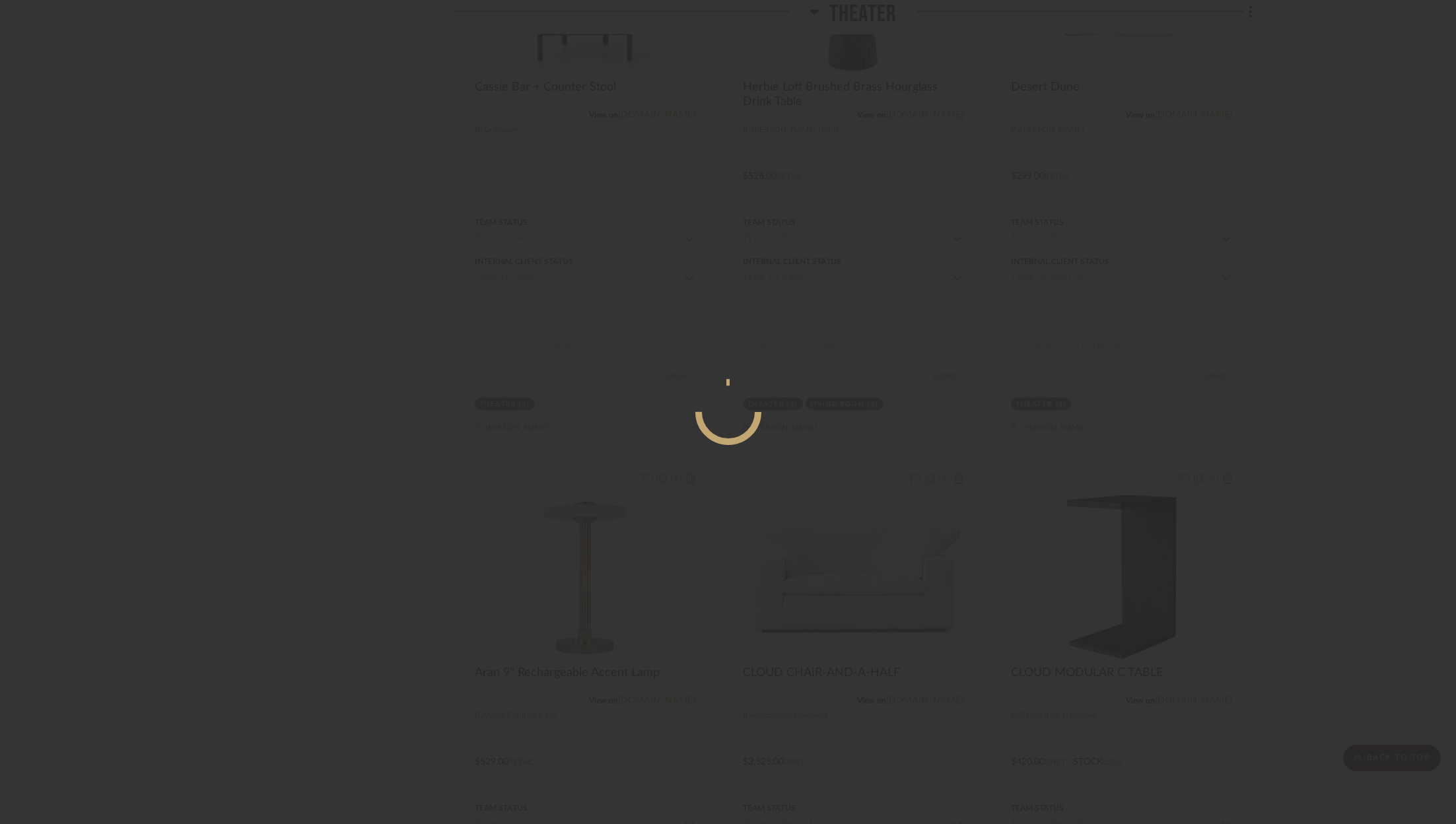
scroll to position [0, 0]
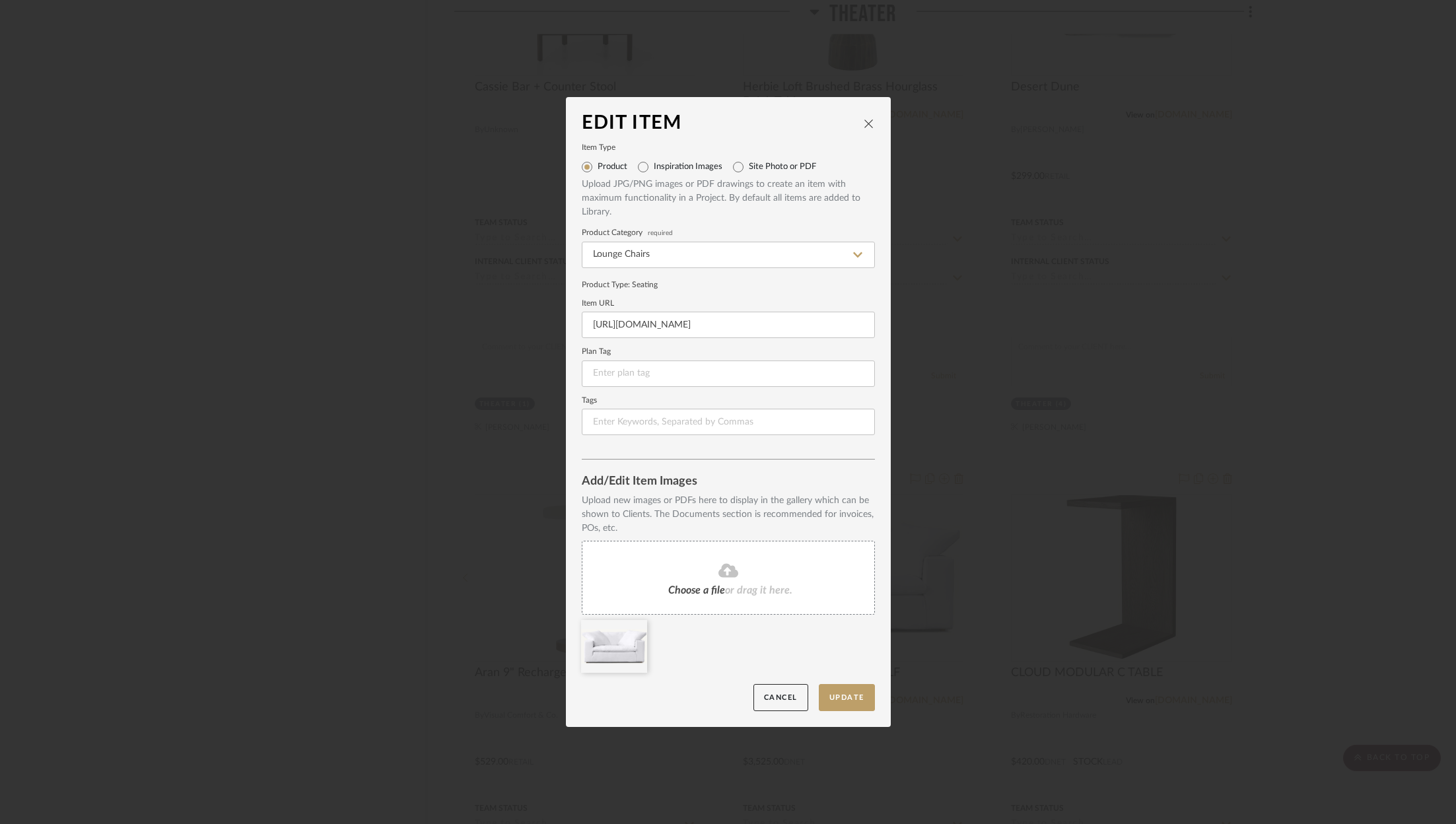
click at [688, 568] on fa-icon at bounding box center [728, 571] width 120 height 17
click at [849, 692] on button "Update" at bounding box center [847, 697] width 56 height 27
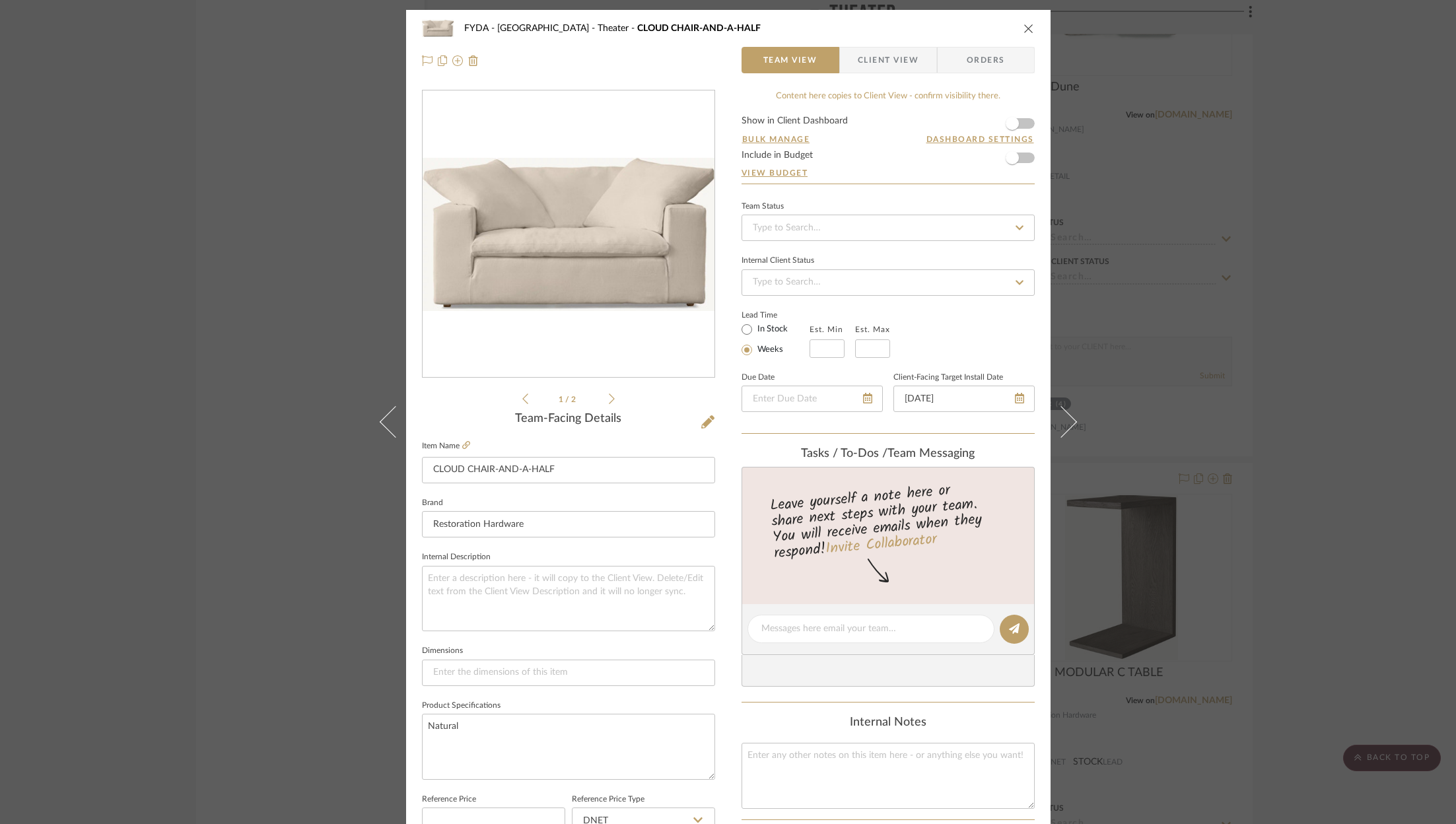
click at [1024, 25] on icon "close" at bounding box center [1028, 28] width 11 height 11
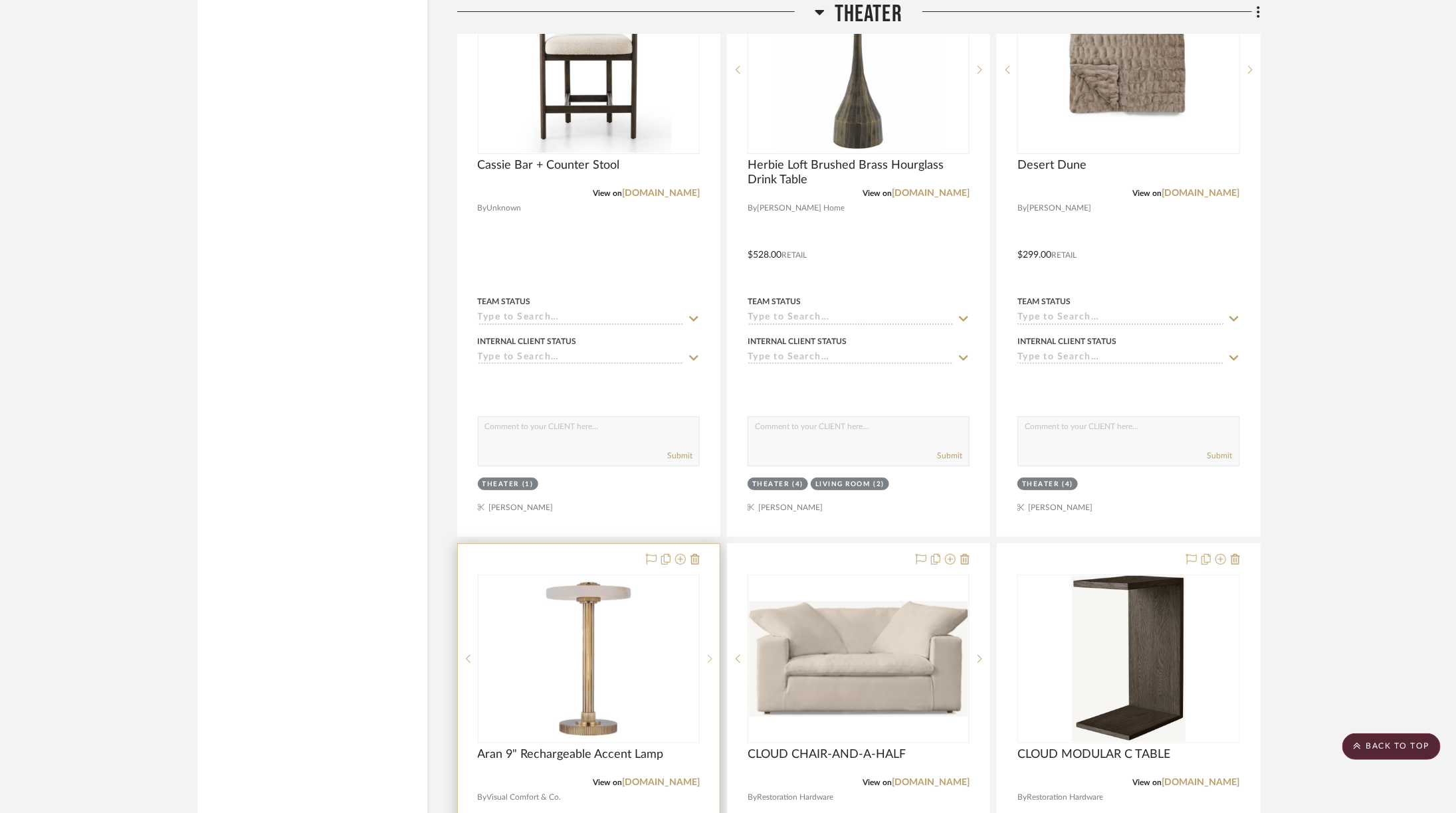
scroll to position [2944, 1]
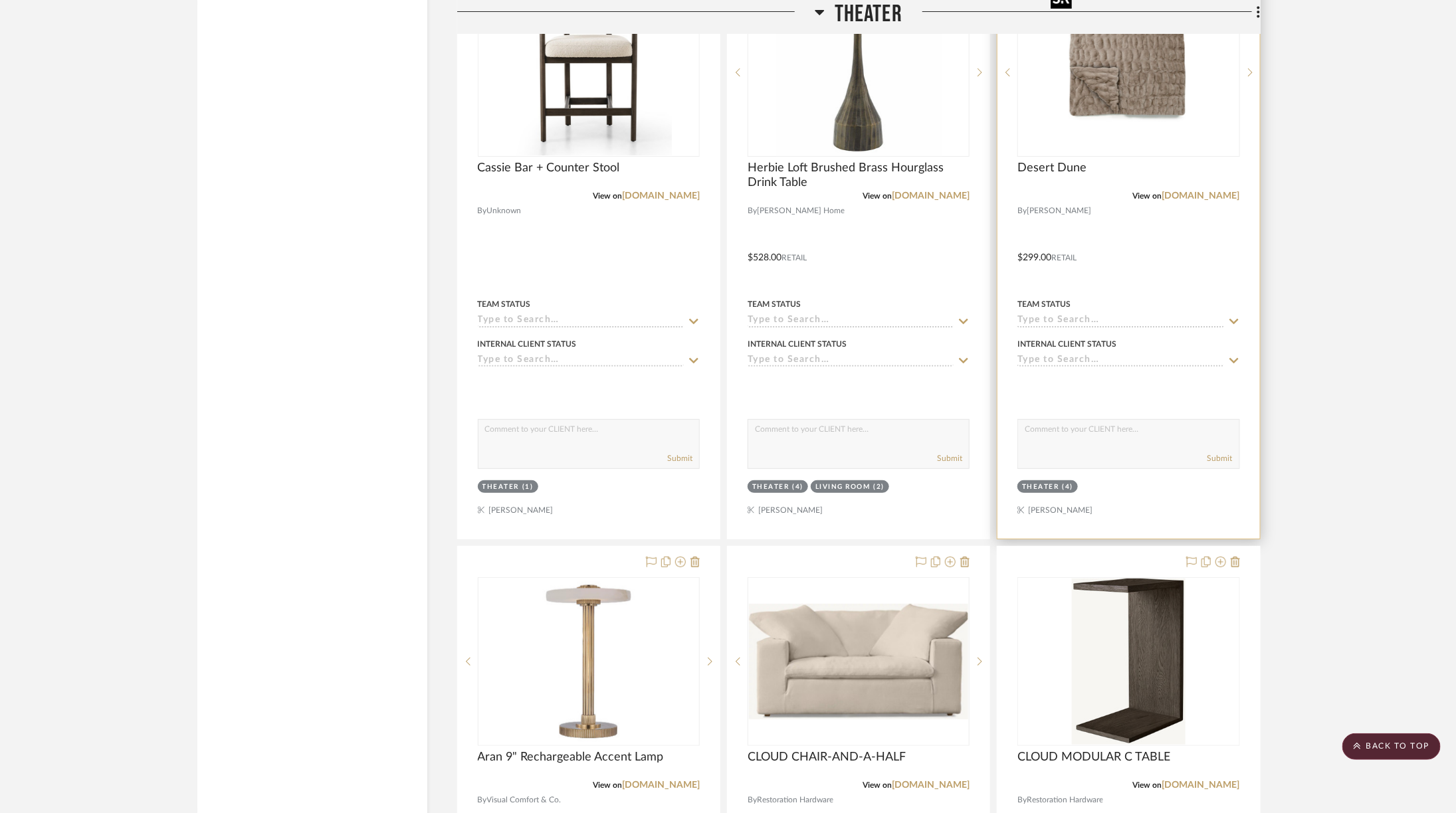
click at [1137, 94] on img "0" at bounding box center [1128, 72] width 166 height 166
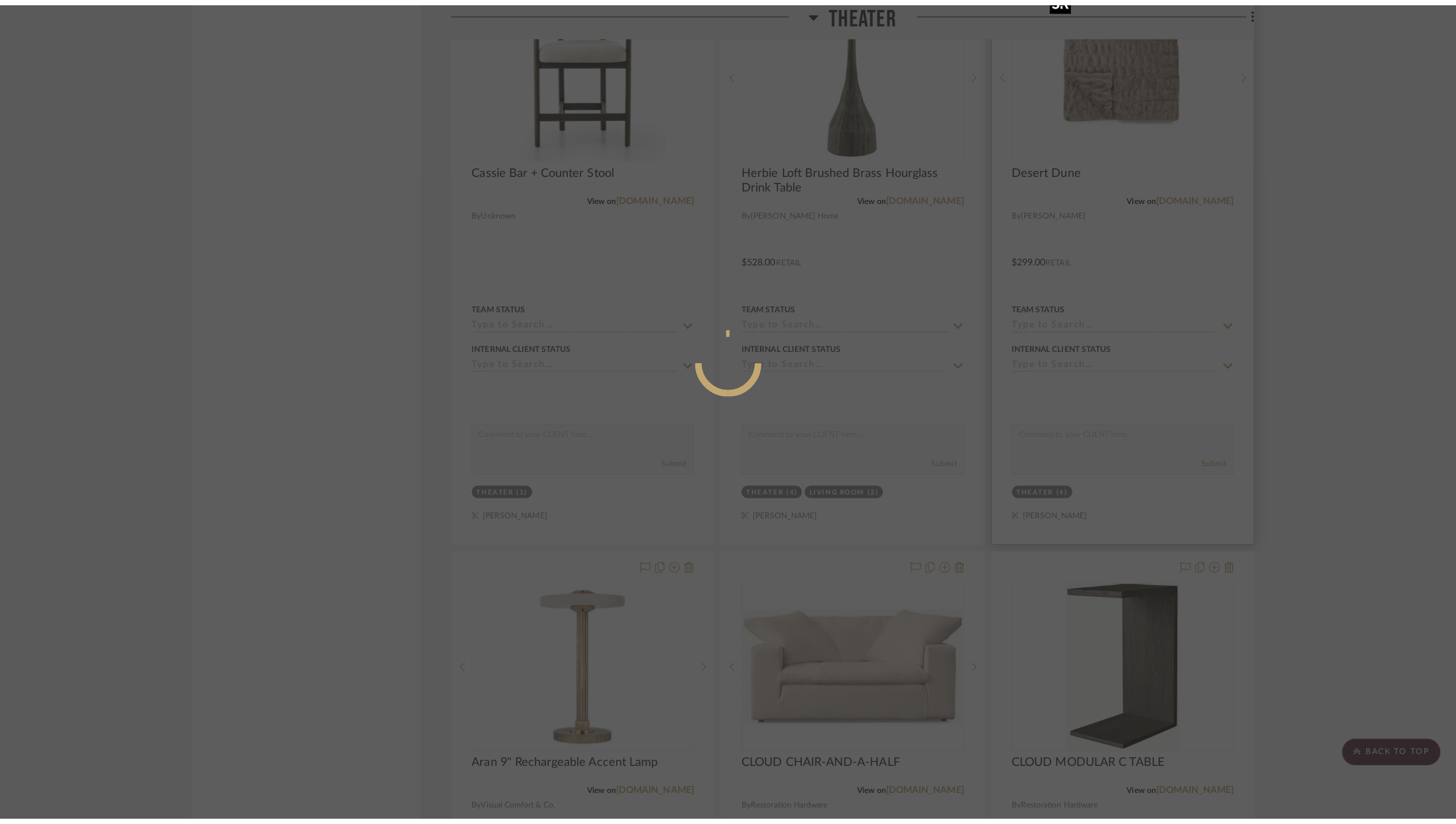
scroll to position [0, 0]
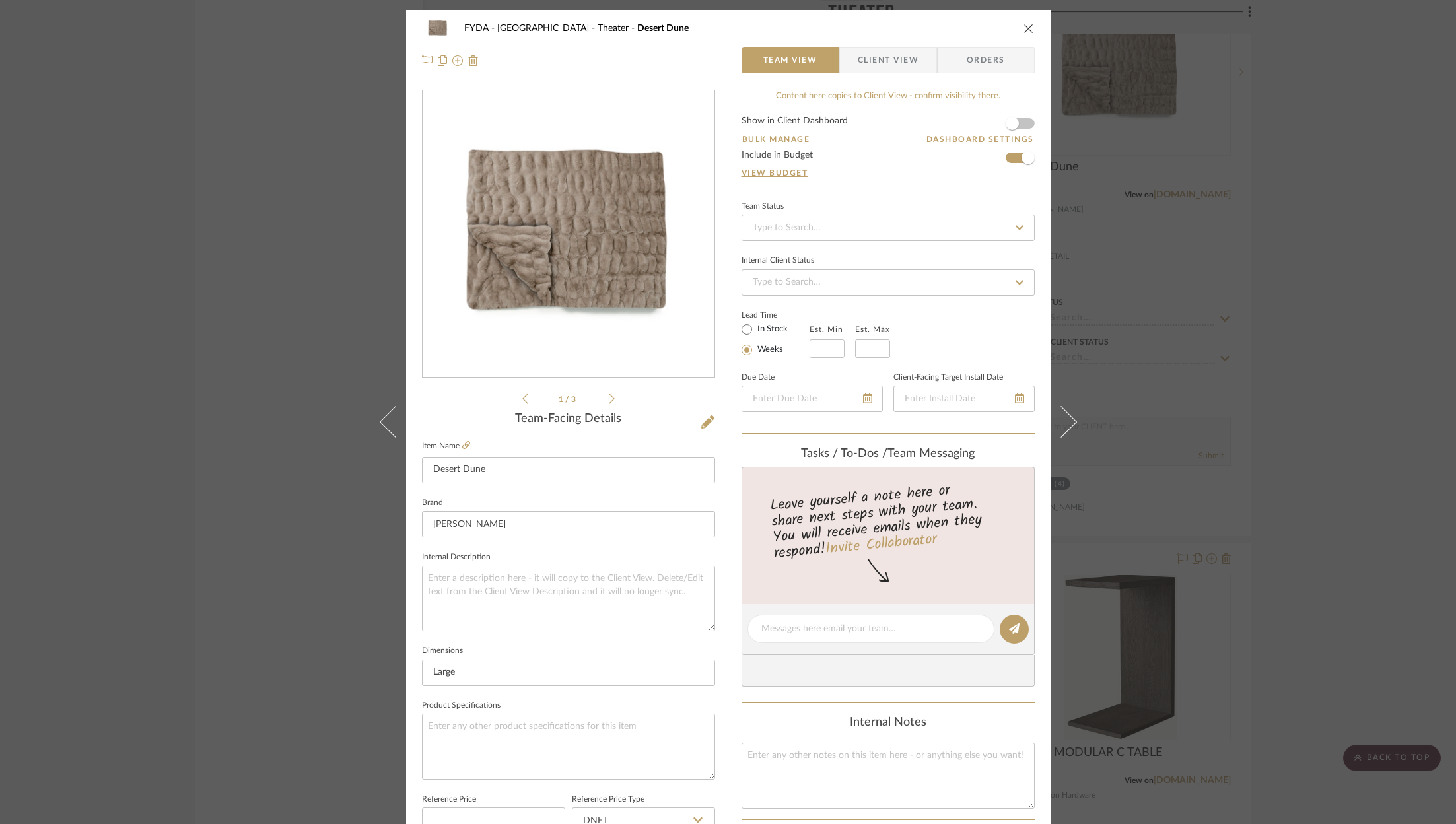
click at [1024, 27] on icon "close" at bounding box center [1028, 28] width 11 height 11
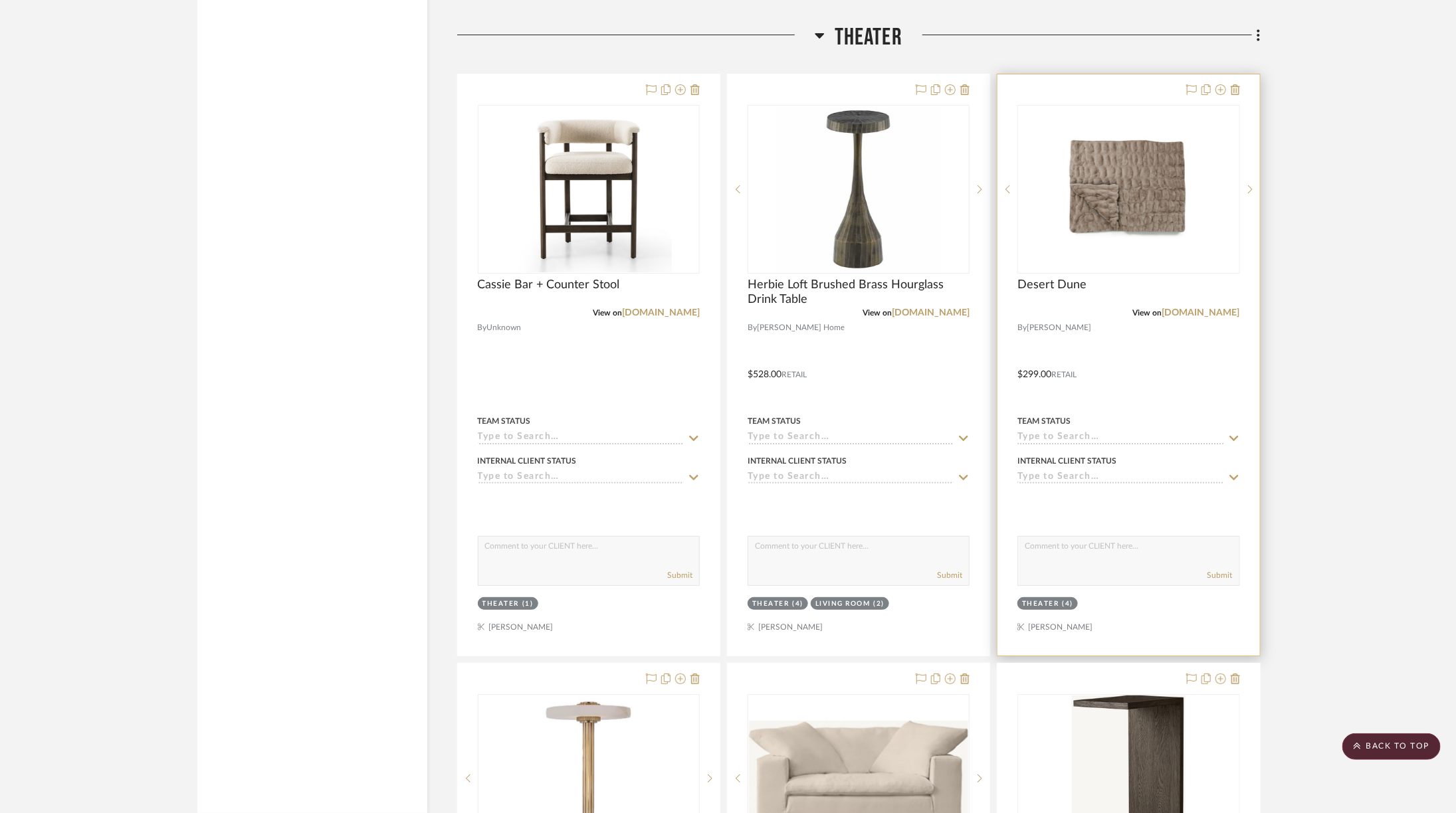
scroll to position [2824, 1]
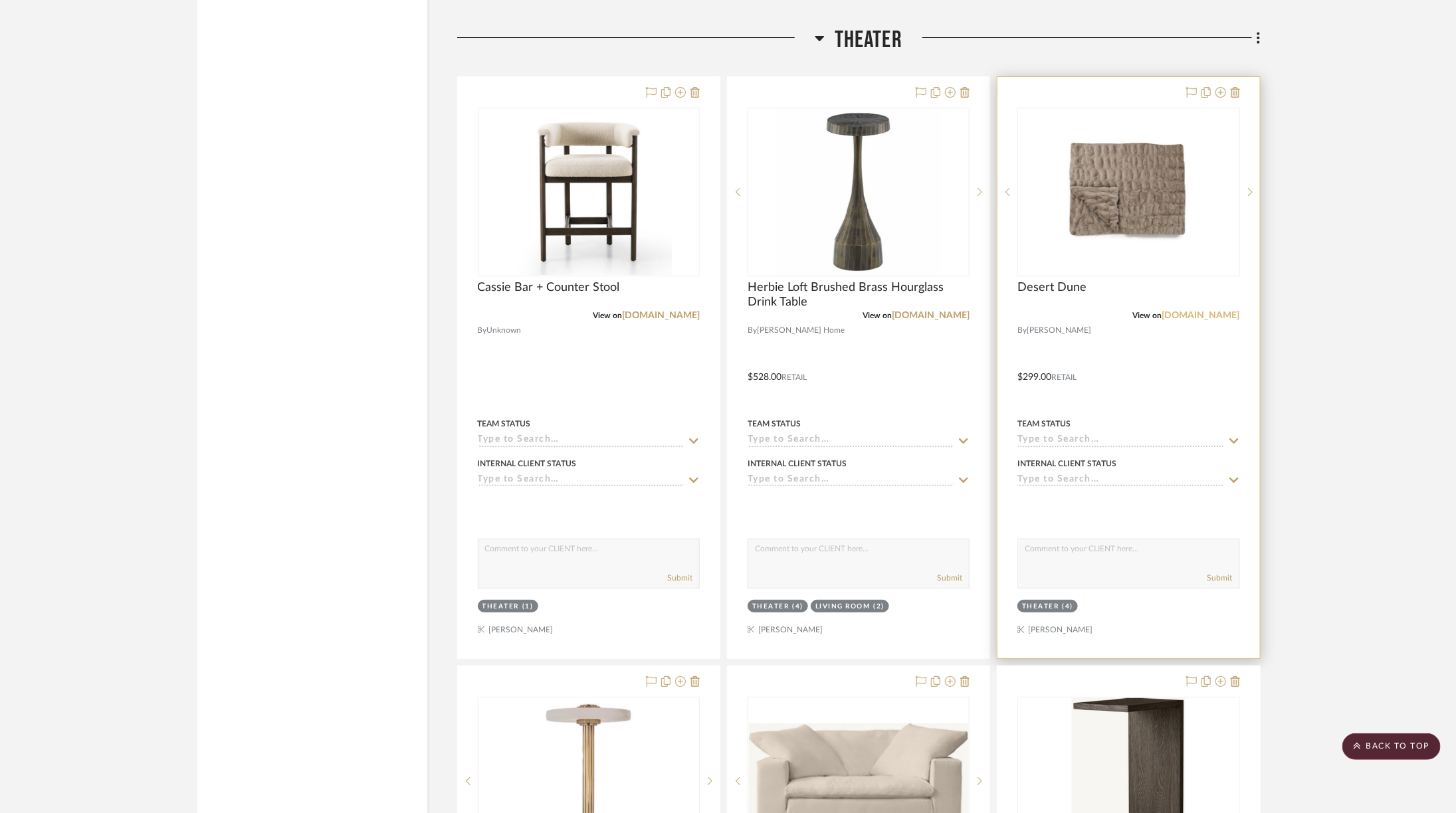
click at [1191, 311] on link "lolablankets.com" at bounding box center [1200, 315] width 78 height 9
click at [1175, 173] on img "0" at bounding box center [1128, 192] width 166 height 166
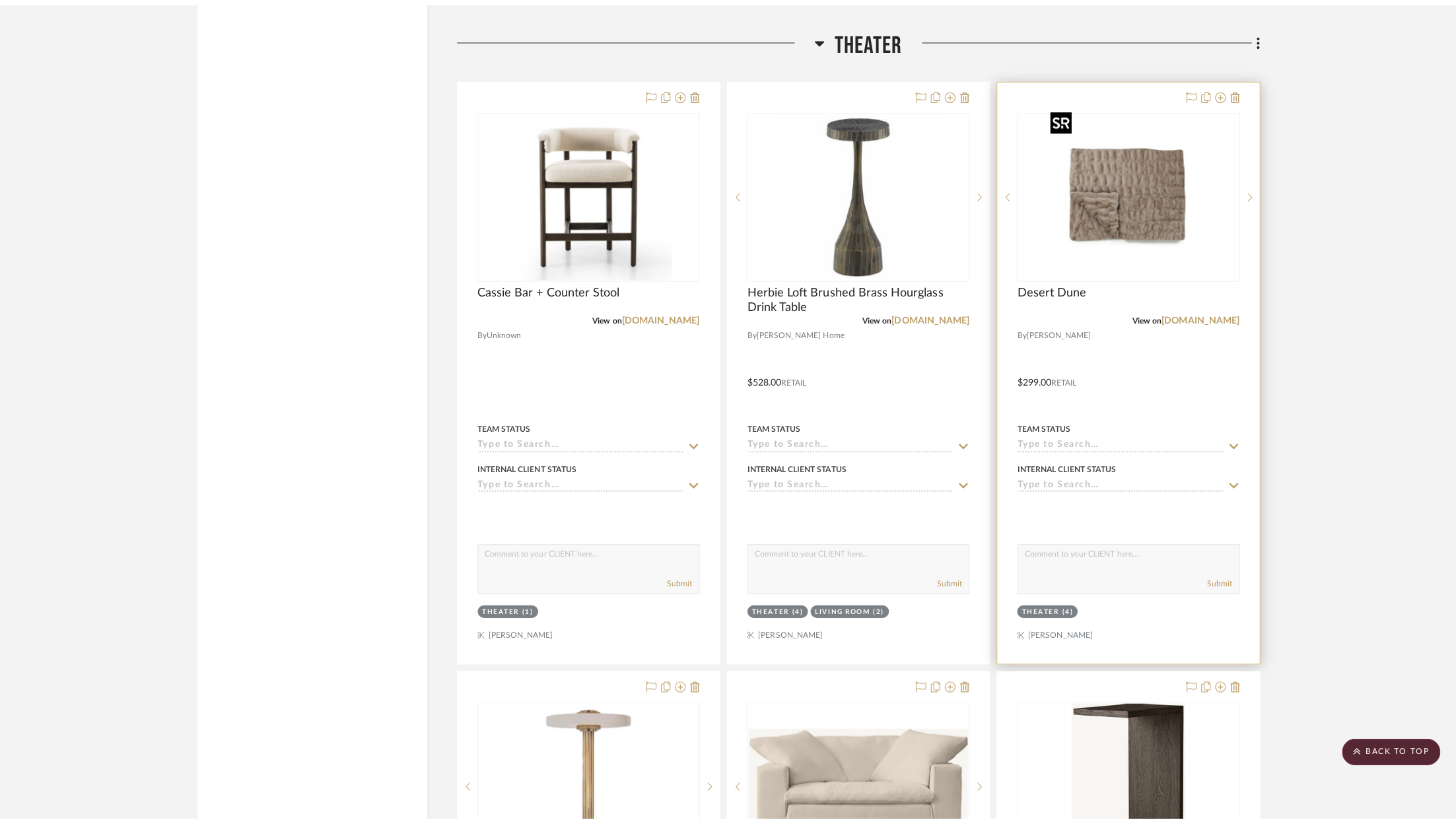
scroll to position [0, 0]
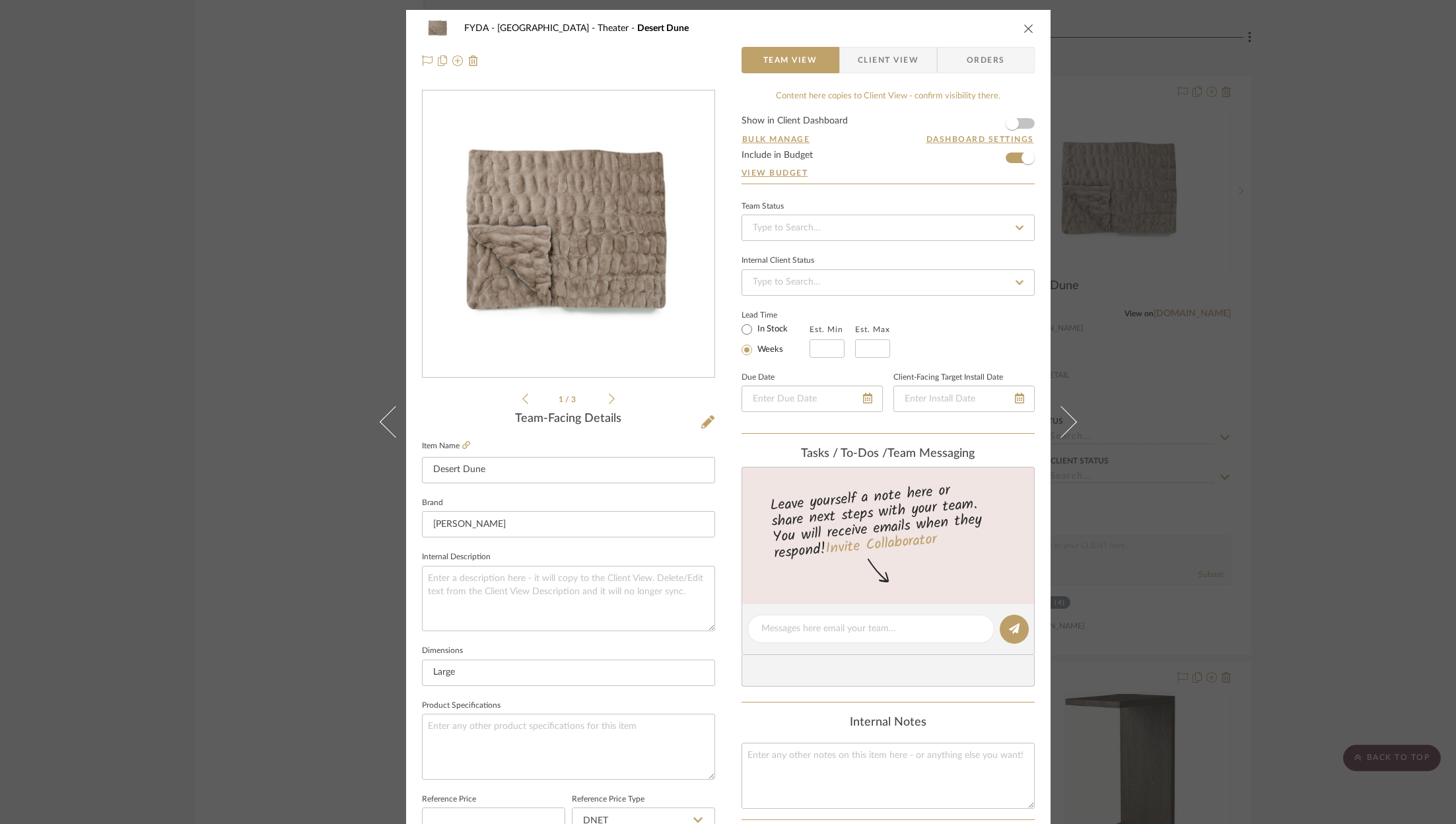
click at [1348, 197] on div "FYDA - 655 City Park Theater Desert Dune Team View Client View Orders 1 / 3 Tea…" at bounding box center [728, 412] width 1456 height 824
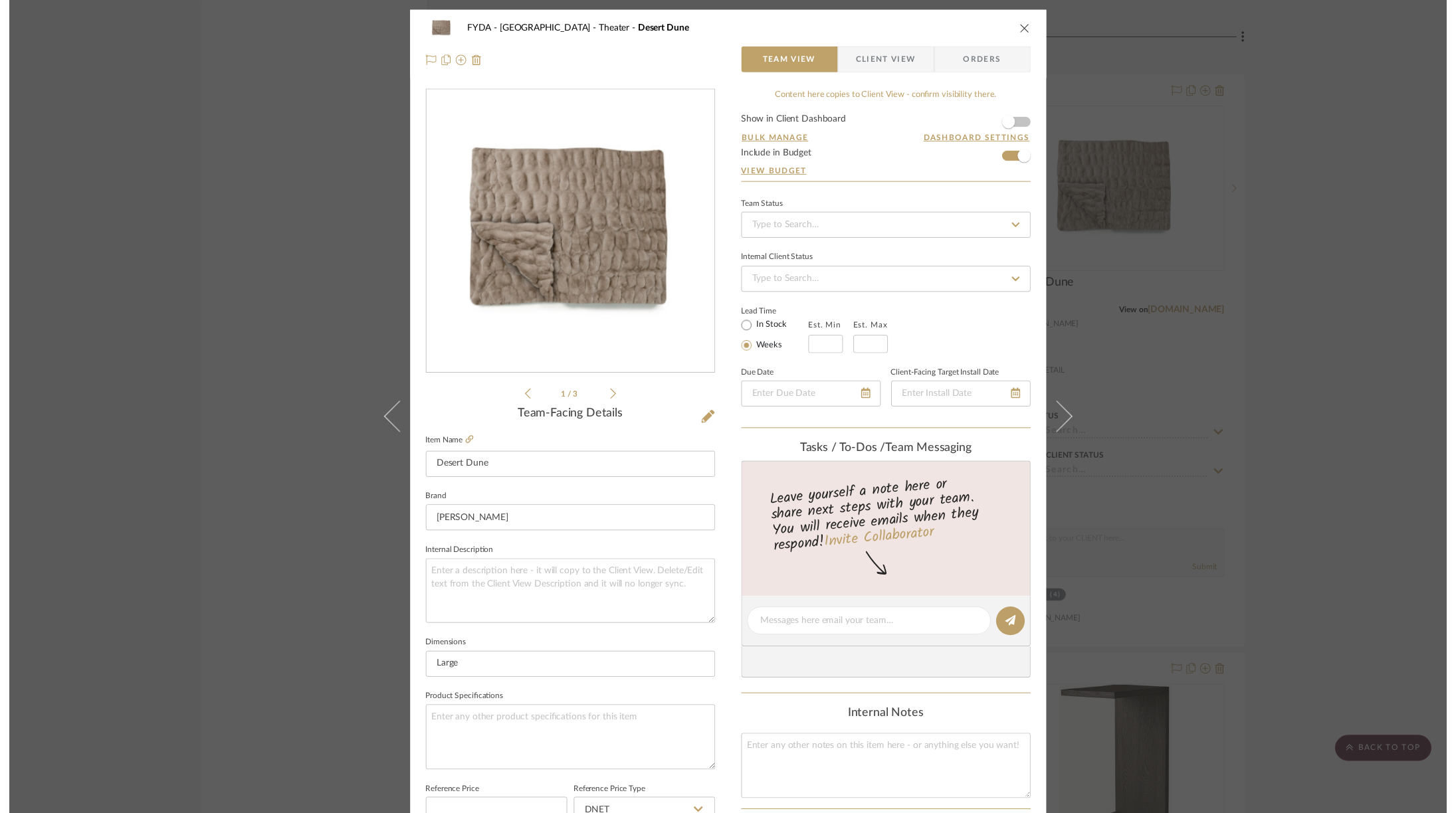
scroll to position [2824, 1]
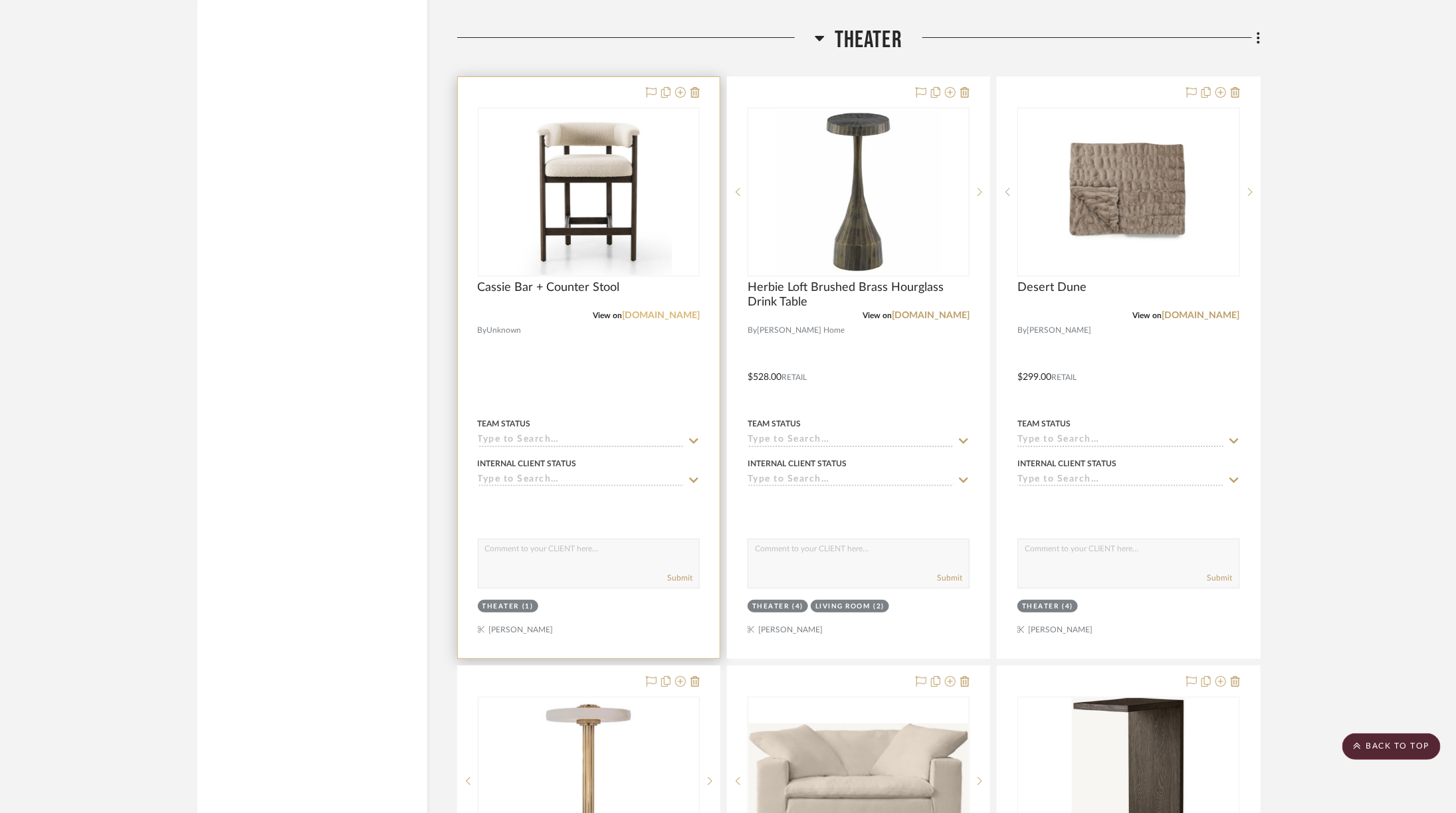
click at [662, 311] on link "fourhands.com" at bounding box center [660, 315] width 78 height 9
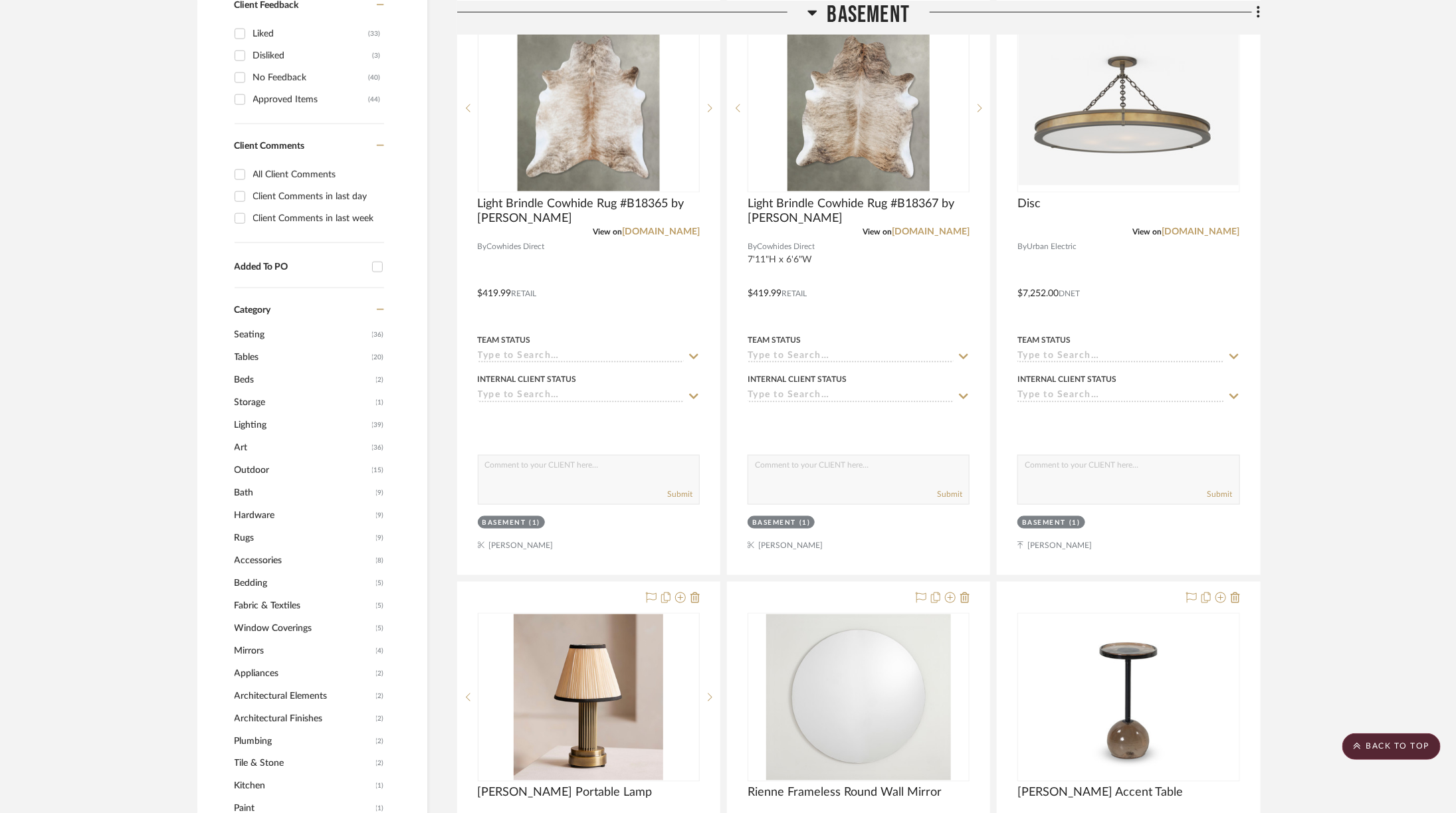
scroll to position [0, 1]
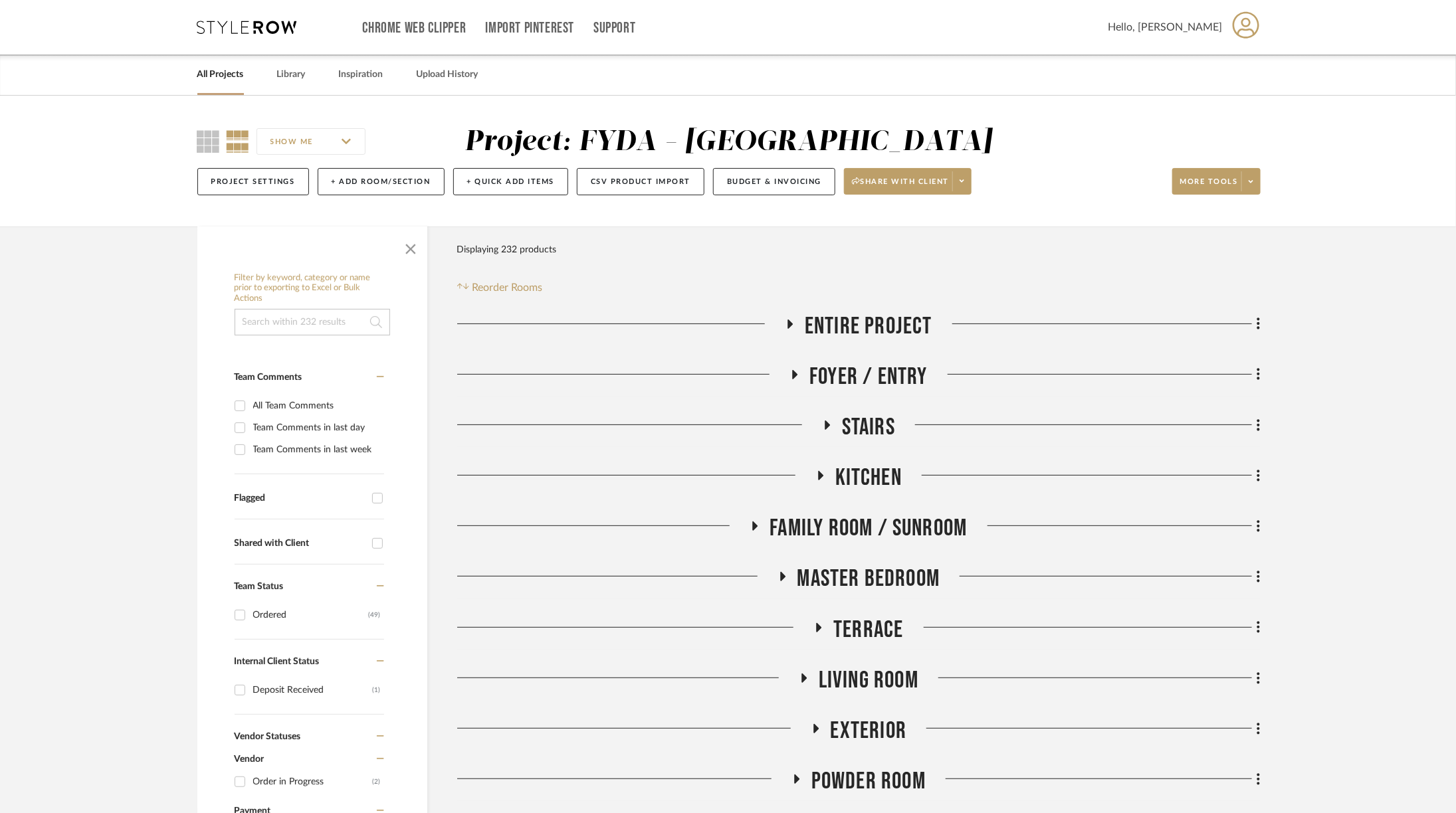
click at [258, 38] on div "Chrome Web Clipper Import Pinterest Support All Projects Library Inspiration Up…" at bounding box center [729, 27] width 1063 height 54
click at [262, 23] on icon at bounding box center [247, 27] width 100 height 14
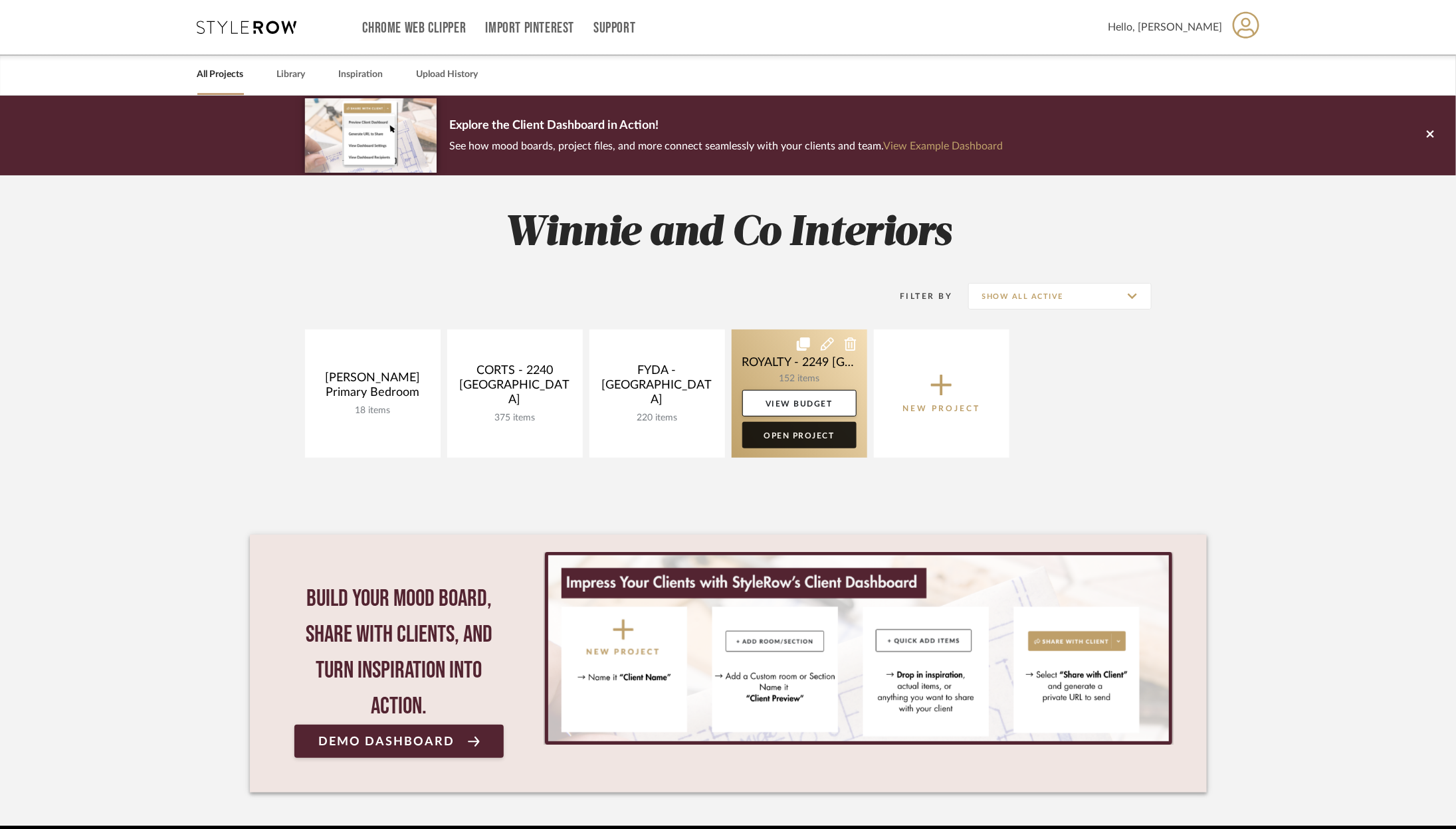
click at [798, 438] on link "Open Project" at bounding box center [799, 434] width 114 height 26
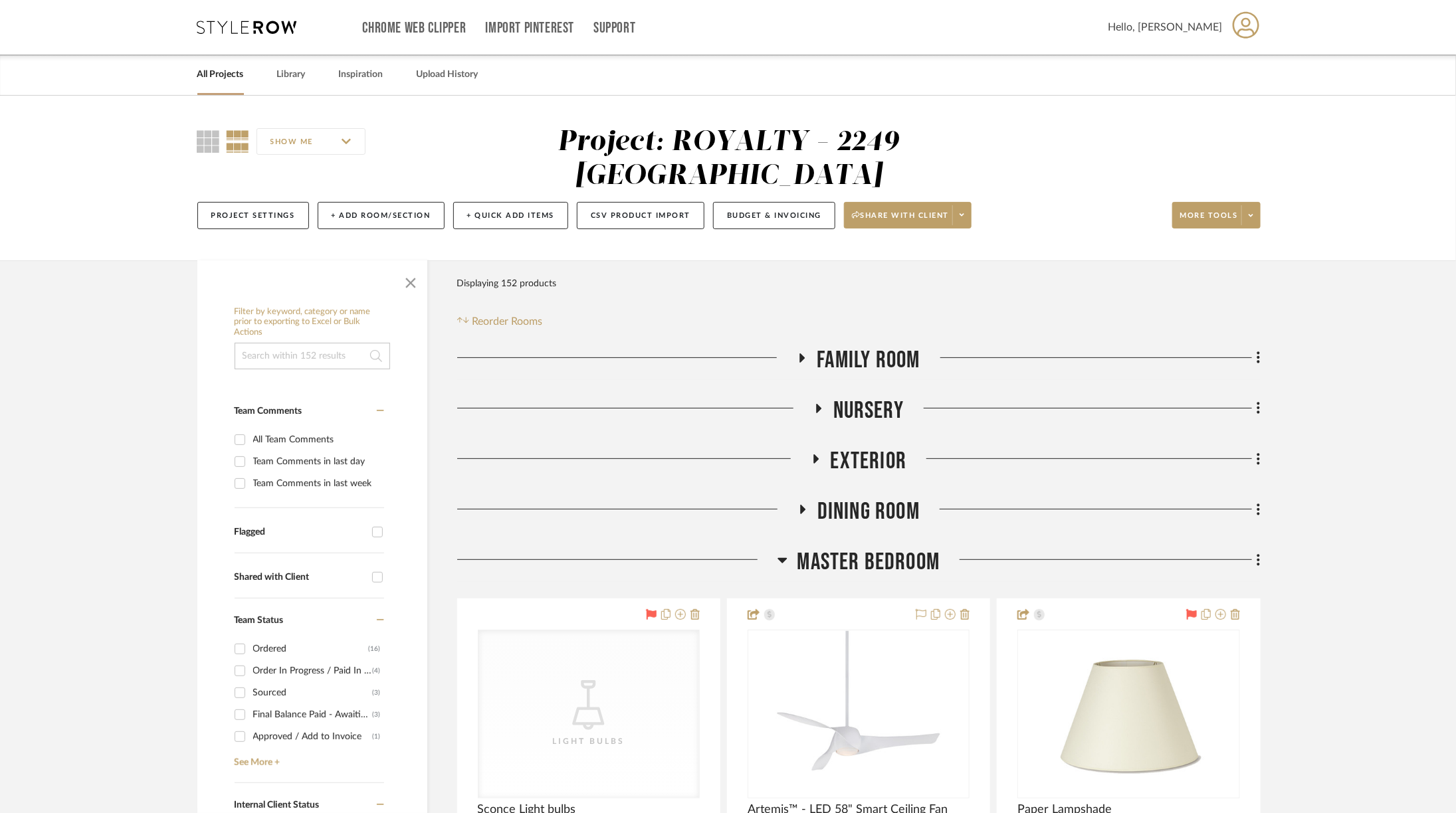
click at [823, 548] on span "Master Bedroom" at bounding box center [868, 562] width 143 height 28
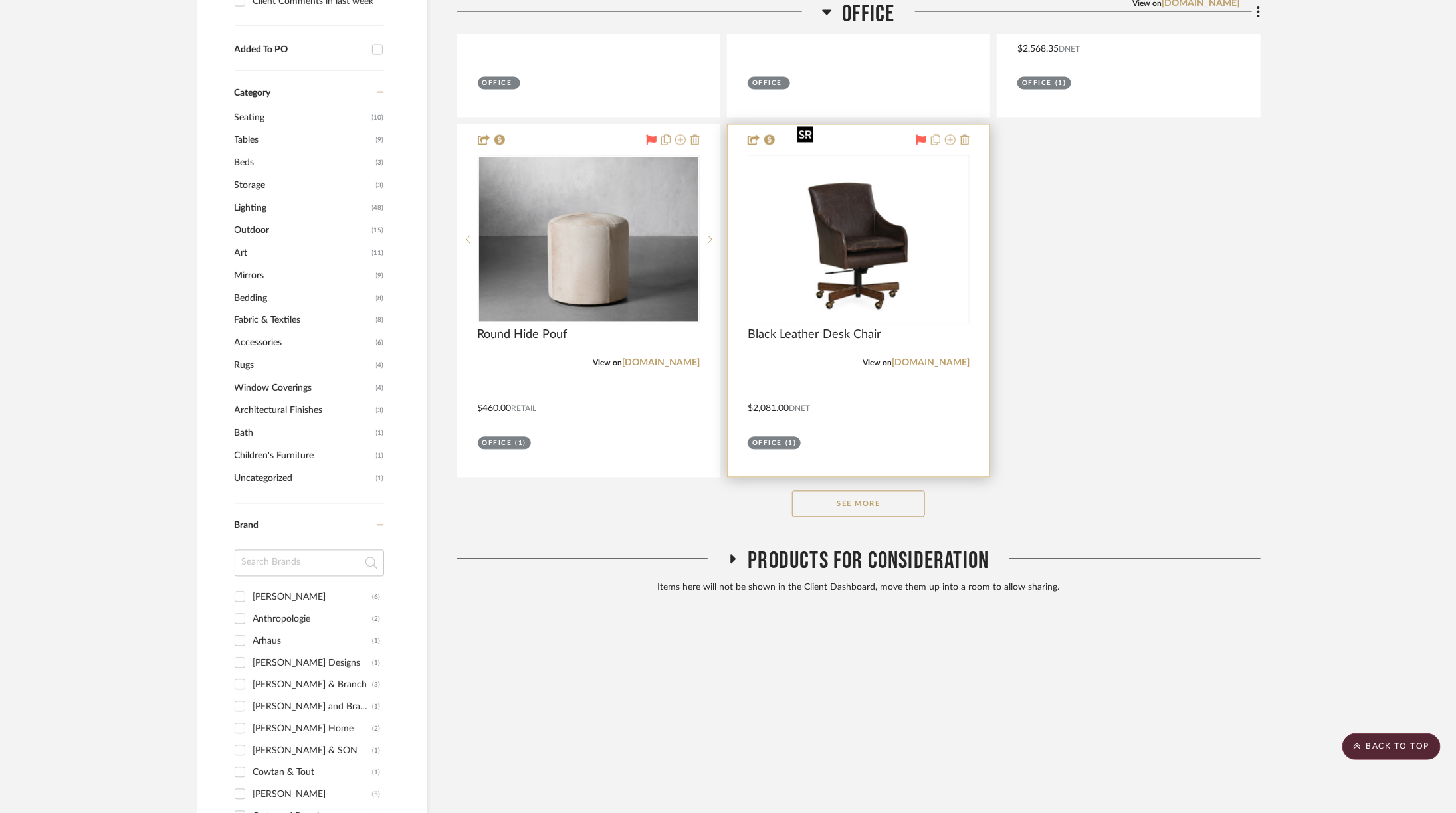
scroll to position [1437, 0]
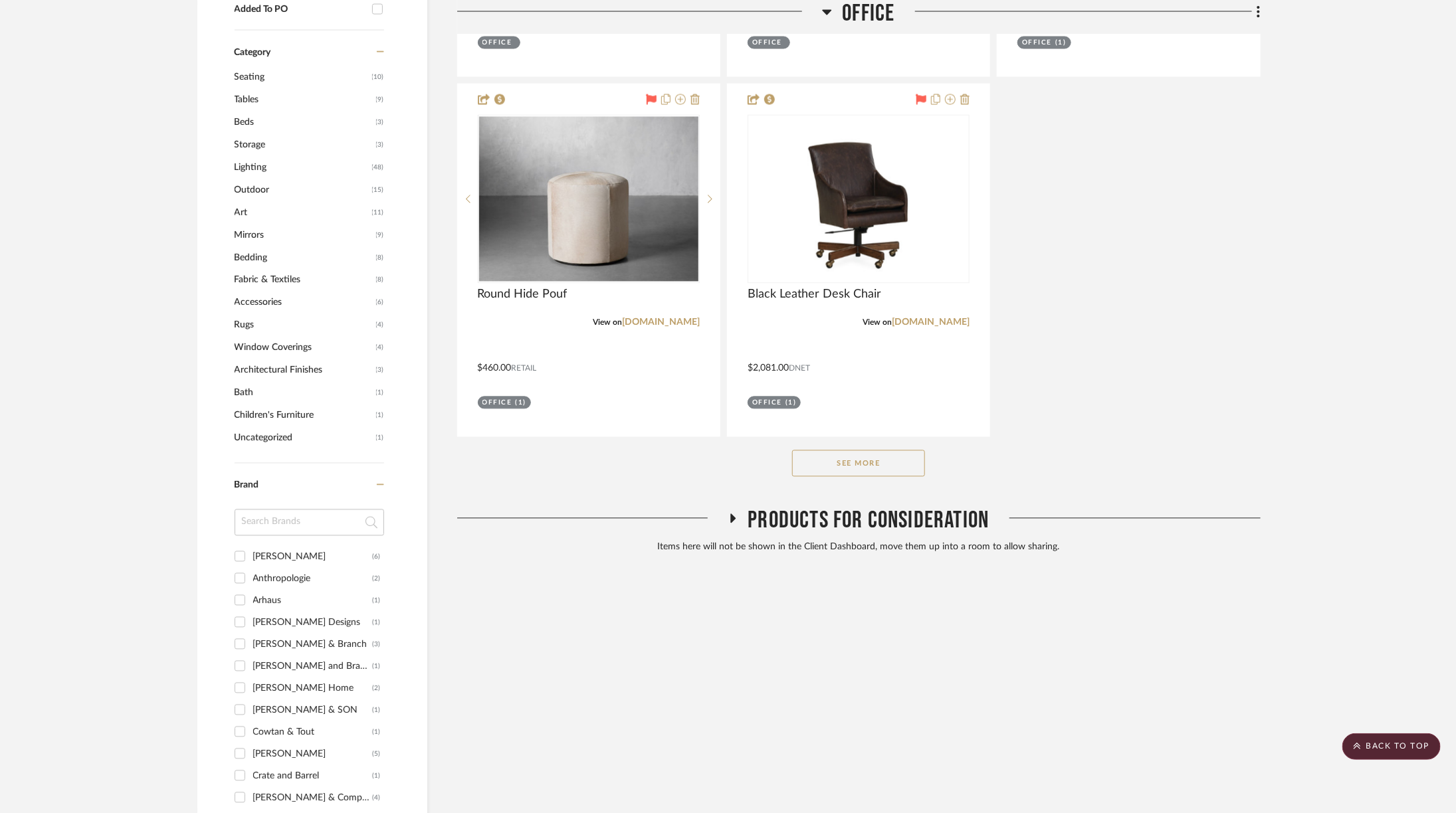
click at [849, 448] on div "See More" at bounding box center [859, 463] width 804 height 53
click at [850, 450] on button "See More" at bounding box center [858, 463] width 133 height 26
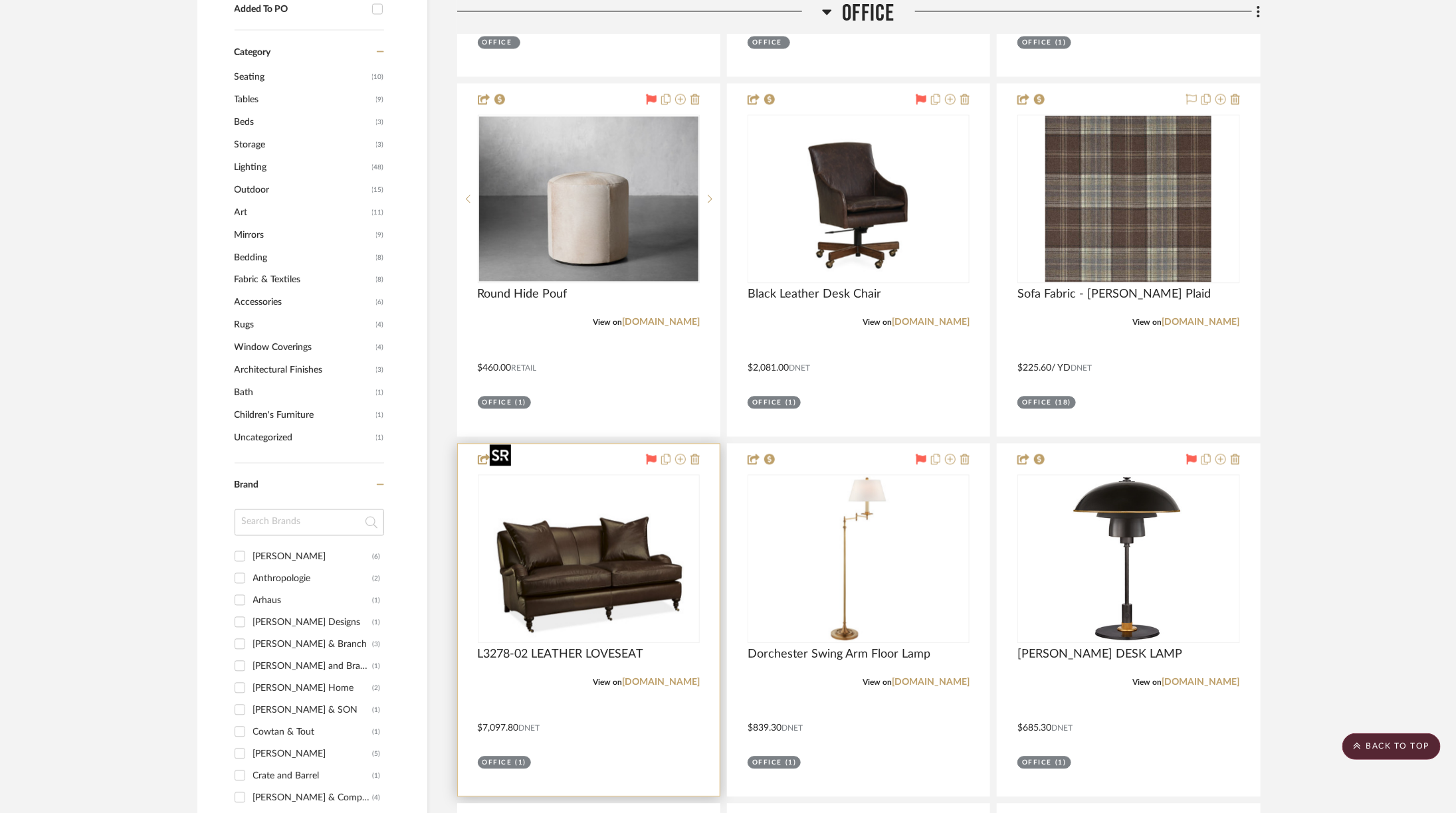
click at [633, 533] on img "0" at bounding box center [588, 559] width 208 height 166
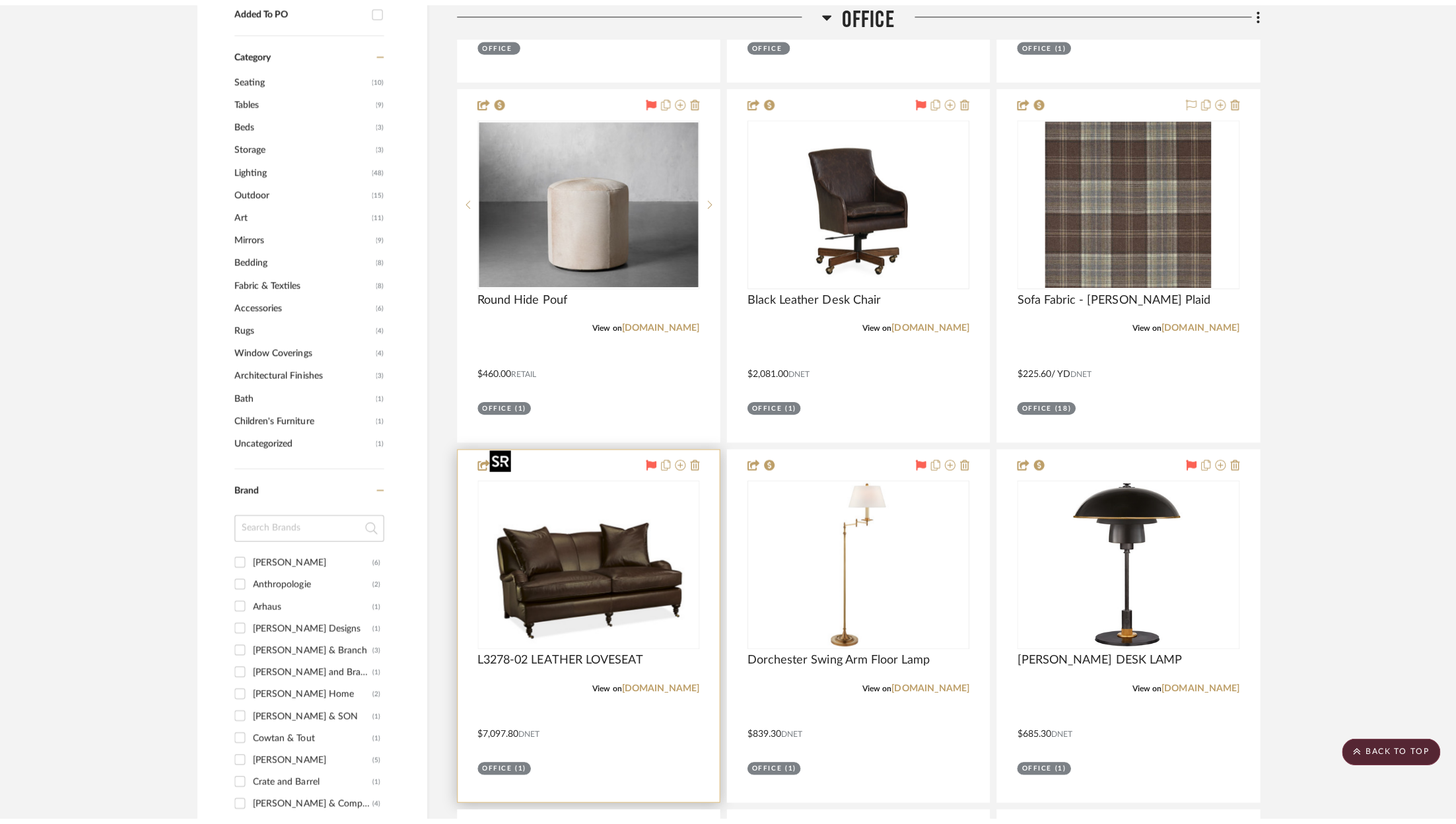
scroll to position [0, 0]
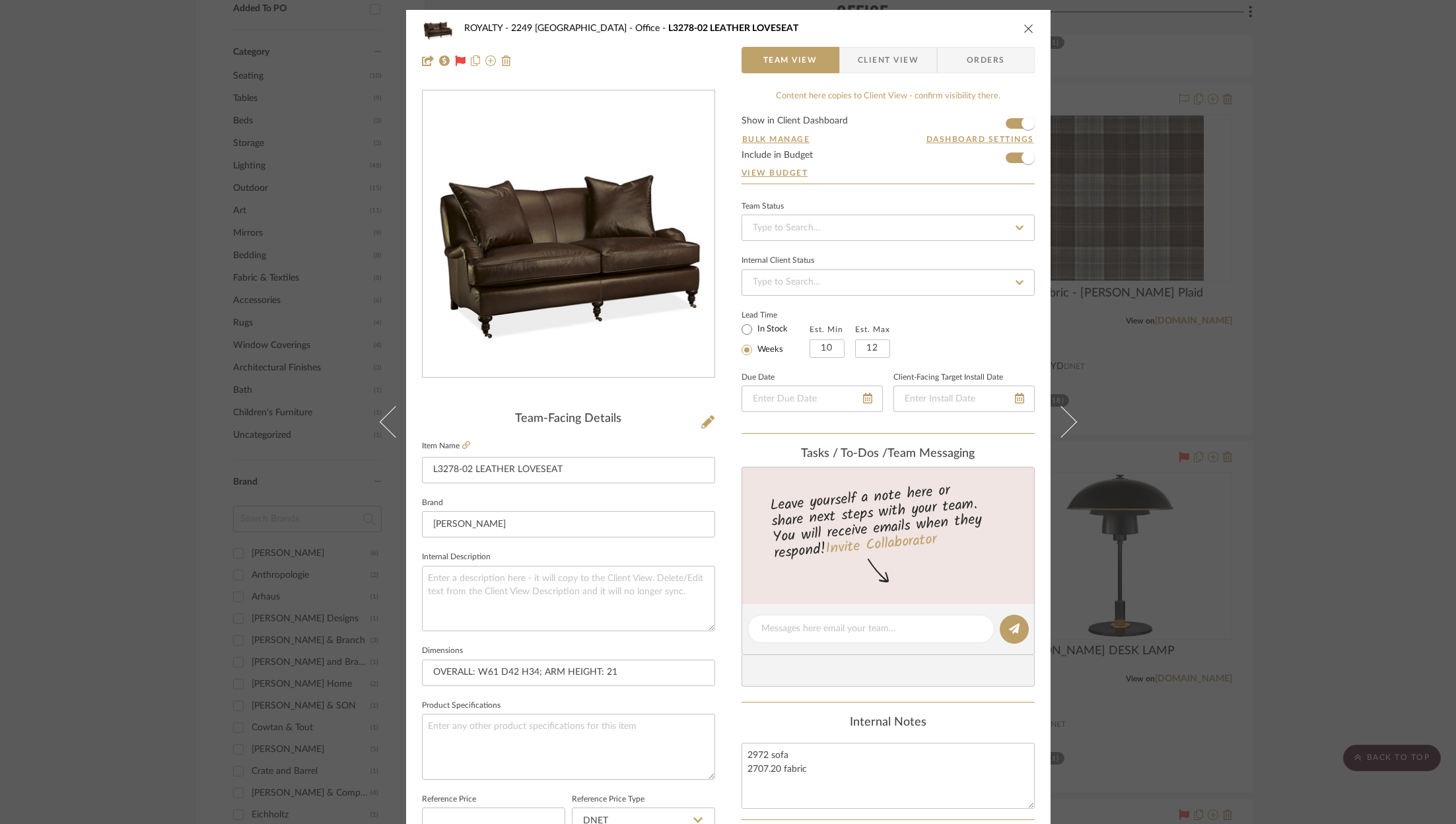
click at [899, 59] on span "Client View" at bounding box center [888, 59] width 61 height 26
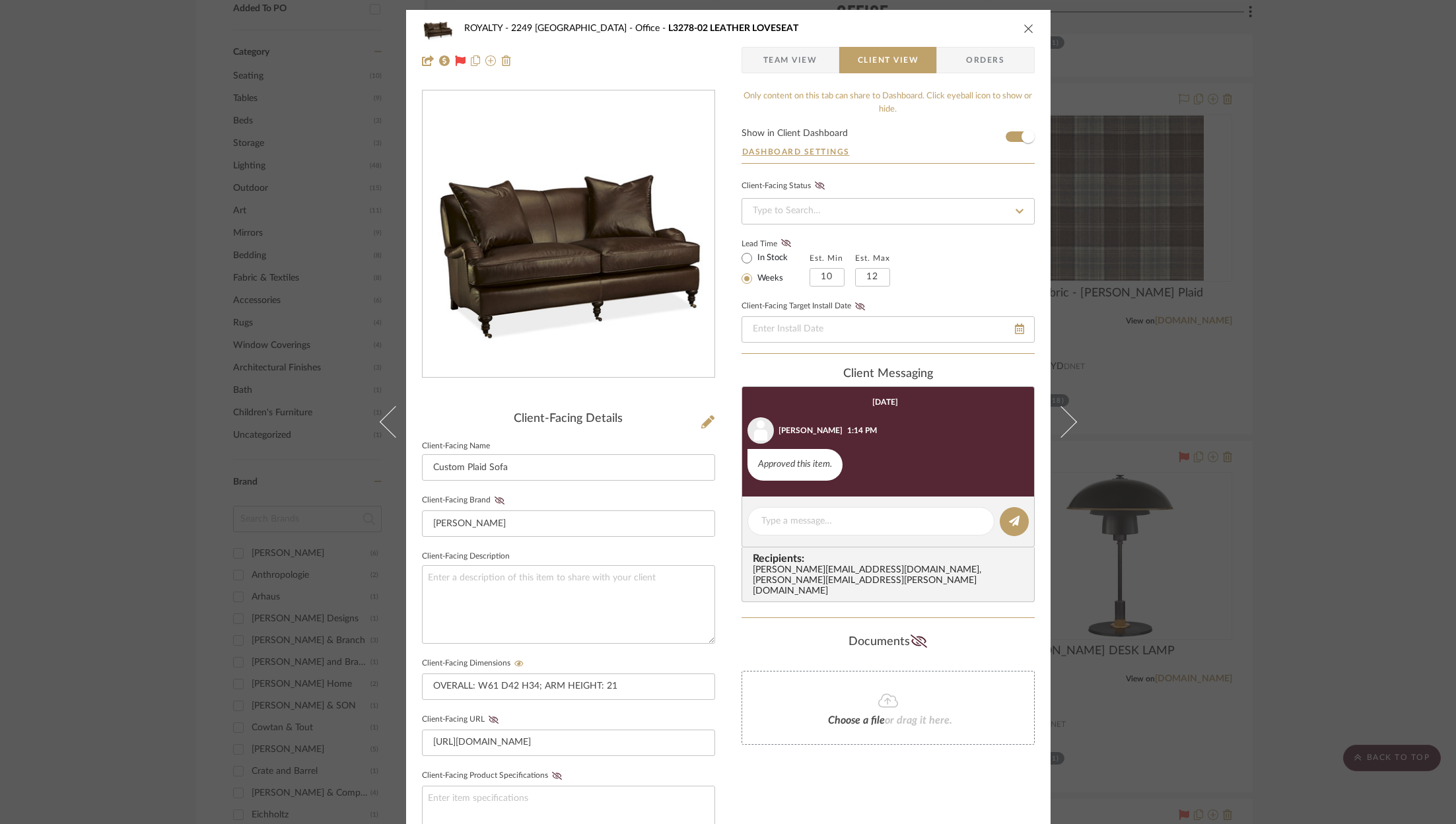
click at [970, 63] on span "Orders" at bounding box center [985, 59] width 67 height 26
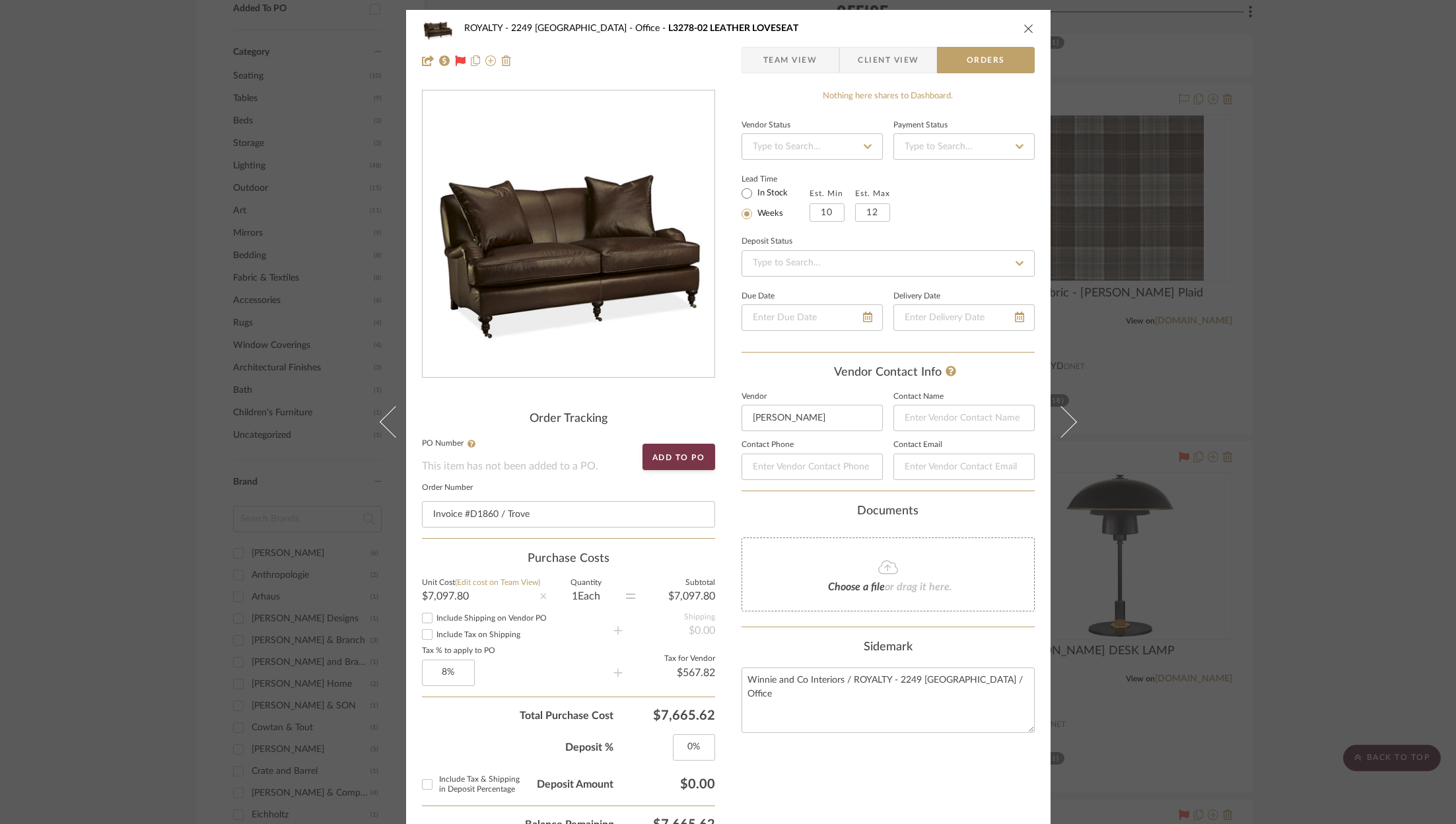
click at [1024, 30] on icon "close" at bounding box center [1028, 28] width 11 height 11
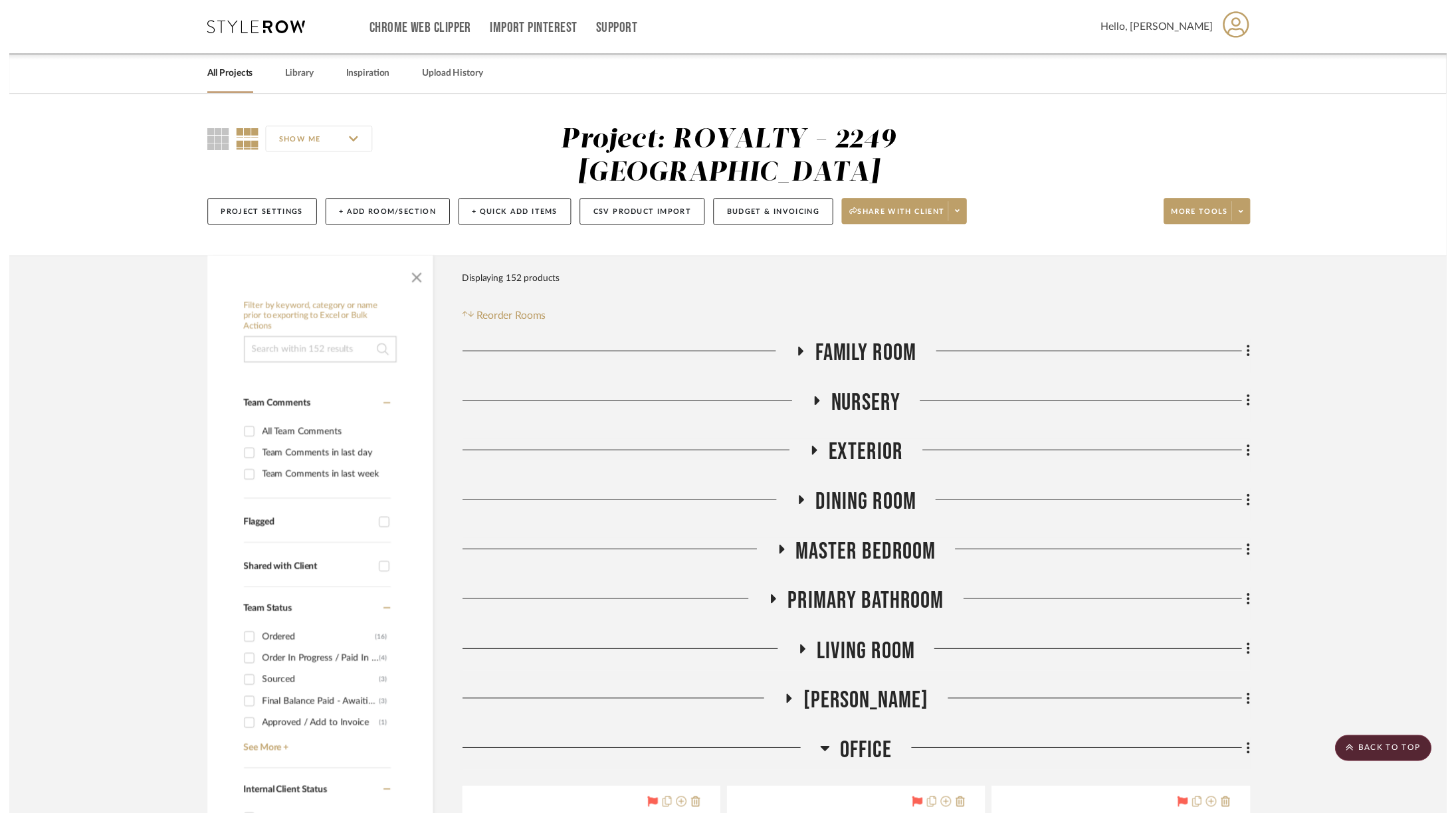
scroll to position [1437, 0]
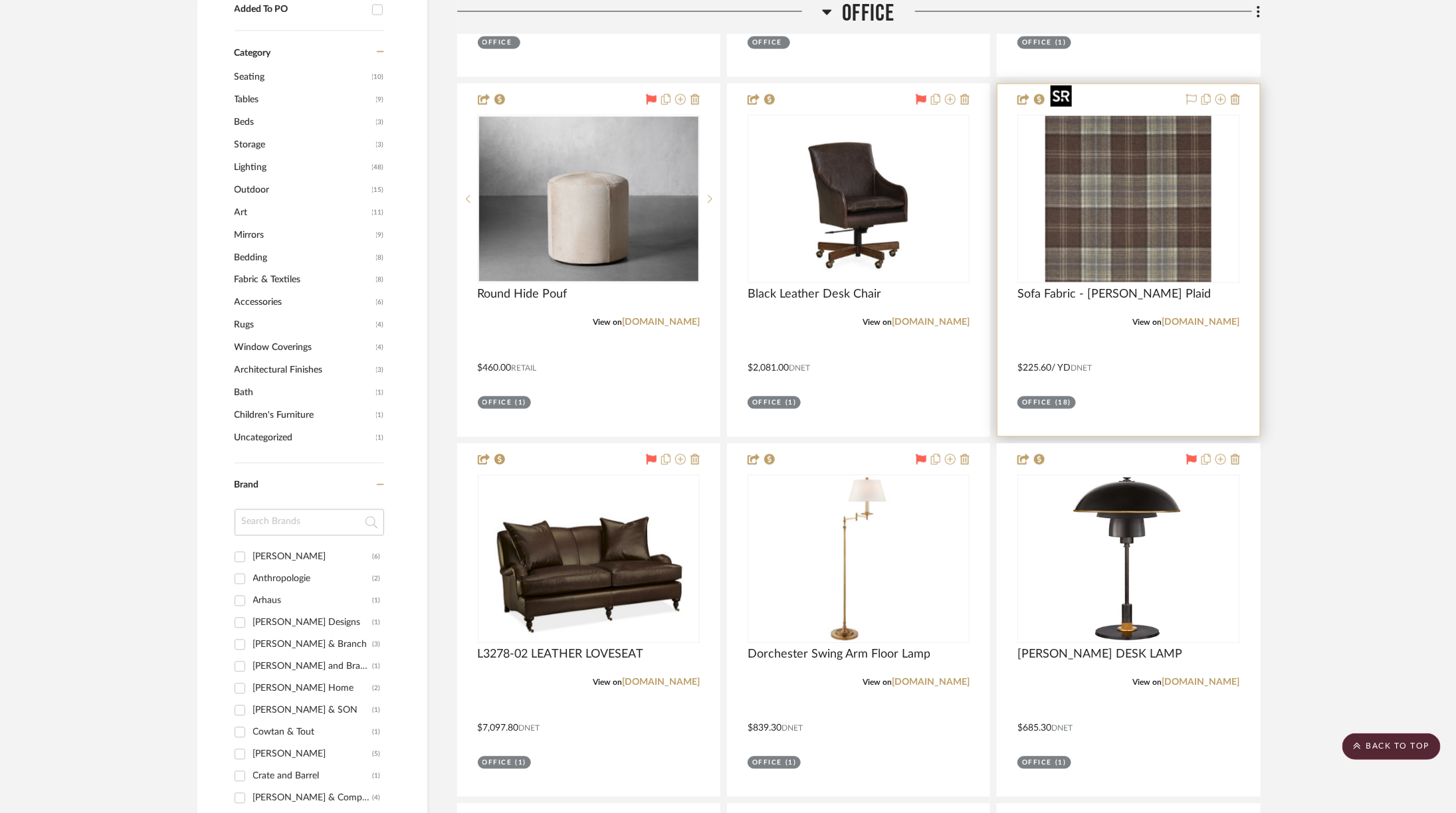
click at [0, 0] on img at bounding box center [0, 0] width 0 height 0
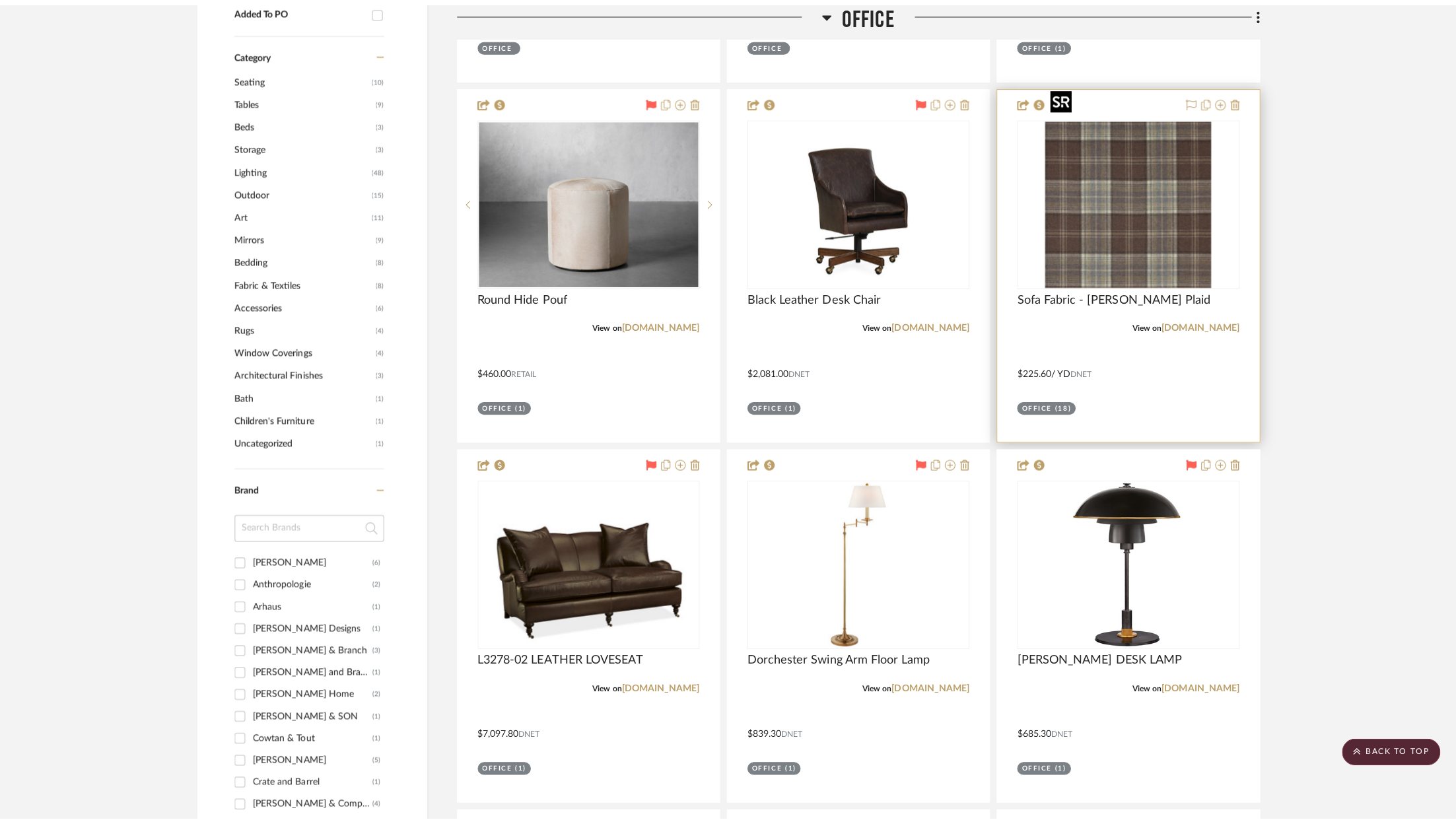
scroll to position [0, 0]
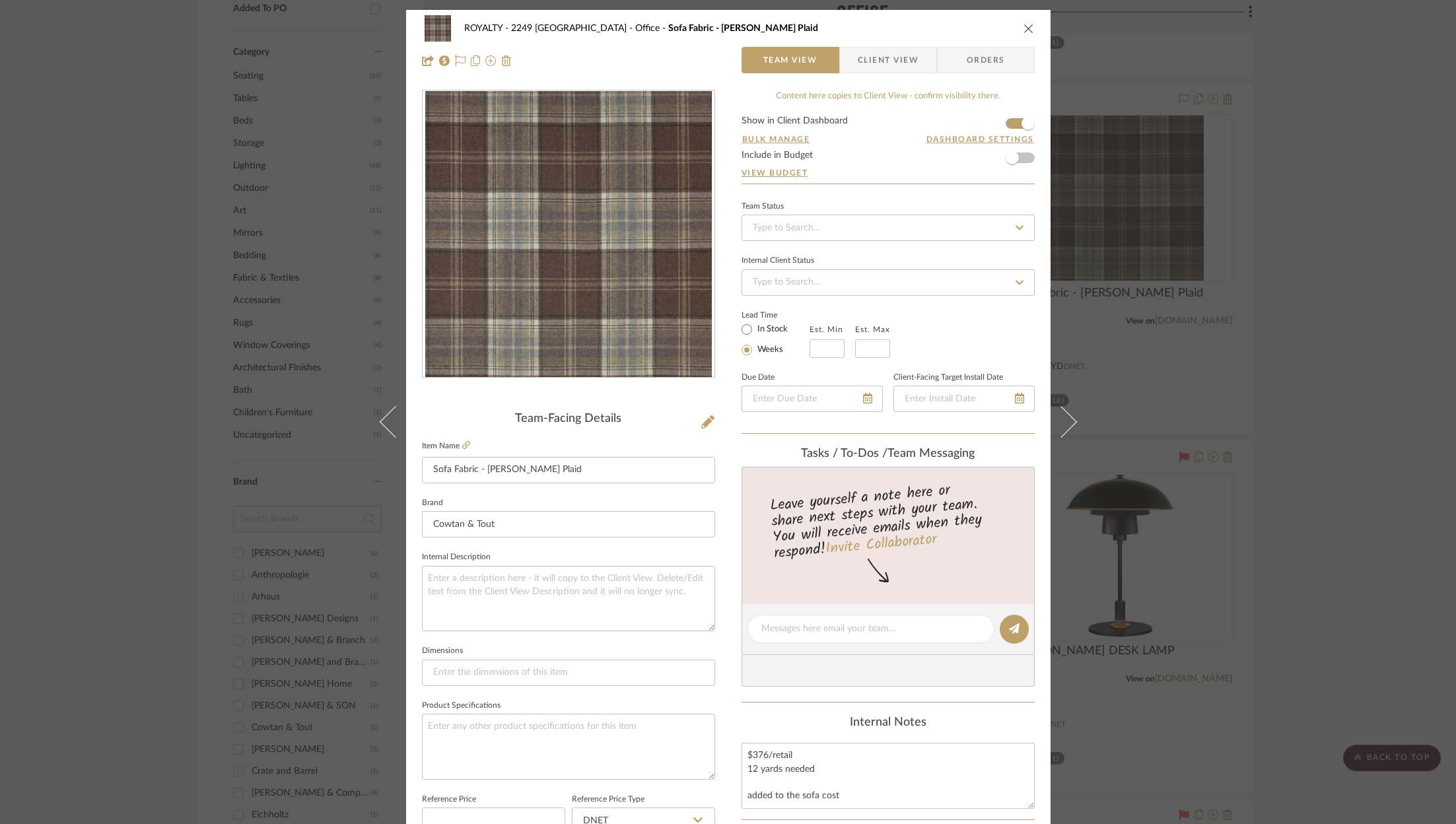
click at [977, 59] on span "Orders" at bounding box center [985, 59] width 67 height 26
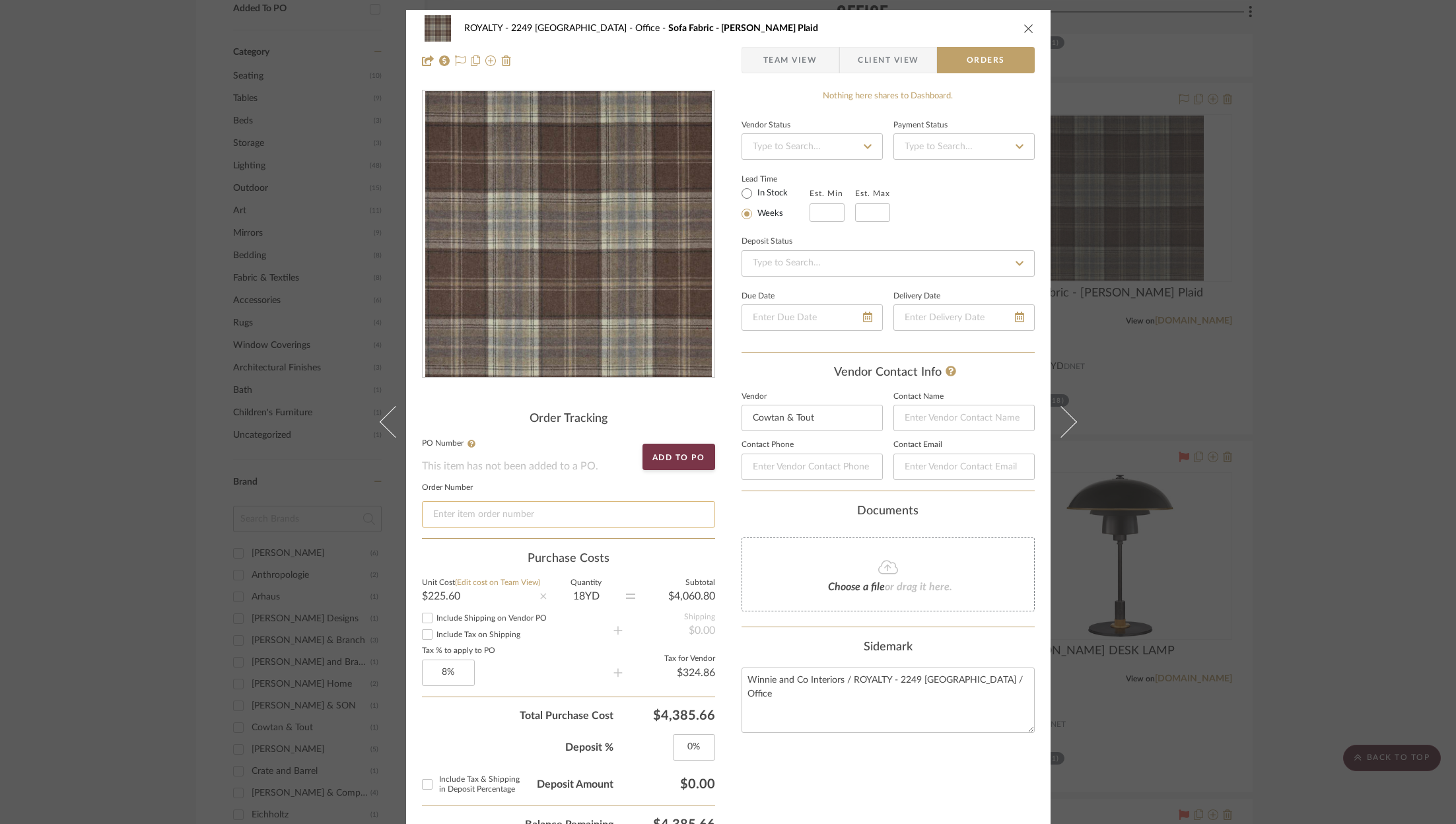
click at [585, 522] on input at bounding box center [568, 514] width 293 height 26
paste input "Fedex: 471 838 141 697"
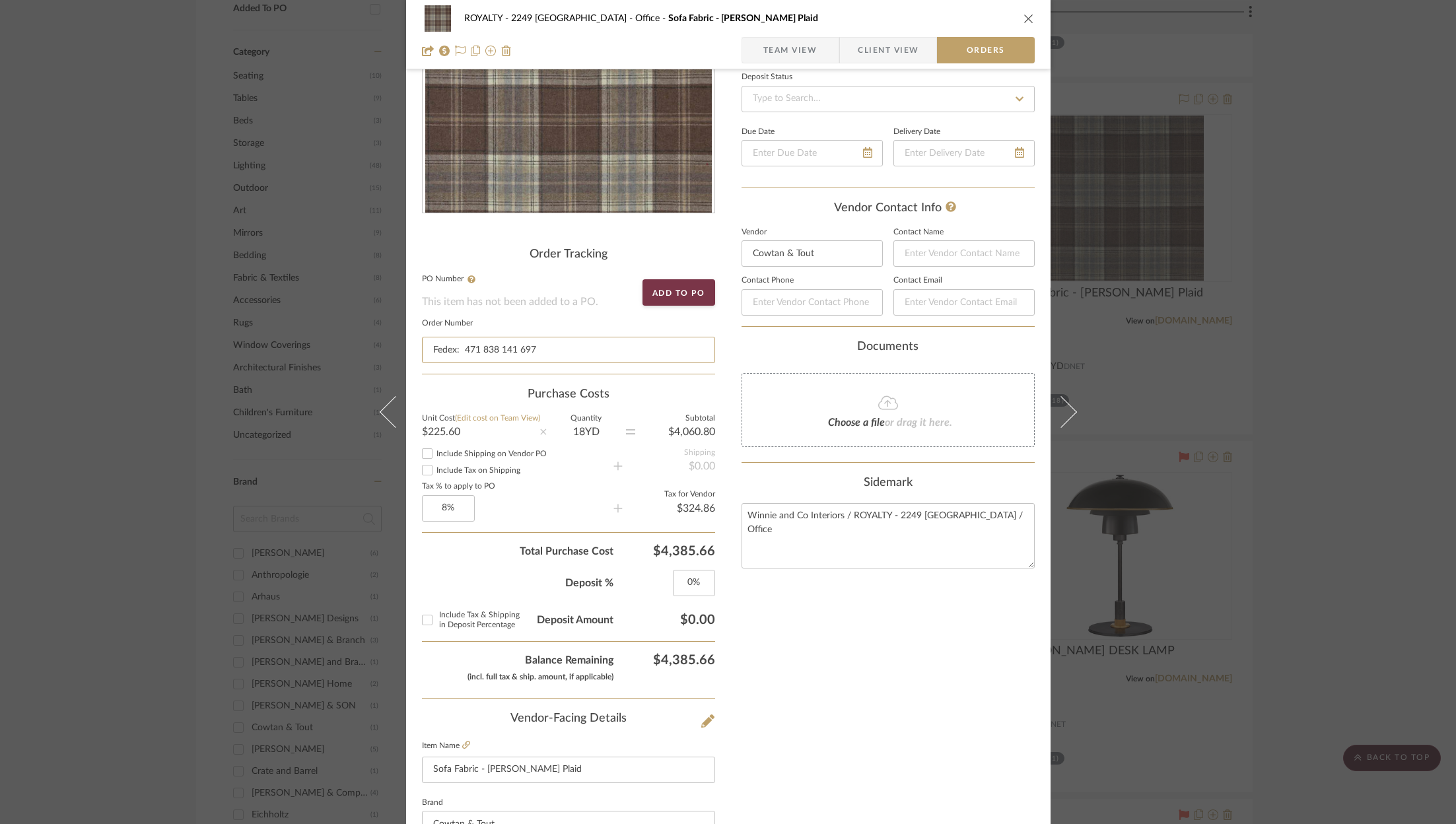
scroll to position [187, 0]
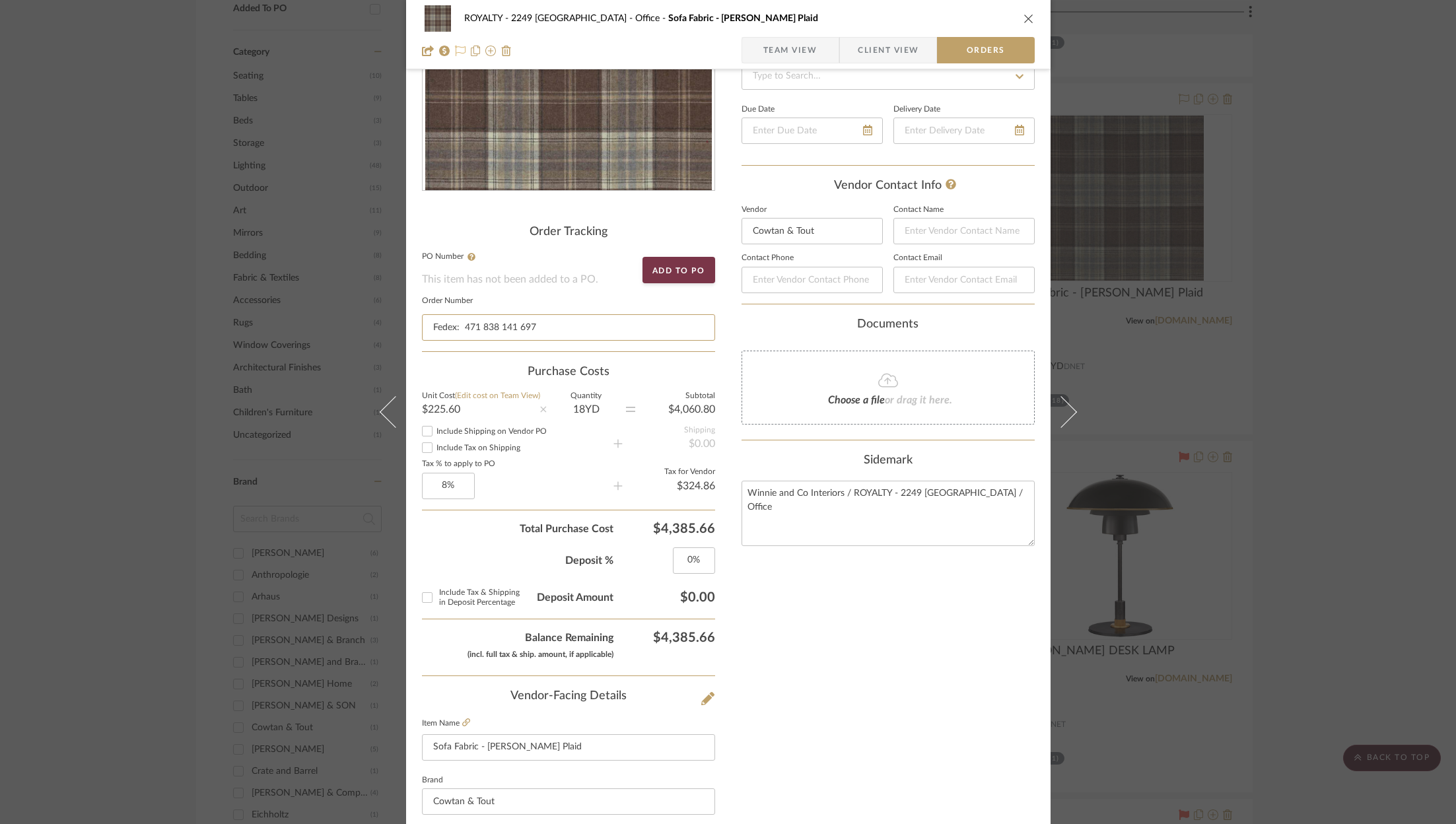
type input "Fedex: 471 838 141 697"
click at [460, 47] on icon at bounding box center [460, 50] width 11 height 11
click at [1024, 16] on icon "close" at bounding box center [1028, 18] width 11 height 11
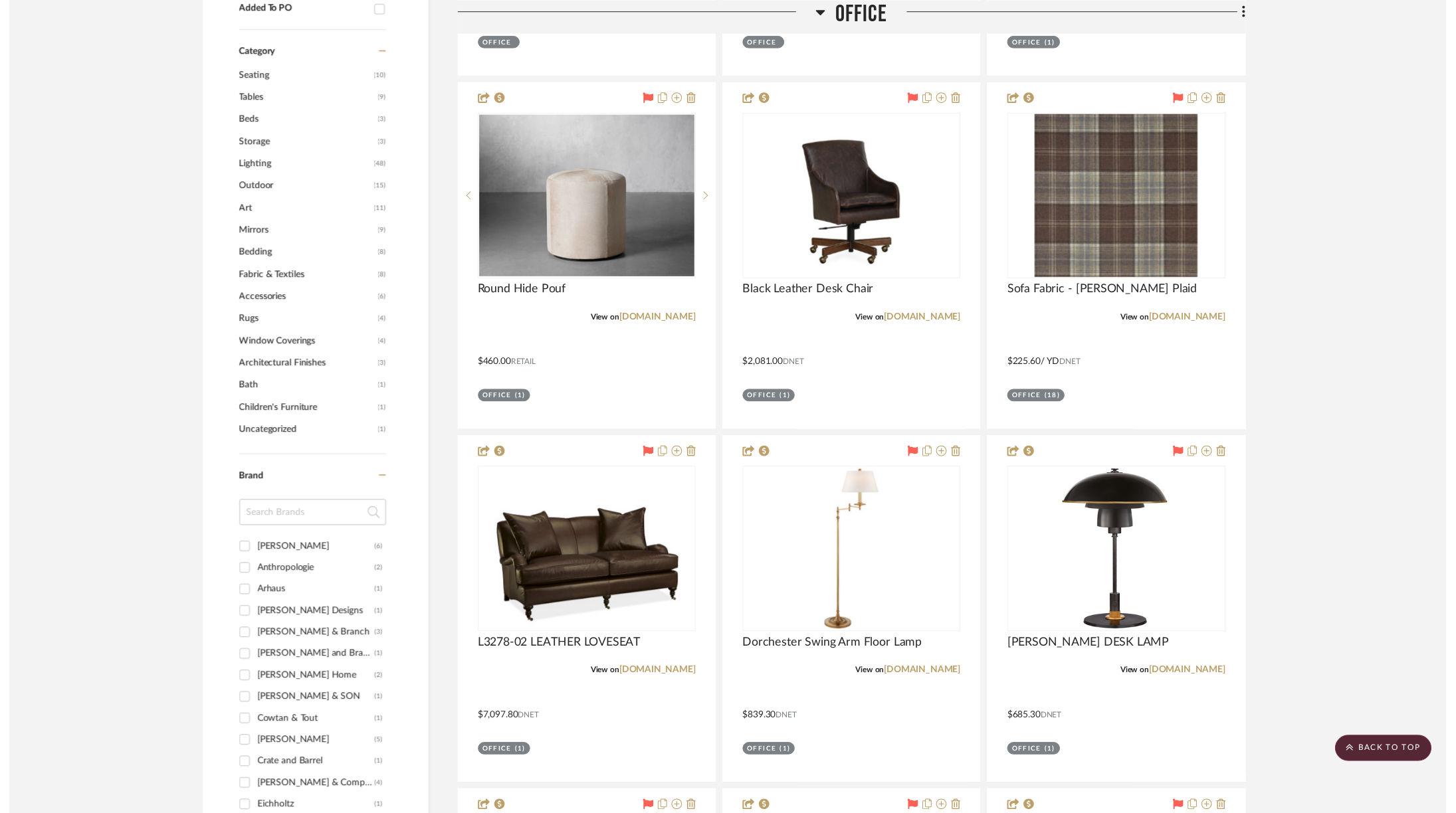
scroll to position [1437, 0]
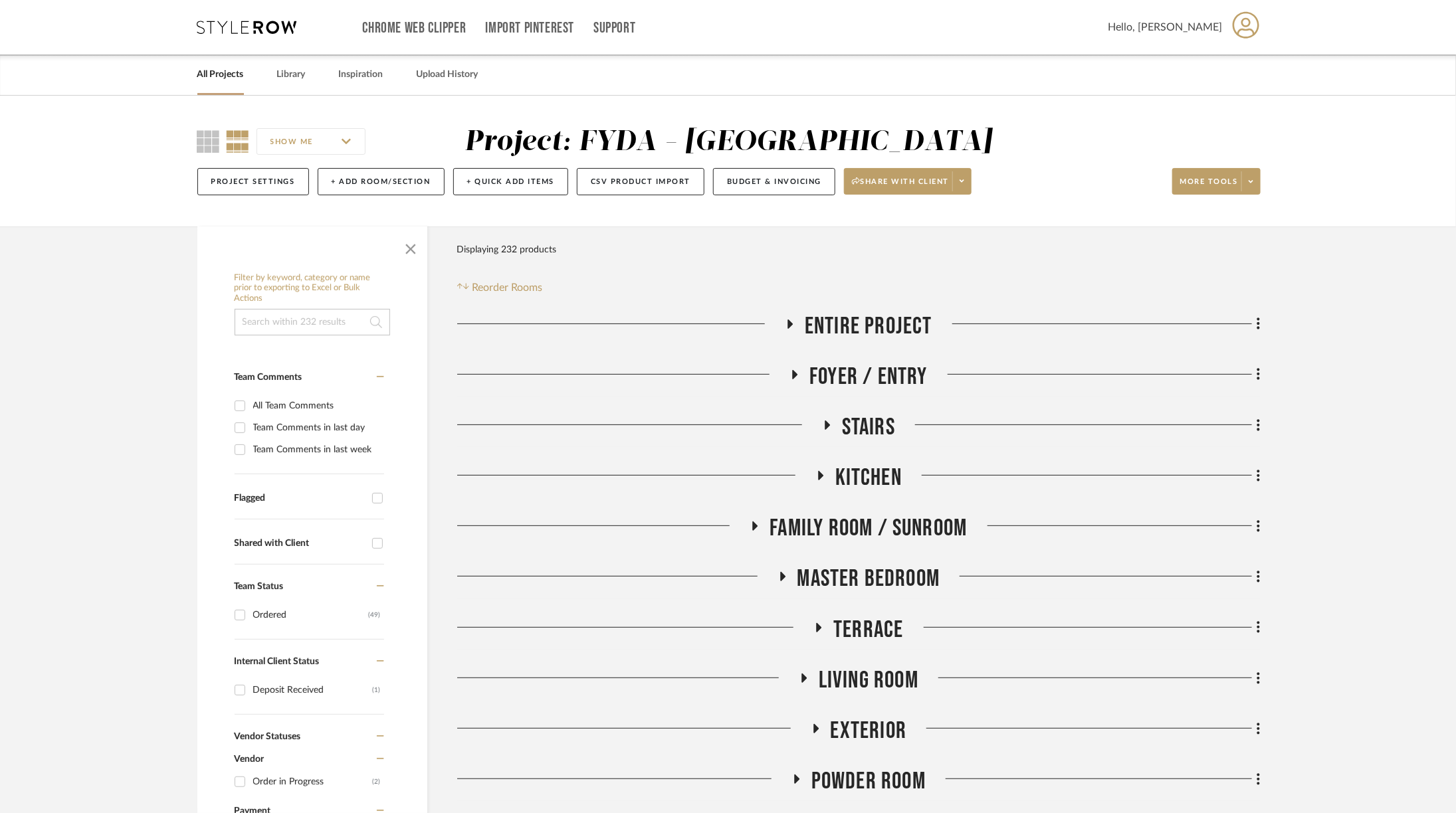
click at [885, 570] on span "Master Bedroom" at bounding box center [868, 579] width 143 height 28
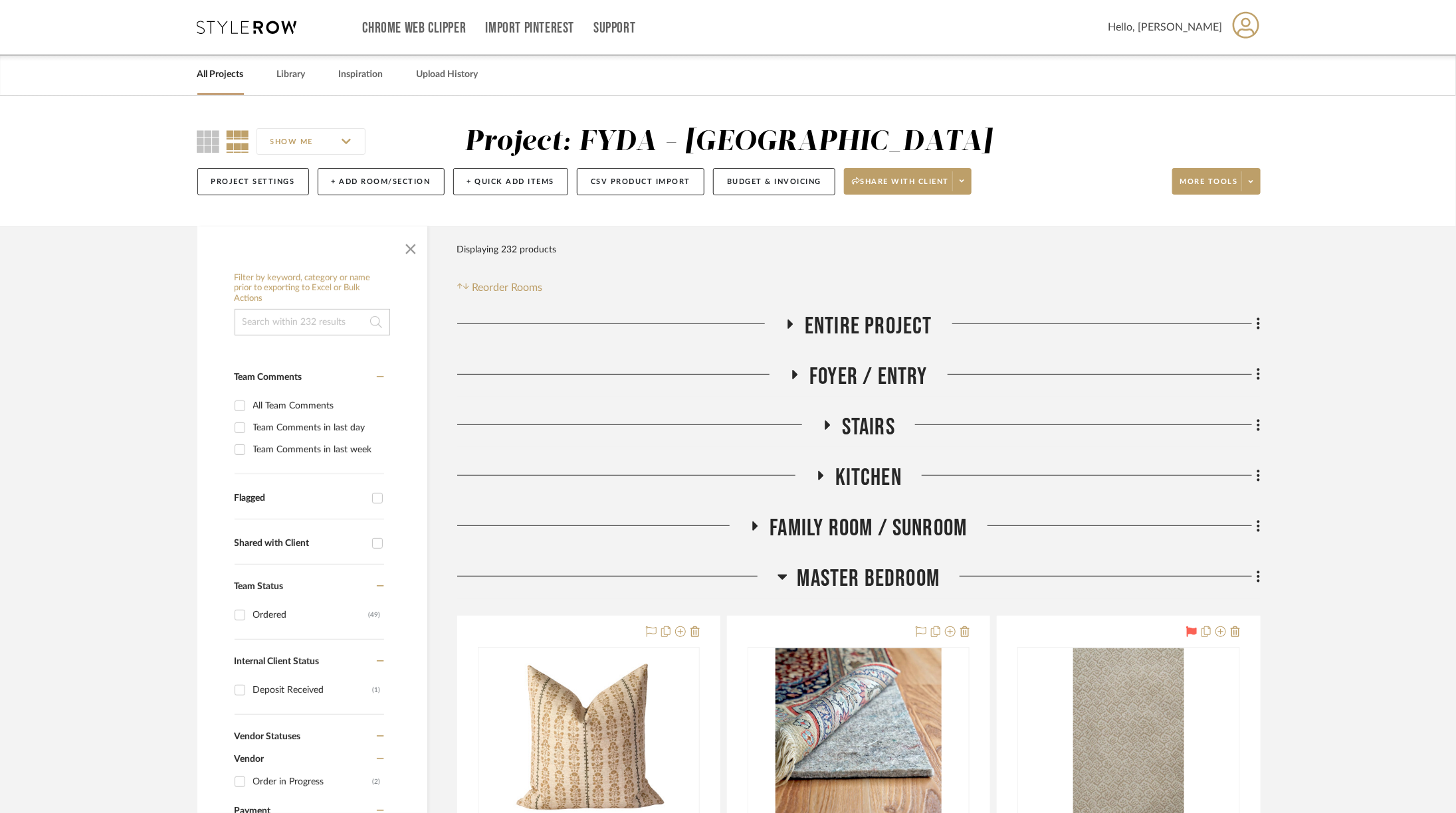
click at [885, 570] on span "Master Bedroom" at bounding box center [868, 579] width 143 height 28
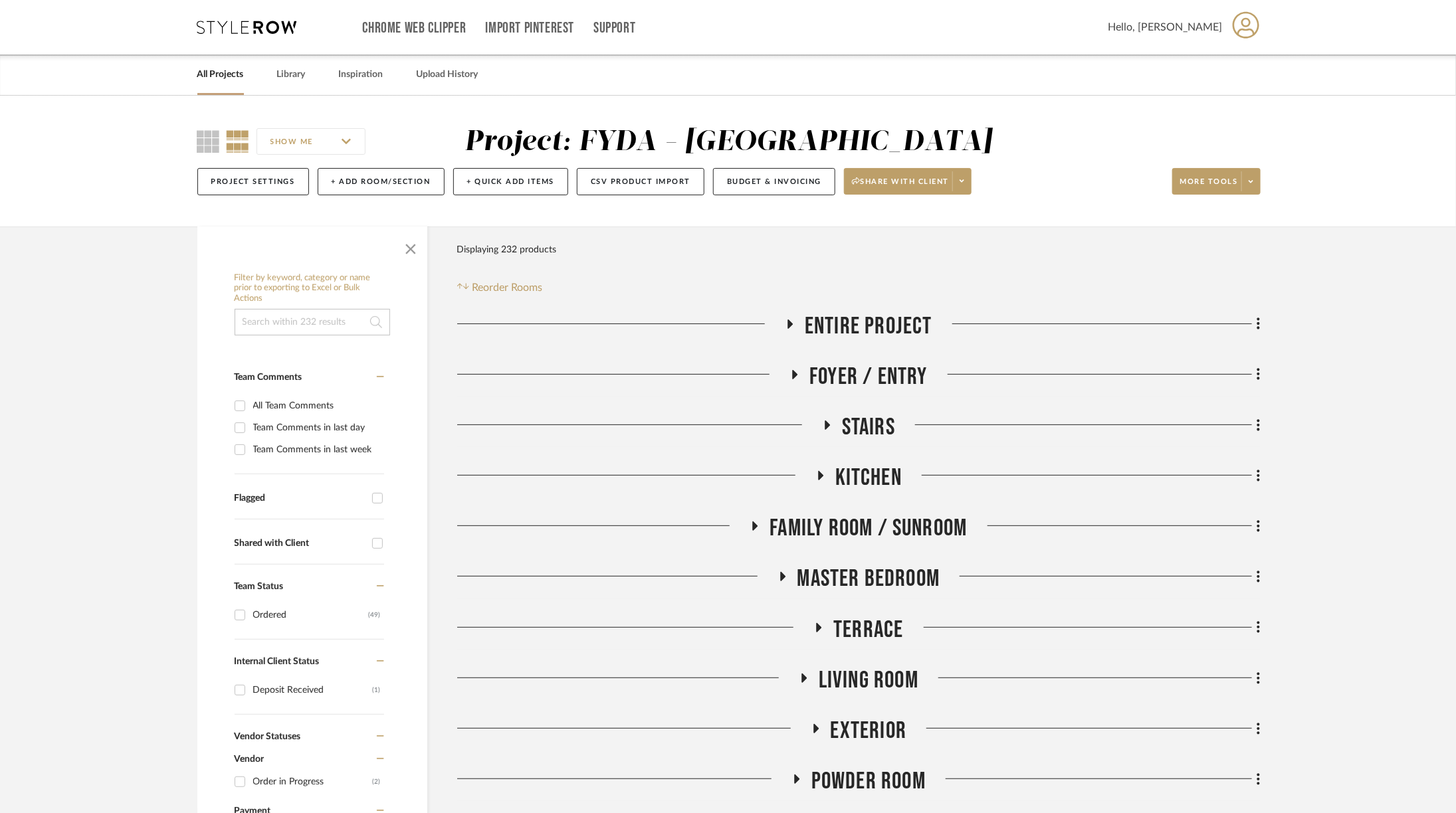
click at [885, 570] on span "Master Bedroom" at bounding box center [868, 579] width 143 height 28
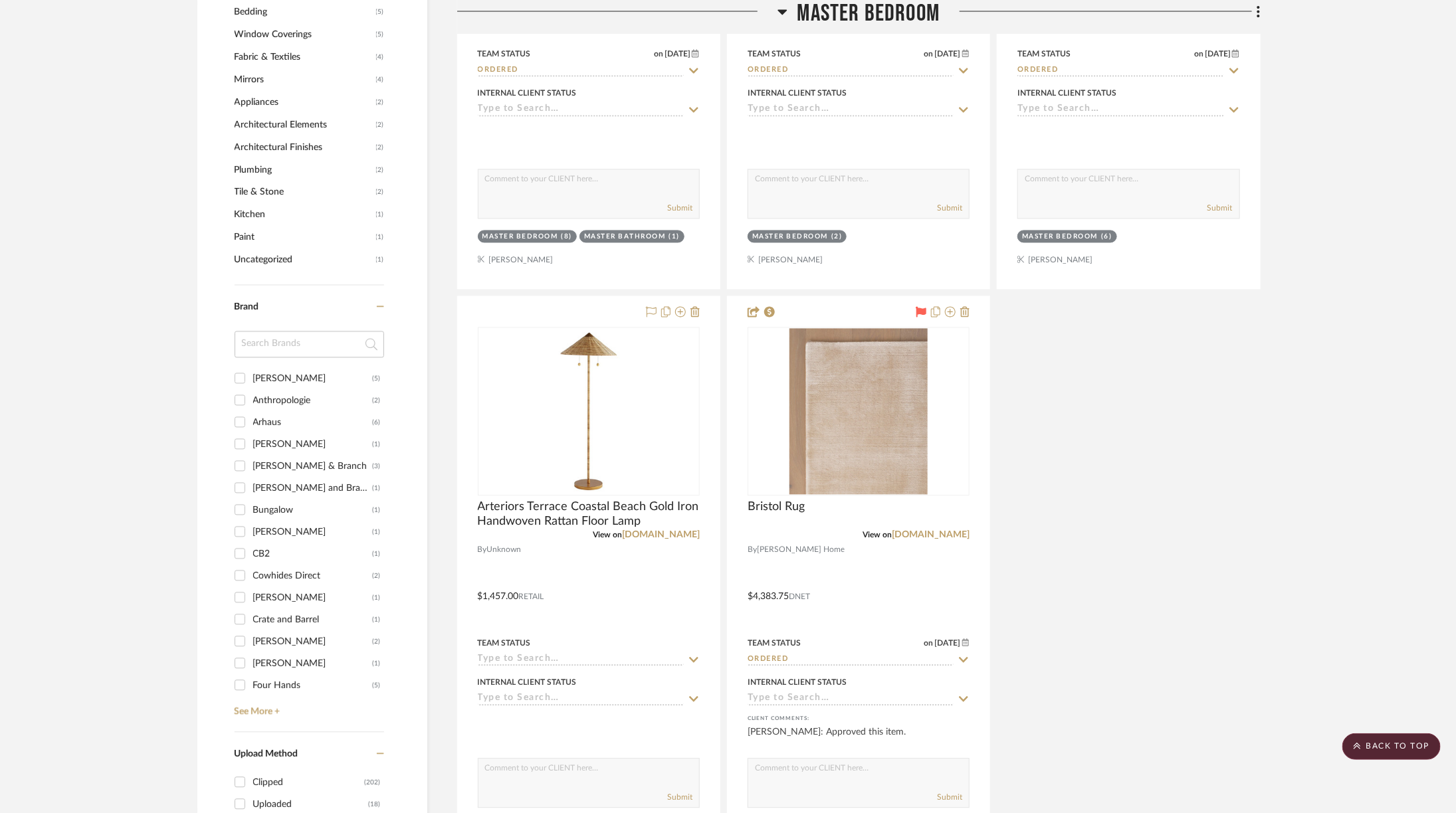
scroll to position [1509, 0]
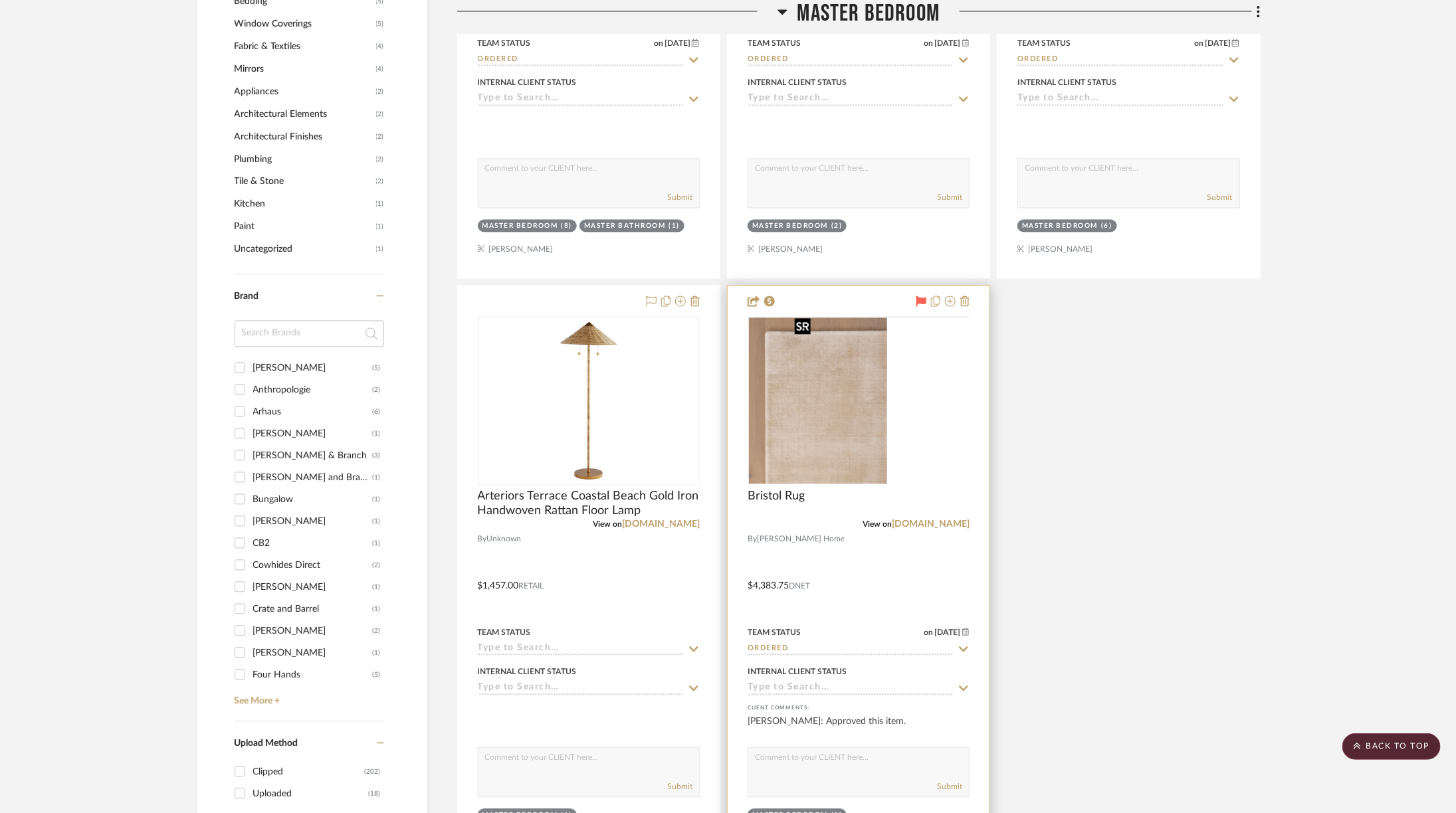
click at [0, 0] on img at bounding box center [0, 0] width 0 height 0
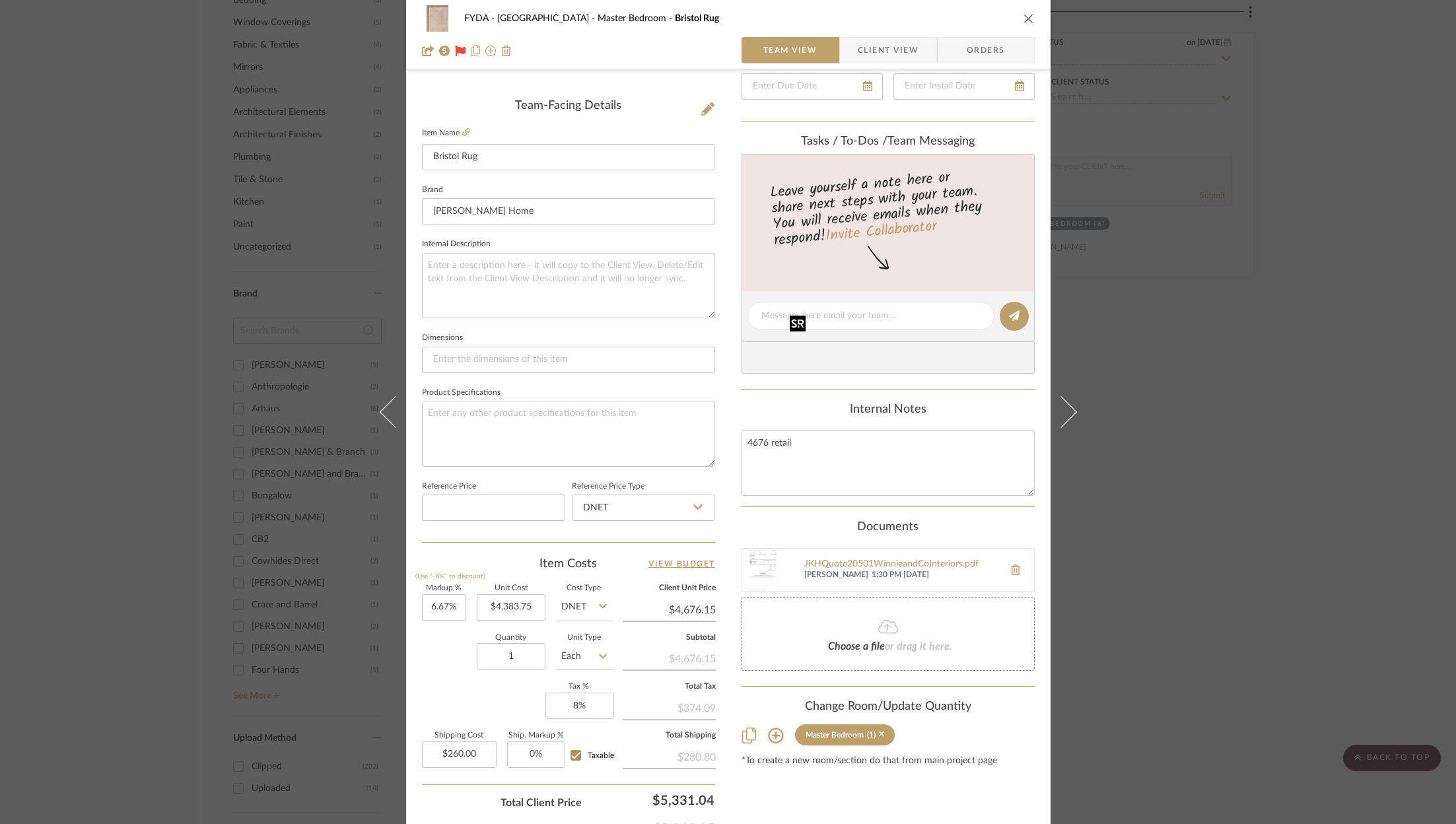
scroll to position [393, 0]
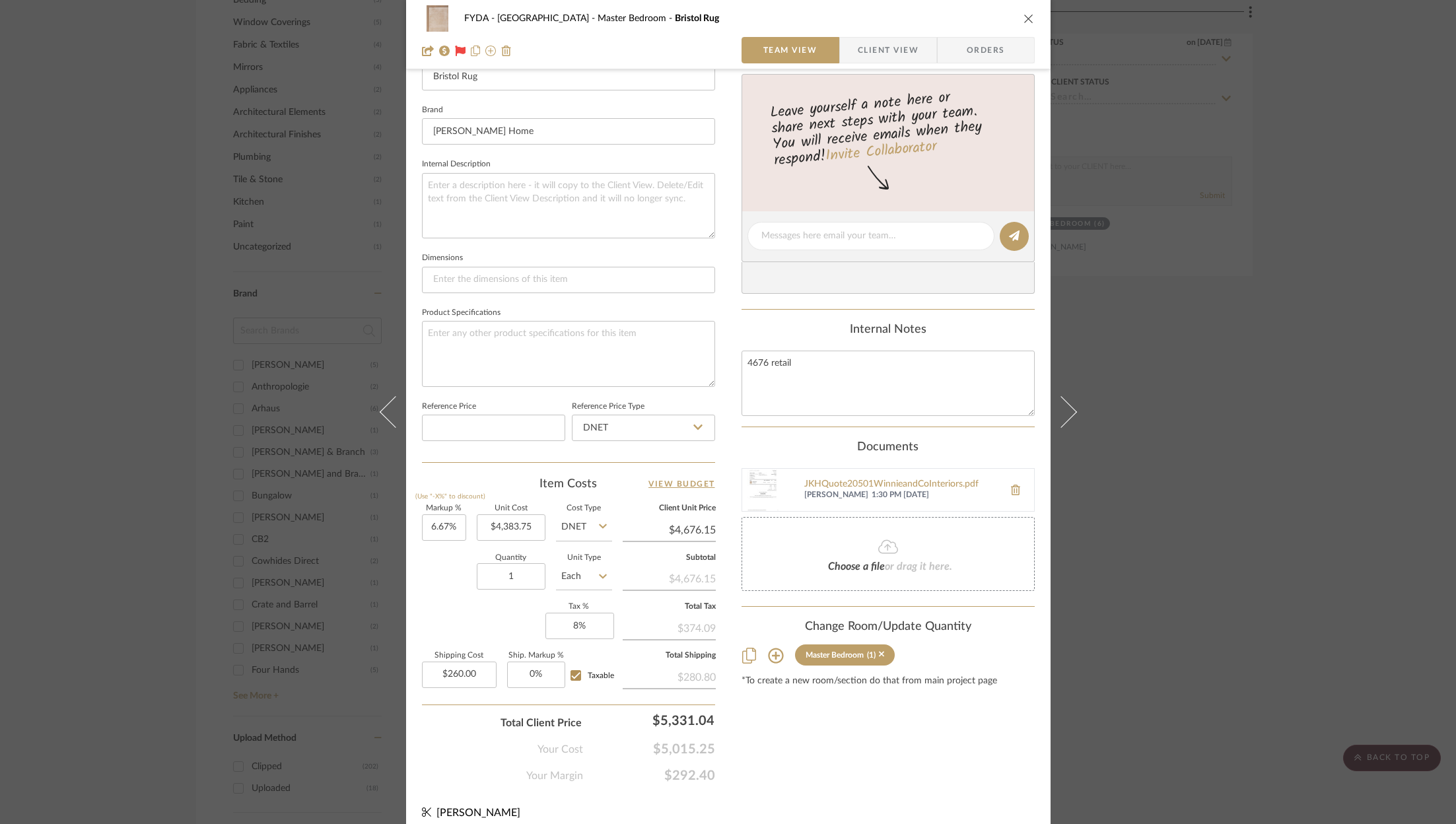
click at [1211, 168] on div "FYDA - 655 City Park Master Bedroom Bristol Rug Team View Client View Orders Te…" at bounding box center [728, 412] width 1456 height 824
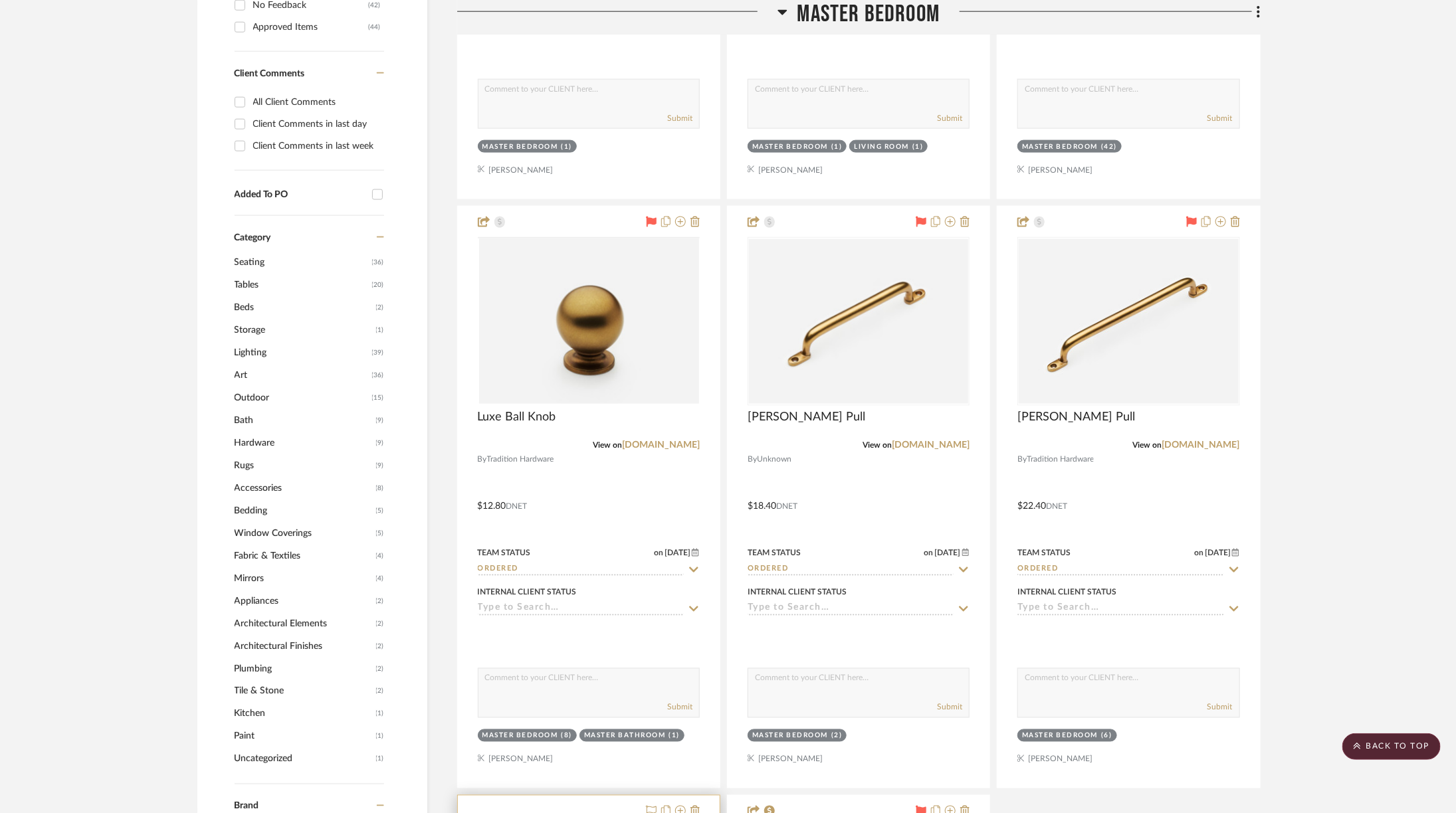
scroll to position [702, 0]
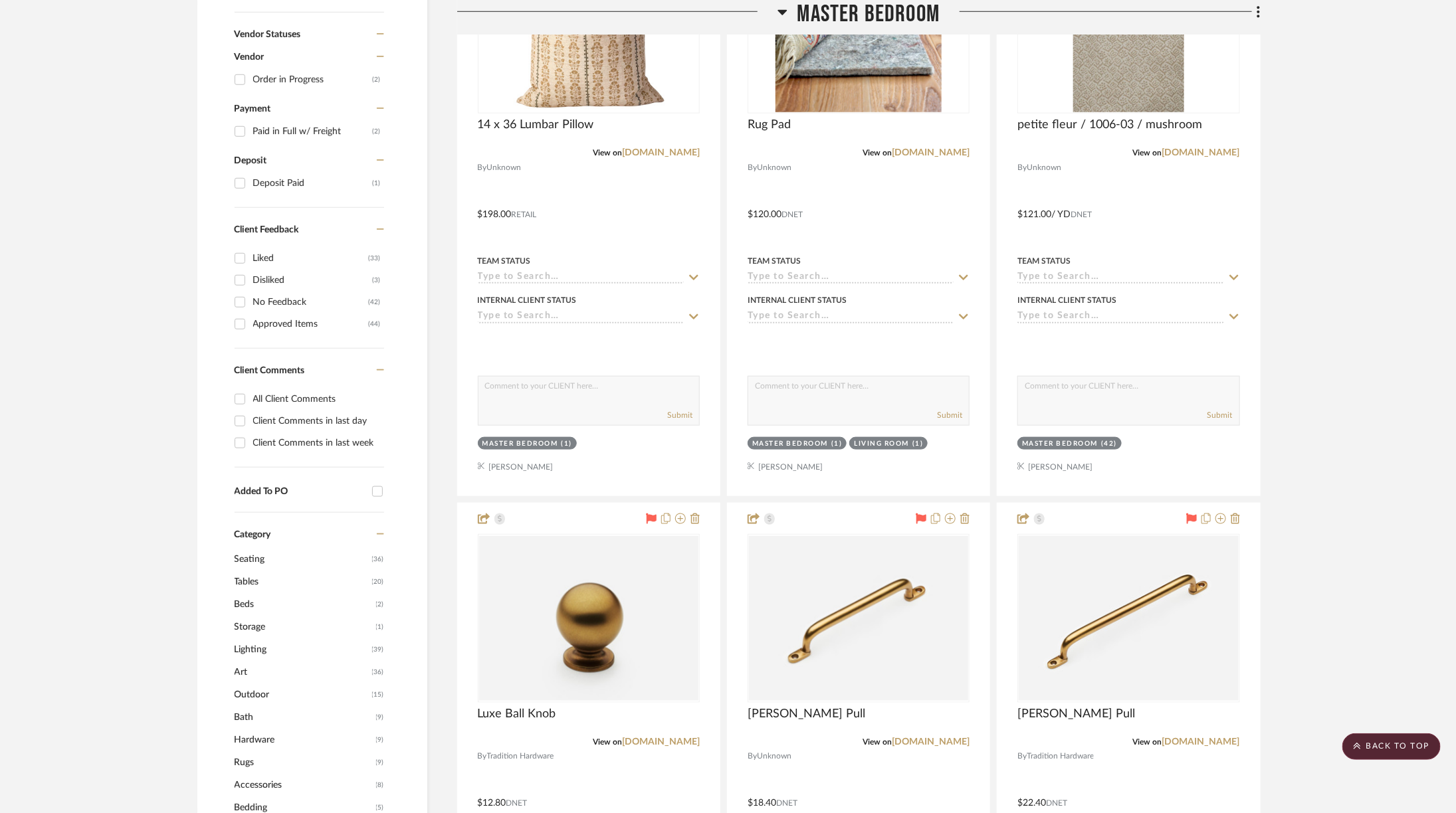
click at [818, 4] on span "Master Bedroom" at bounding box center [868, 14] width 143 height 28
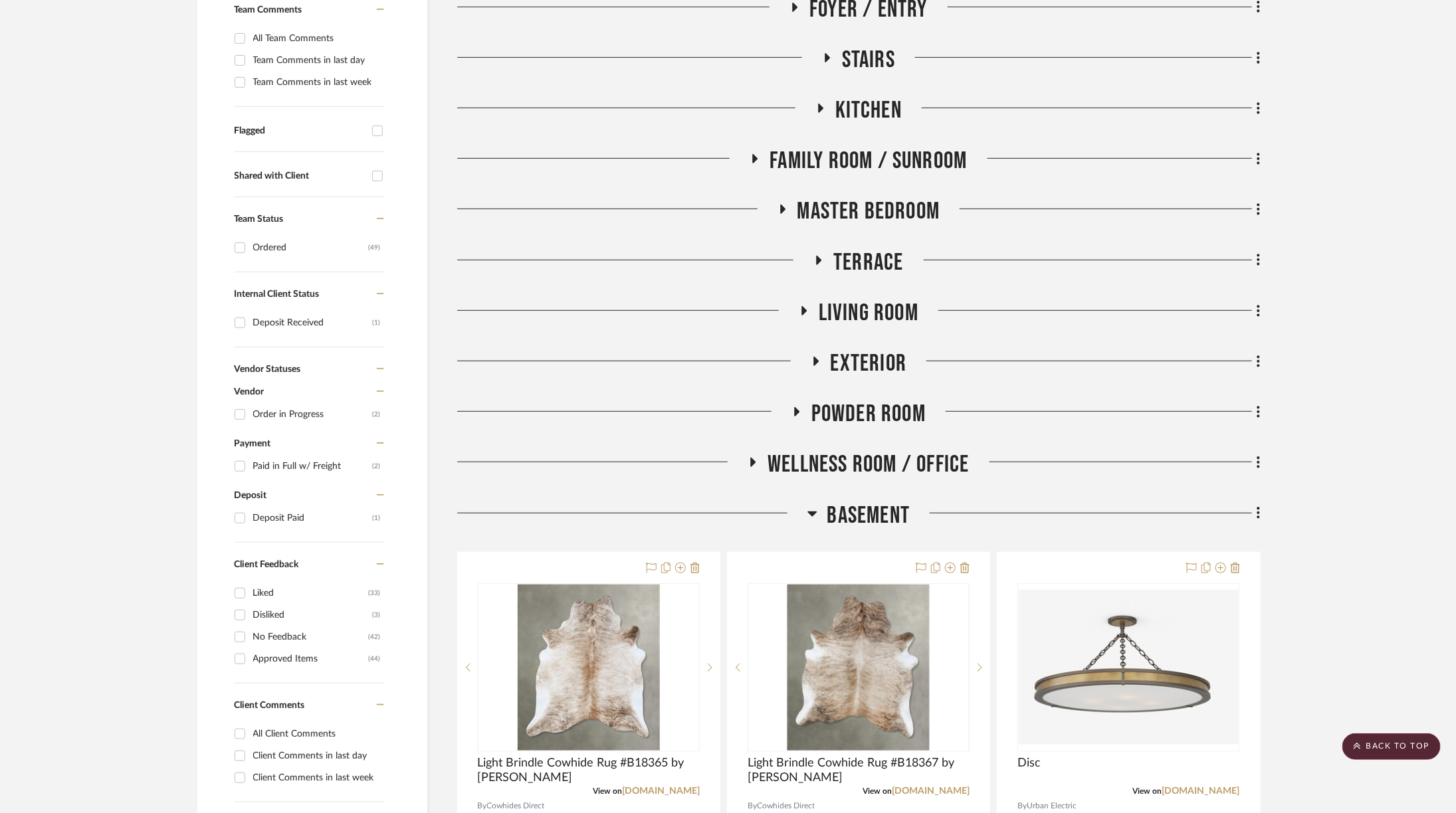
scroll to position [385, 0]
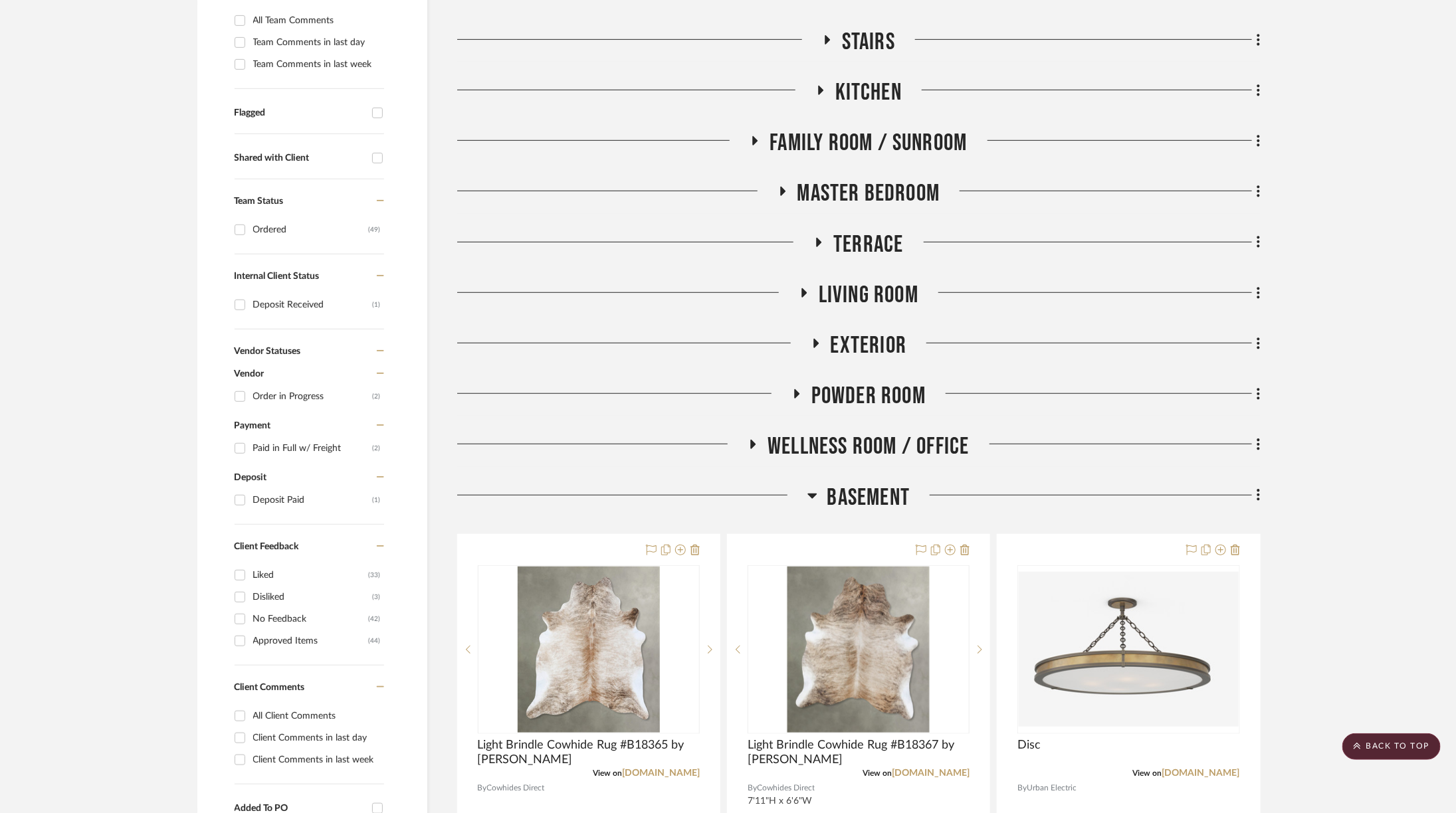
click at [882, 484] on span "Basement" at bounding box center [868, 498] width 83 height 28
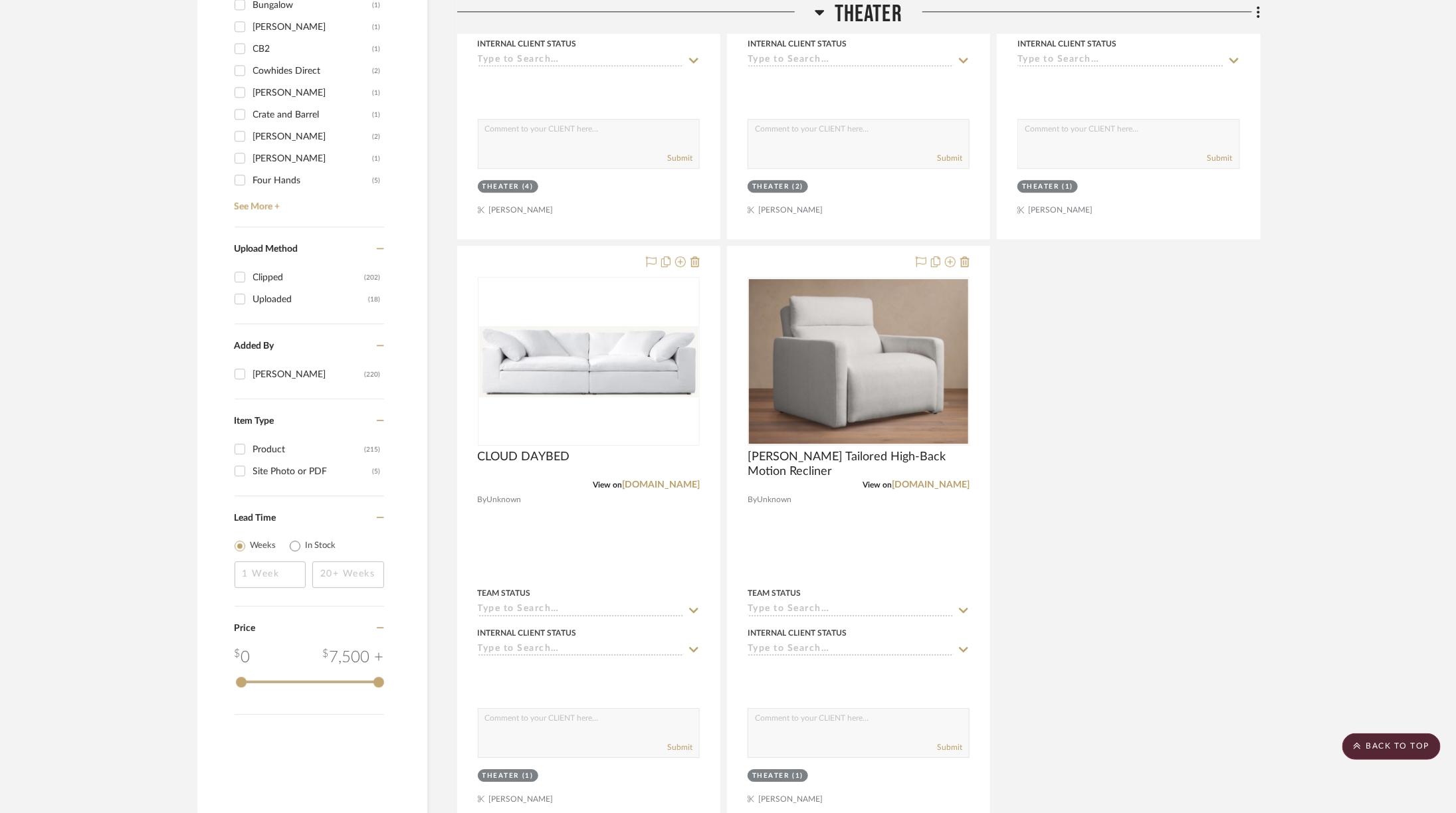
scroll to position [2097, 0]
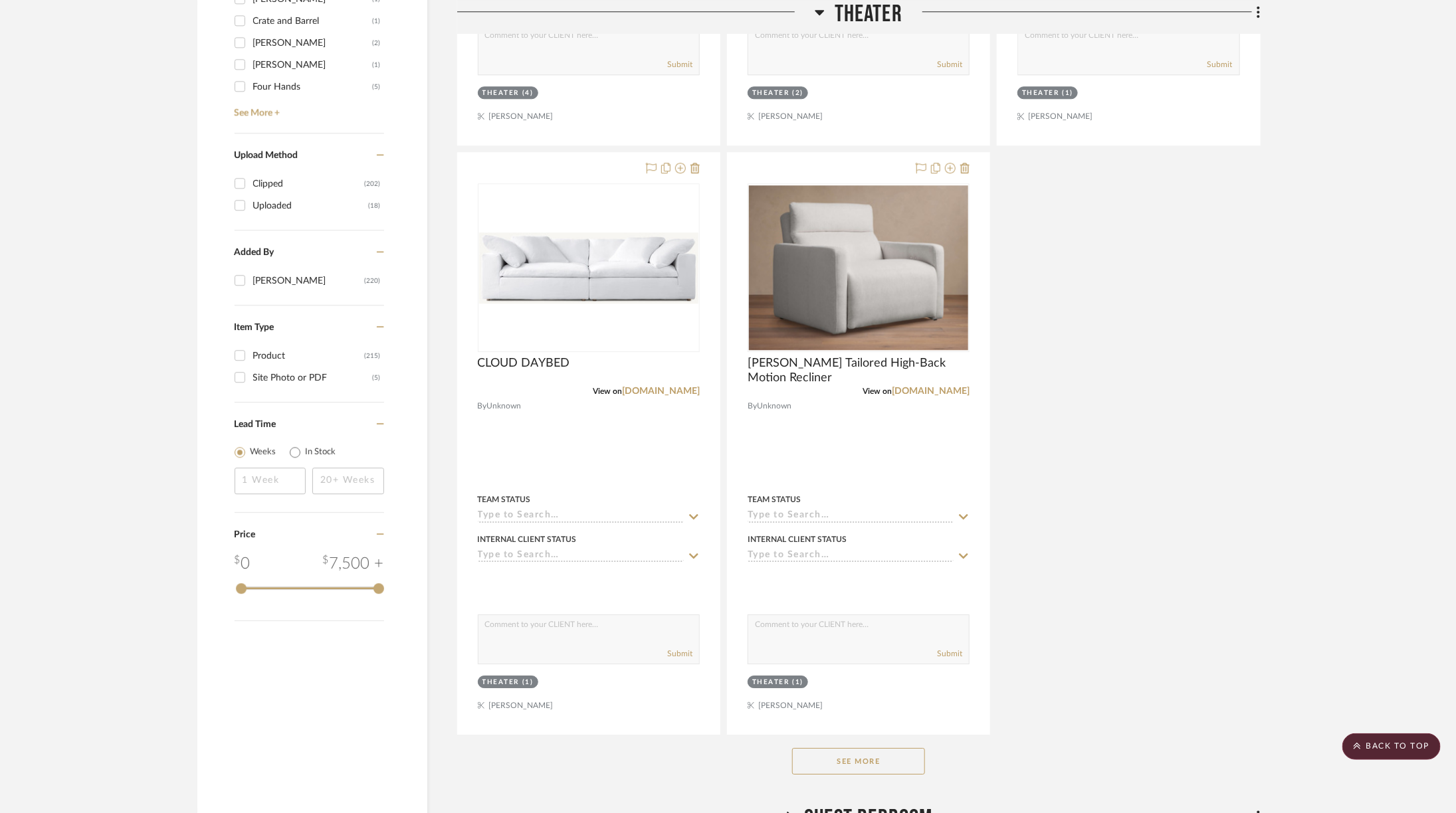
click at [836, 765] on button "See More" at bounding box center [858, 760] width 133 height 26
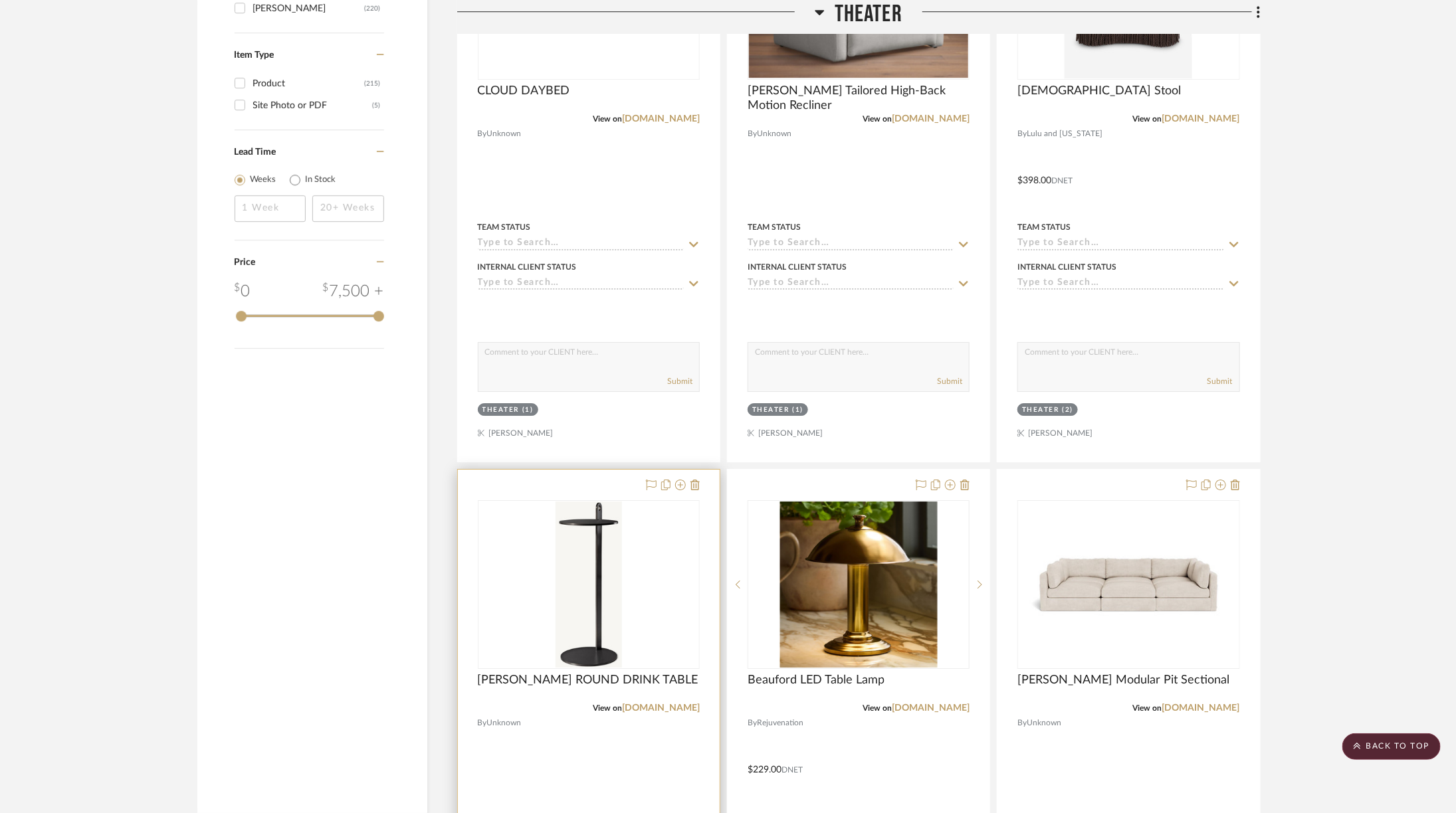
scroll to position [2388, 4]
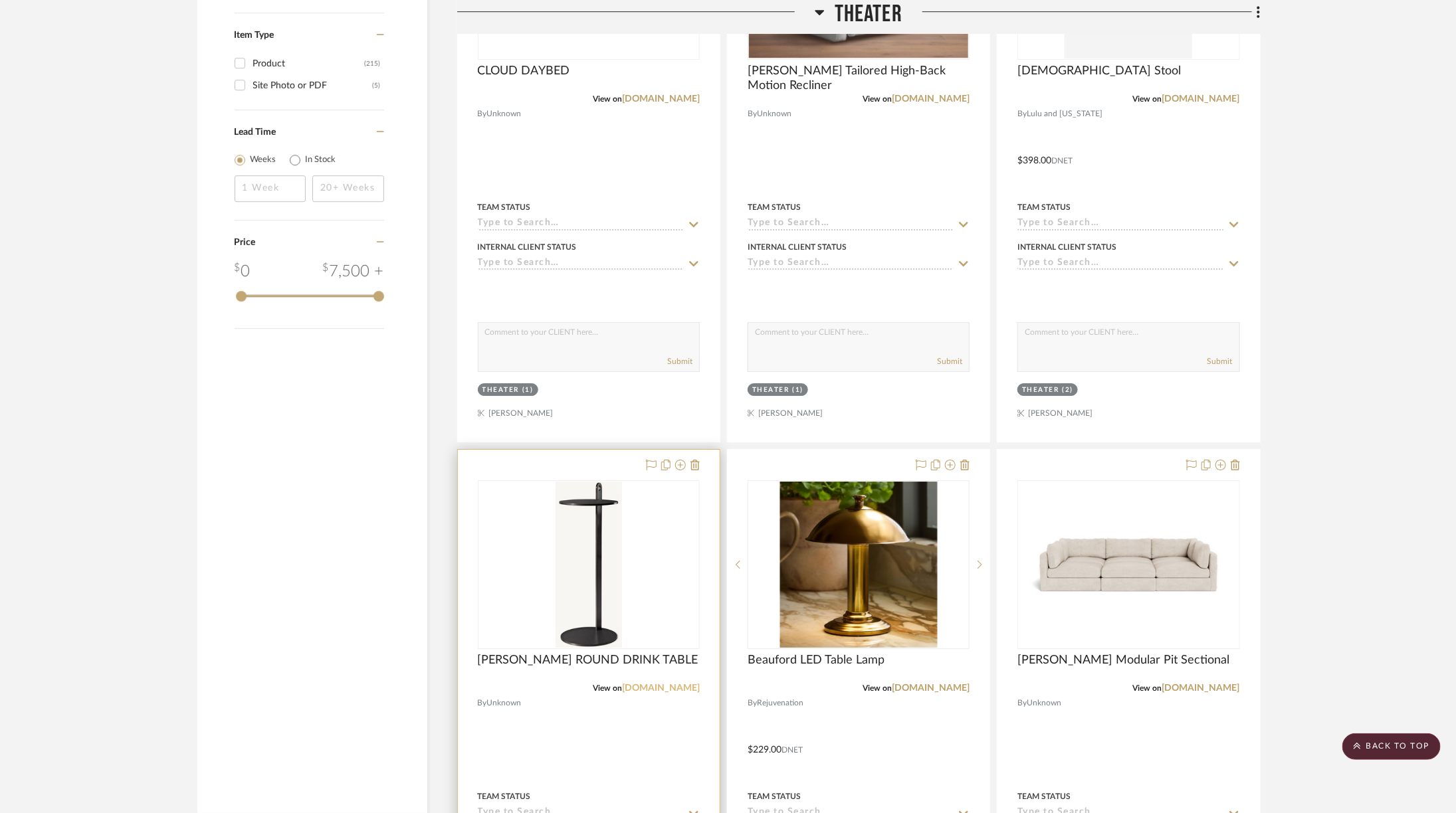
click at [679, 683] on link "rh.com" at bounding box center [660, 688] width 78 height 9
click at [0, 0] on div at bounding box center [0, 0] width 0 height 0
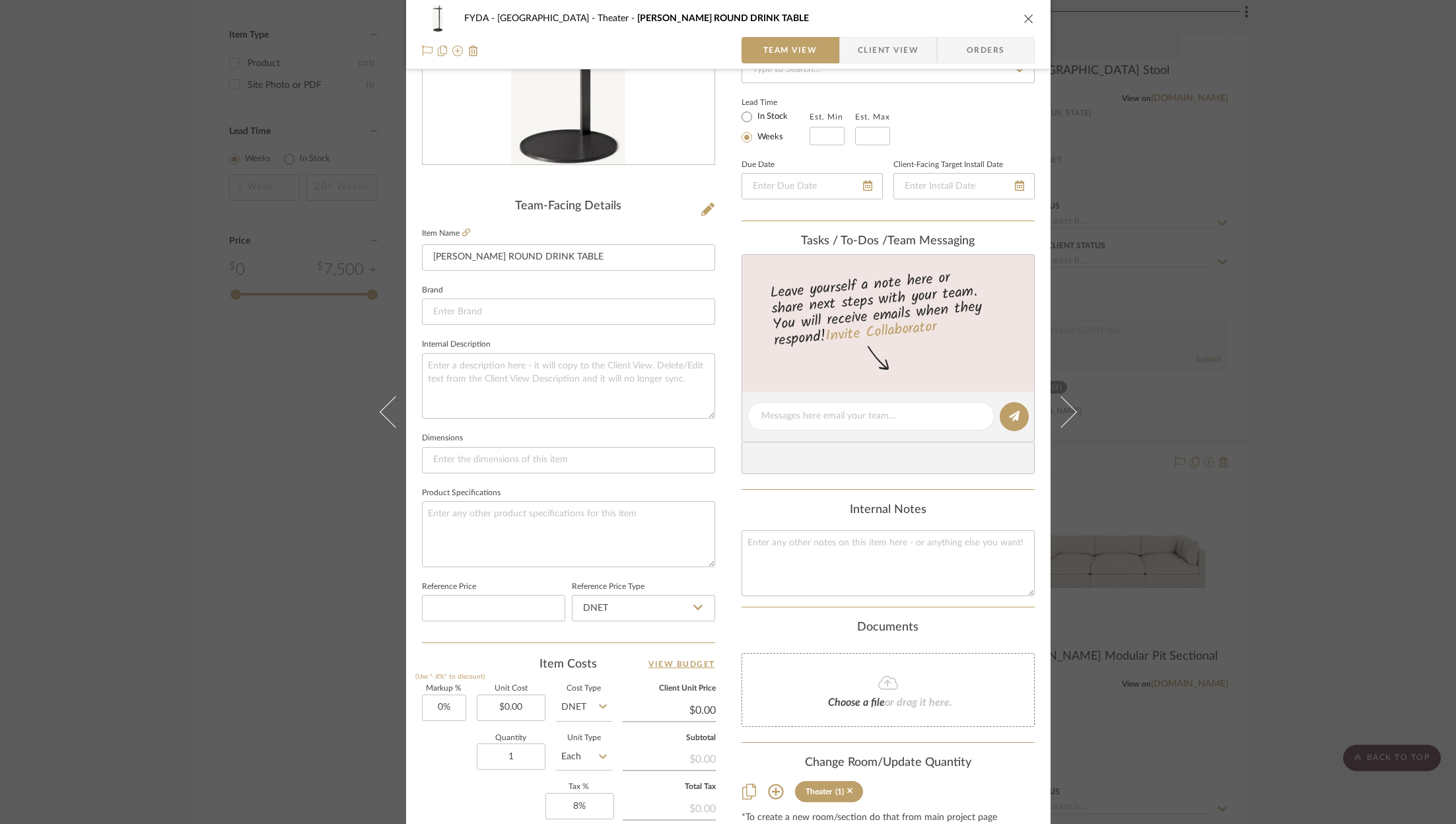
scroll to position [401, 0]
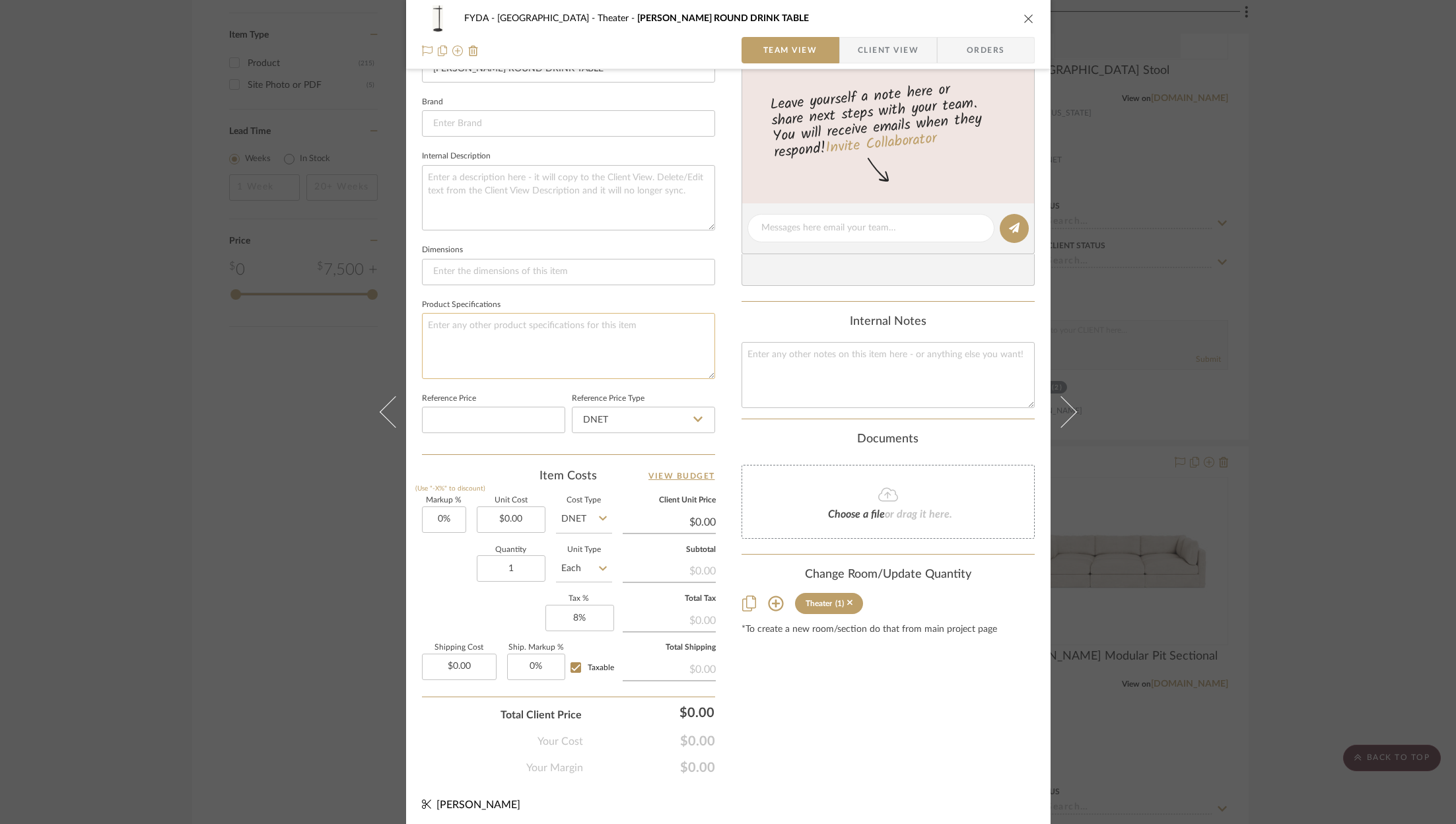
click at [472, 338] on textarea at bounding box center [568, 345] width 293 height 65
click at [470, 261] on input at bounding box center [568, 272] width 293 height 26
type input "8""
click at [508, 515] on input "0.00" at bounding box center [510, 519] width 69 height 26
type input "20"
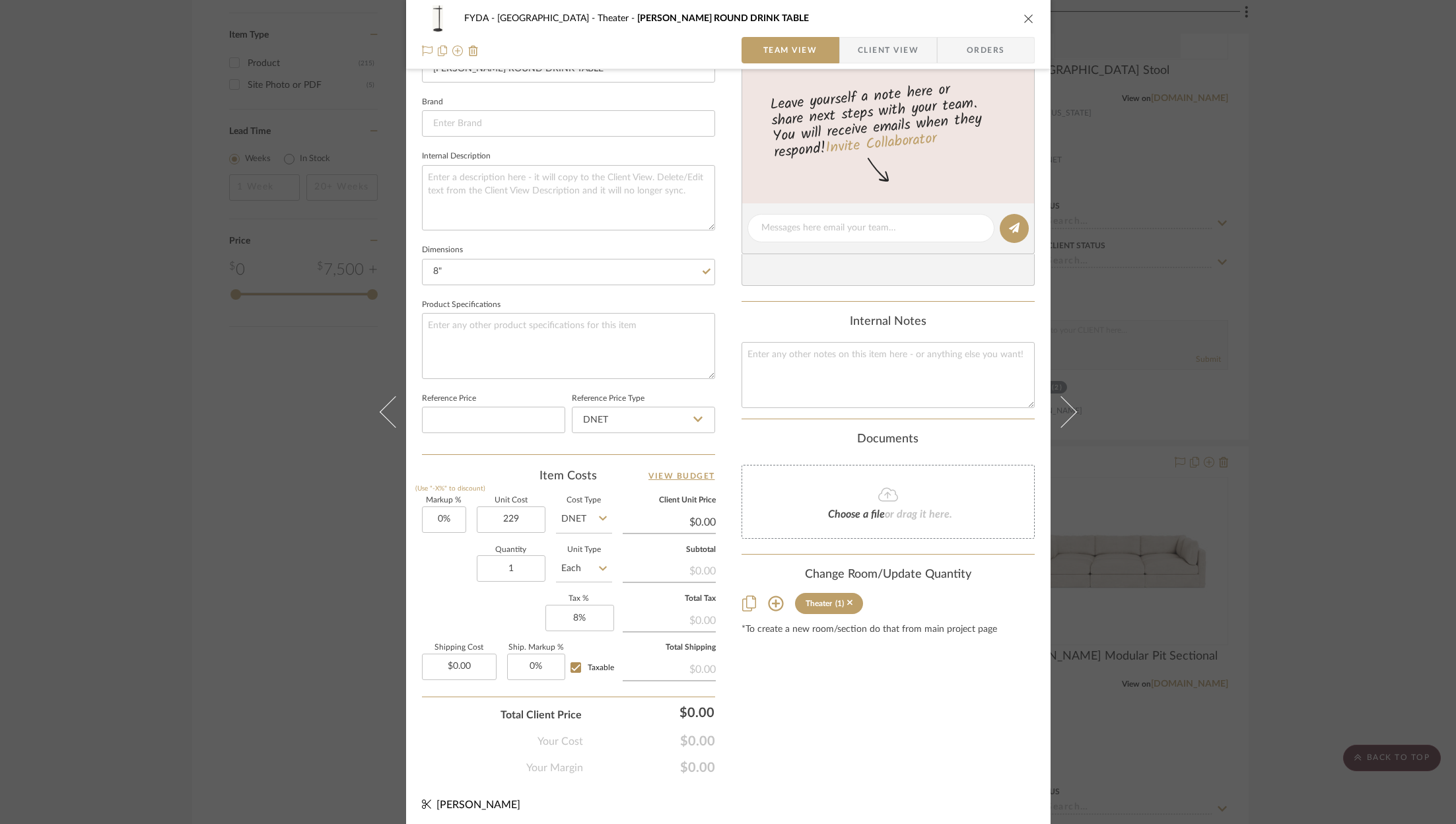
type input "$229.00"
click at [492, 617] on div "Markup % (Use "-X%" to discount) 0% Unit Cost $229.00 Cost Type DNET Client Uni…" at bounding box center [568, 593] width 293 height 193
type input "$229.00"
click at [524, 555] on input "1" at bounding box center [510, 568] width 69 height 26
type input "3"
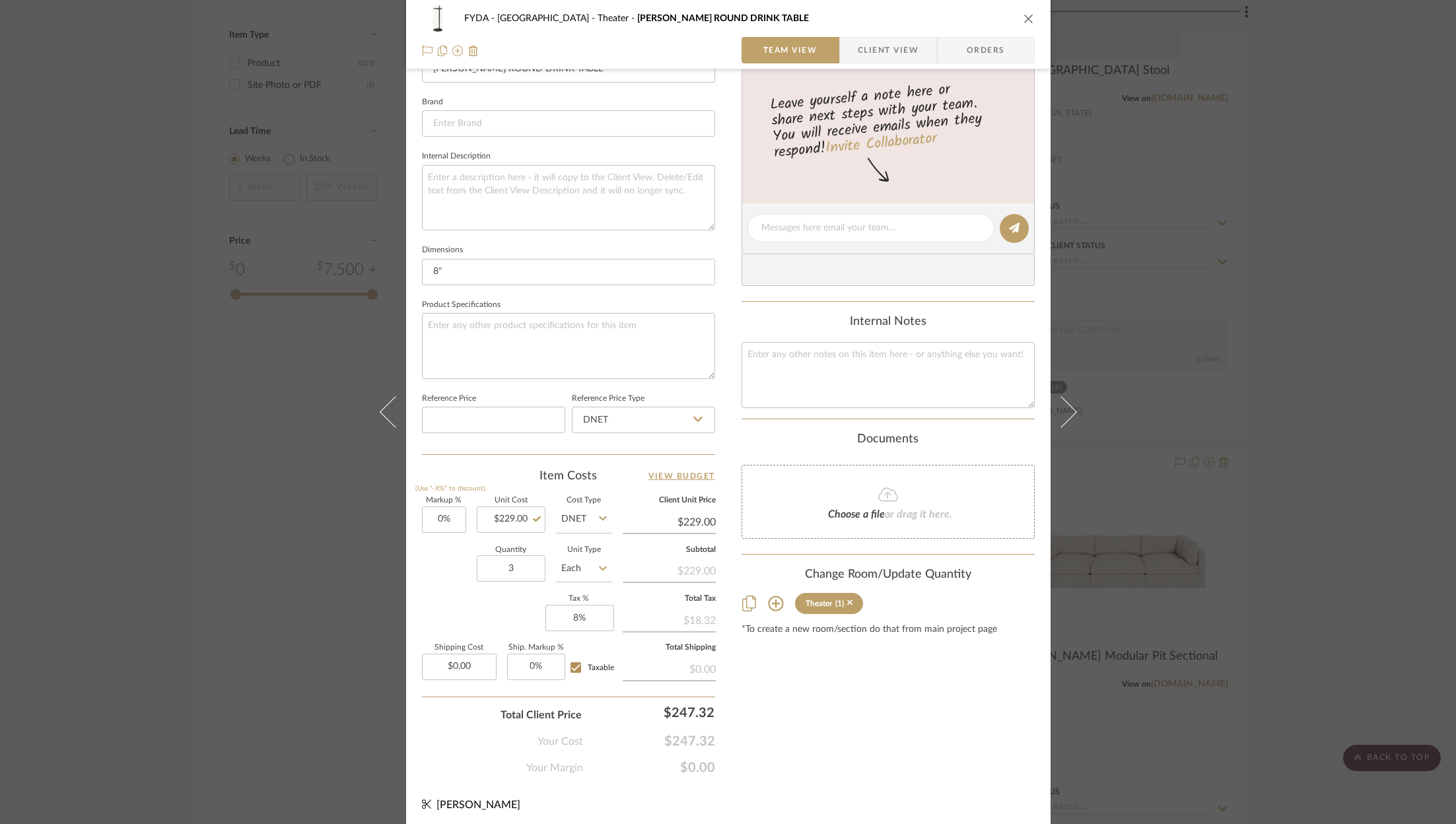
click at [500, 607] on div "Markup % (Use "-X%" to discount) 0% Unit Cost $229.00 Cost Type DNET Client Uni…" at bounding box center [568, 593] width 293 height 193
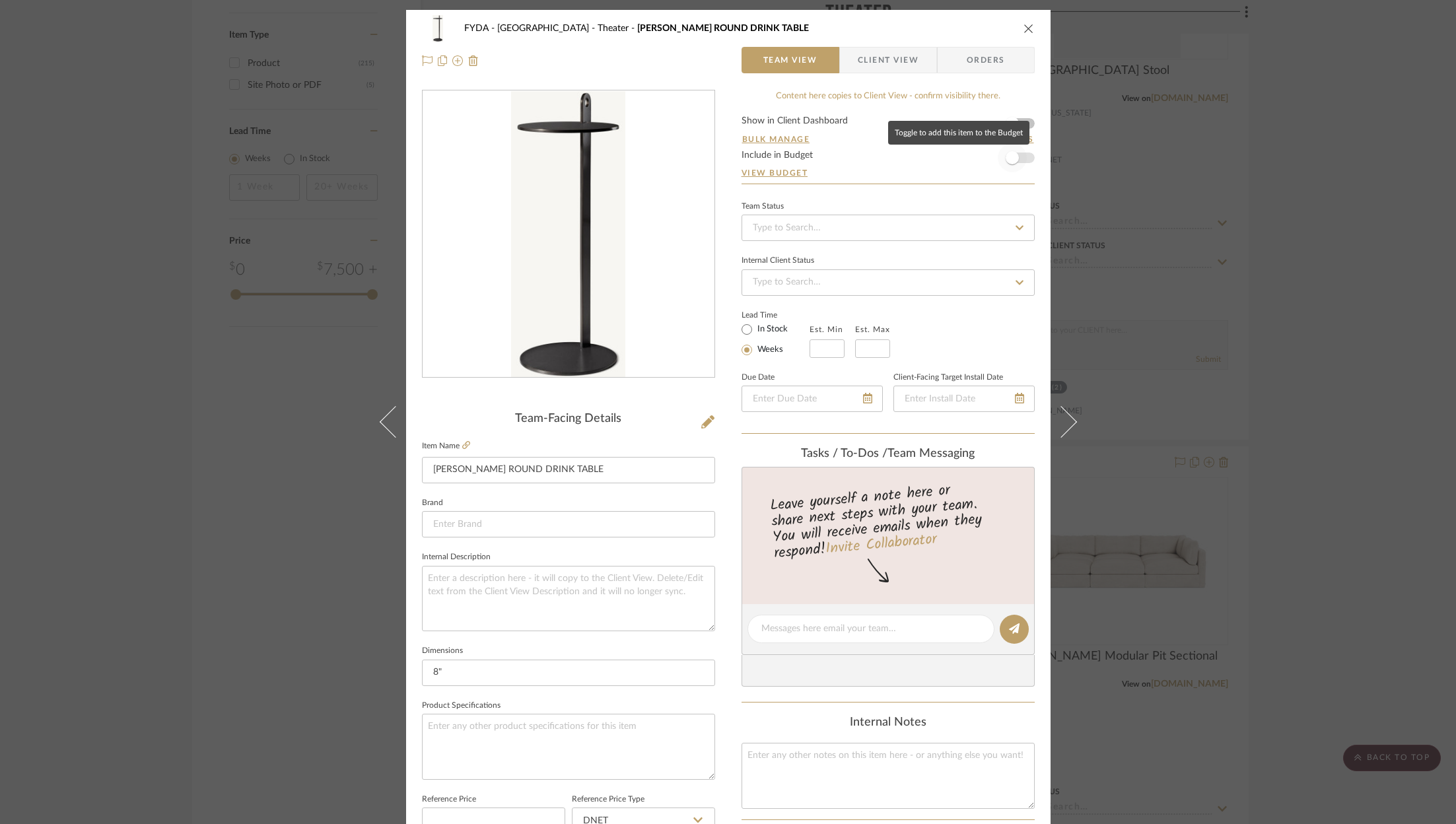
click at [1017, 157] on span "button" at bounding box center [1011, 157] width 29 height 29
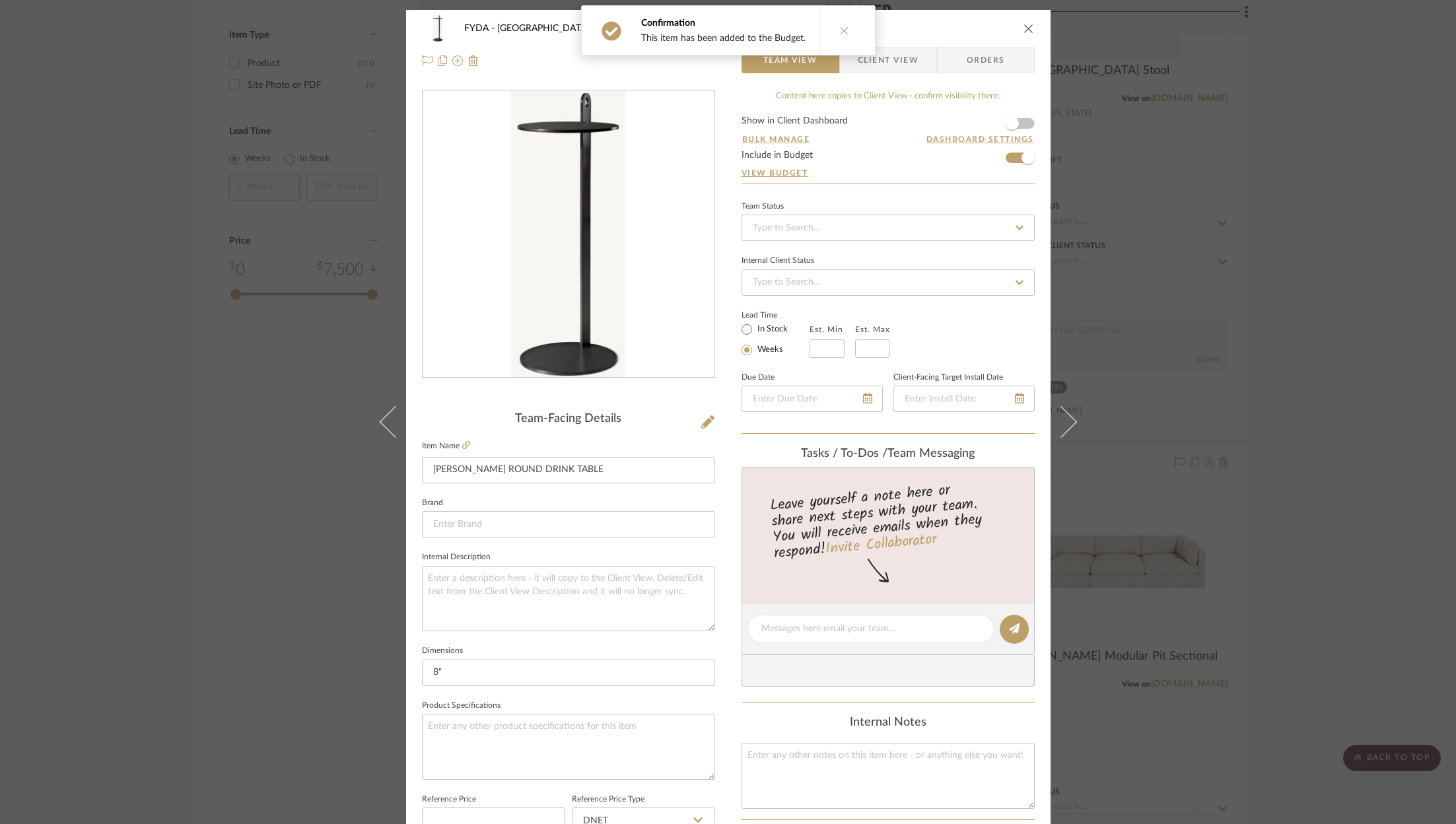
click at [1024, 30] on icon "close" at bounding box center [1028, 28] width 11 height 11
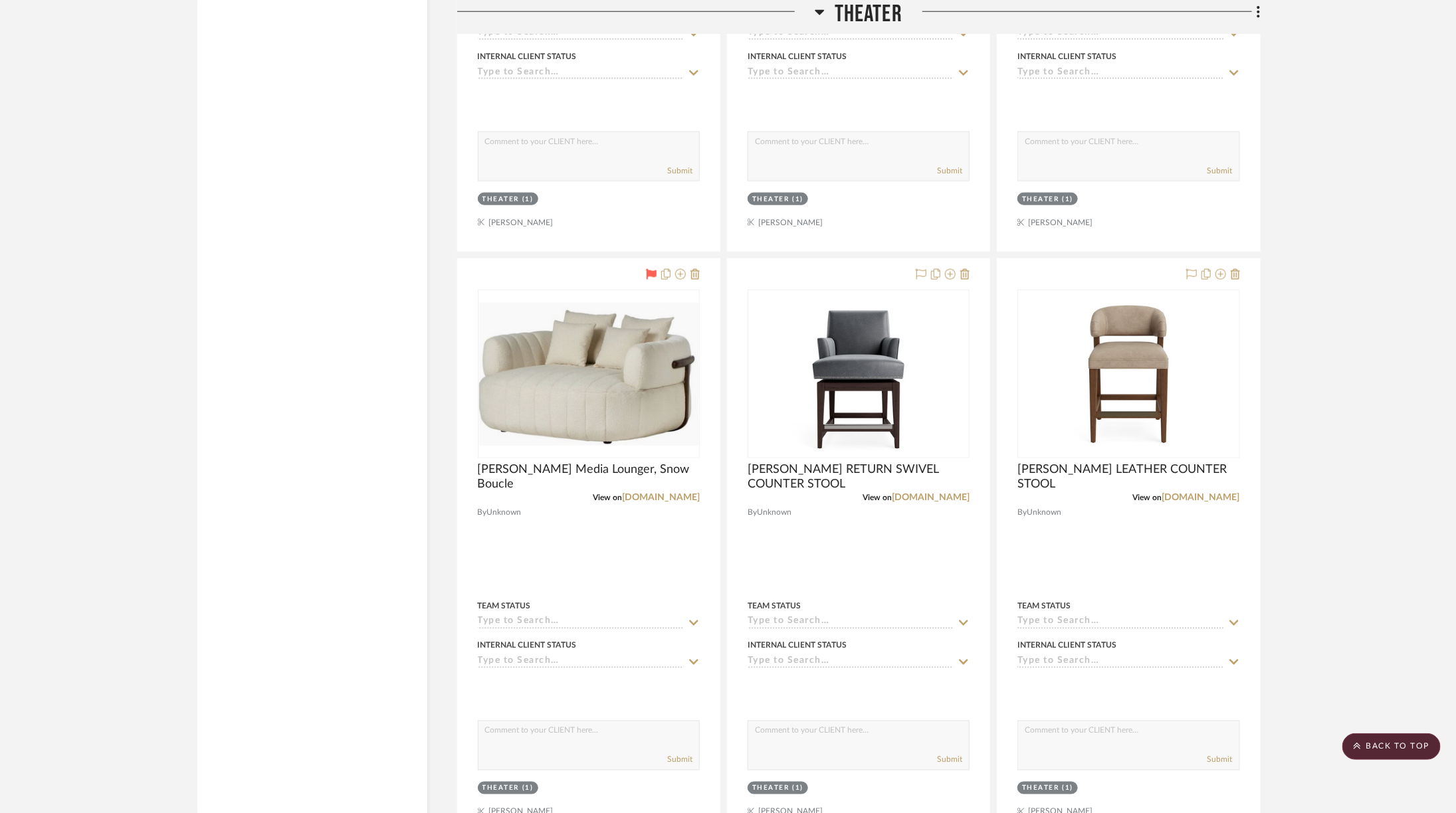
scroll to position [3762, 4]
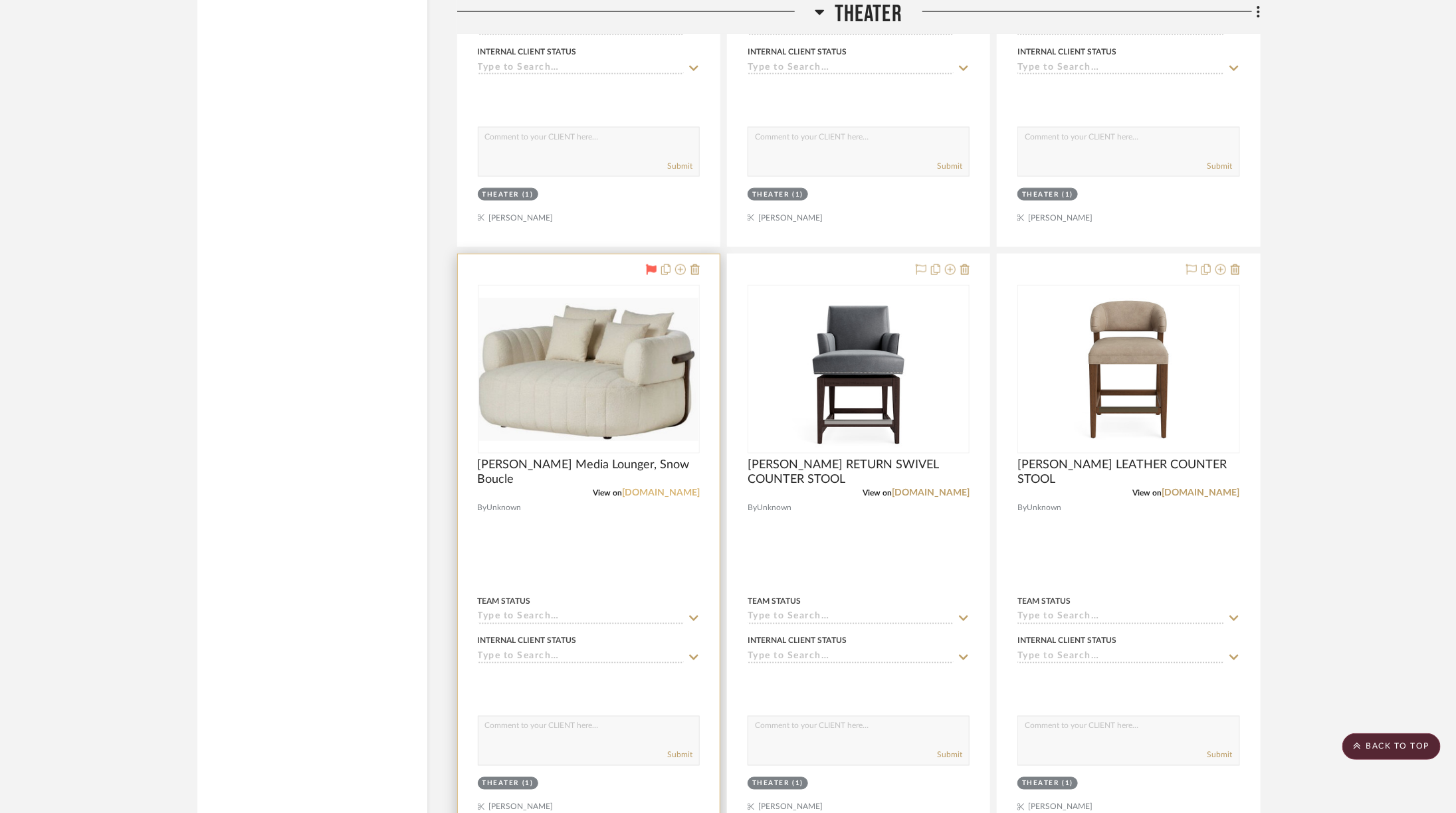
click at [671, 488] on link "onekingslane.com" at bounding box center [660, 493] width 78 height 9
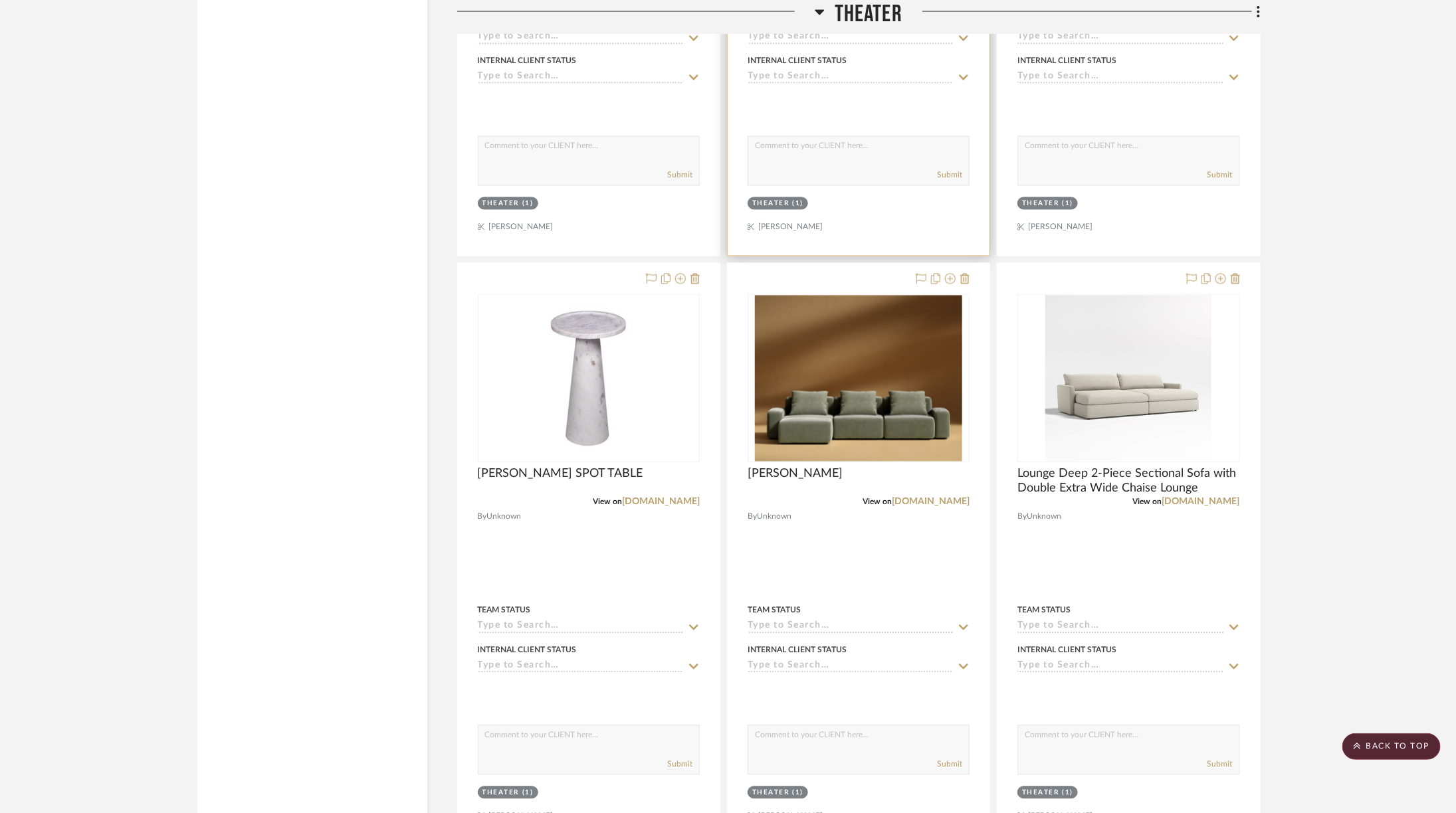
scroll to position [4331, 4]
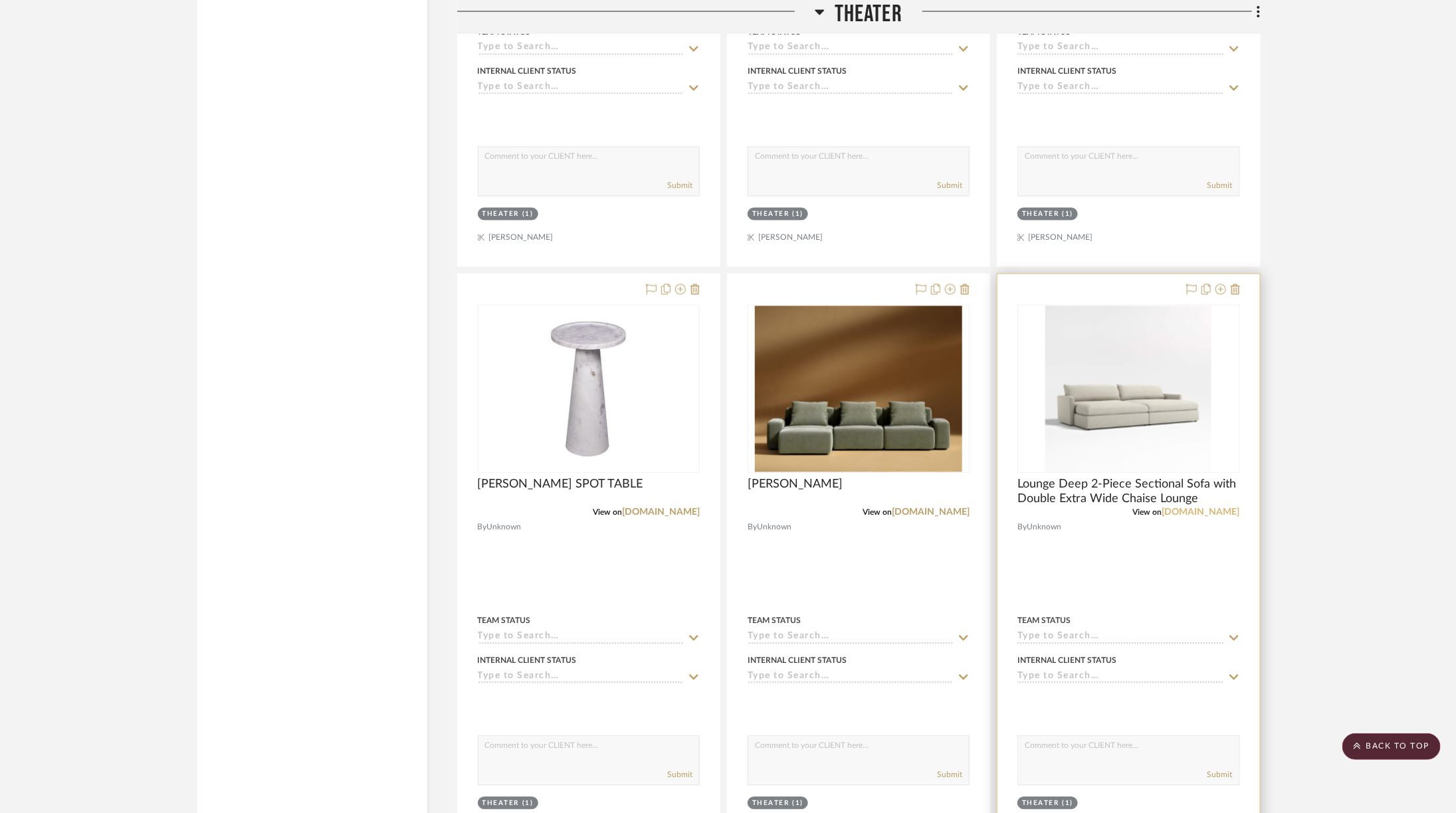
click at [1197, 508] on link "crateandbarrel.com" at bounding box center [1200, 513] width 78 height 9
click at [1231, 284] on icon at bounding box center [1235, 289] width 9 height 11
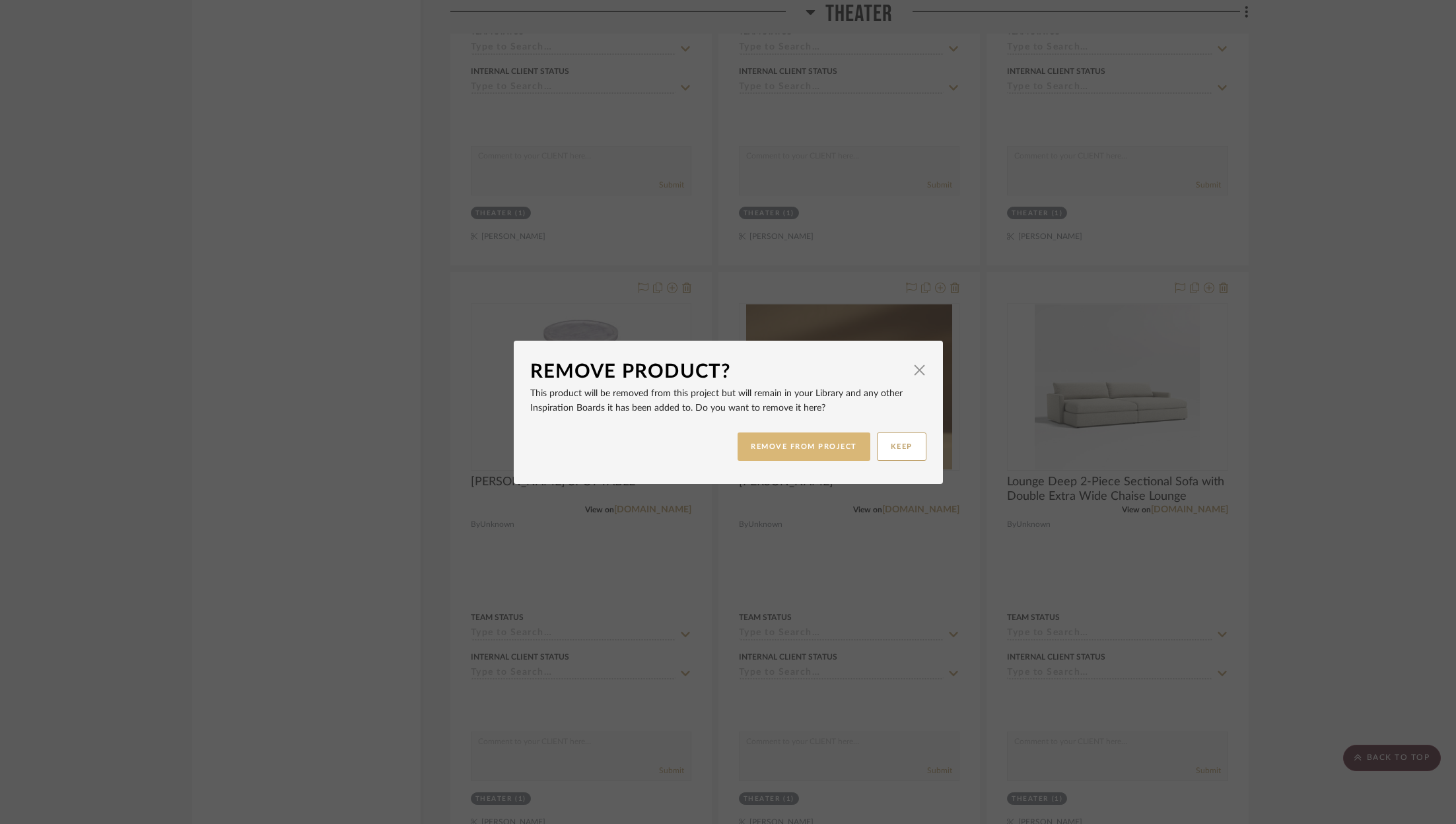
click at [773, 442] on button "REMOVE FROM PROJECT" at bounding box center [803, 447] width 132 height 28
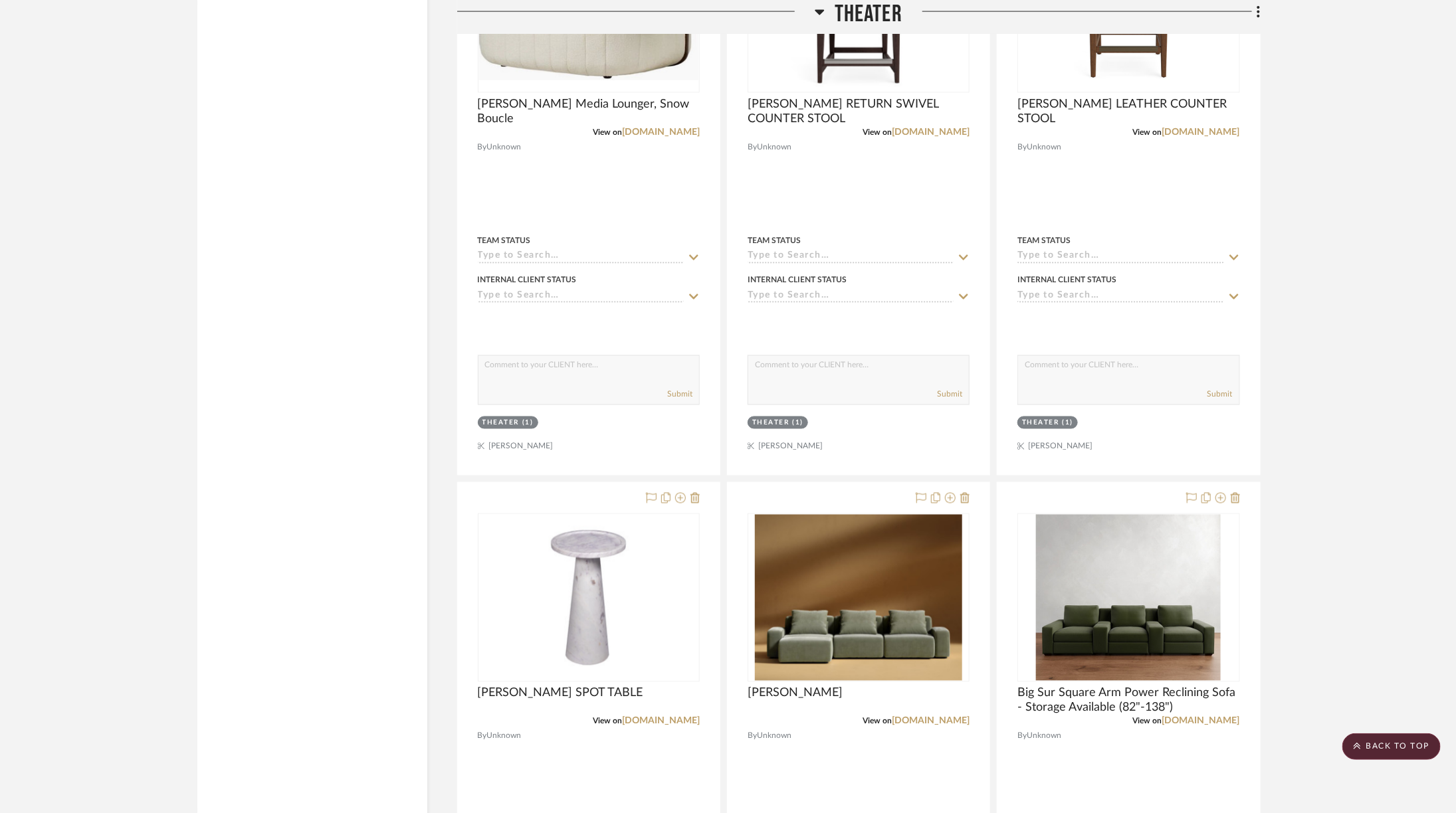
scroll to position [4086, 4]
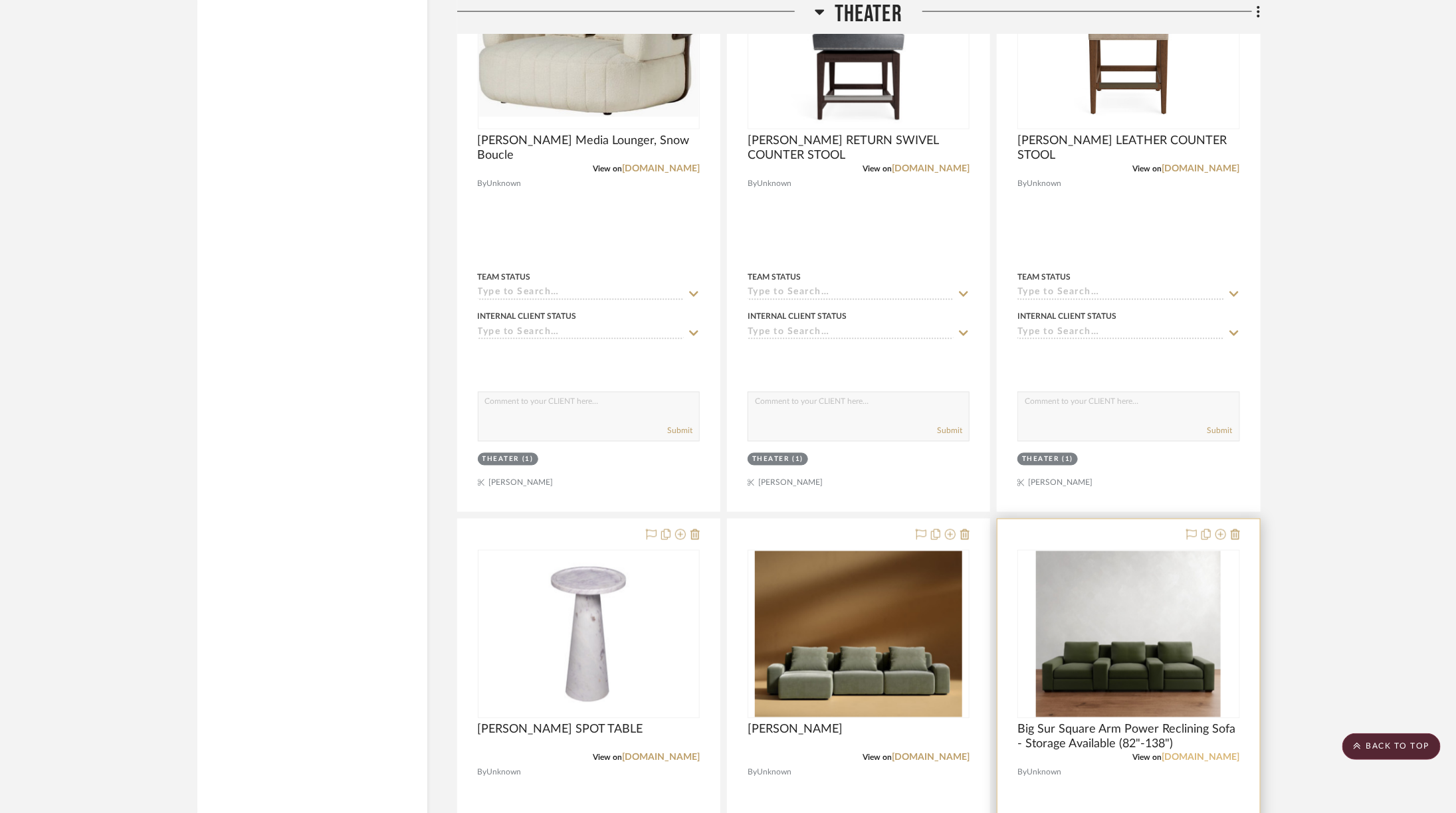
click at [1205, 753] on link "potterybarn.com" at bounding box center [1200, 757] width 78 height 9
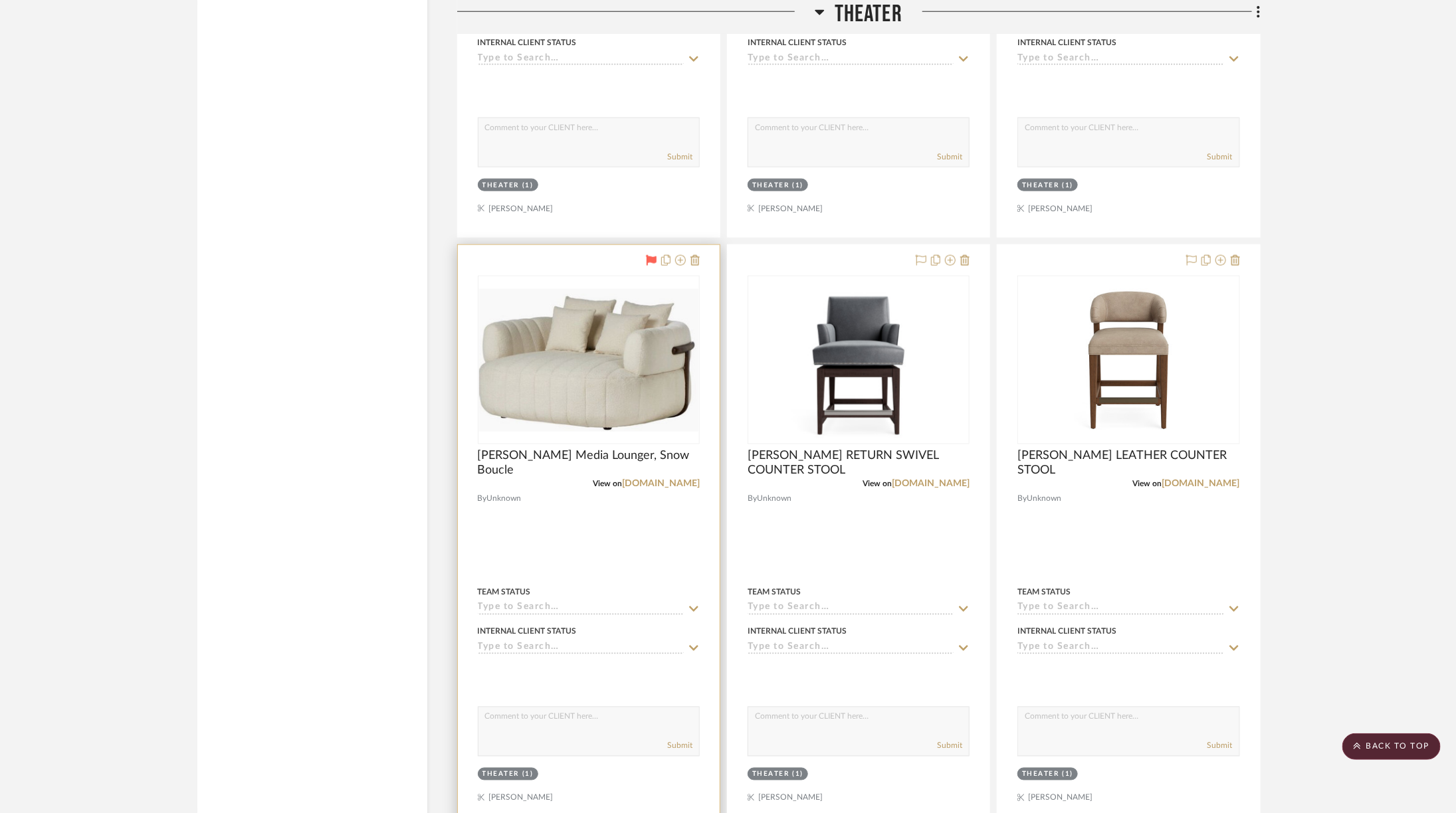
scroll to position [3776, 4]
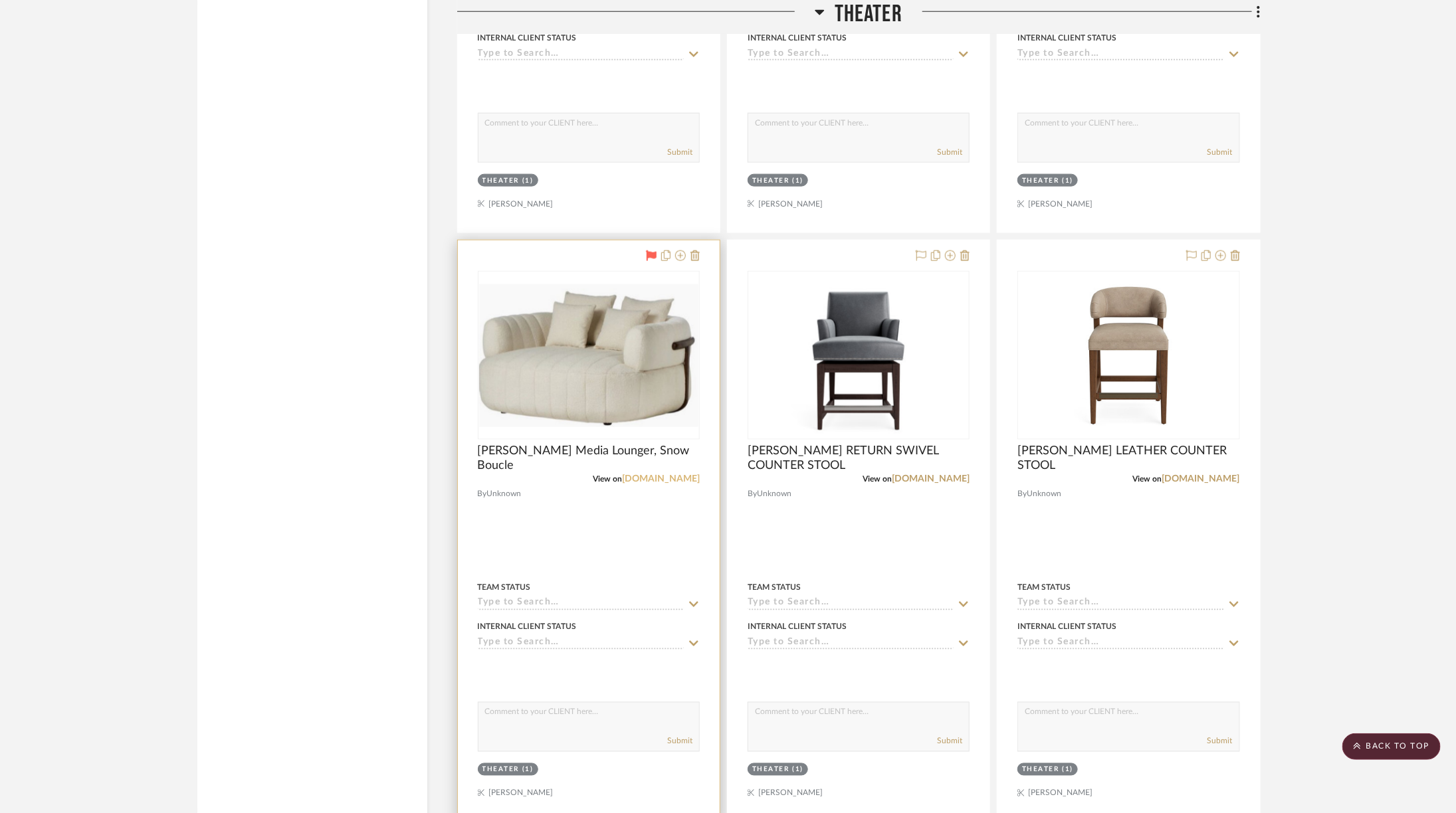
click at [659, 474] on link "onekingslane.com" at bounding box center [660, 478] width 78 height 9
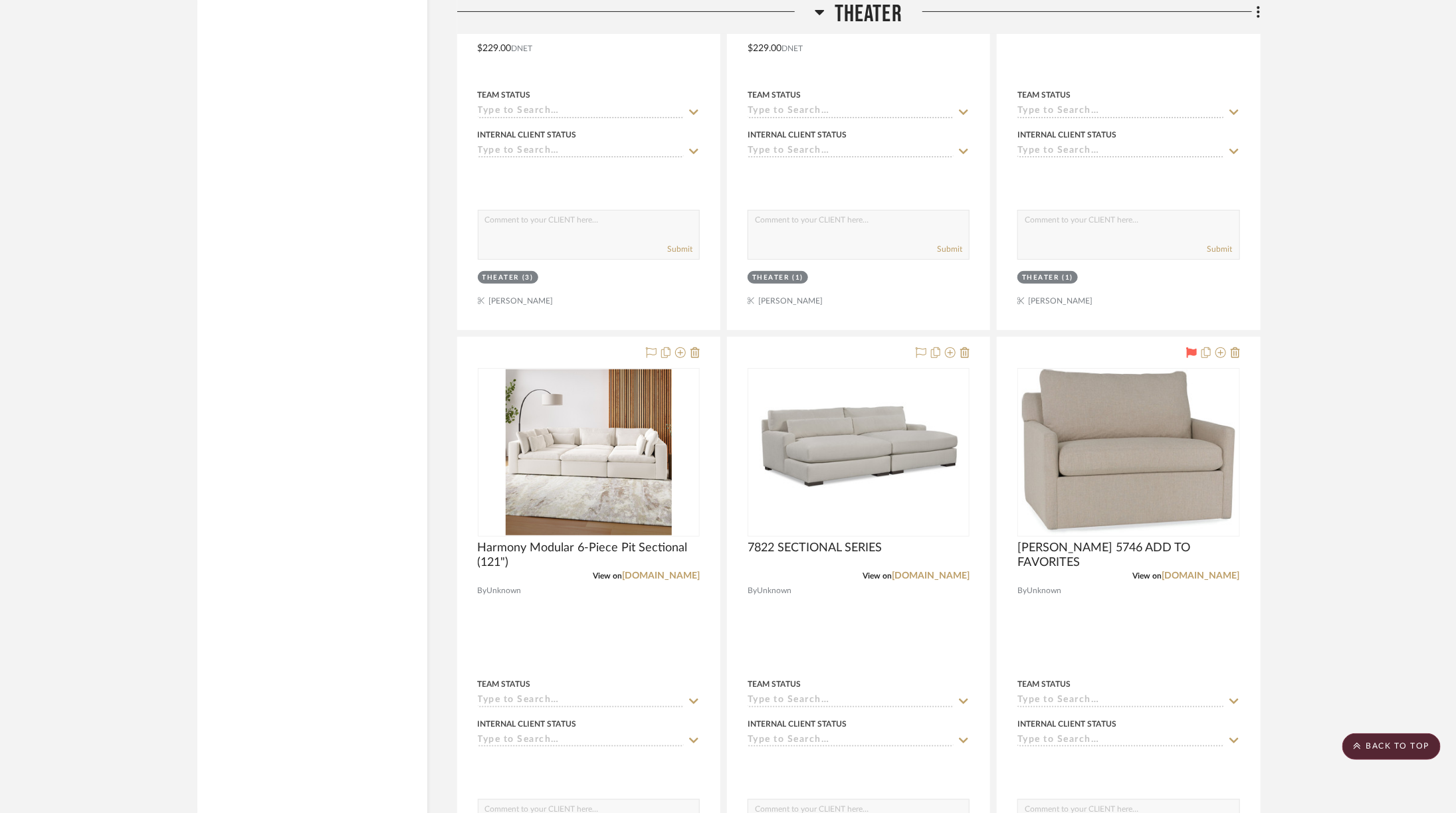
scroll to position [3063, 4]
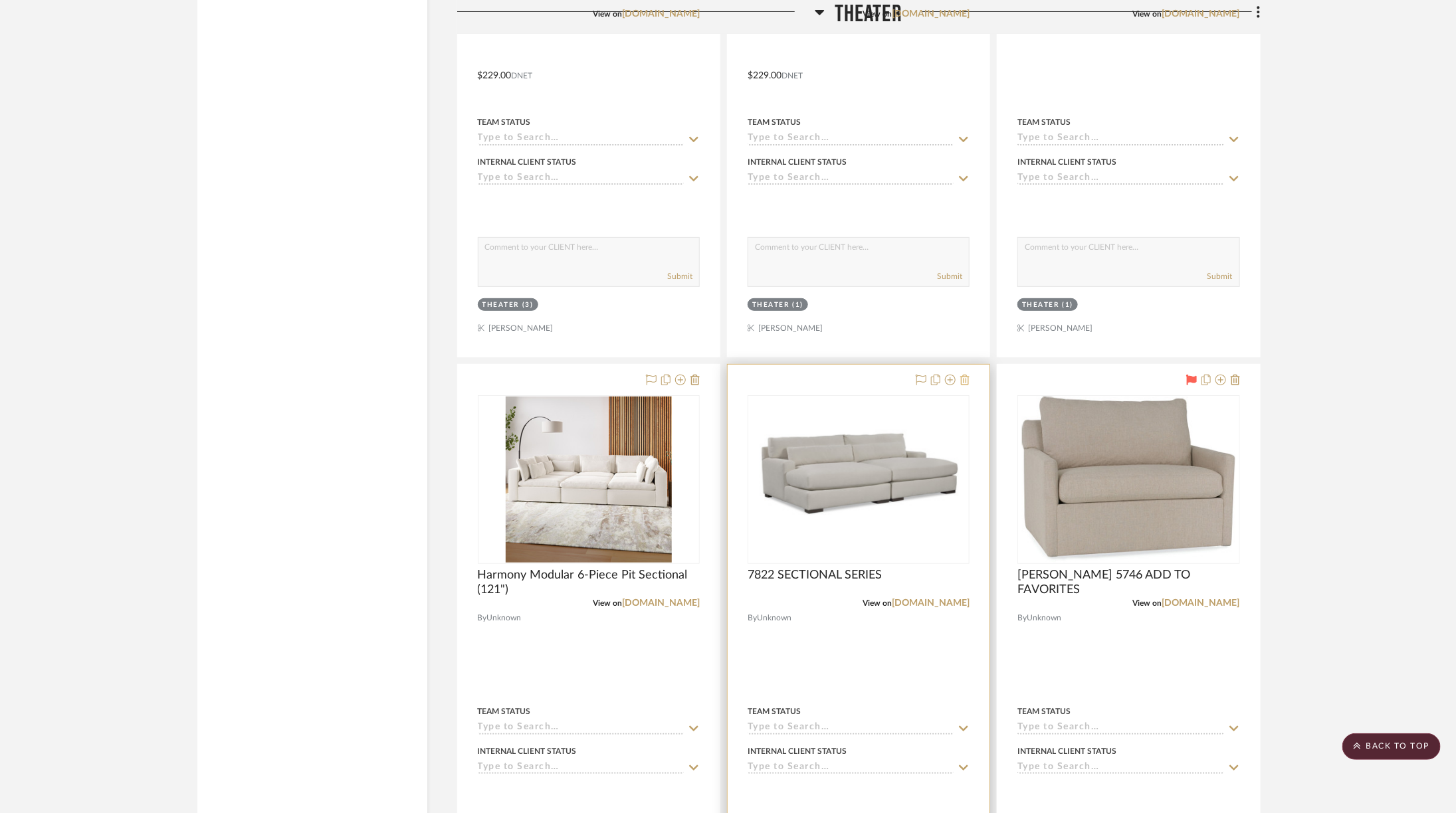
click at [965, 374] on icon at bounding box center [964, 379] width 9 height 11
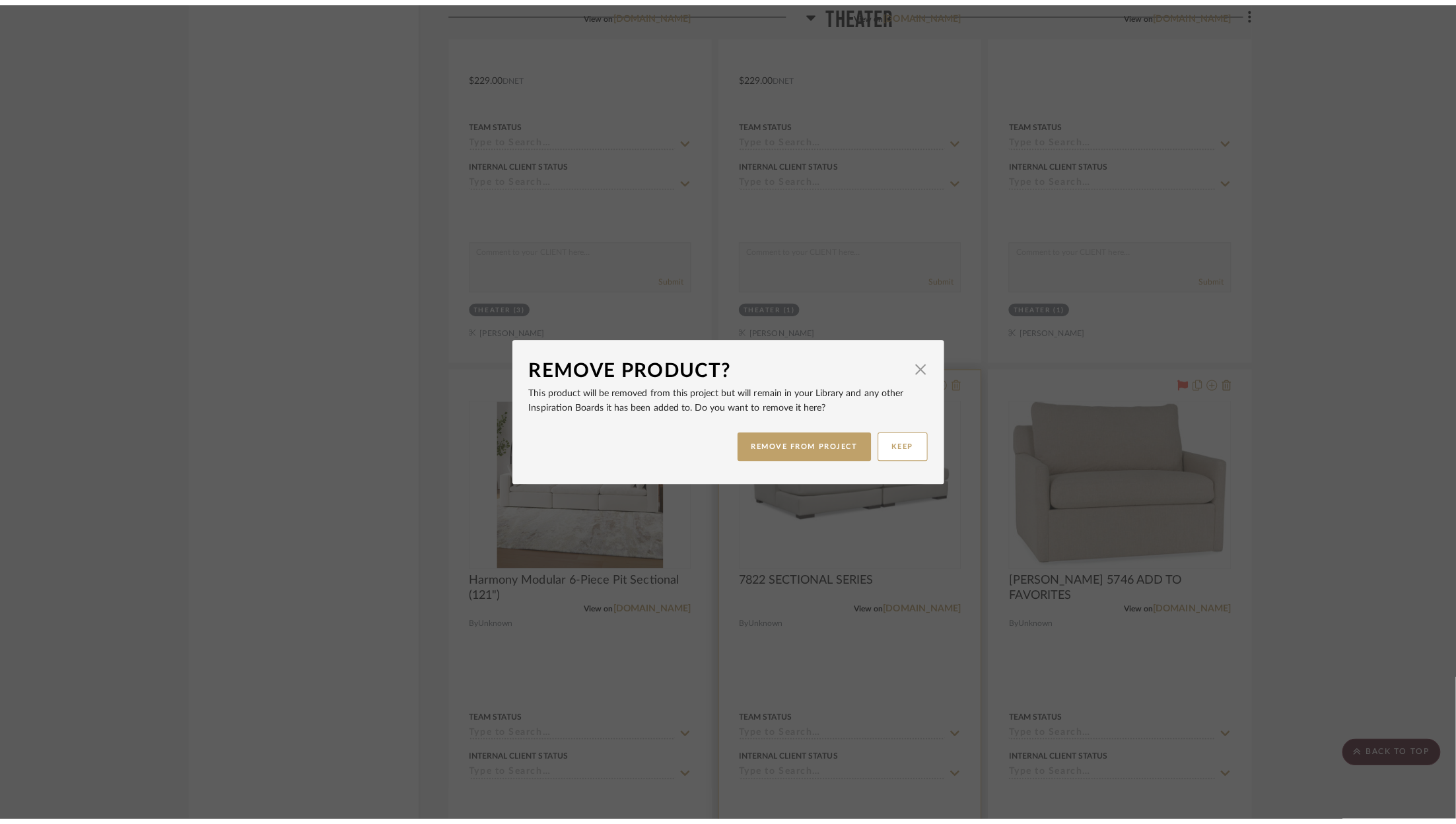
scroll to position [0, 0]
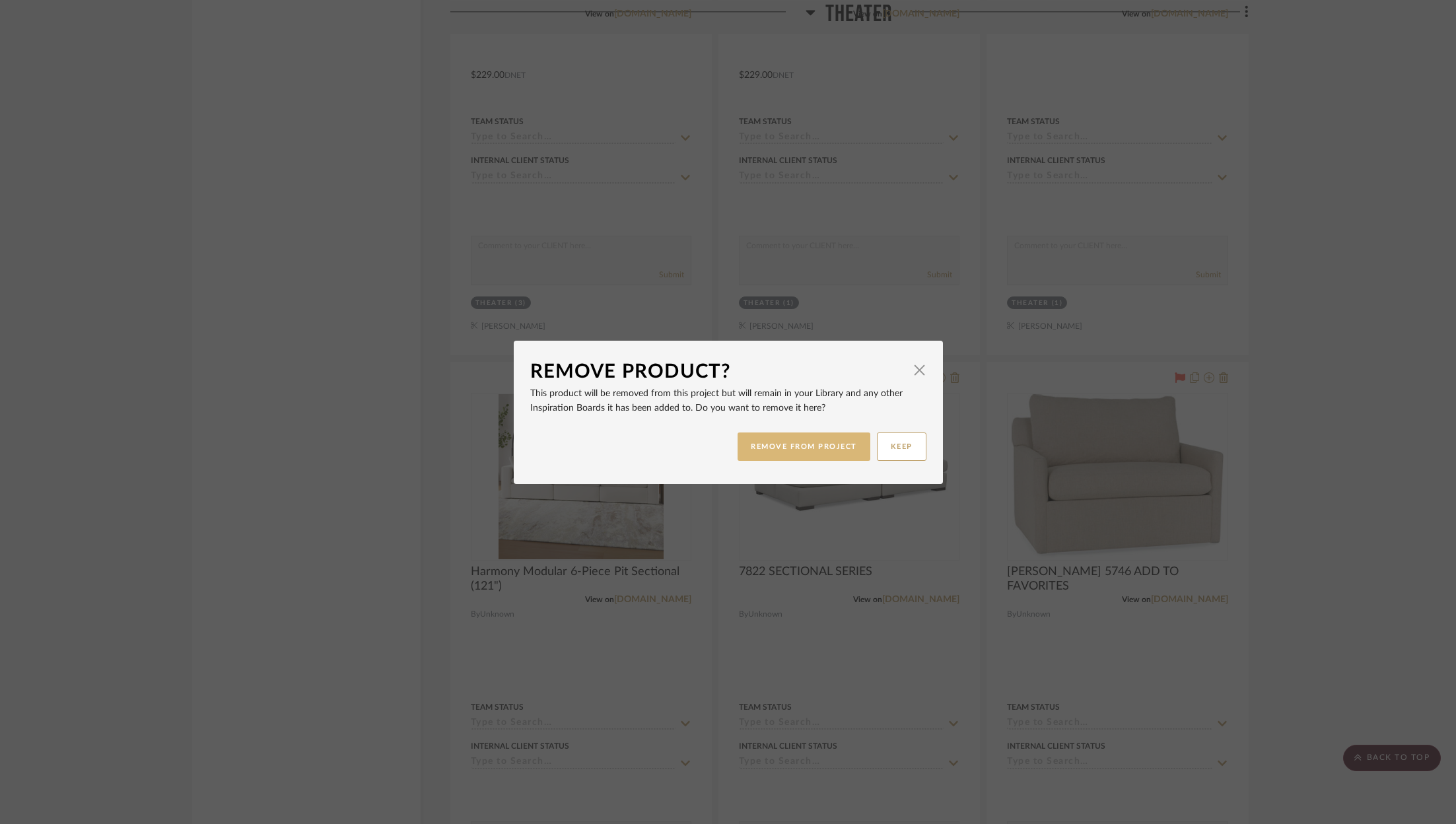
click at [813, 447] on button "REMOVE FROM PROJECT" at bounding box center [803, 447] width 132 height 28
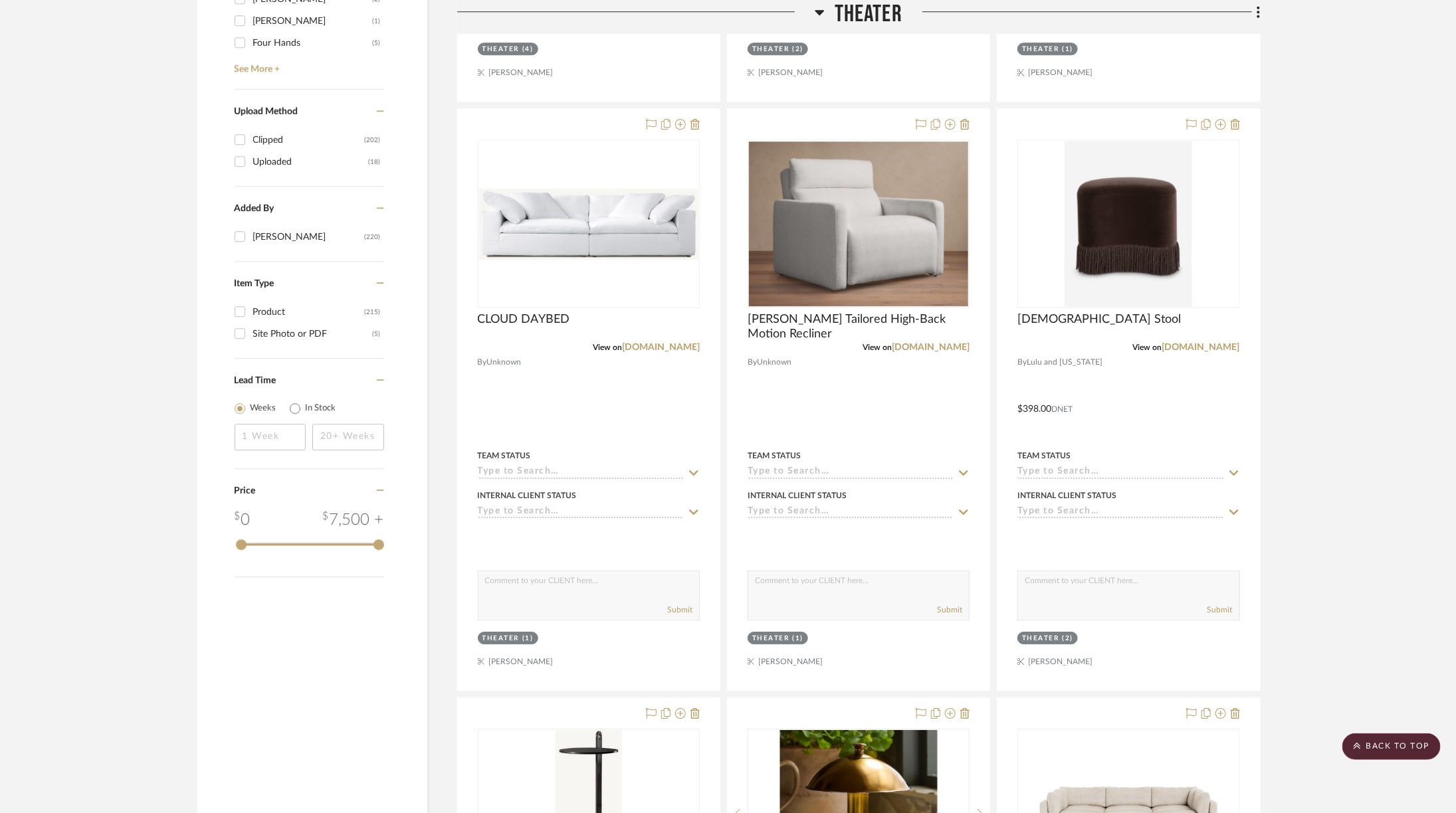
scroll to position [2068, 4]
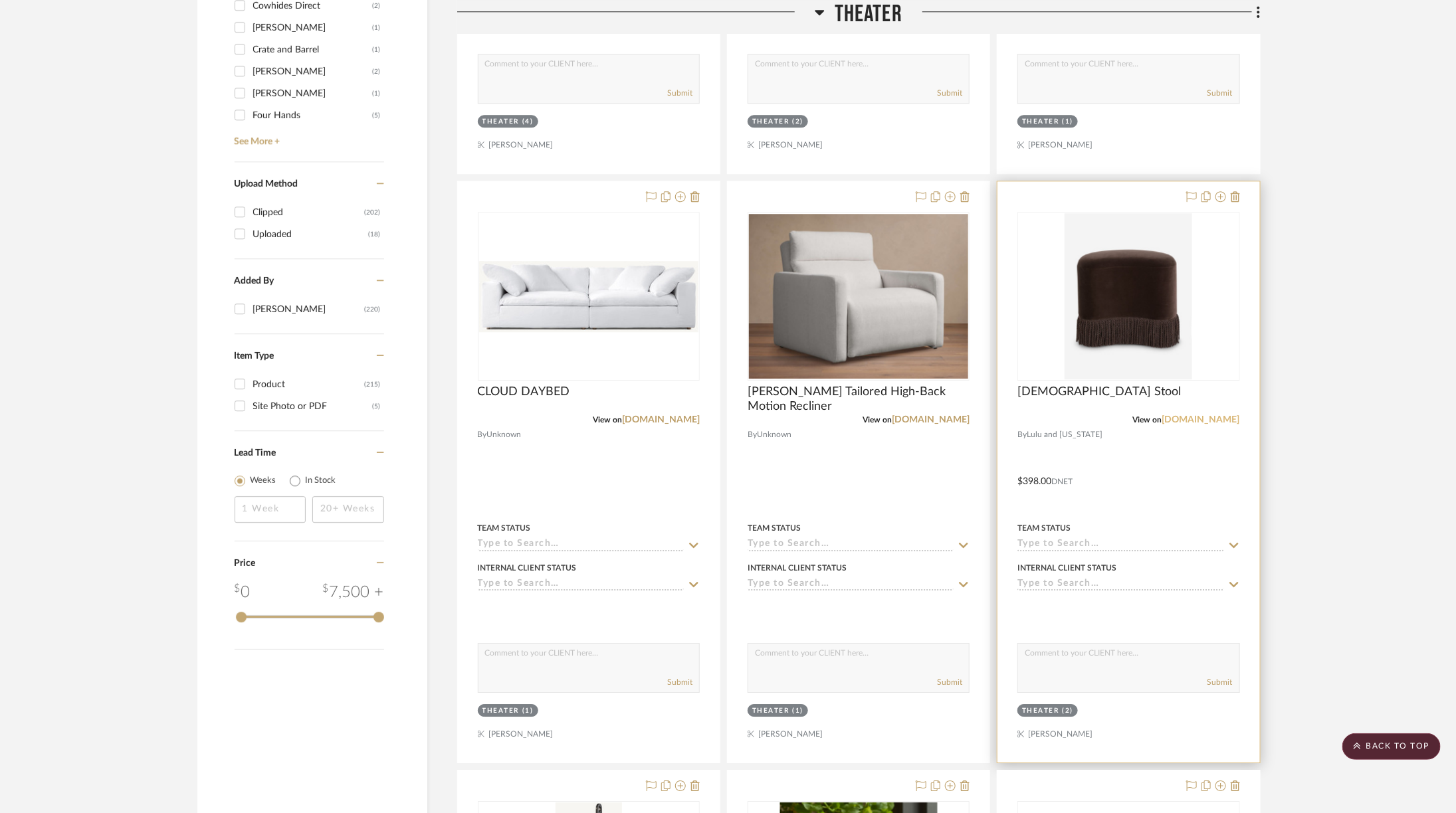
click at [1215, 419] on link "luluandgeorgia.com" at bounding box center [1200, 419] width 78 height 9
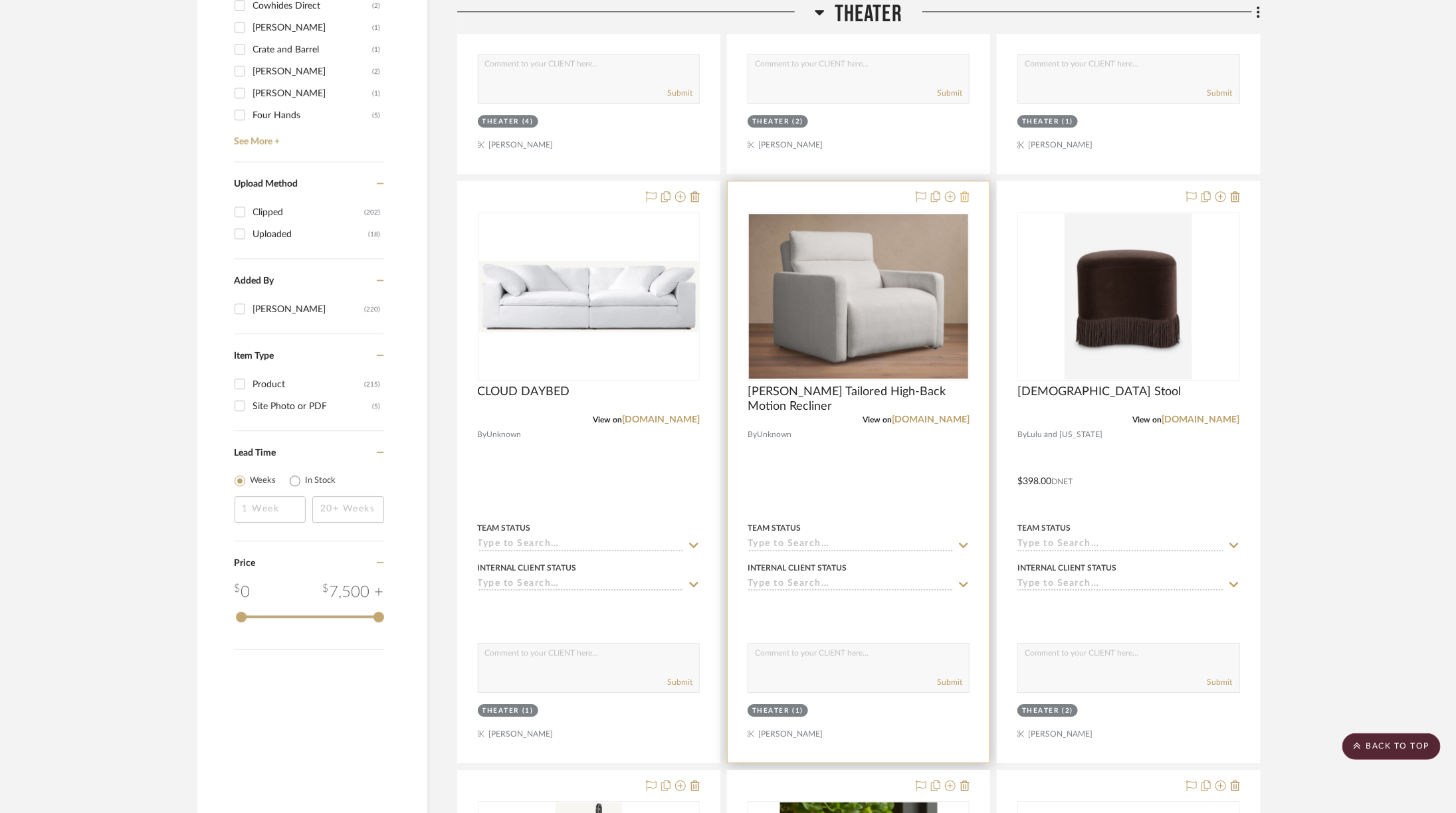
click at [963, 192] on icon at bounding box center [964, 196] width 9 height 11
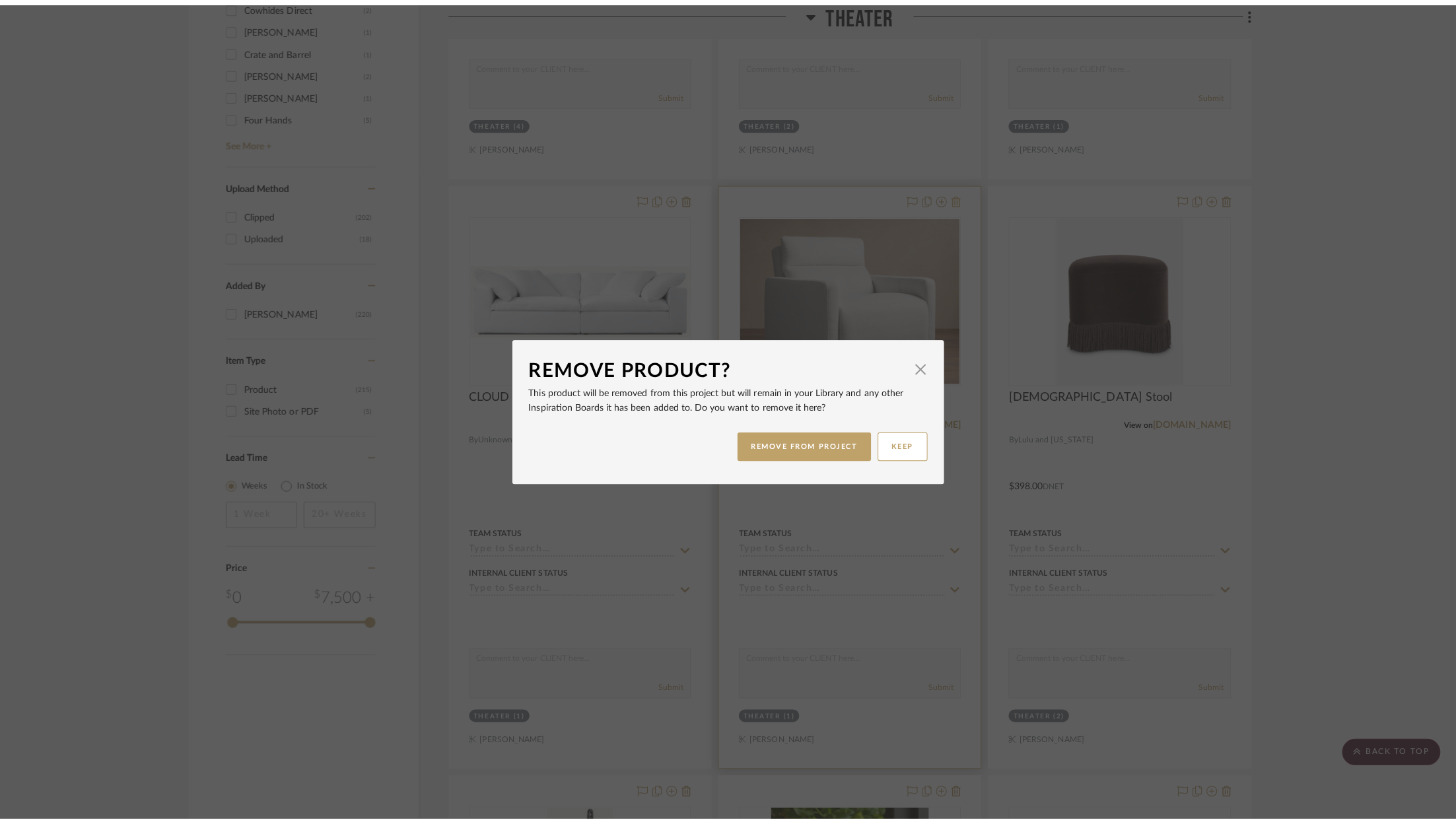
scroll to position [0, 0]
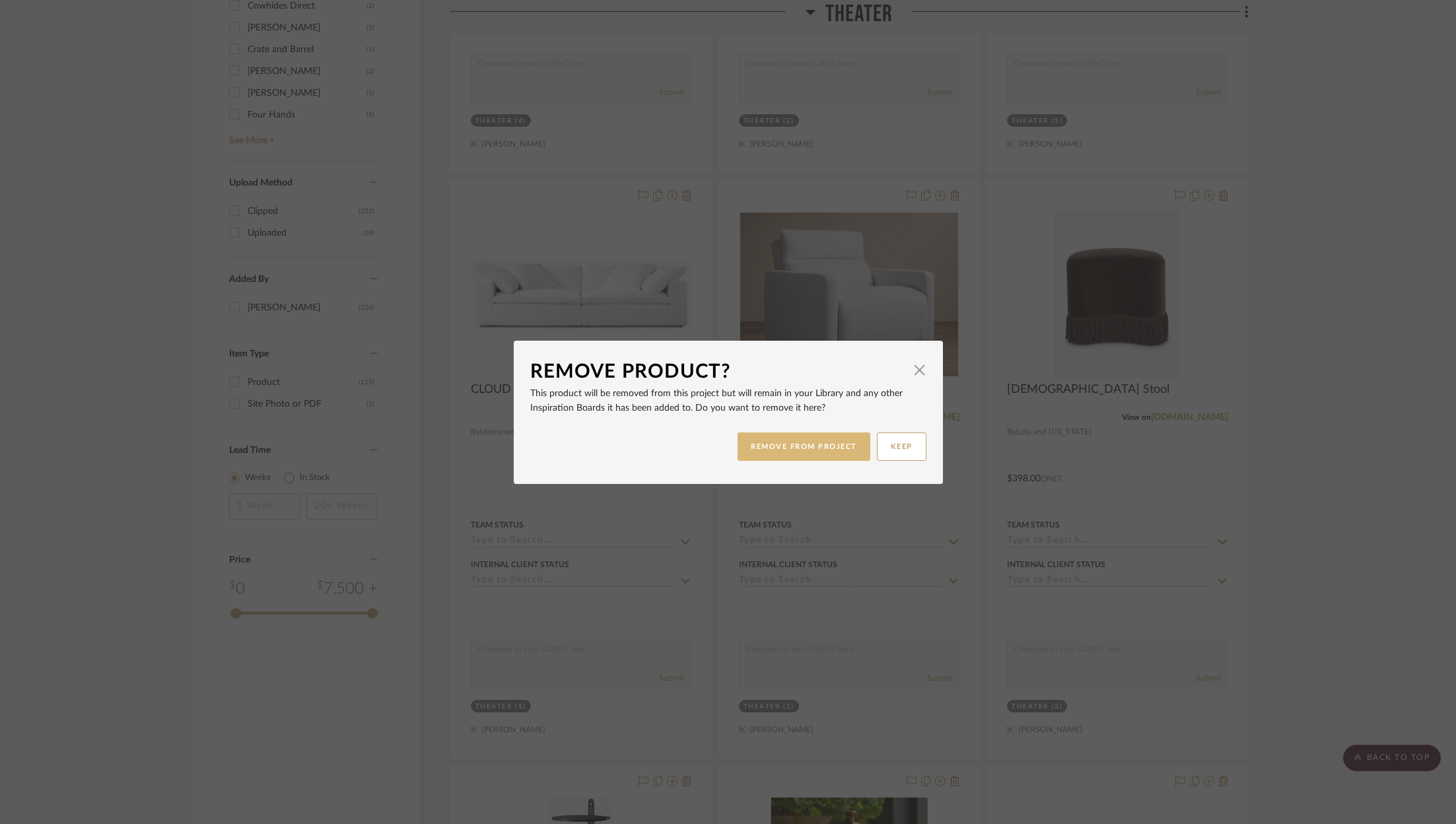
click at [796, 445] on button "REMOVE FROM PROJECT" at bounding box center [803, 447] width 132 height 28
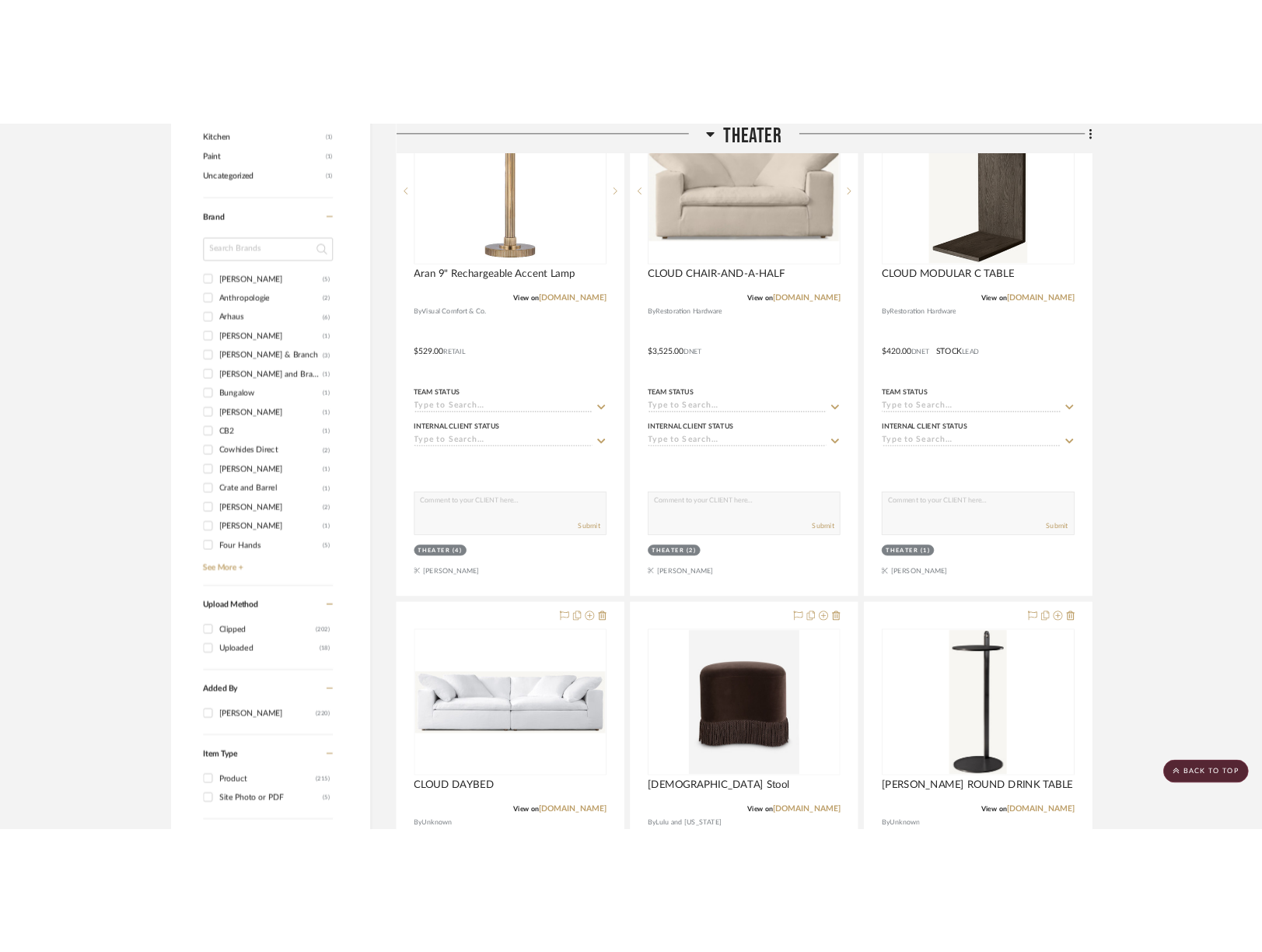
scroll to position [2123, 5]
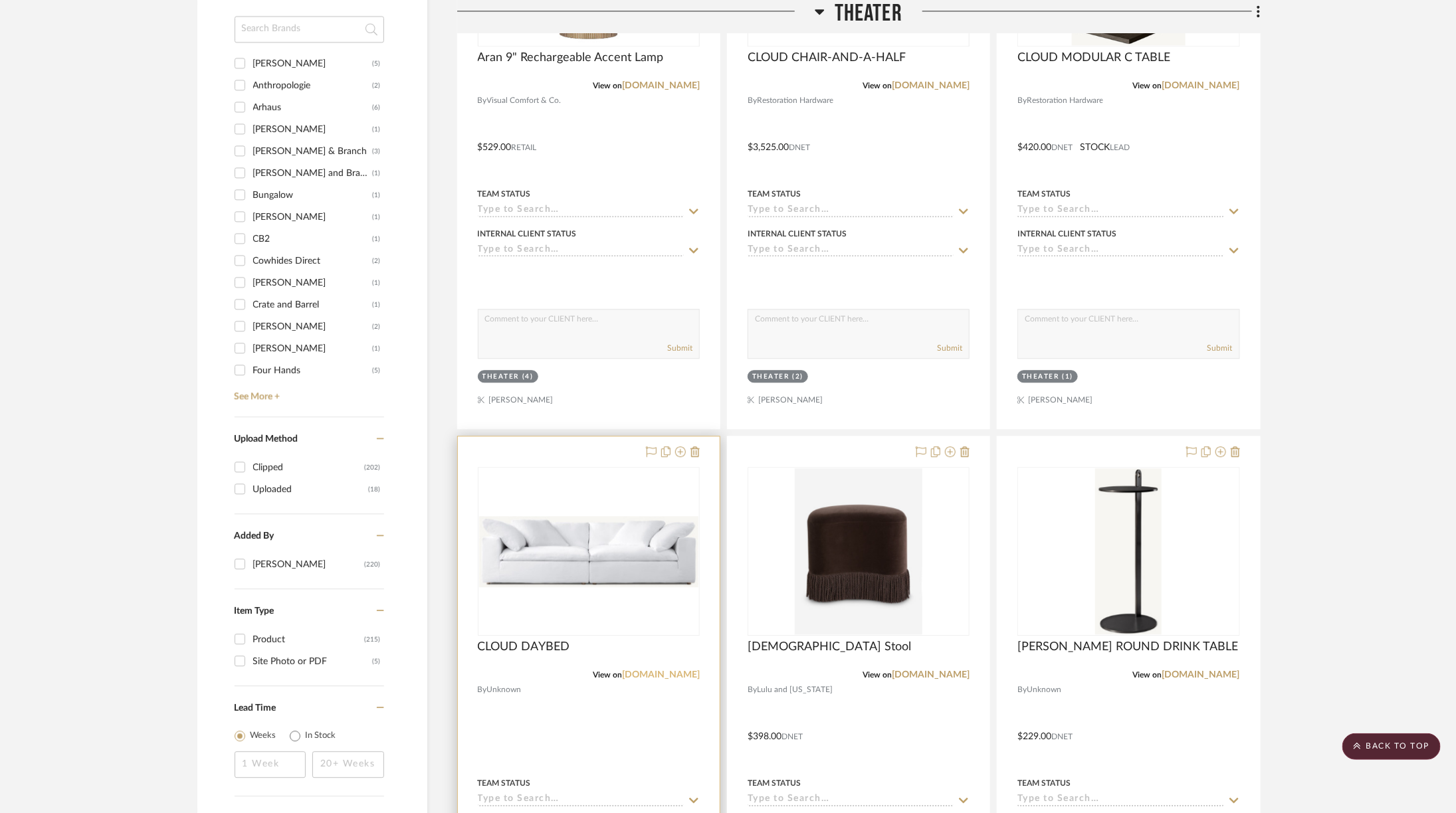
click at [680, 670] on link "rh.com" at bounding box center [660, 674] width 78 height 9
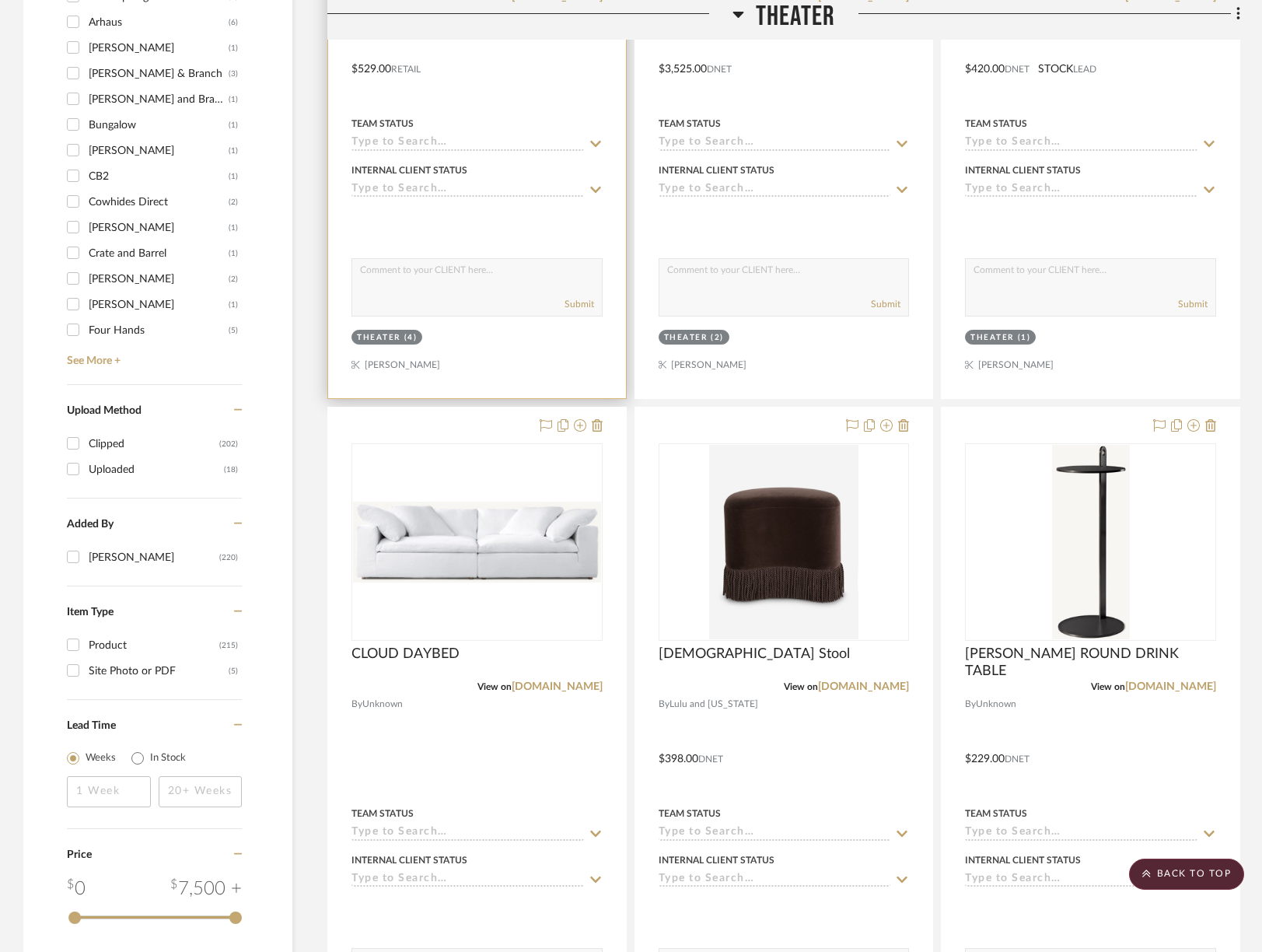
scroll to position [2228, 5]
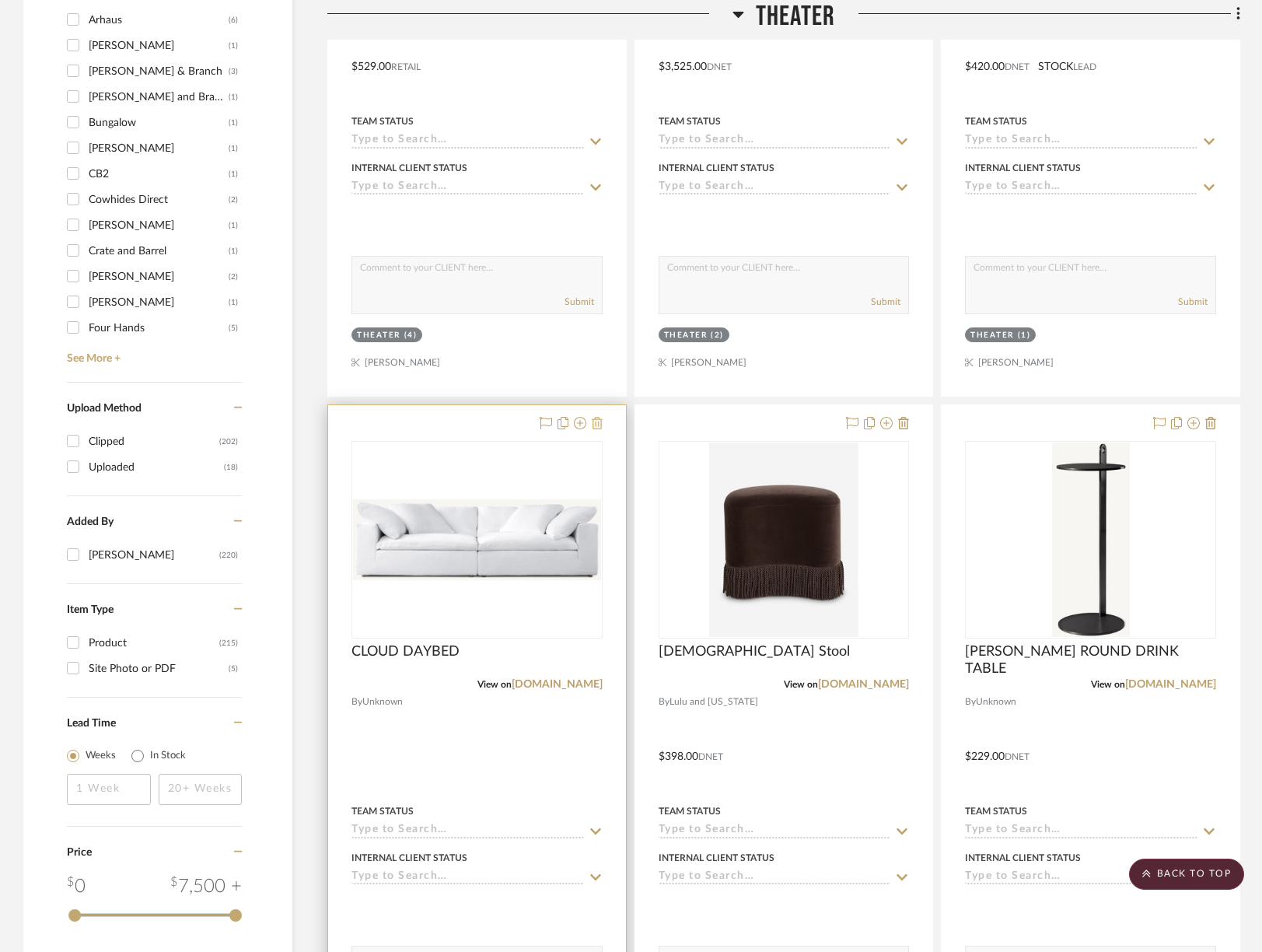
click at [595, 417] on icon at bounding box center [597, 423] width 11 height 13
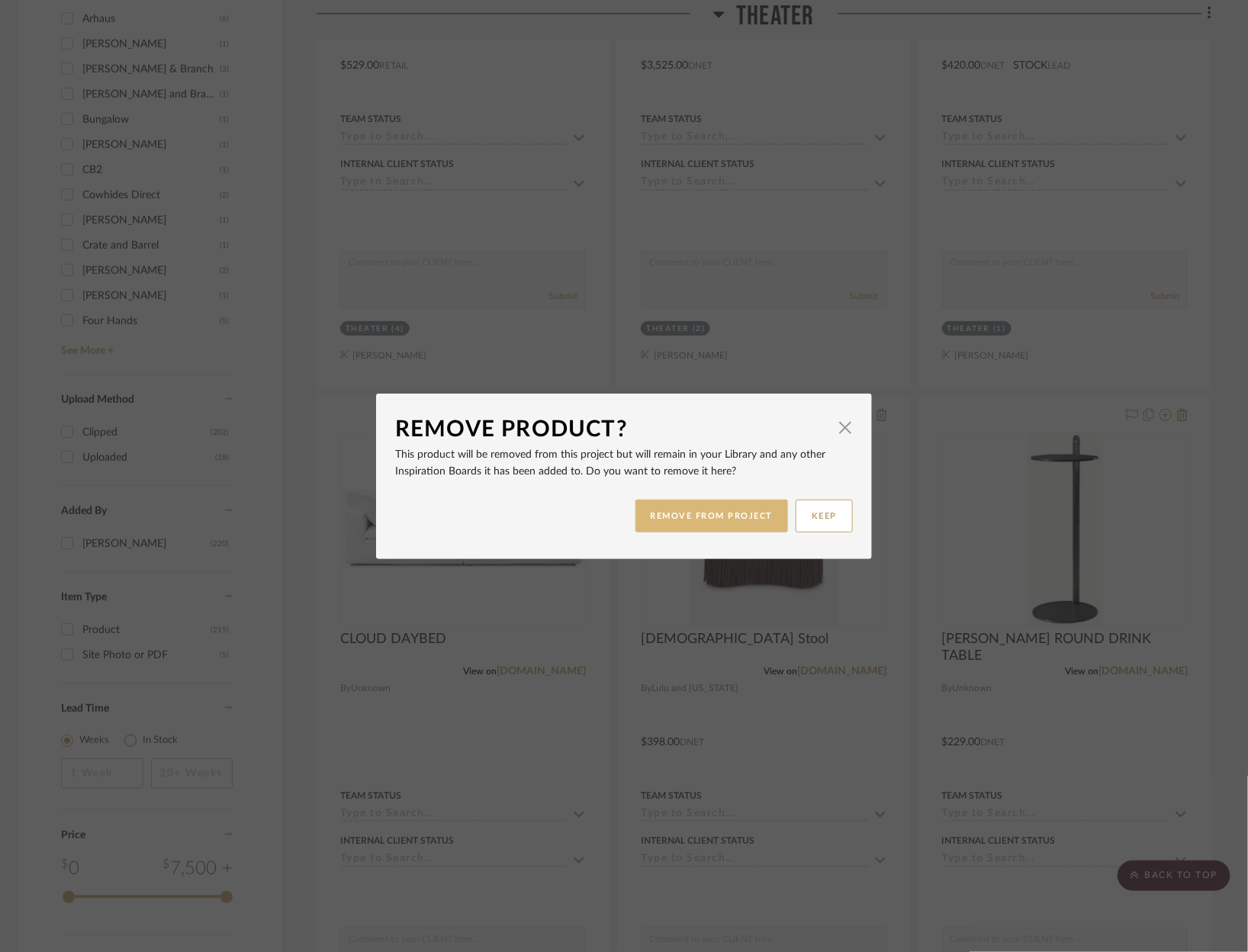
click at [728, 527] on button "REMOVE FROM PROJECT" at bounding box center [712, 516] width 153 height 33
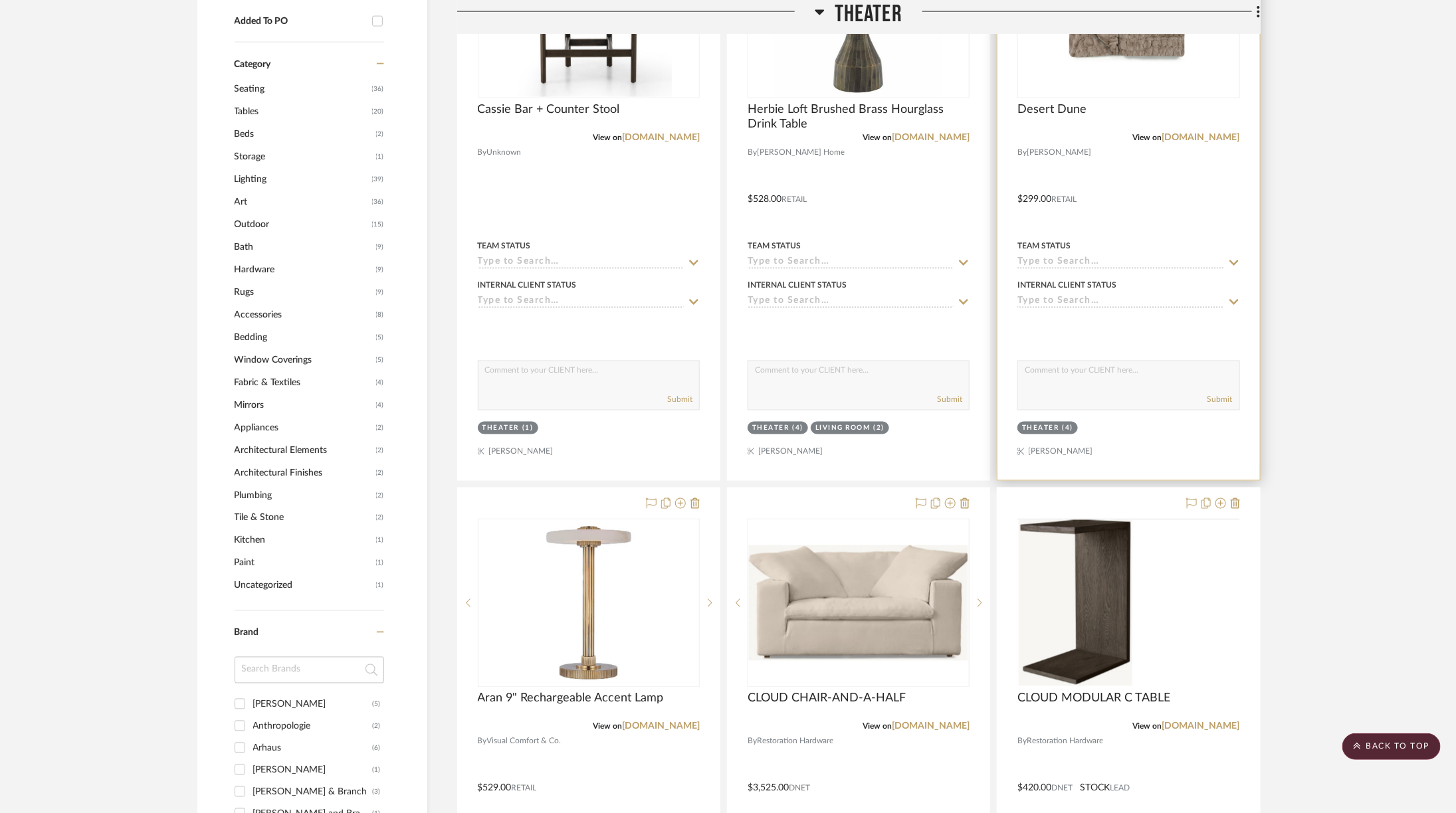
scroll to position [1170, 4]
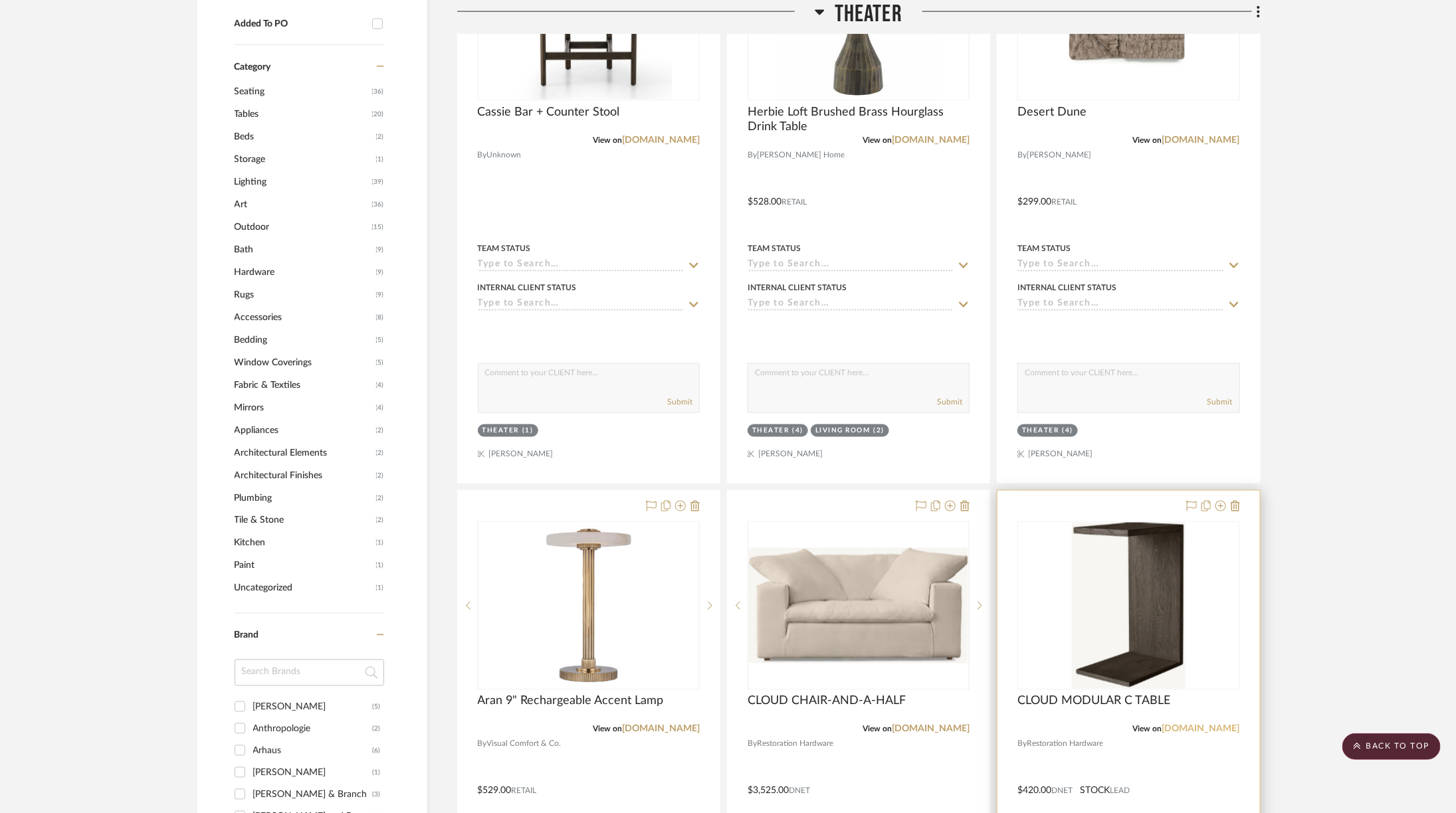
click at [1221, 725] on link "rh.com" at bounding box center [1200, 729] width 78 height 9
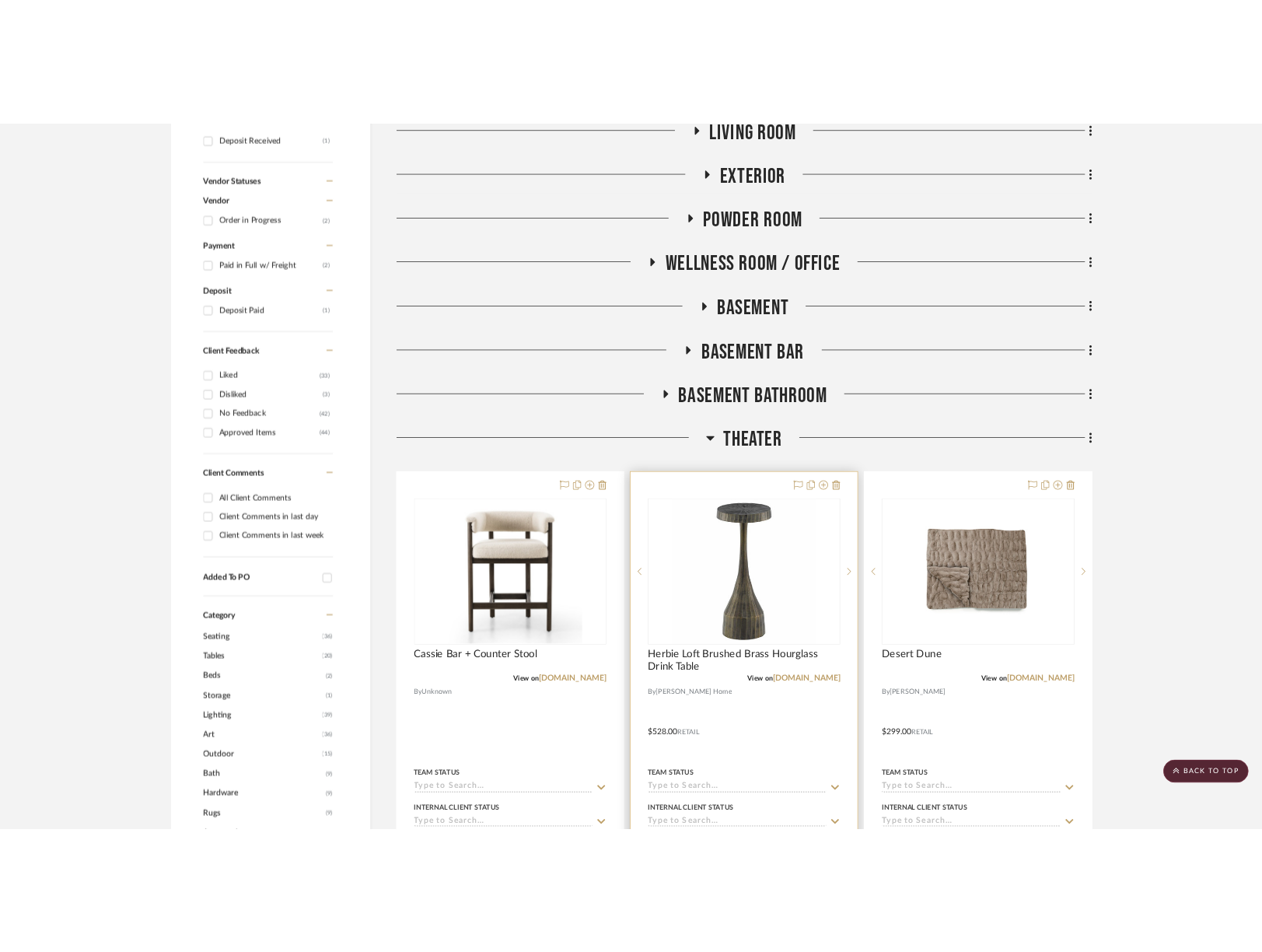
scroll to position [775, 5]
